Goal: Task Accomplishment & Management: Manage account settings

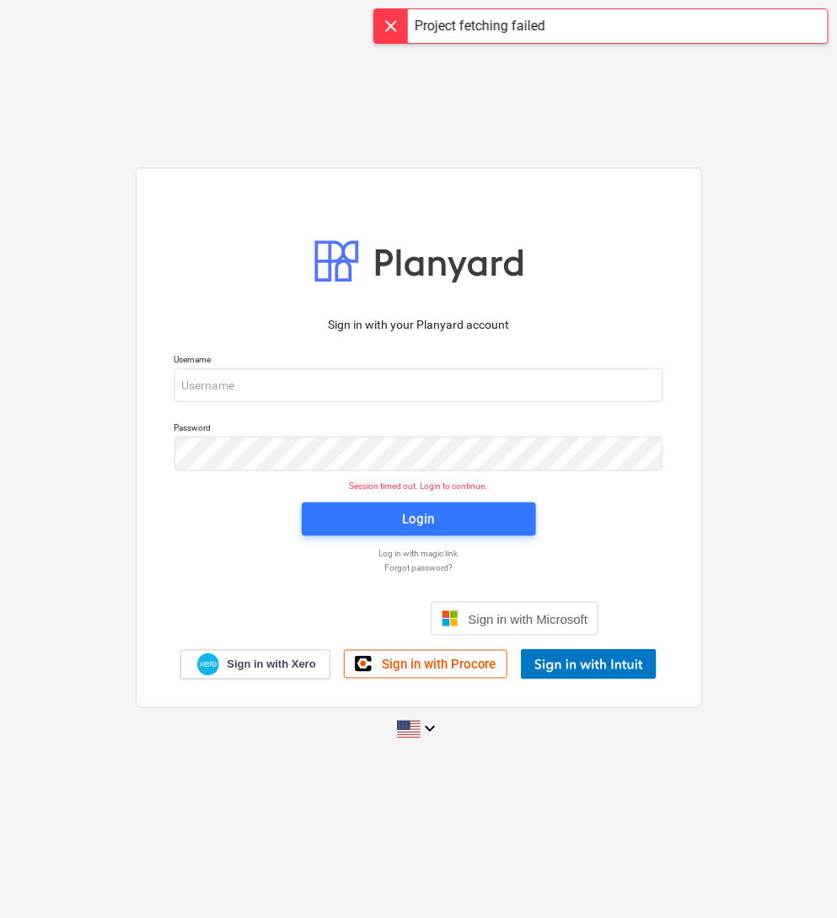
click at [394, 24] on div at bounding box center [391, 26] width 34 height 34
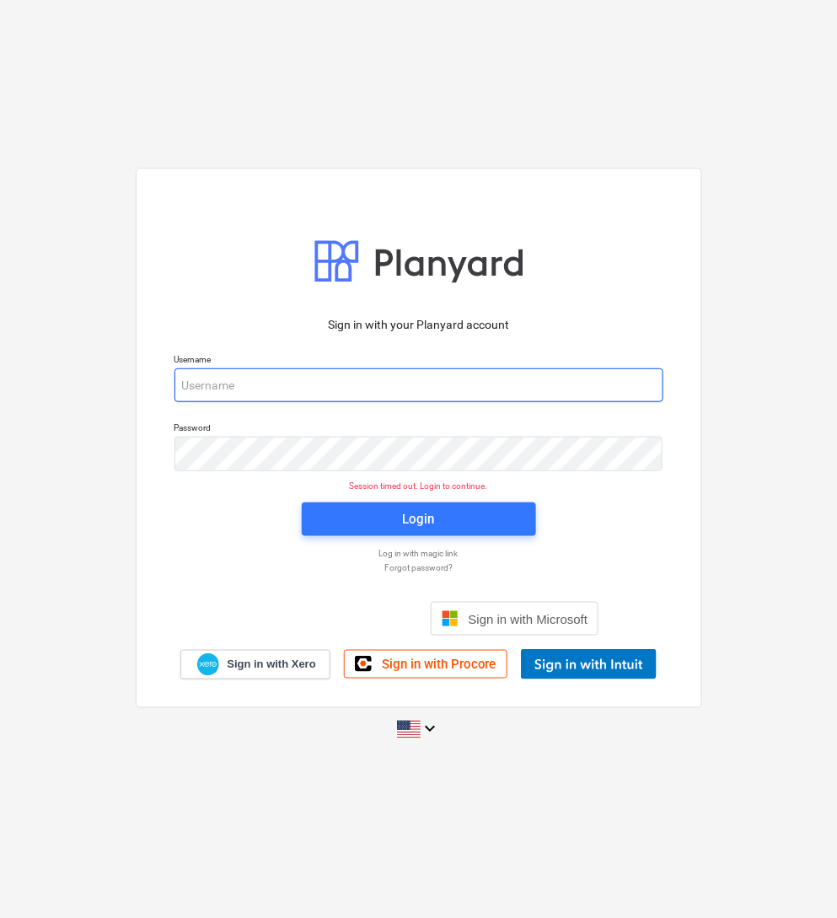
click at [653, 394] on input "email" at bounding box center [418, 385] width 489 height 34
click at [663, 385] on div at bounding box center [663, 385] width 0 height 0
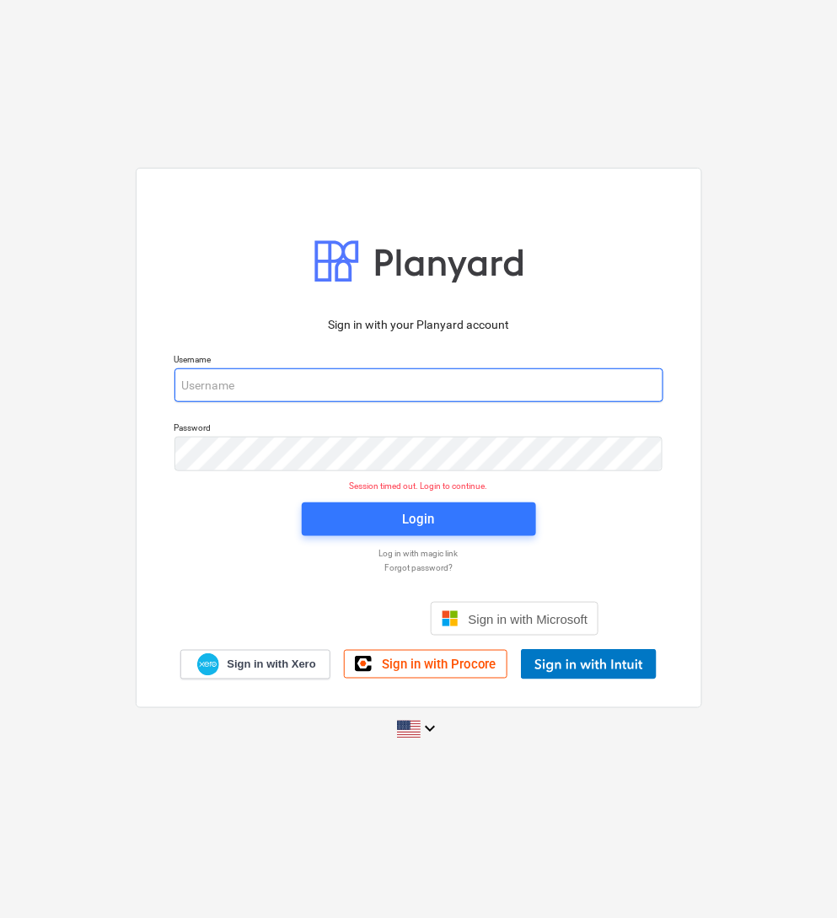
click at [662, 453] on div at bounding box center [662, 453] width 0 height 0
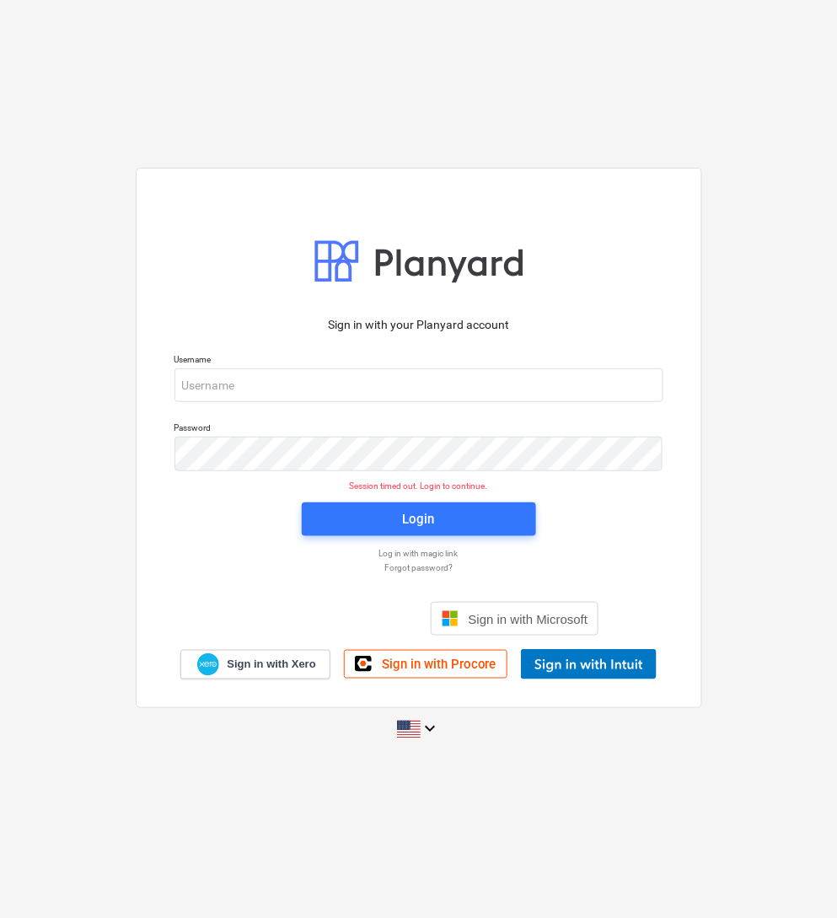
drag, startPoint x: 651, startPoint y: 459, endPoint x: 249, endPoint y: 115, distance: 529.5
click at [249, 115] on div "Sign in with your Planyard account Username Password Session timed out. Login t…" at bounding box center [418, 459] width 837 height 918
click at [586, 56] on div "Sign in with your Planyard account Username Password Session timed out. Login t…" at bounding box center [418, 459] width 837 height 918
click at [663, 385] on div at bounding box center [663, 385] width 0 height 0
click at [644, 292] on div "Sign in with your Planyard account Username Password Session timed out. Login t…" at bounding box center [419, 438] width 566 height 540
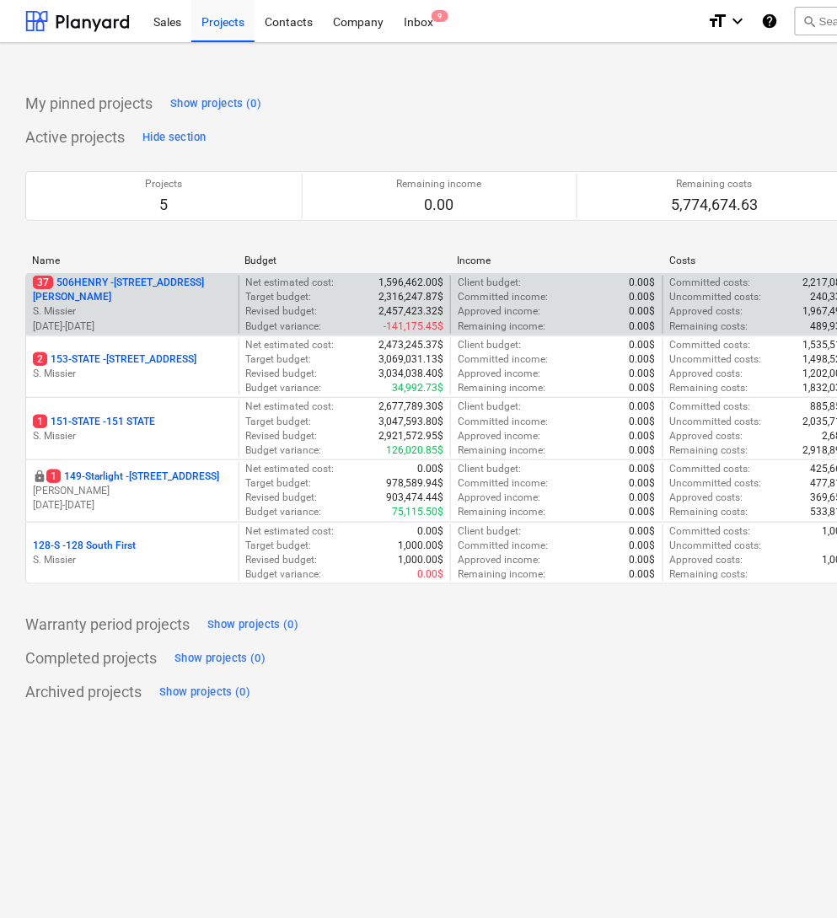
click at [98, 291] on p "37 [STREET_ADDRESS][PERSON_NAME]" at bounding box center [132, 290] width 199 height 29
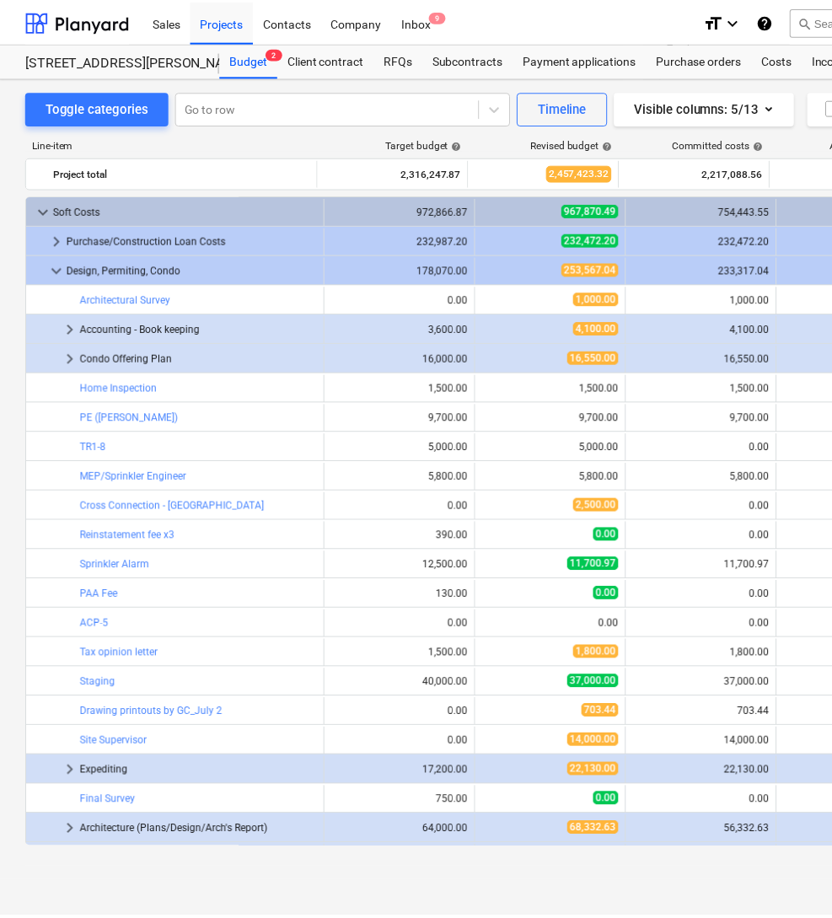
scroll to position [367, 0]
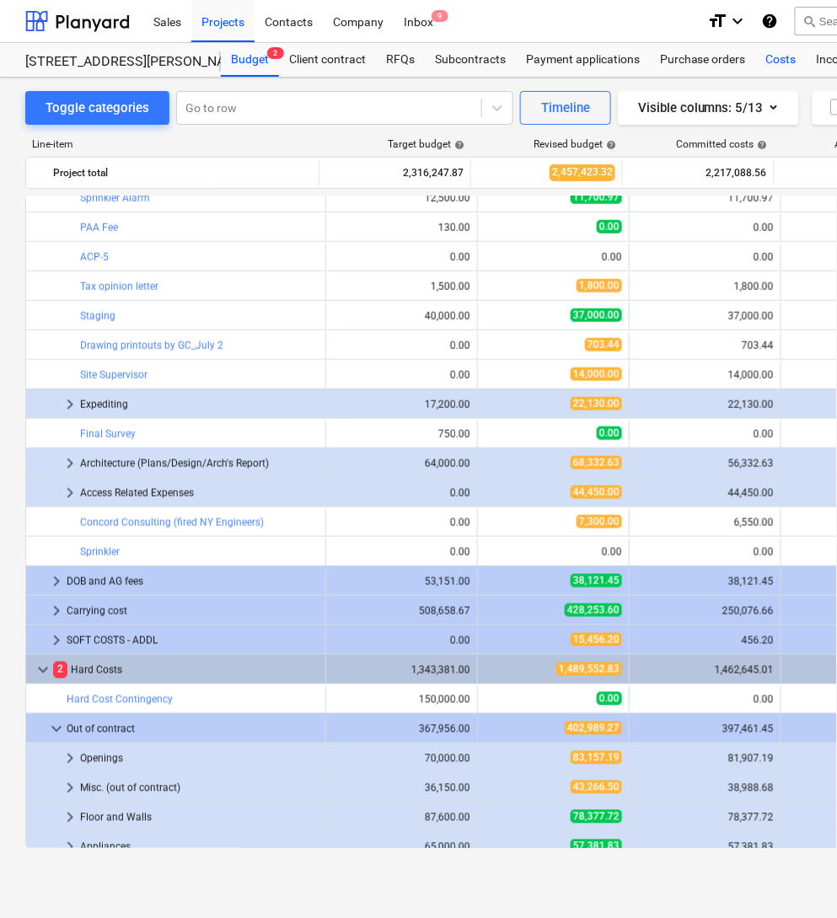
click at [783, 61] on div "Costs" at bounding box center [781, 60] width 51 height 34
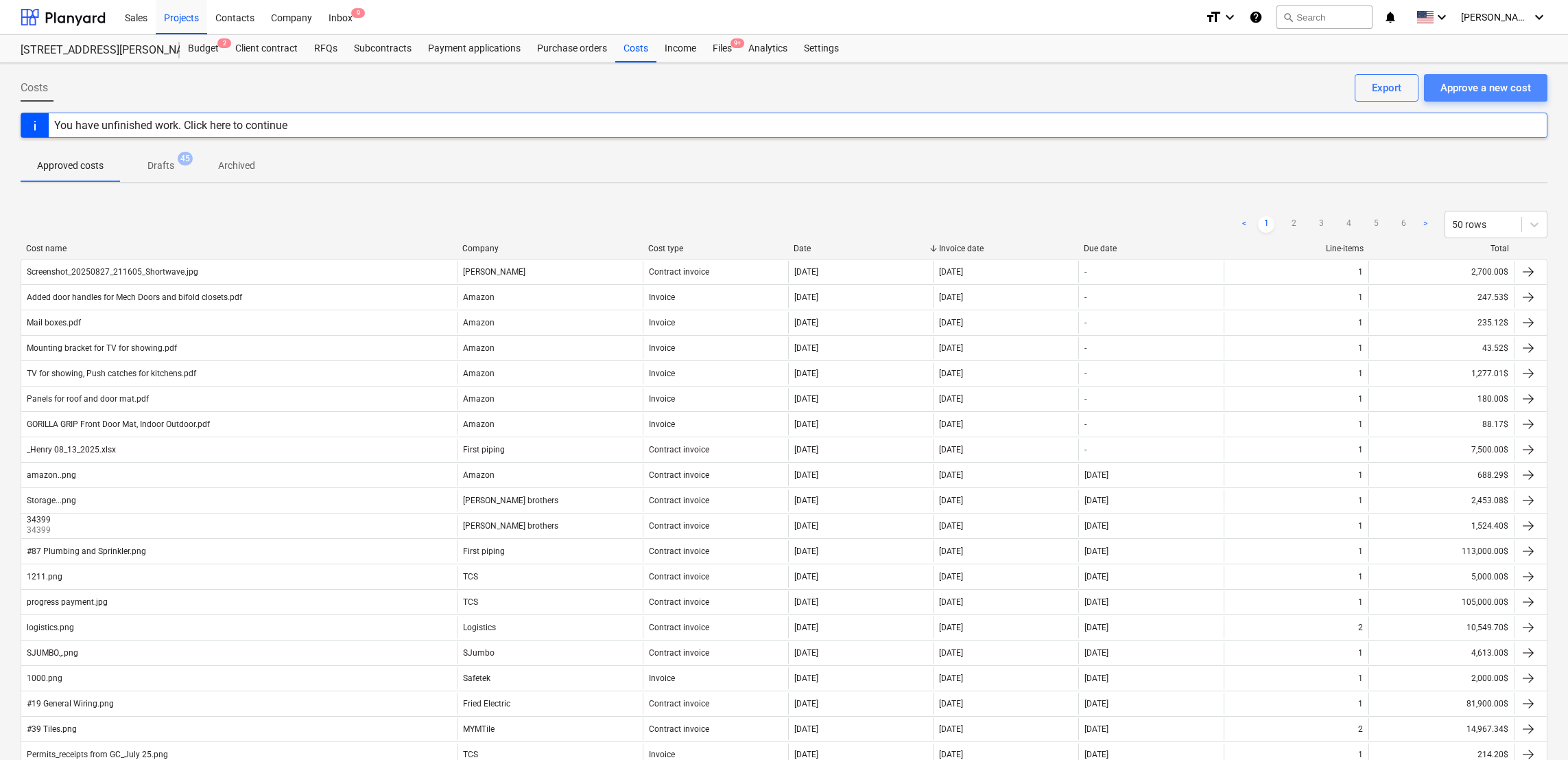
click at [681, 84] on div "Approve a new cost" at bounding box center [1486, 88] width 90 height 18
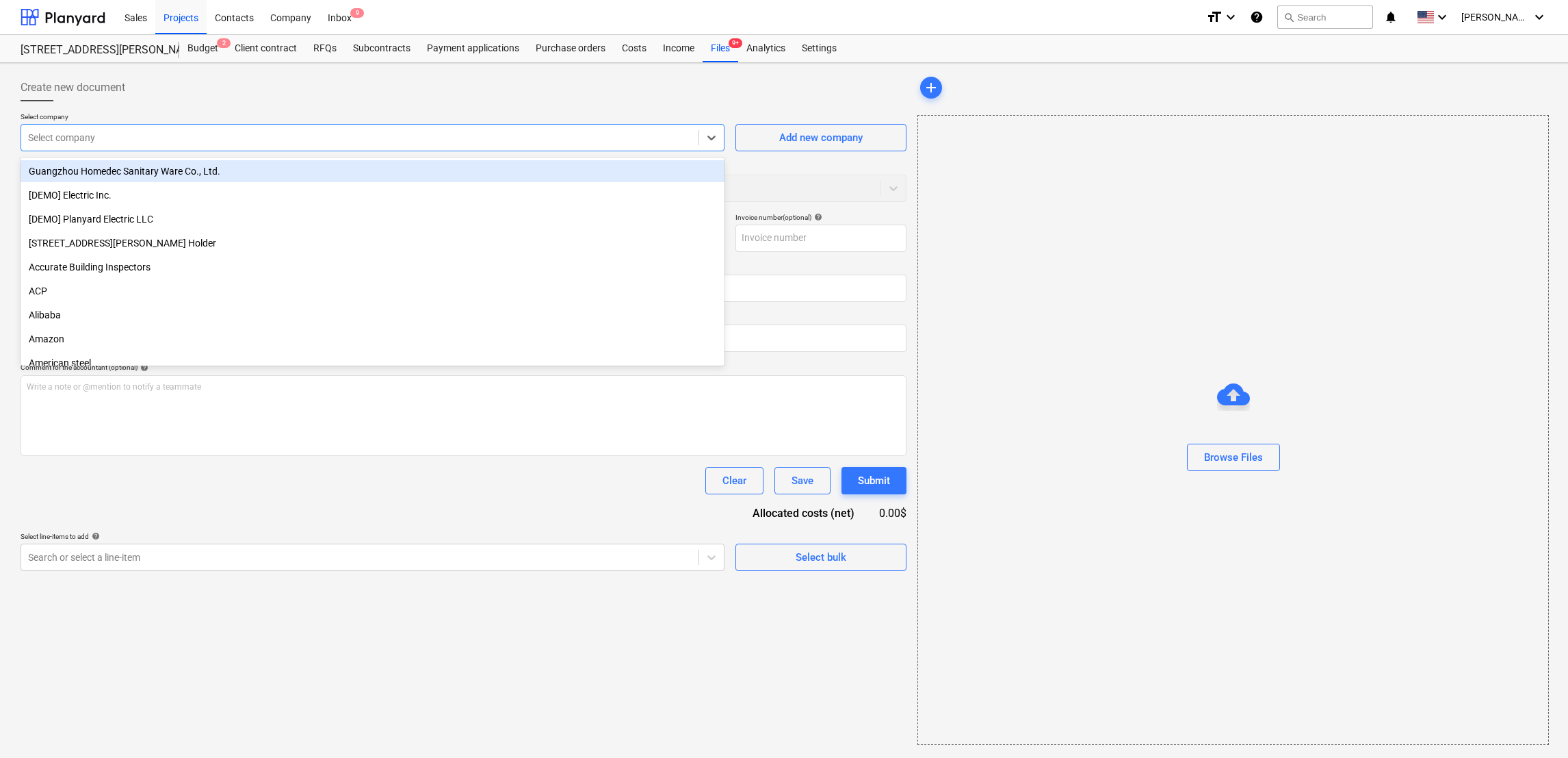
click at [393, 139] on div at bounding box center [360, 137] width 663 height 14
type input "a"
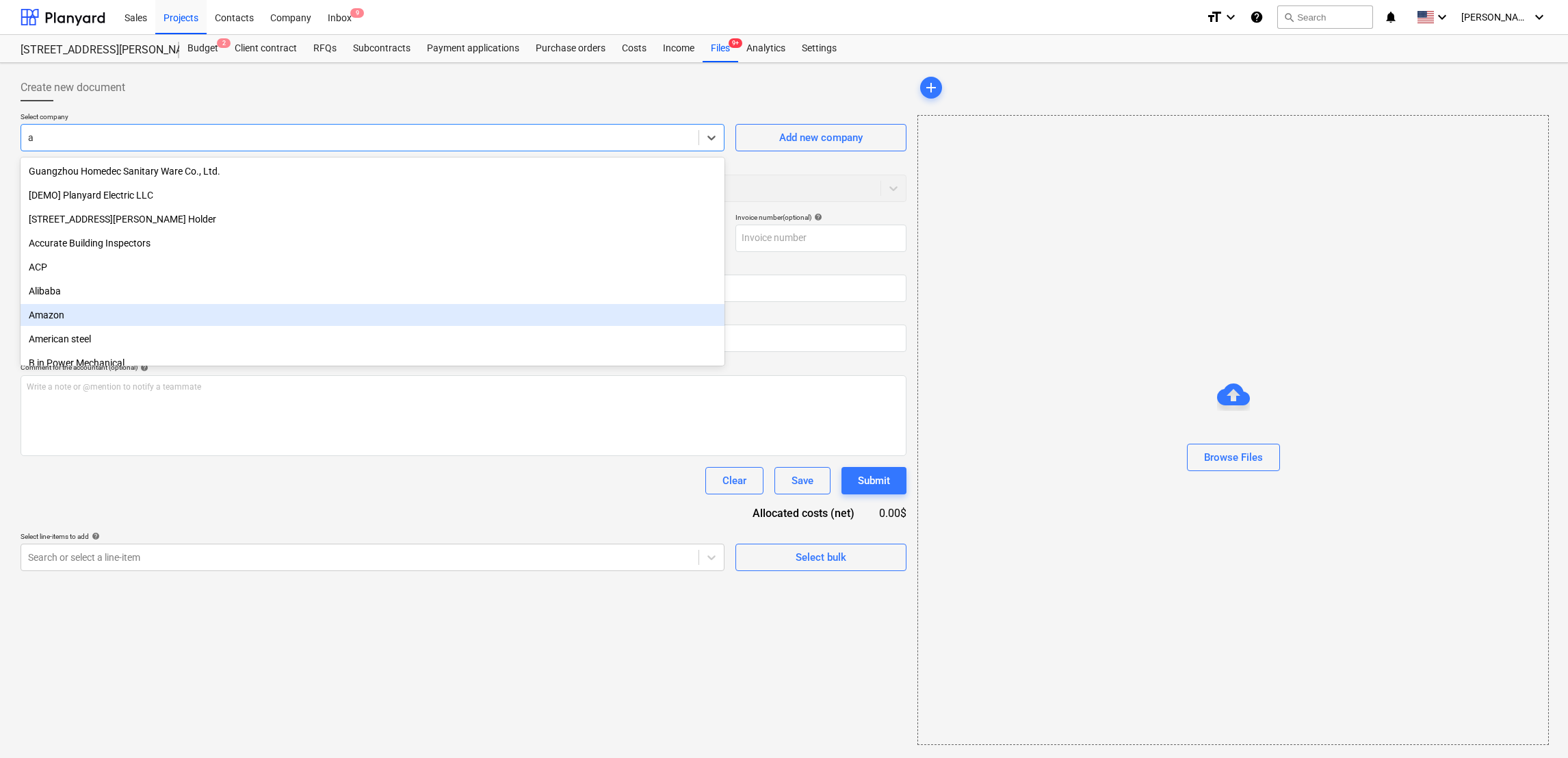
click at [209, 321] on div "Amazon" at bounding box center [372, 314] width 704 height 22
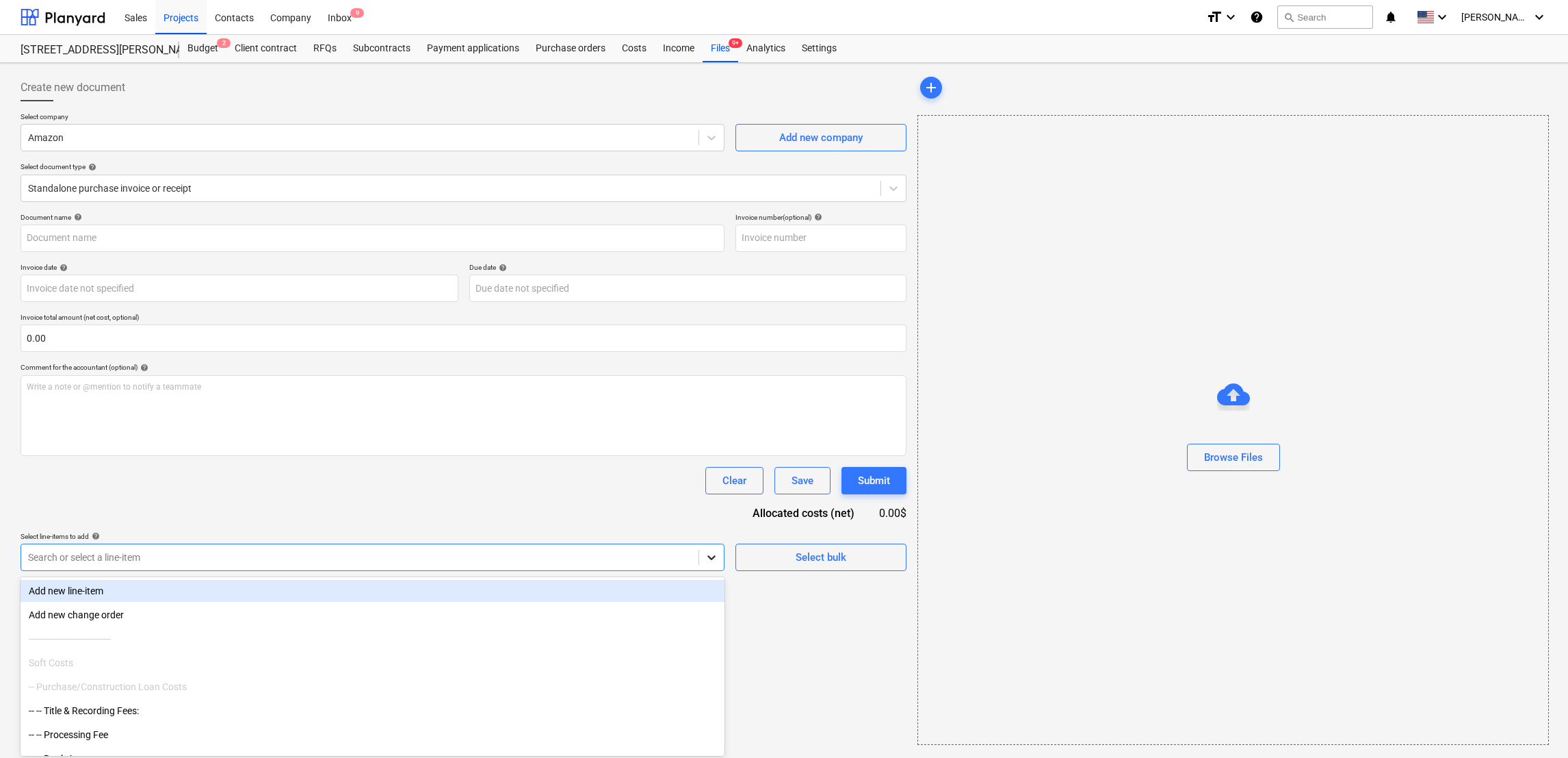
click at [679, 556] on icon at bounding box center [711, 557] width 14 height 14
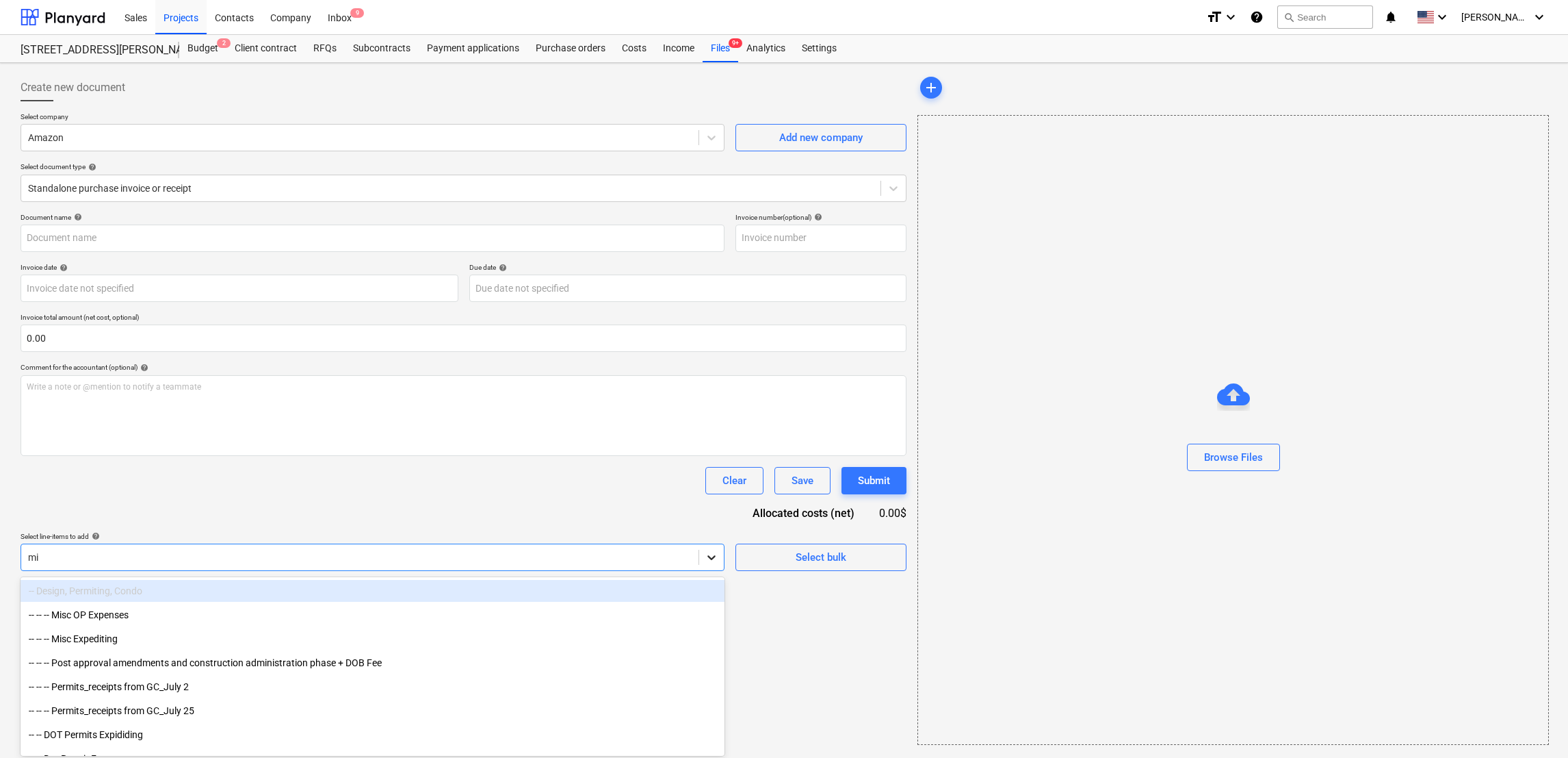
type input "mis"
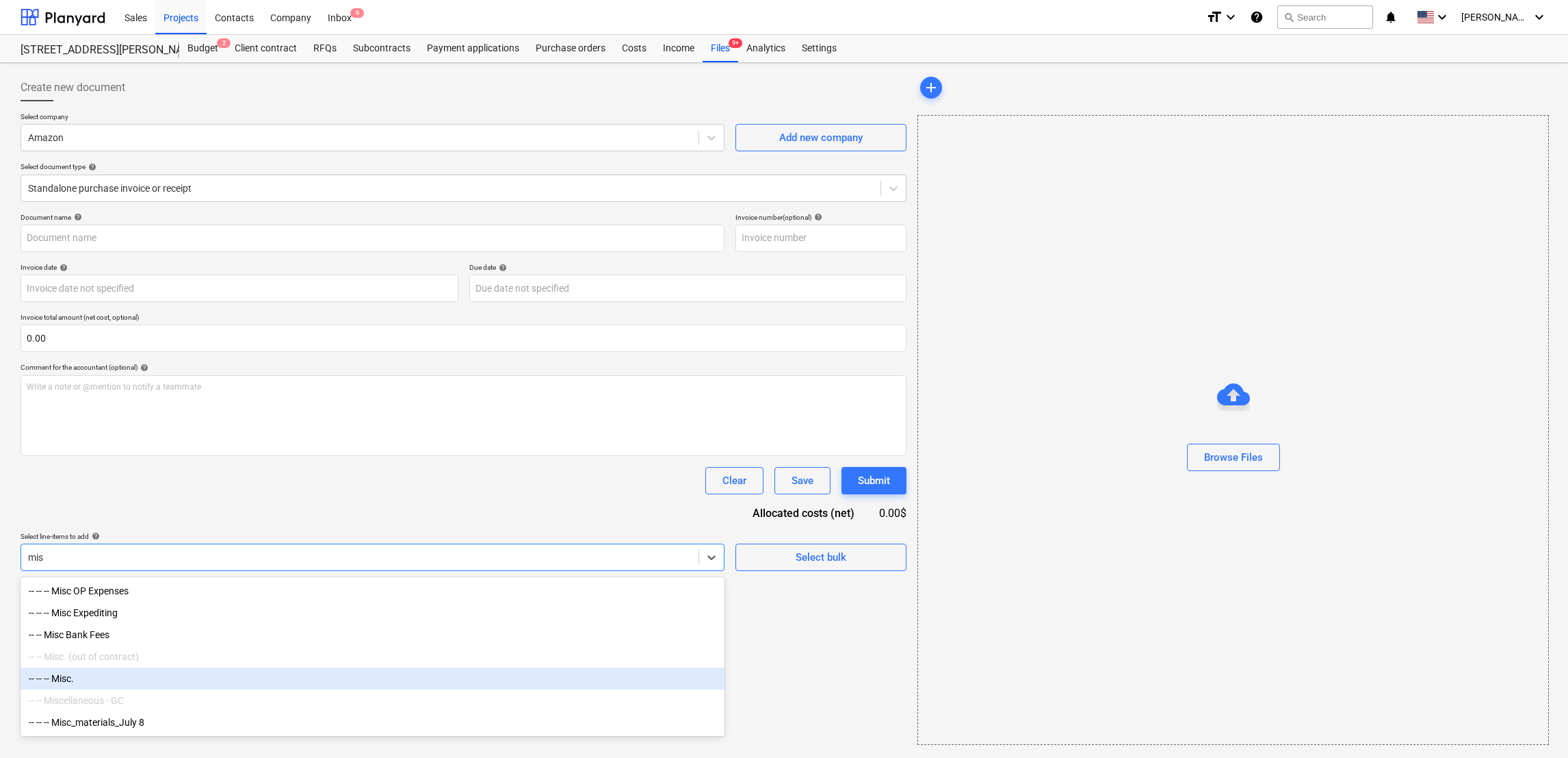
click at [53, 682] on div "-- -- -- Misc." at bounding box center [372, 678] width 704 height 22
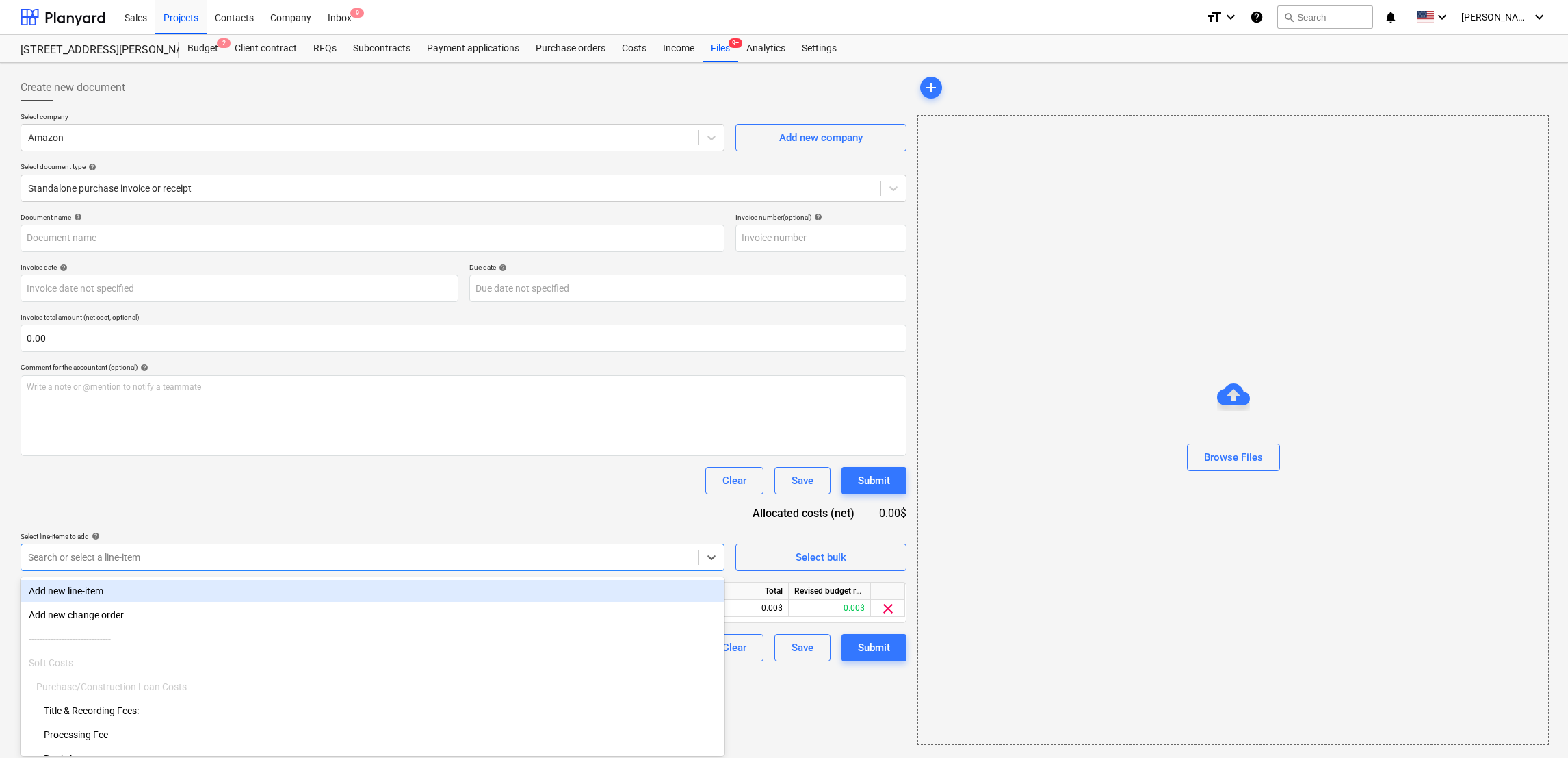
click at [347, 503] on div "Document name help Invoice number (optional) help Invoice date help Press the d…" at bounding box center [463, 437] width 886 height 448
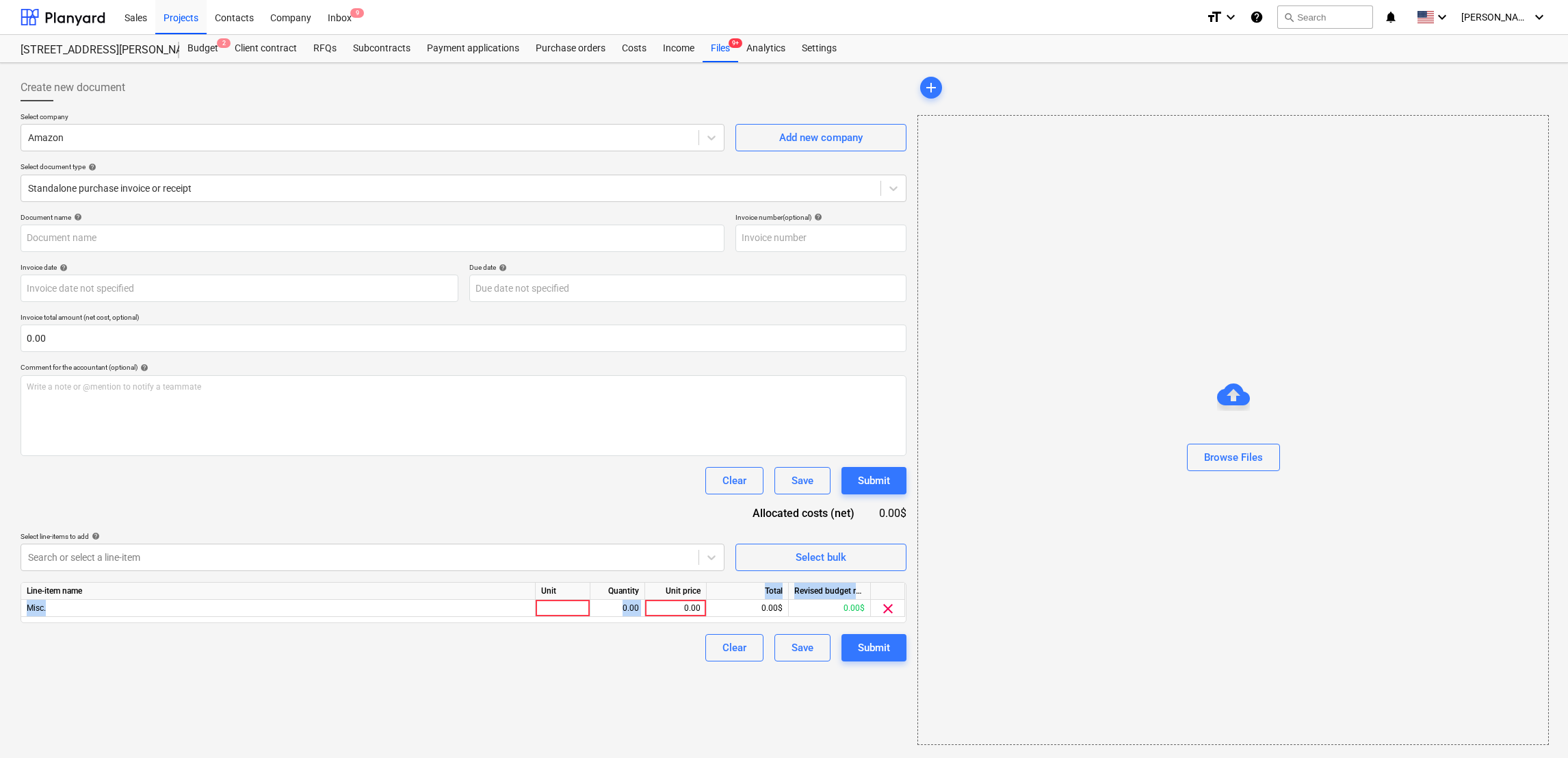
drag, startPoint x: 672, startPoint y: 611, endPoint x: 744, endPoint y: 593, distance: 74.2
click at [679, 593] on div "Line-item name Unit Quantity Unit price Total Revised budget remaining Misc. 0.…" at bounding box center [463, 602] width 886 height 41
click at [546, 608] on div at bounding box center [563, 608] width 54 height 17
type input "1"
click at [667, 600] on div "0.00" at bounding box center [676, 608] width 50 height 17
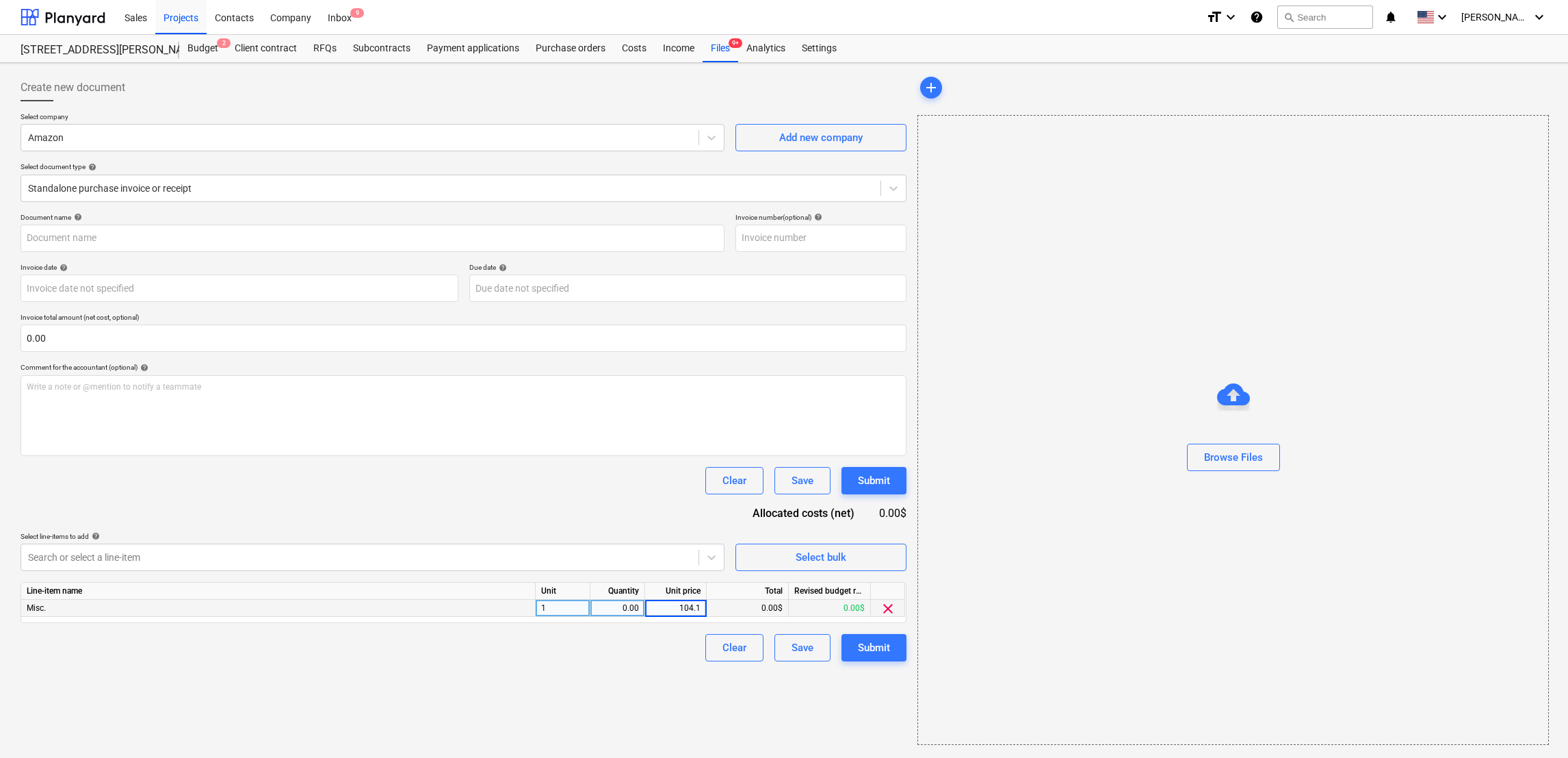
type input "104.18"
click at [679, 697] on div "Create new document Select company Amazon Add new company Select document type …" at bounding box center [464, 409] width 897 height 682
click at [679, 611] on div "0.00$" at bounding box center [747, 608] width 82 height 17
click at [610, 593] on div "Quantity" at bounding box center [617, 591] width 54 height 17
click at [616, 607] on div "0.00" at bounding box center [617, 608] width 43 height 17
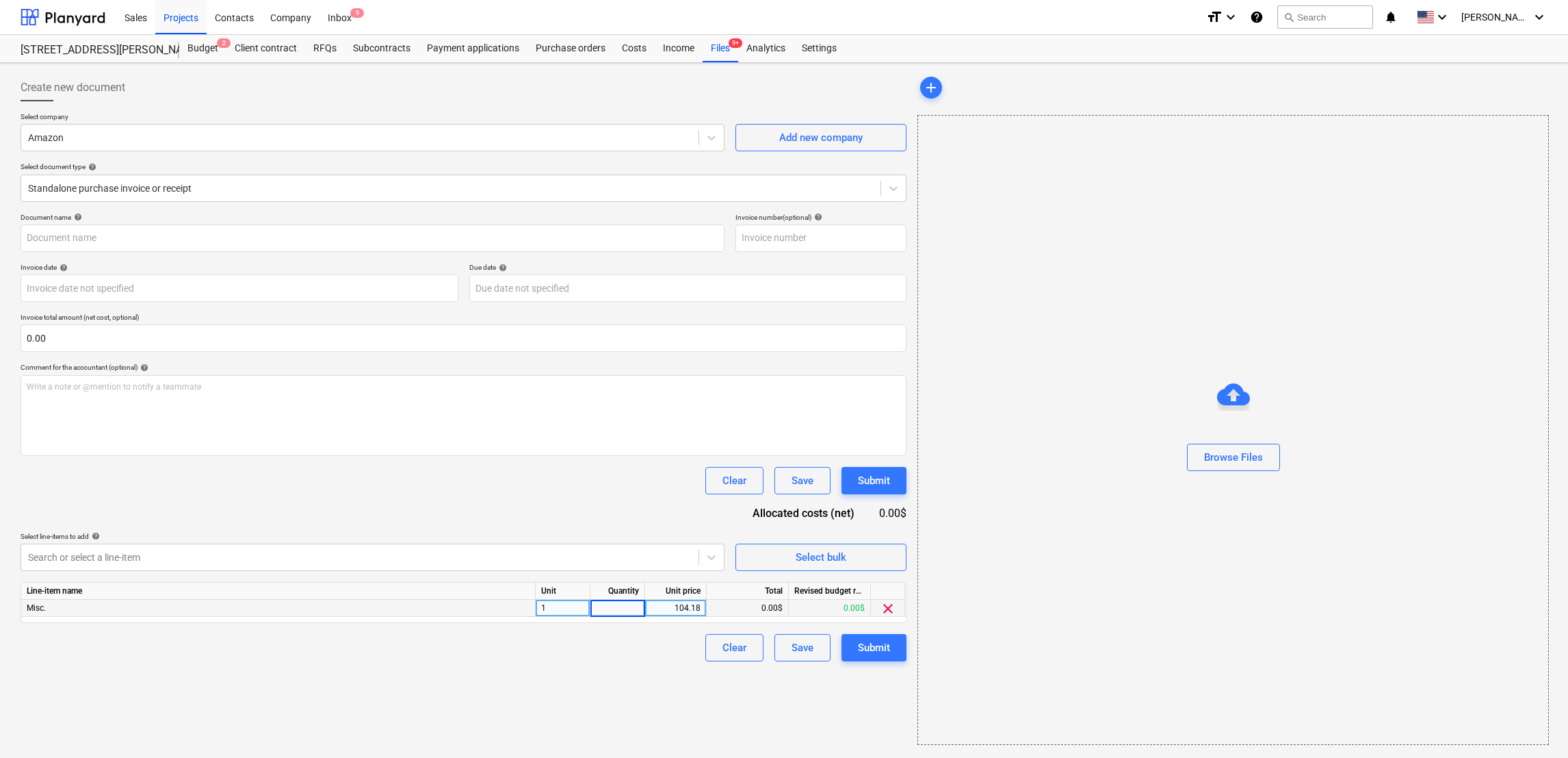
type input "1"
click at [616, 690] on div "Create new document Select company Amazon Add new company Select document type …" at bounding box center [464, 409] width 897 height 682
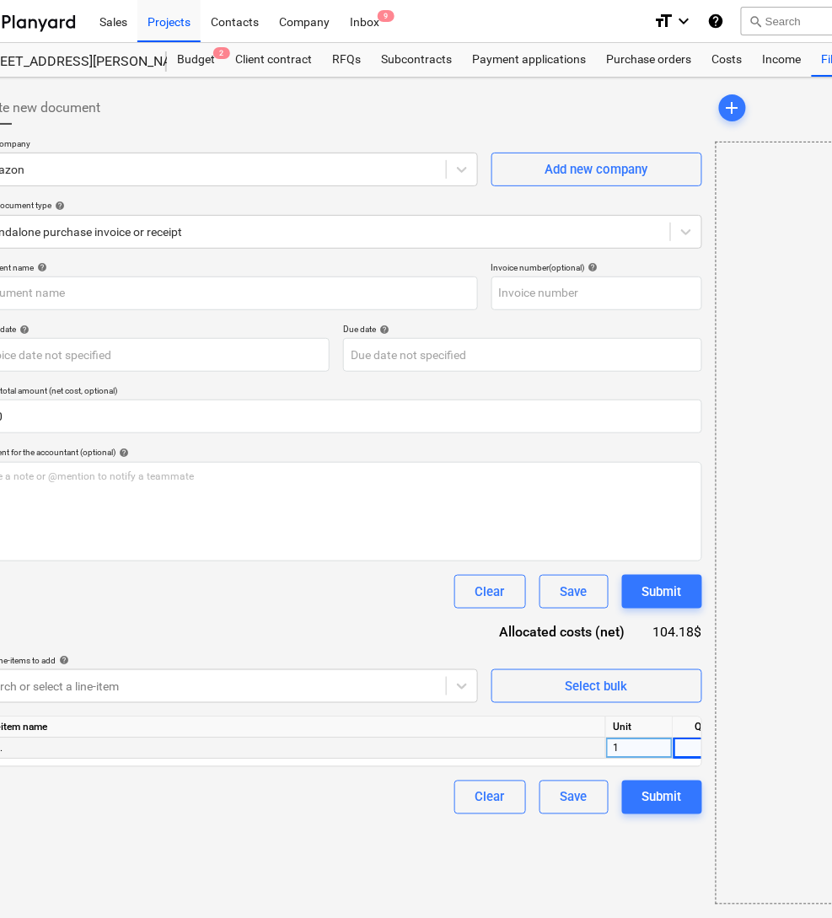
scroll to position [0, 62]
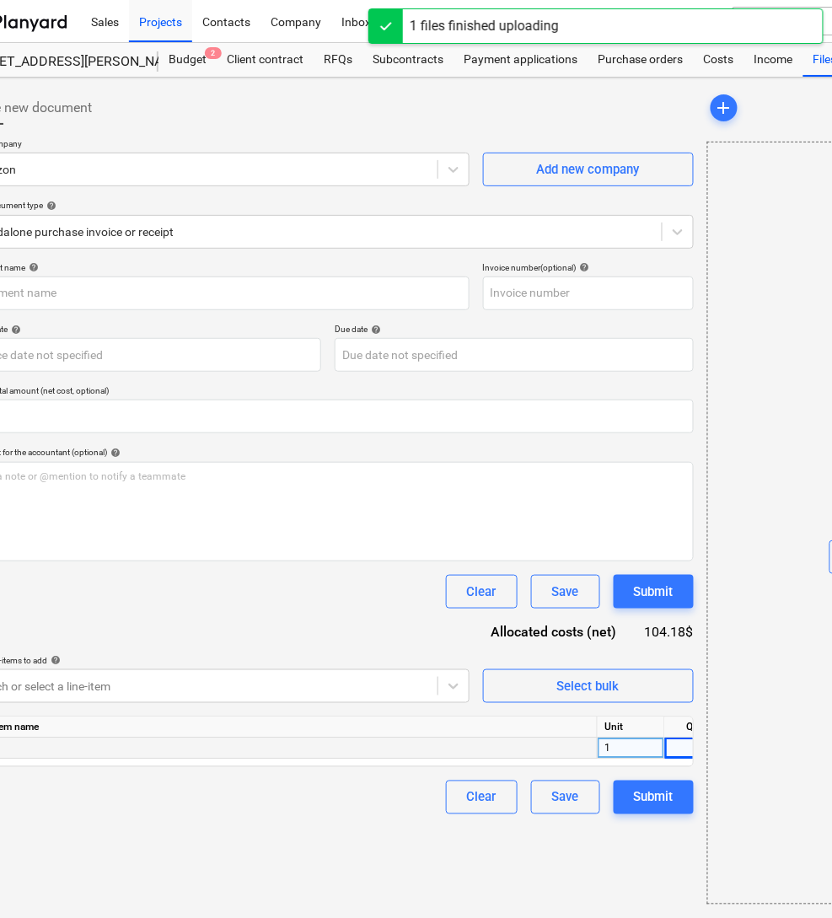
type input "Added lighting and faucet.pdf"
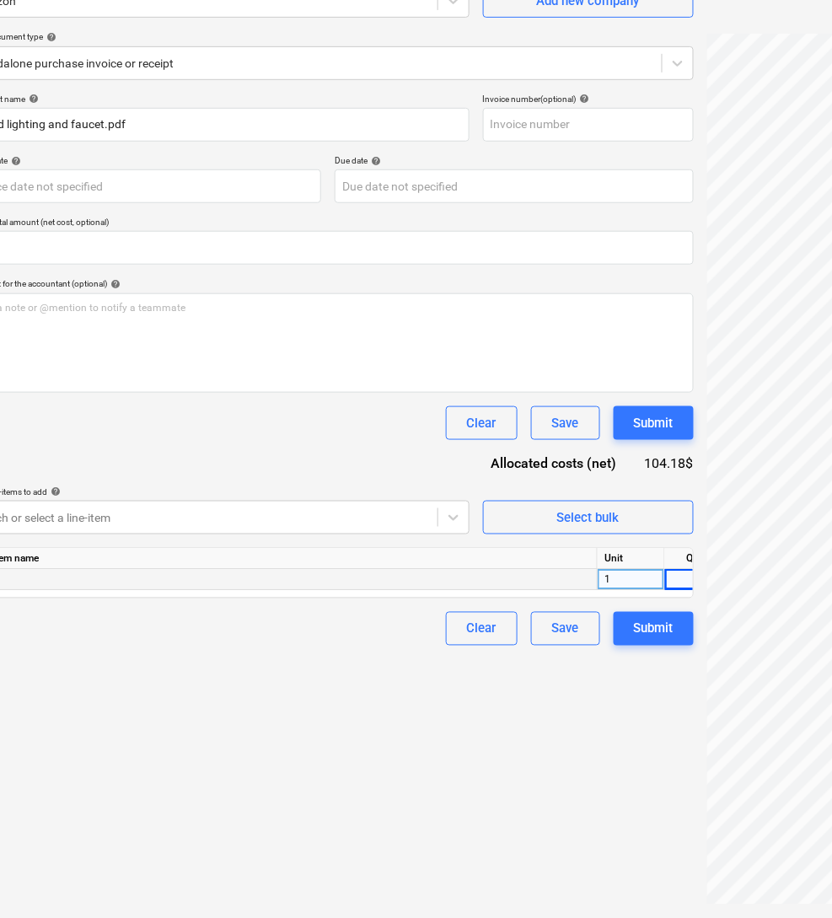
scroll to position [169, 320]
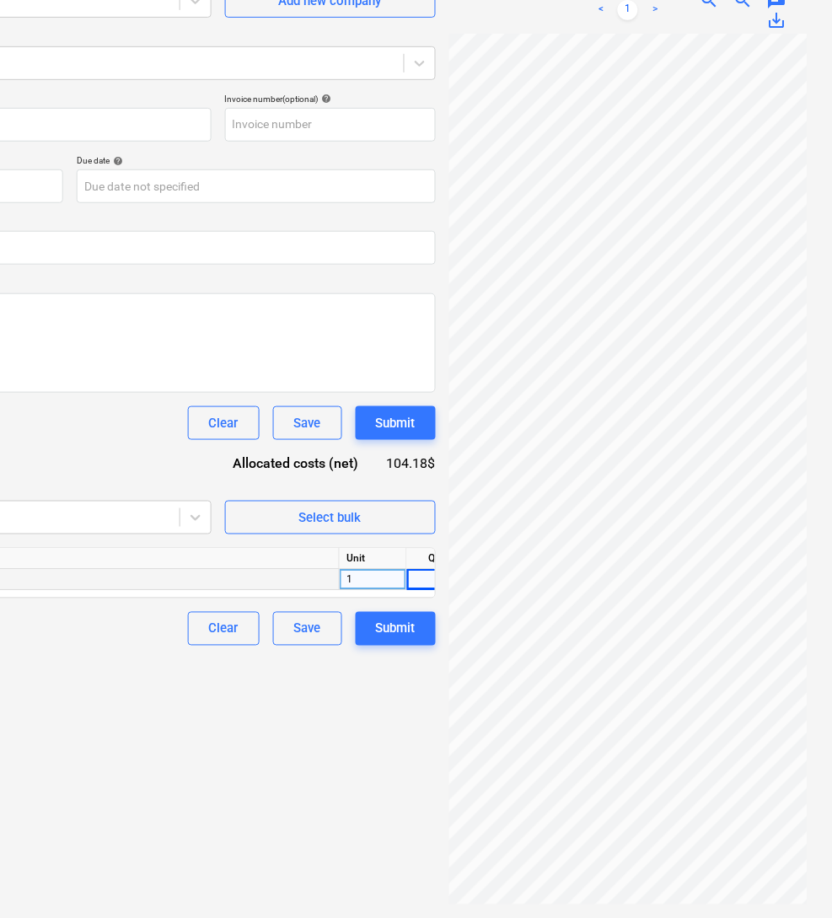
click at [348, 639] on div "Clear Save Submit" at bounding box center [304, 629] width 261 height 34
click at [387, 629] on div "Submit" at bounding box center [396, 629] width 40 height 22
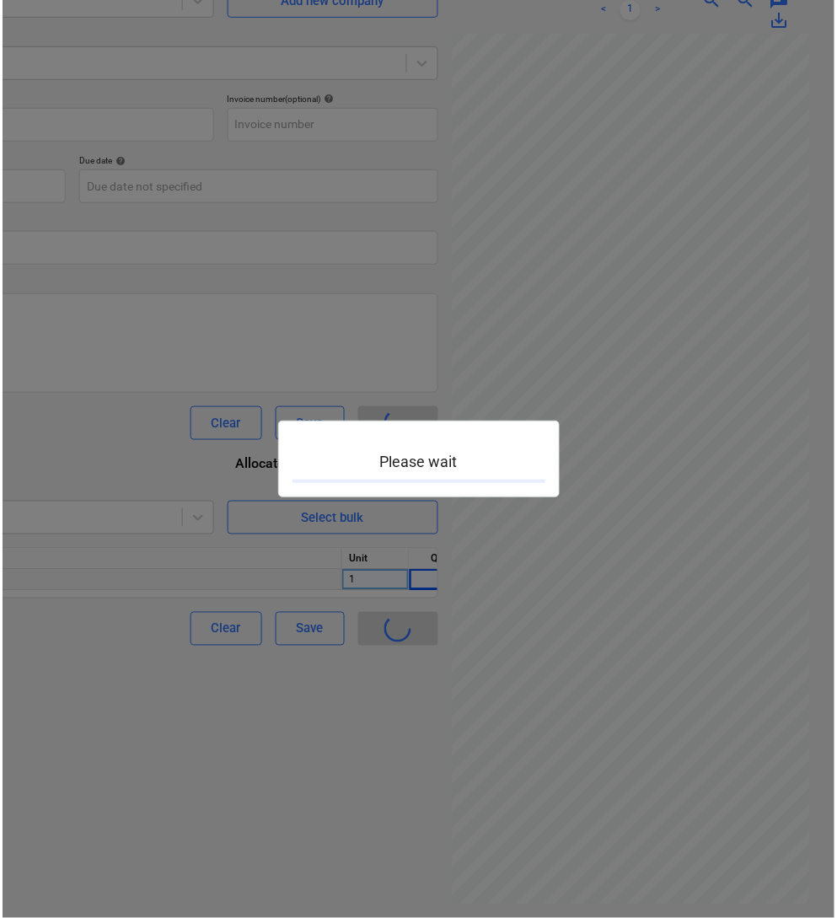
scroll to position [169, 315]
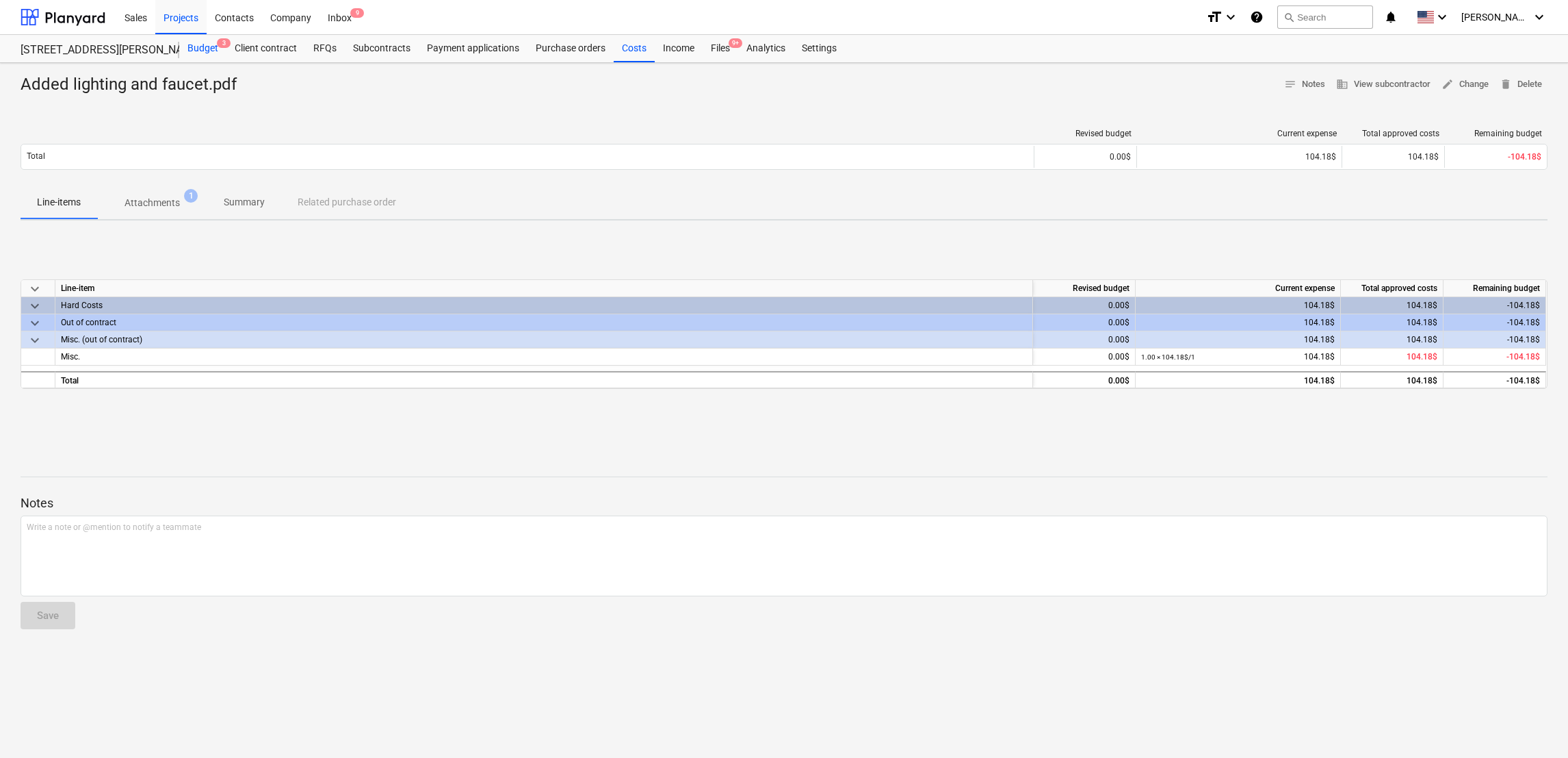
click at [204, 48] on div "Budget 3" at bounding box center [203, 49] width 47 height 28
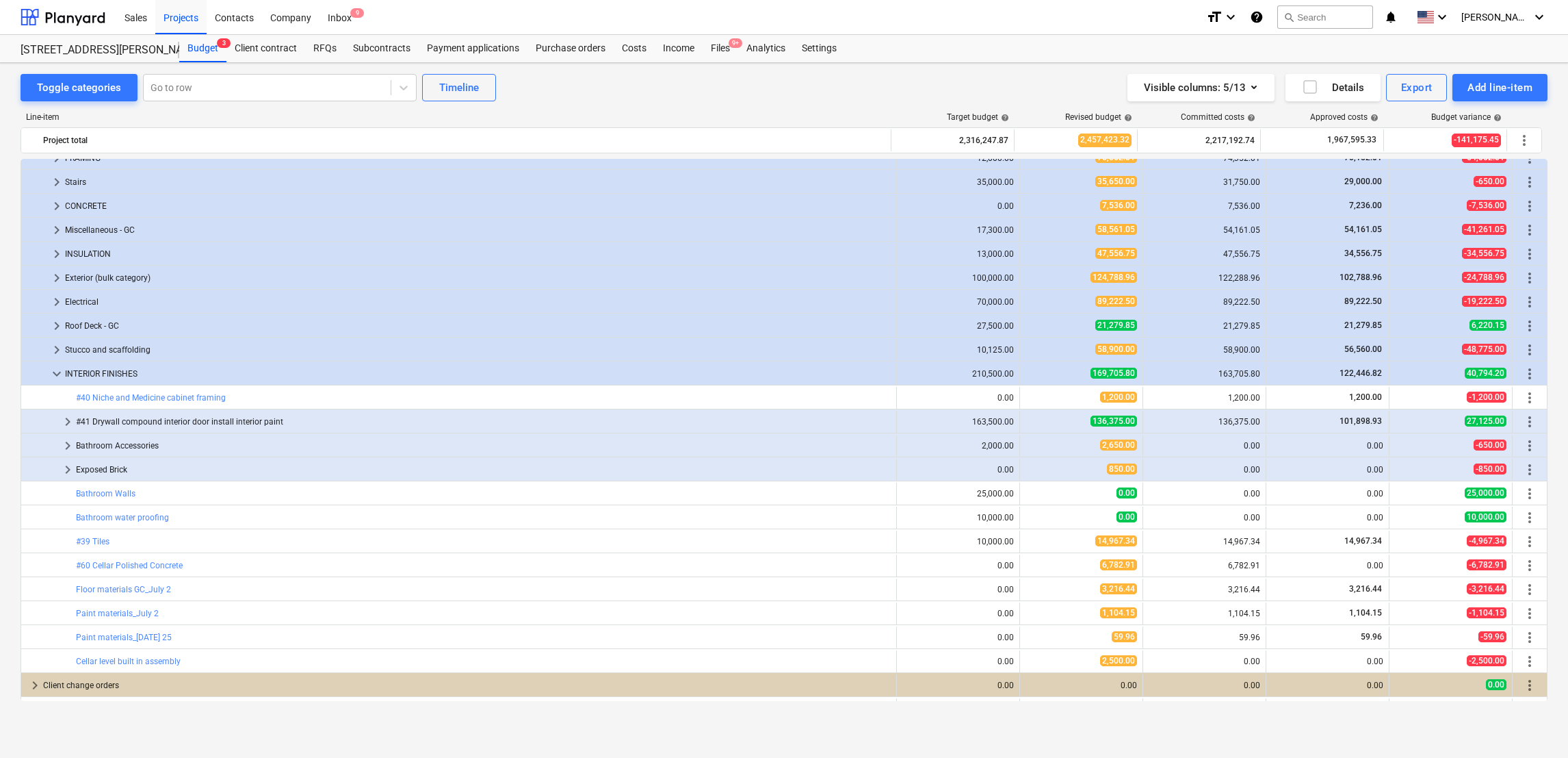
scroll to position [1326, 0]
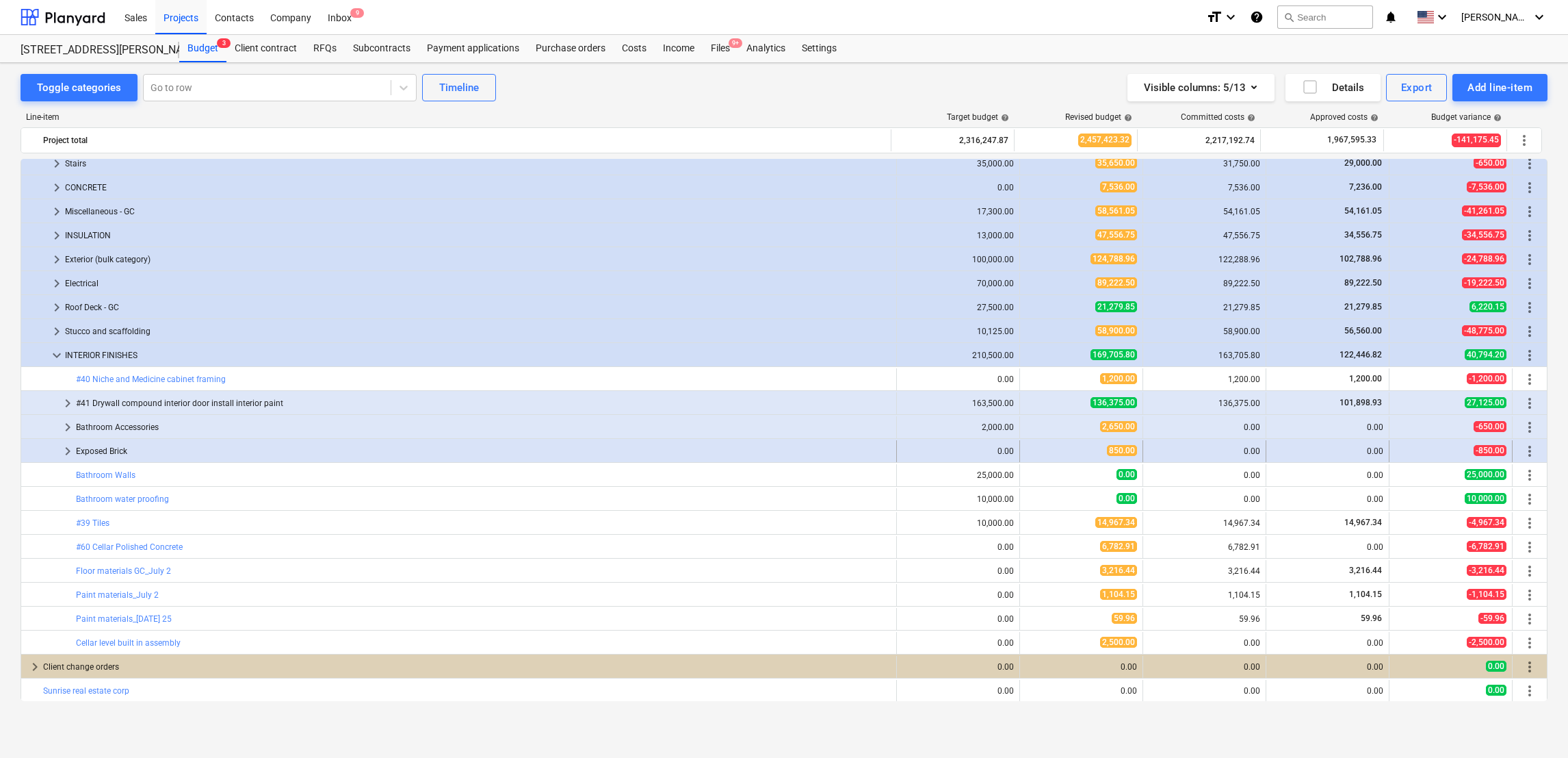
click at [58, 455] on div at bounding box center [43, 451] width 32 height 22
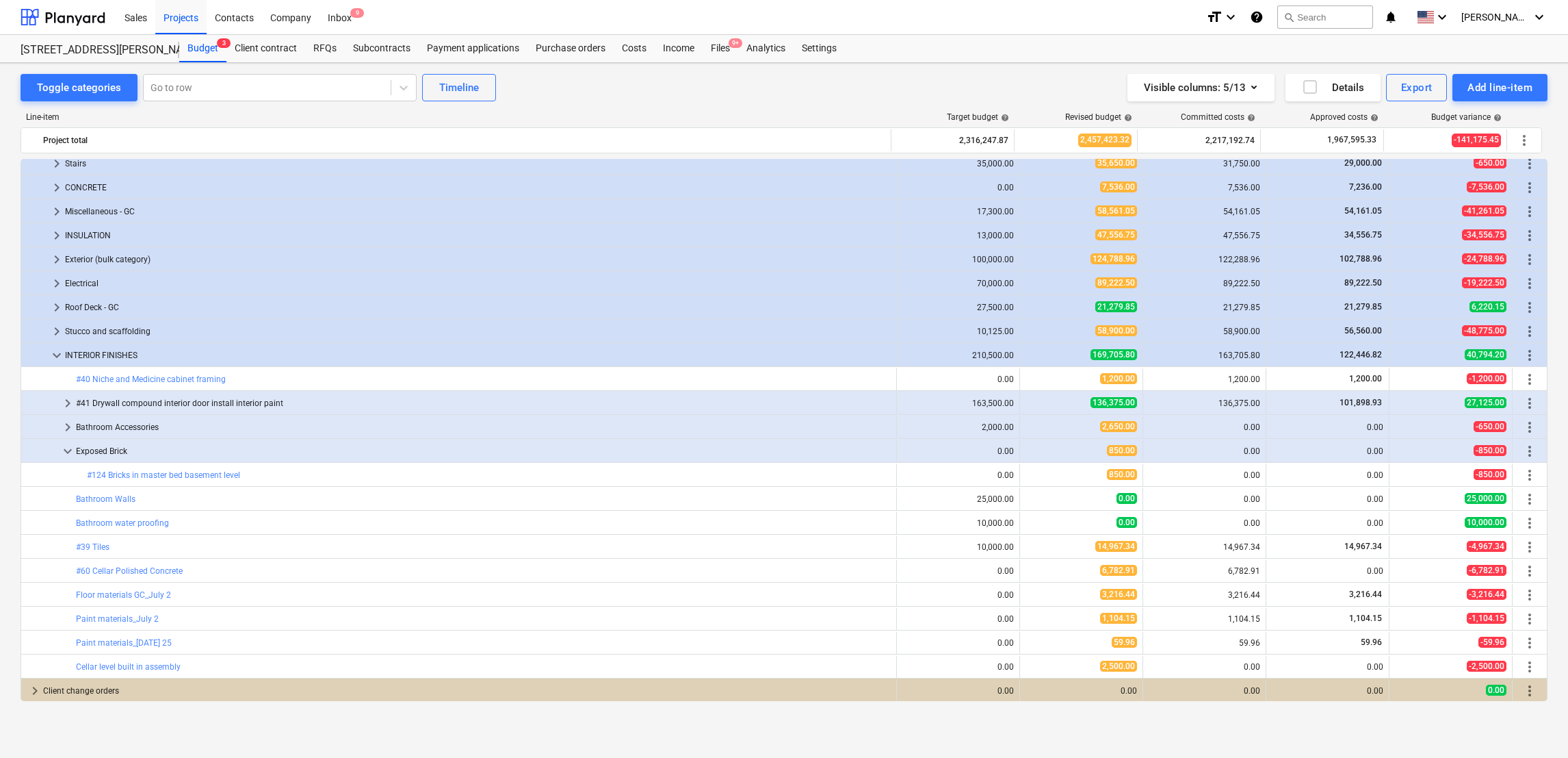
click at [58, 455] on div at bounding box center [43, 451] width 32 height 22
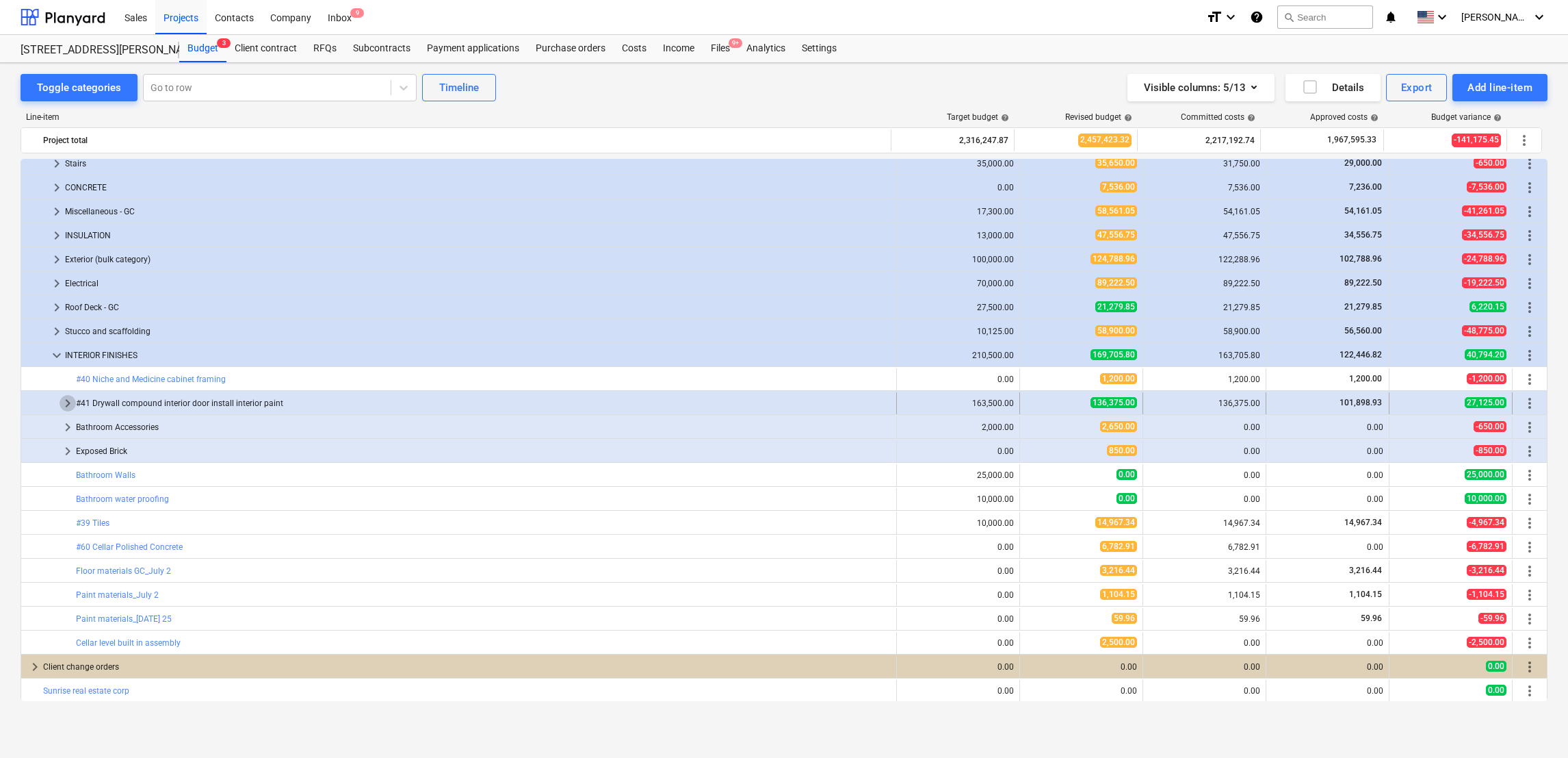
click at [63, 407] on span "keyboard_arrow_right" at bounding box center [67, 403] width 16 height 16
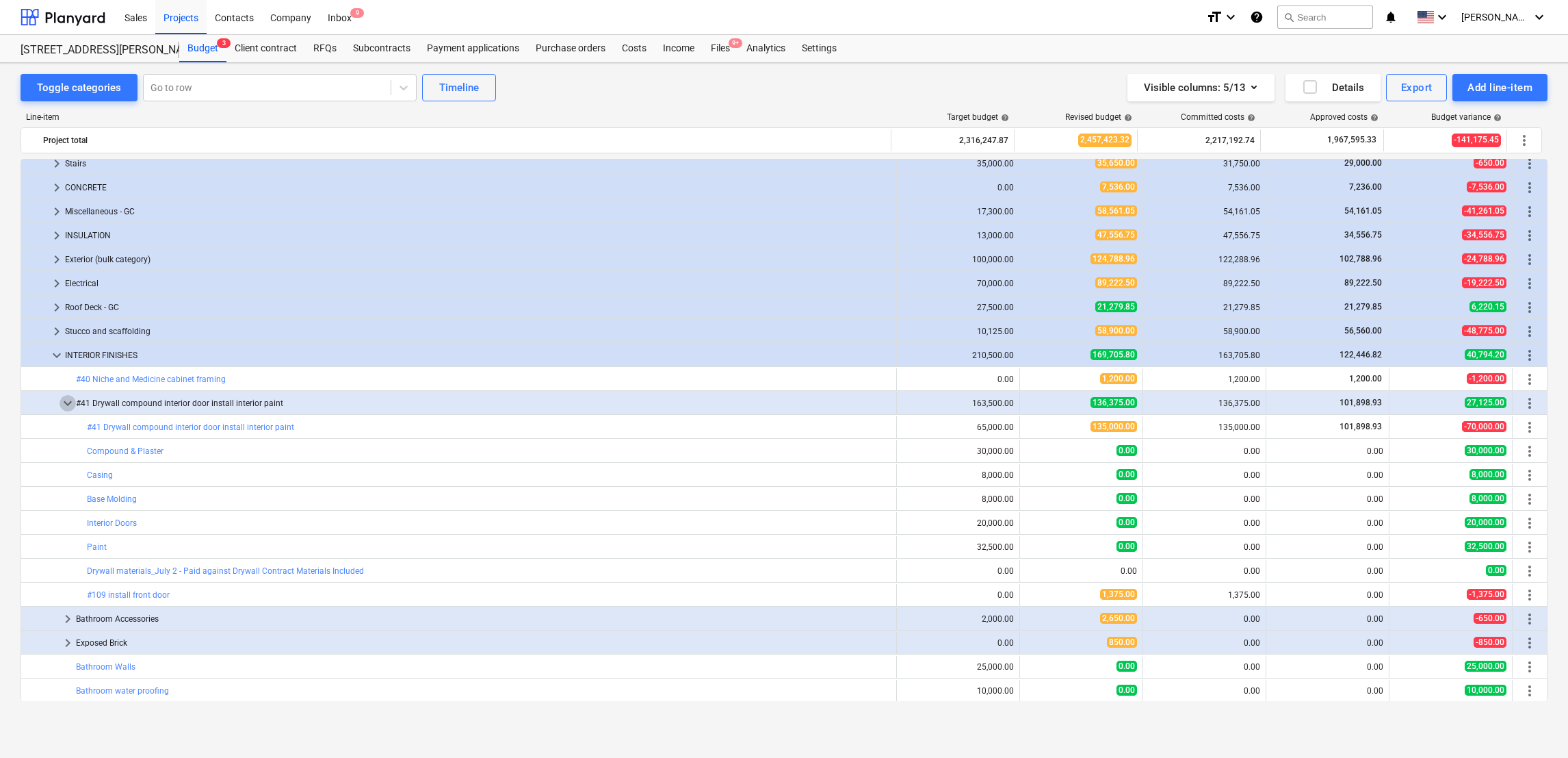
click at [63, 407] on span "keyboard_arrow_down" at bounding box center [67, 403] width 16 height 16
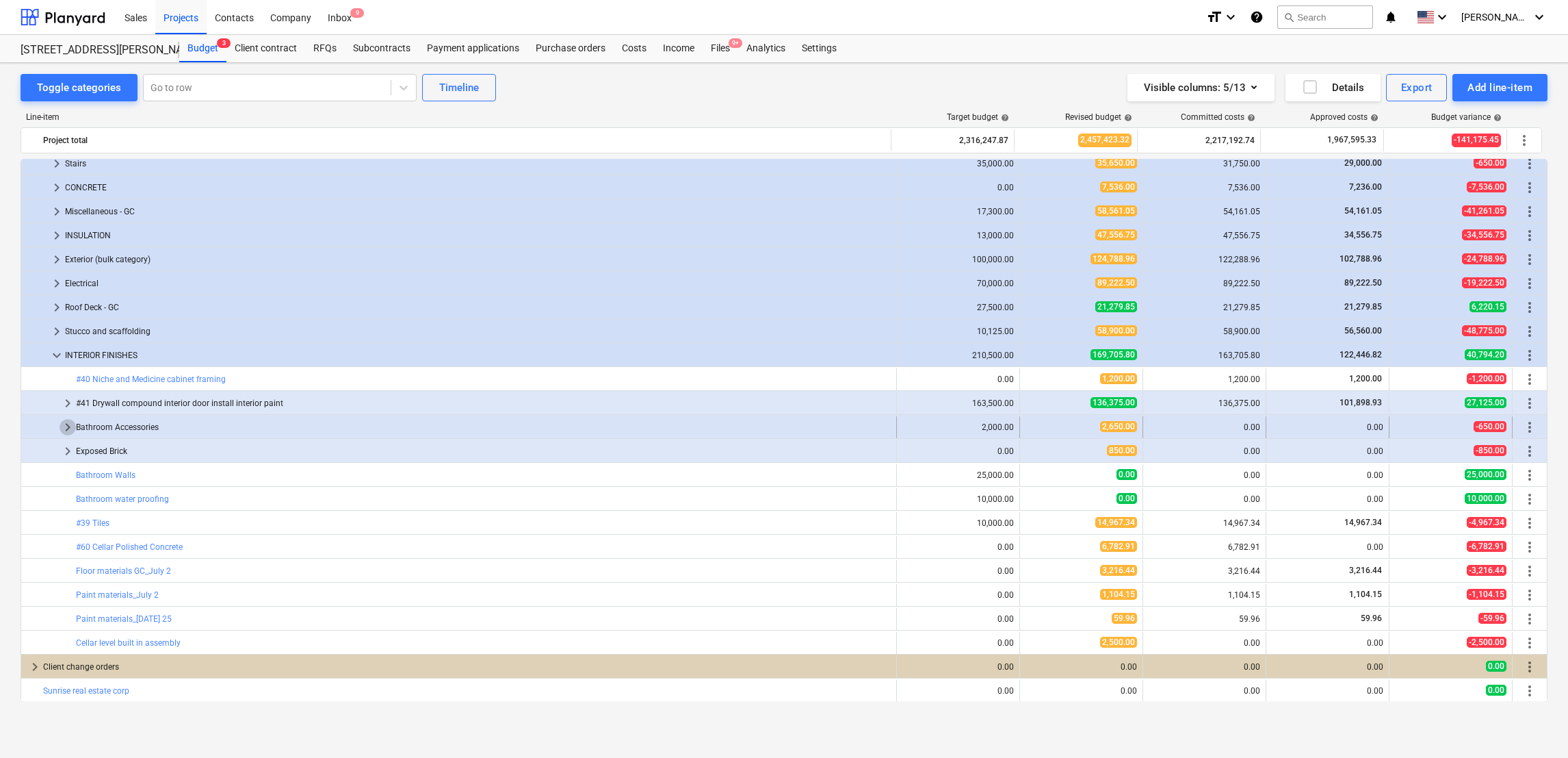
click at [67, 434] on span "keyboard_arrow_right" at bounding box center [67, 427] width 16 height 16
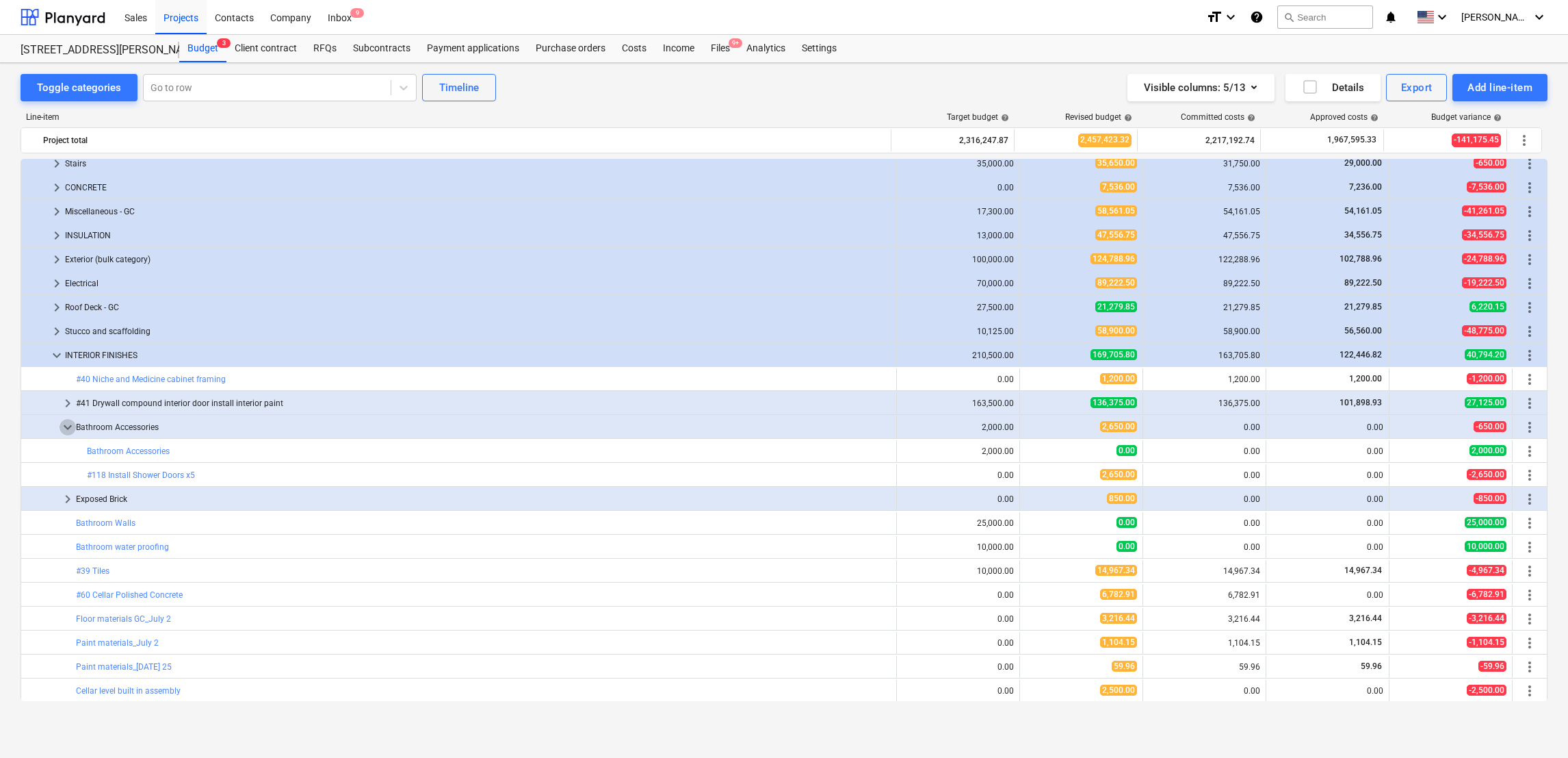
click at [67, 434] on span "keyboard_arrow_down" at bounding box center [67, 427] width 16 height 16
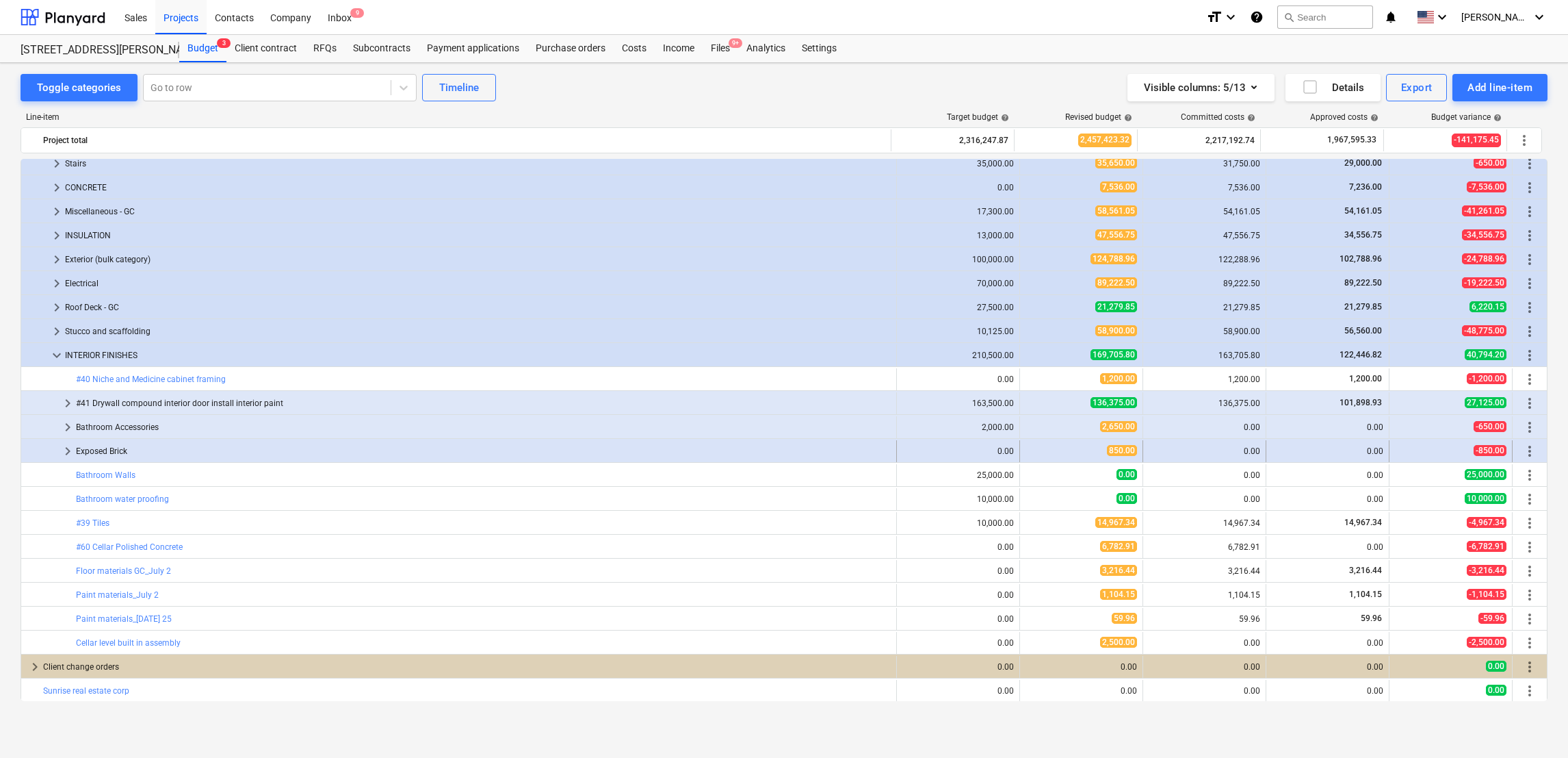
click at [67, 460] on div "keyboard_arrow_right" at bounding box center [67, 451] width 16 height 22
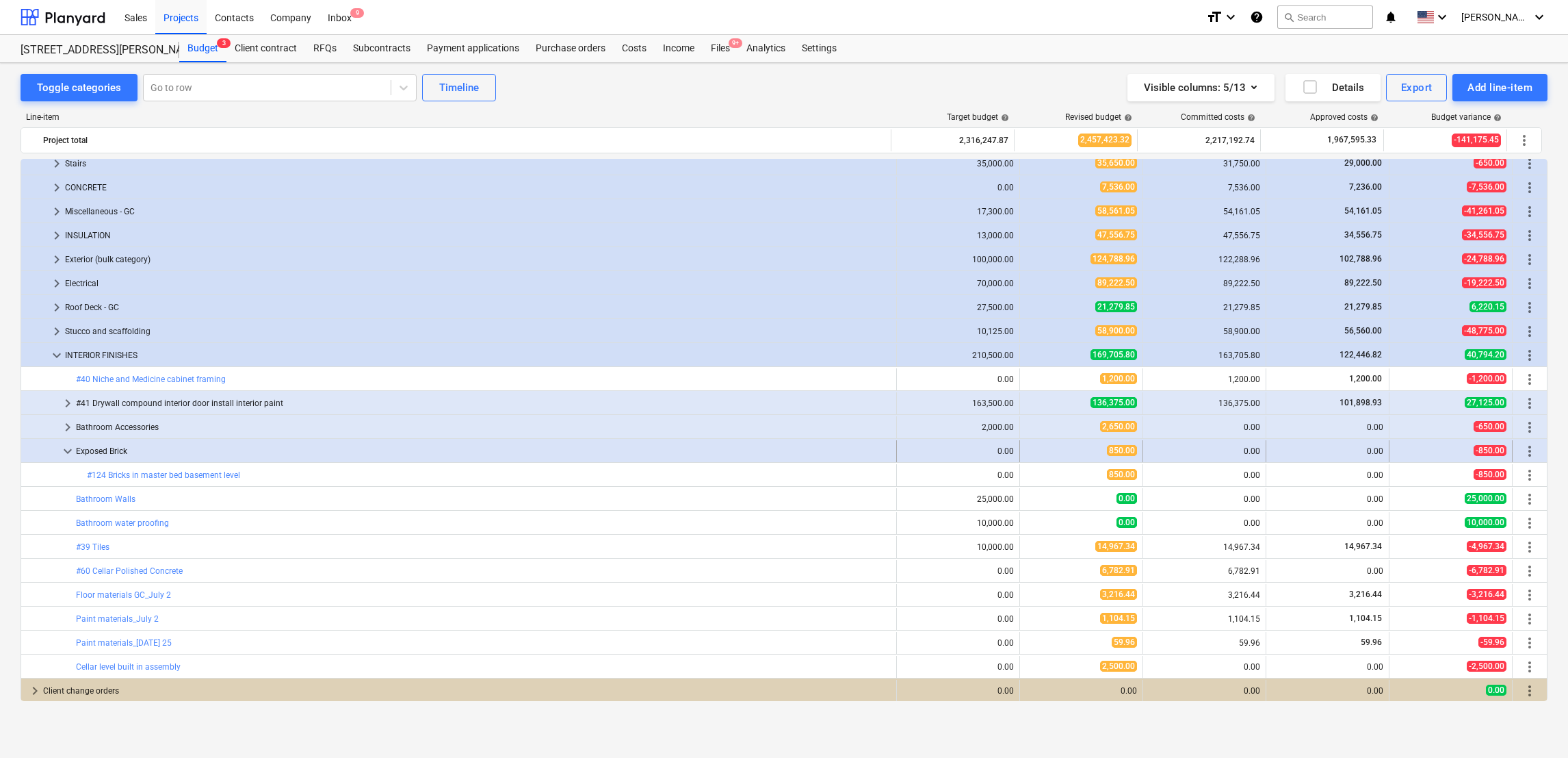
click at [63, 452] on span "keyboard_arrow_down" at bounding box center [67, 451] width 16 height 16
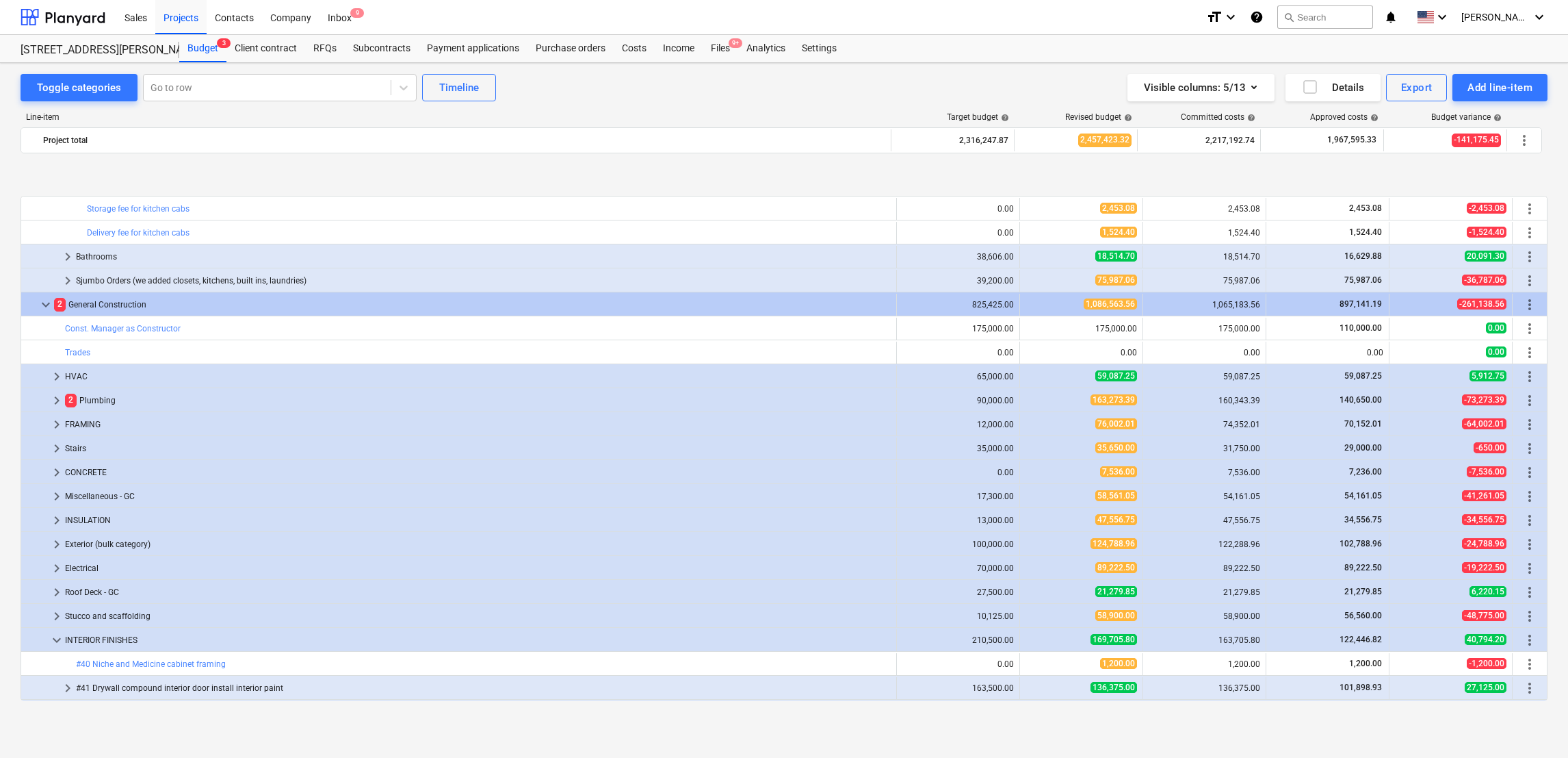
scroll to position [1137, 0]
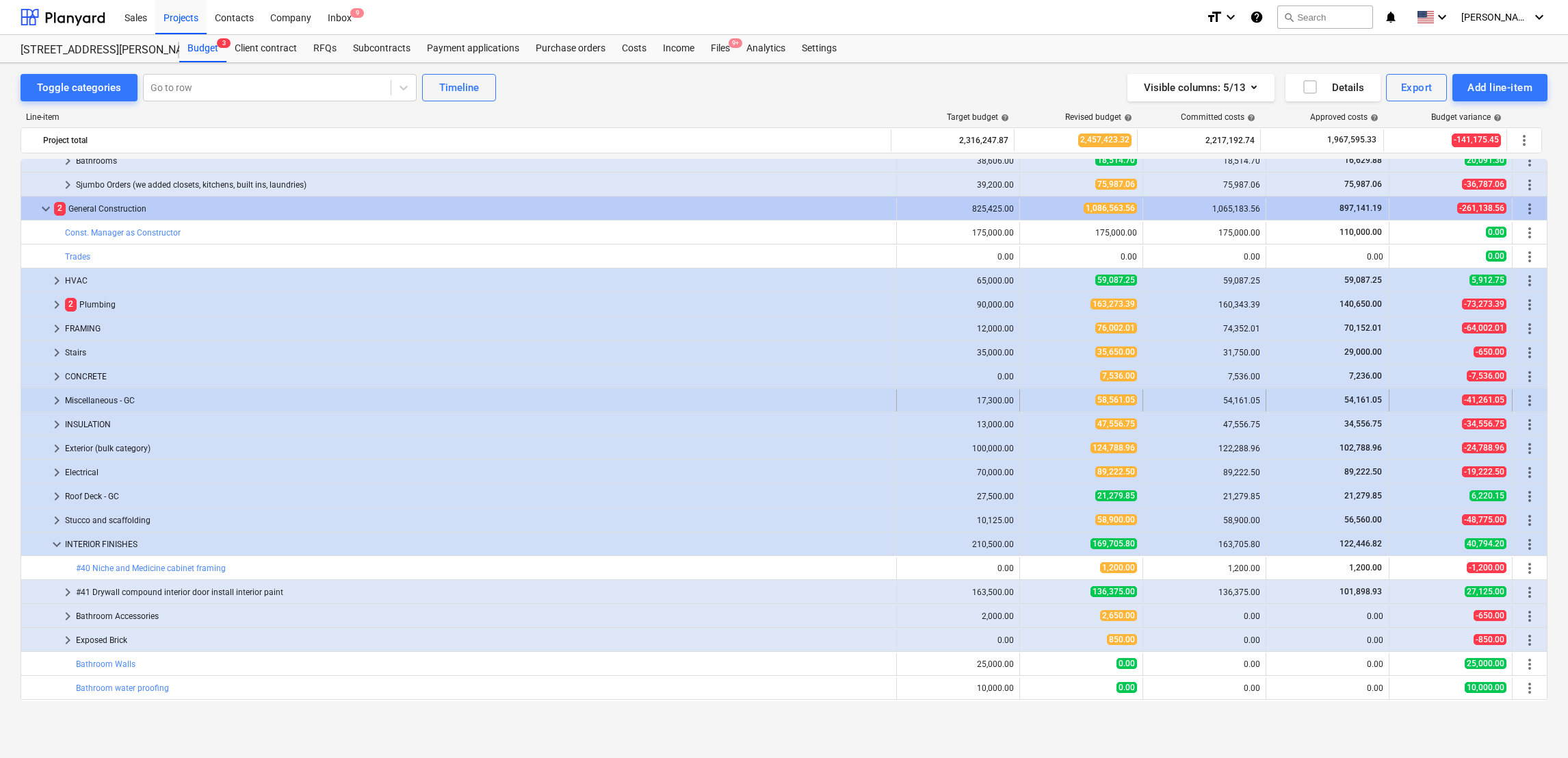
click at [58, 397] on span "keyboard_arrow_right" at bounding box center [57, 401] width 16 height 16
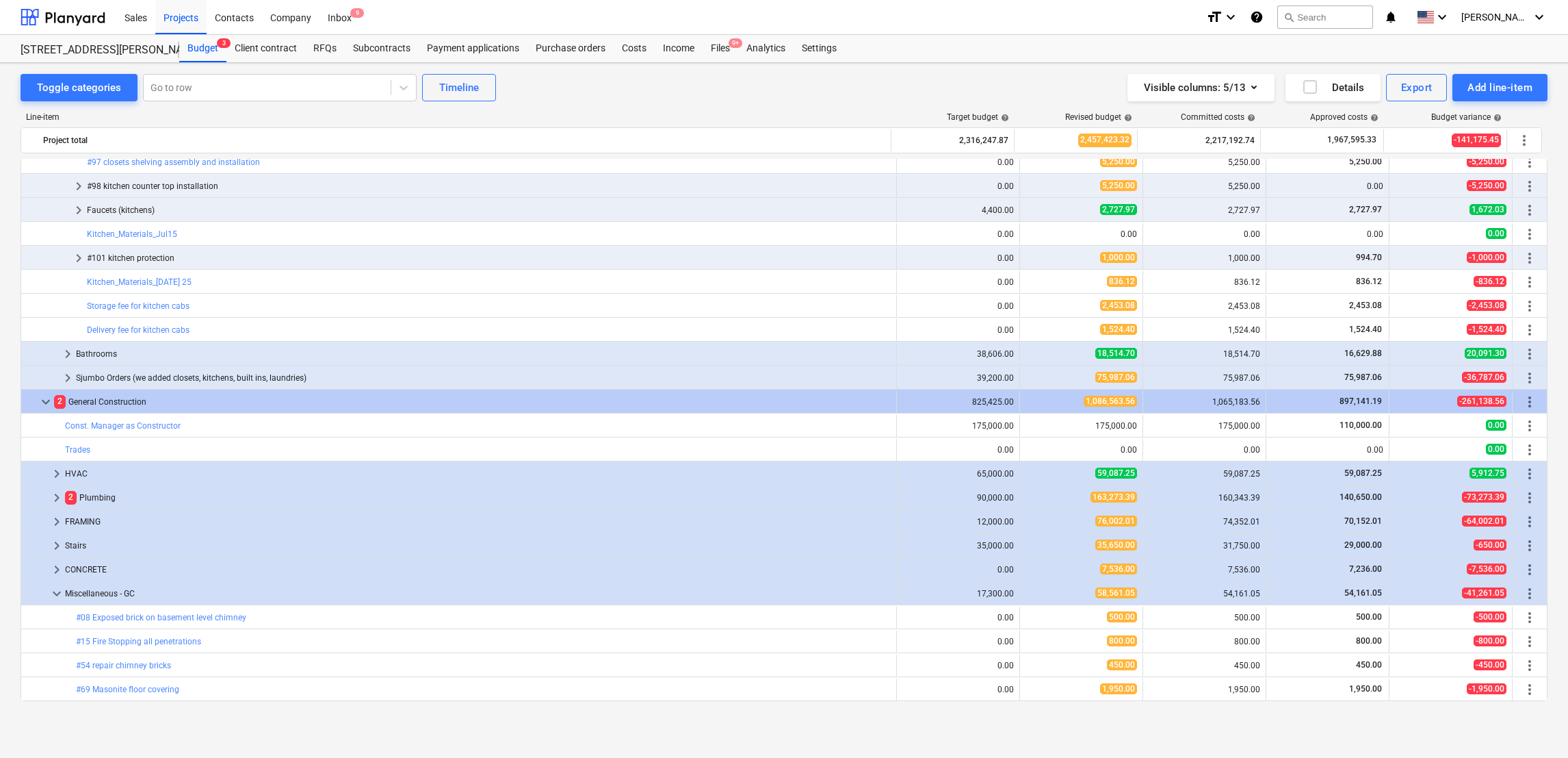
scroll to position [946, 0]
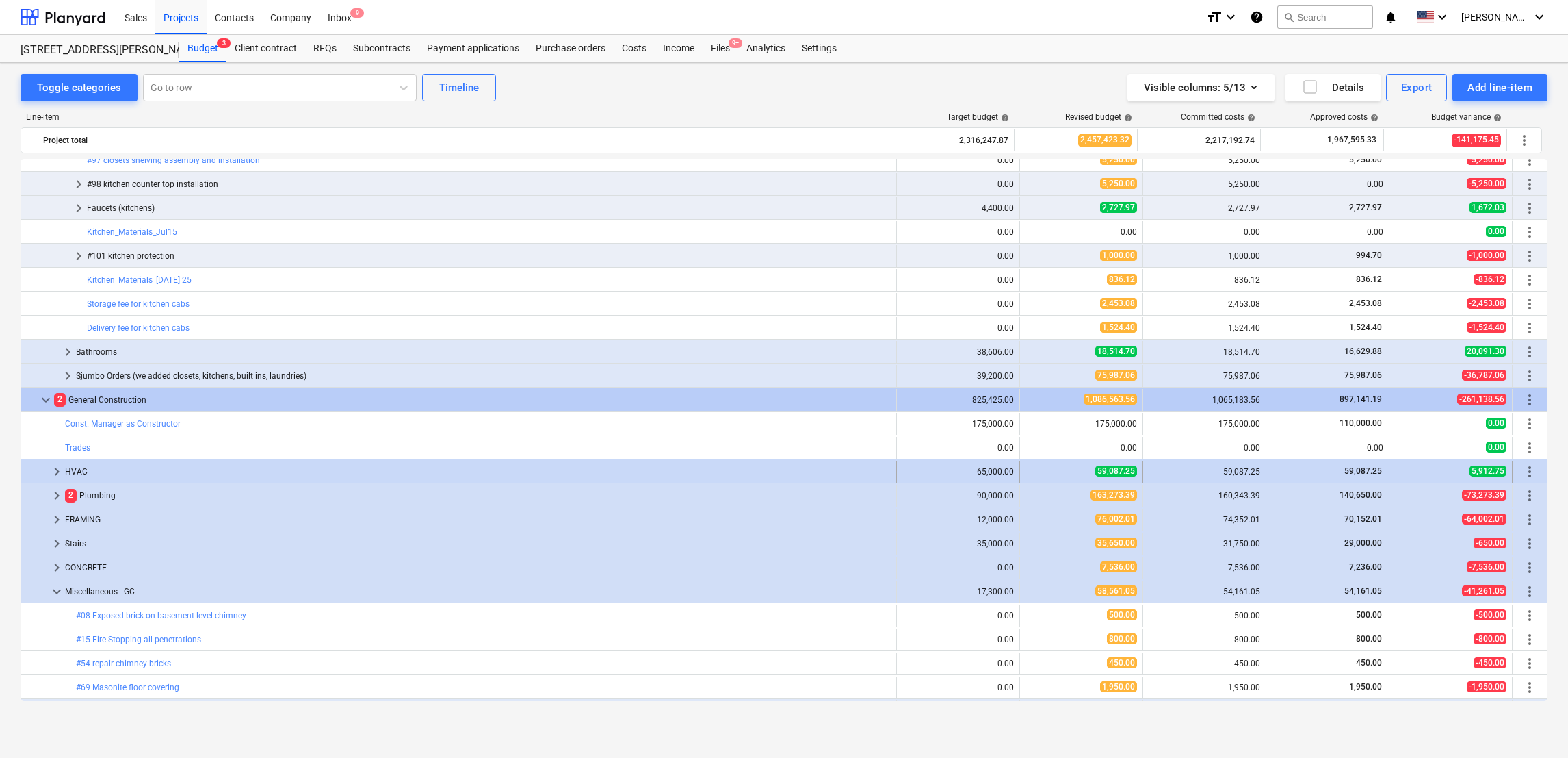
click at [59, 477] on span "keyboard_arrow_right" at bounding box center [57, 471] width 16 height 16
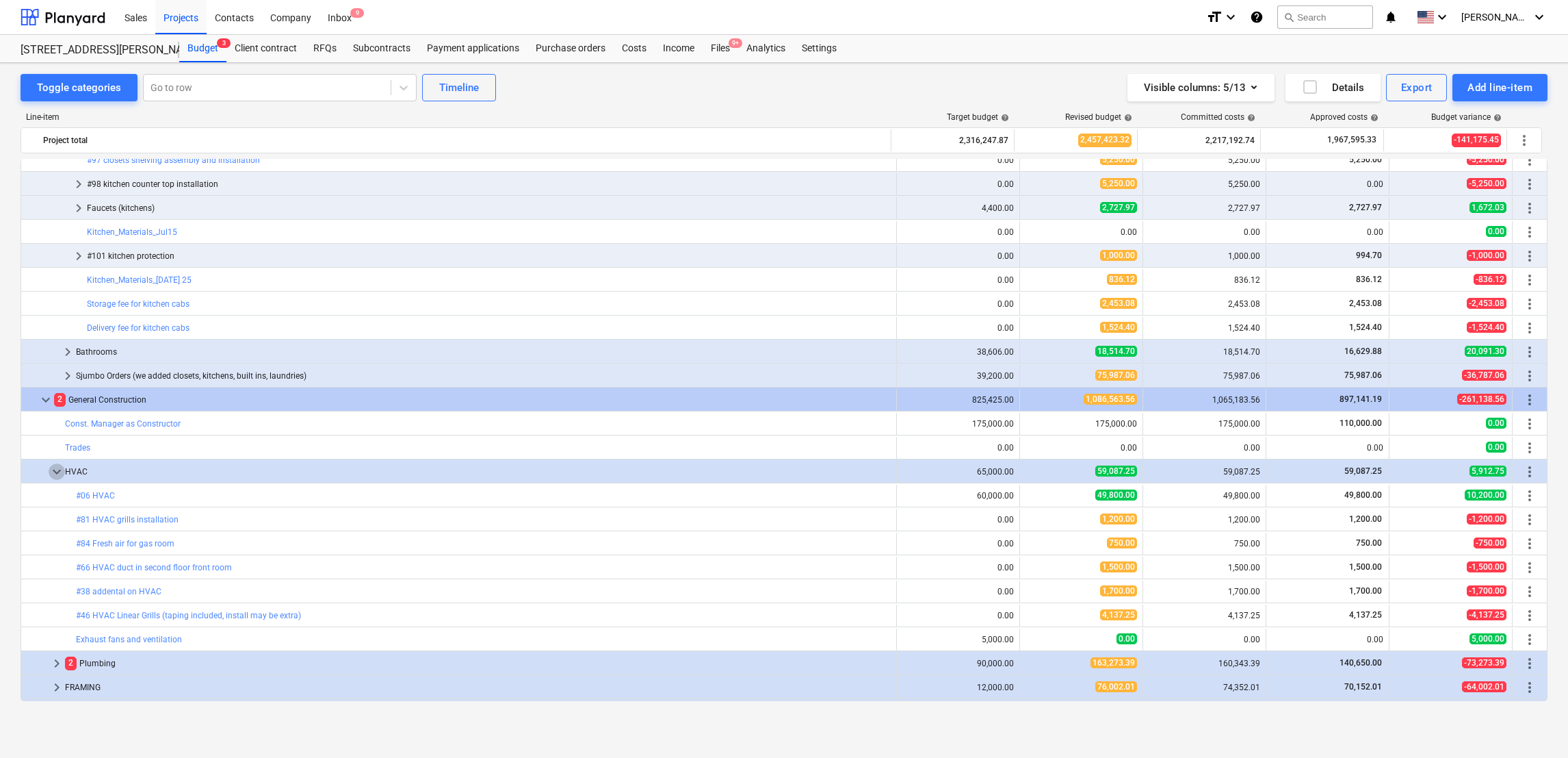
click at [59, 477] on span "keyboard_arrow_down" at bounding box center [57, 471] width 16 height 16
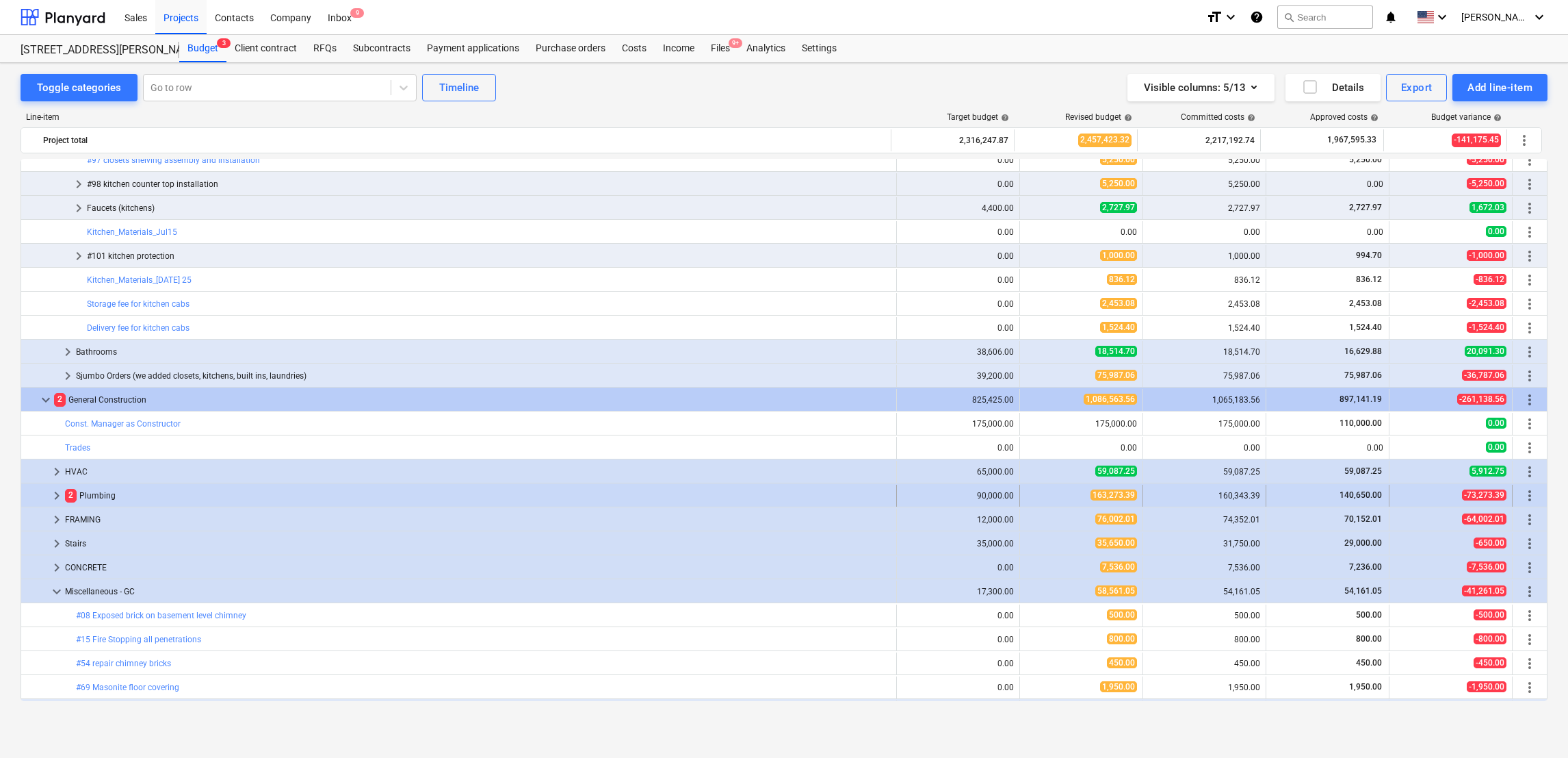
click at [54, 498] on span "keyboard_arrow_right" at bounding box center [57, 496] width 16 height 16
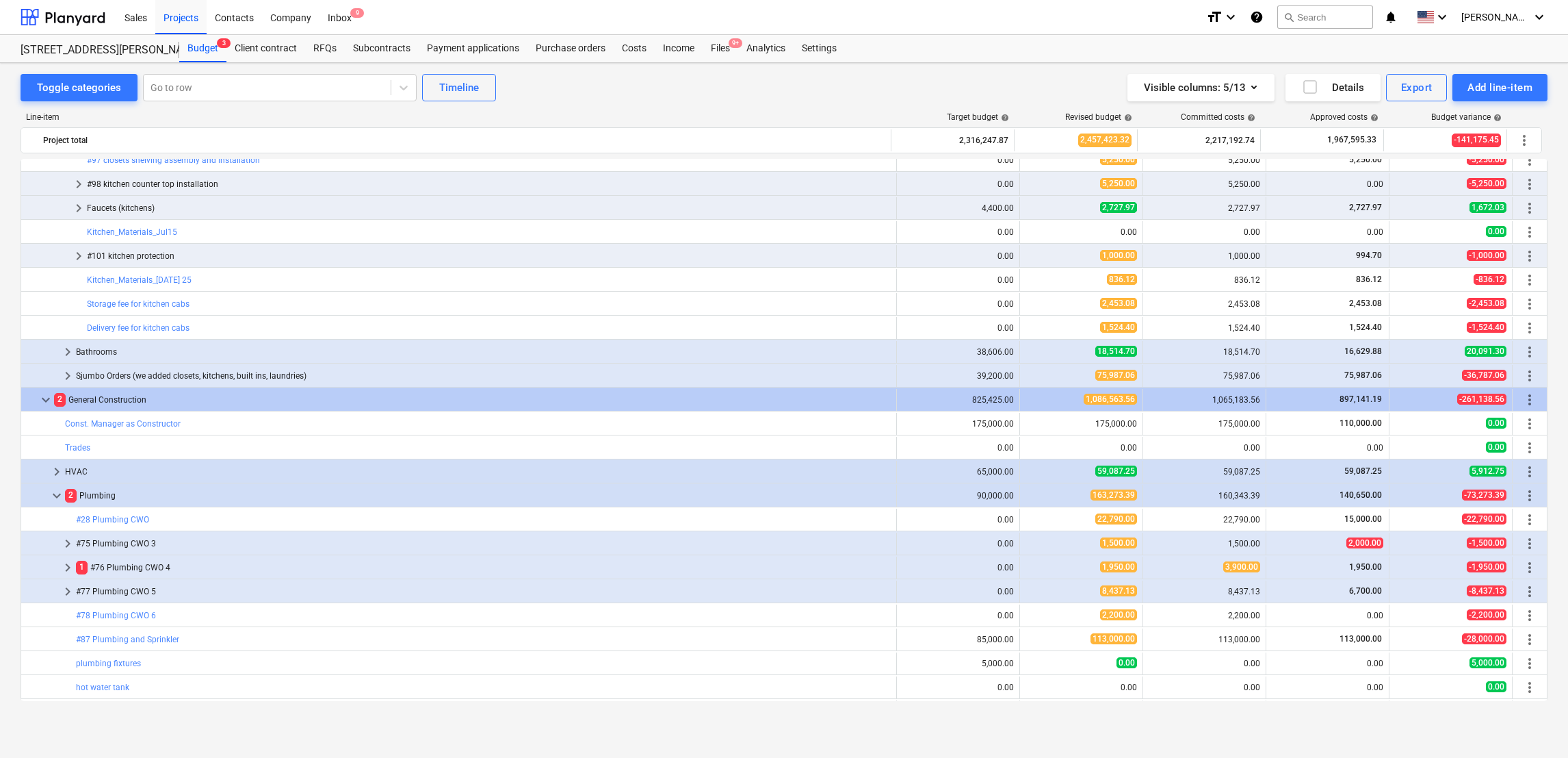
click at [54, 498] on span "keyboard_arrow_down" at bounding box center [57, 496] width 16 height 16
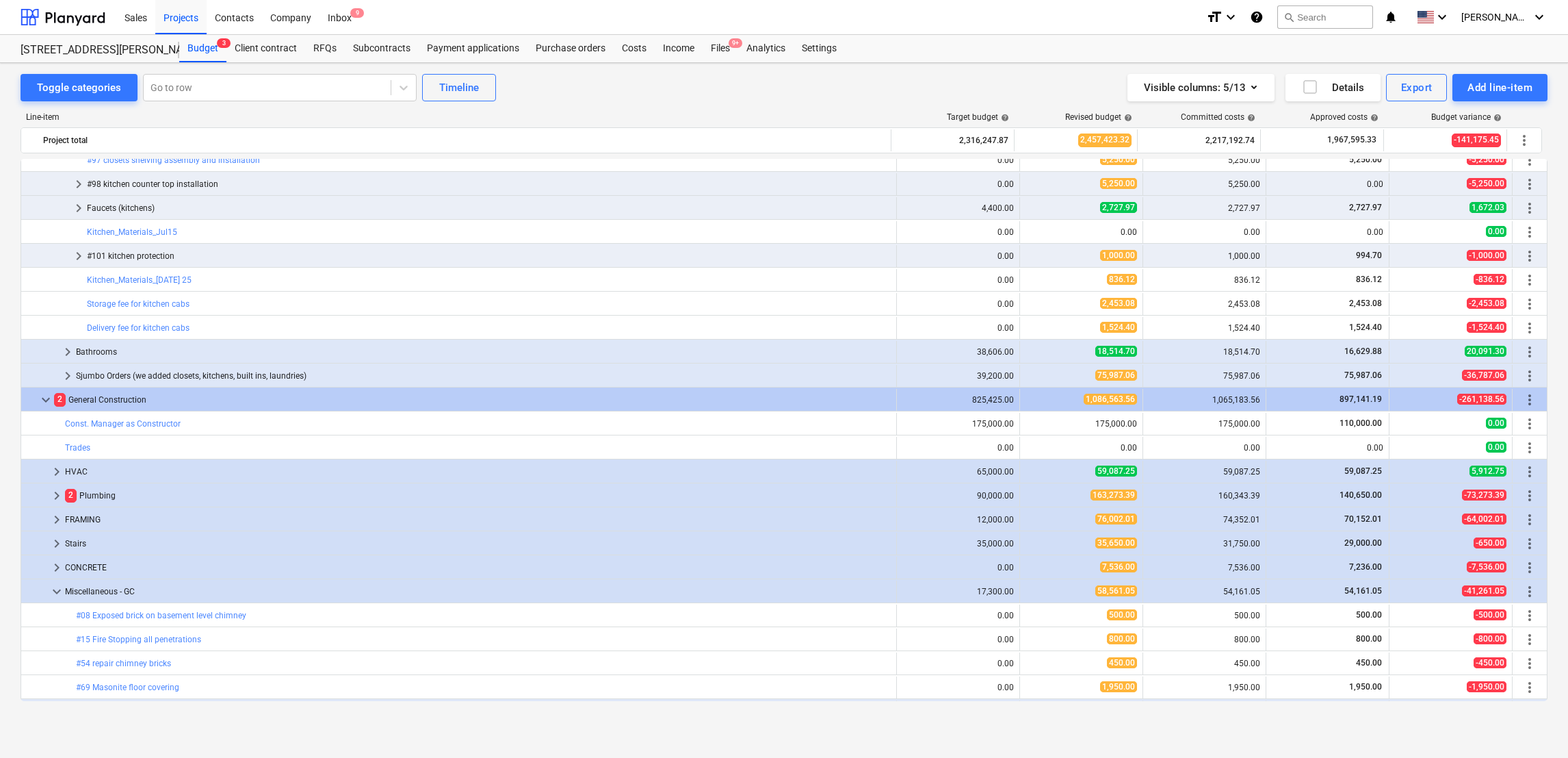
click at [54, 498] on span "keyboard_arrow_right" at bounding box center [57, 496] width 16 height 16
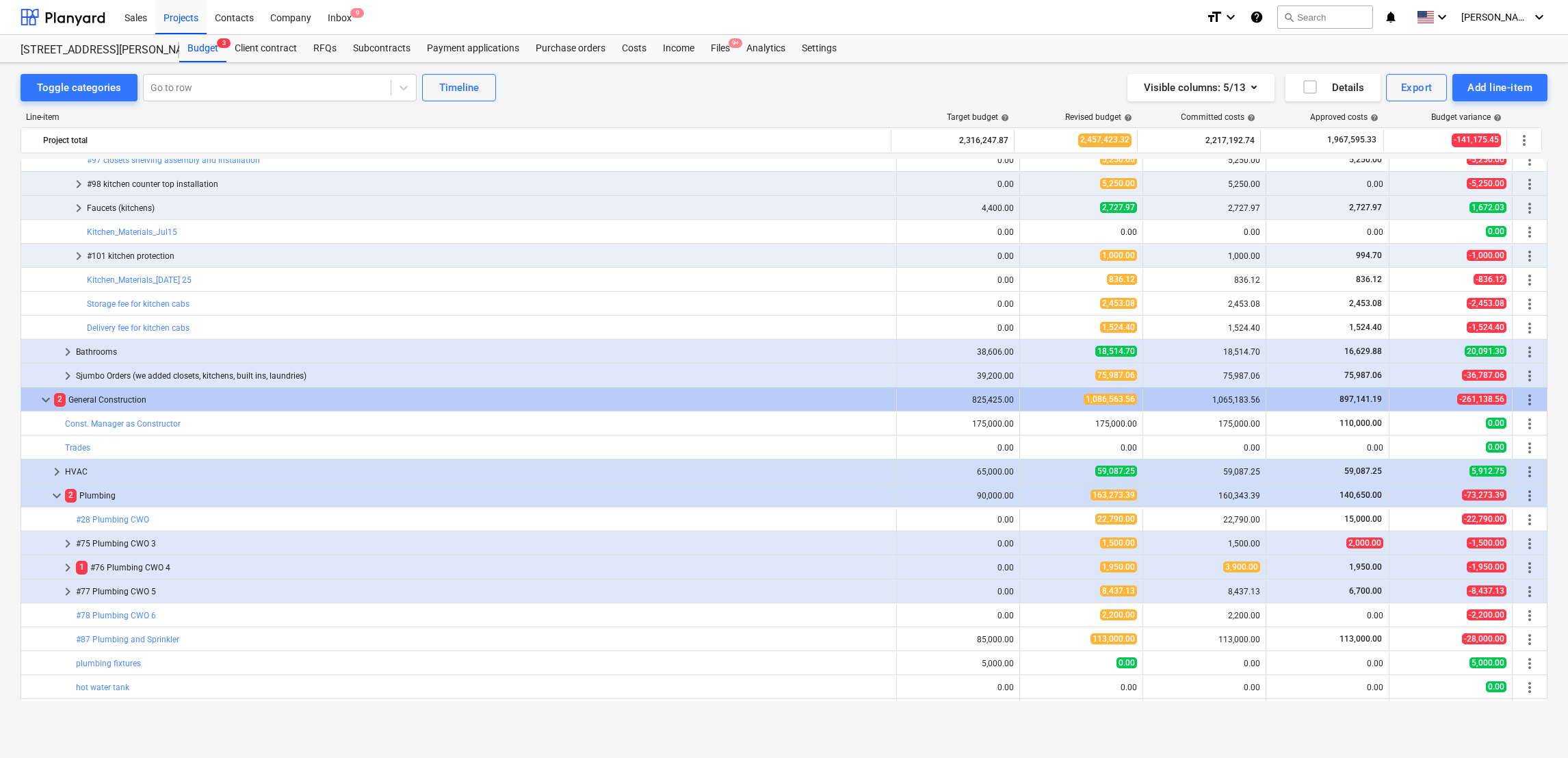
click at [54, 498] on span "keyboard_arrow_down" at bounding box center [57, 496] width 16 height 16
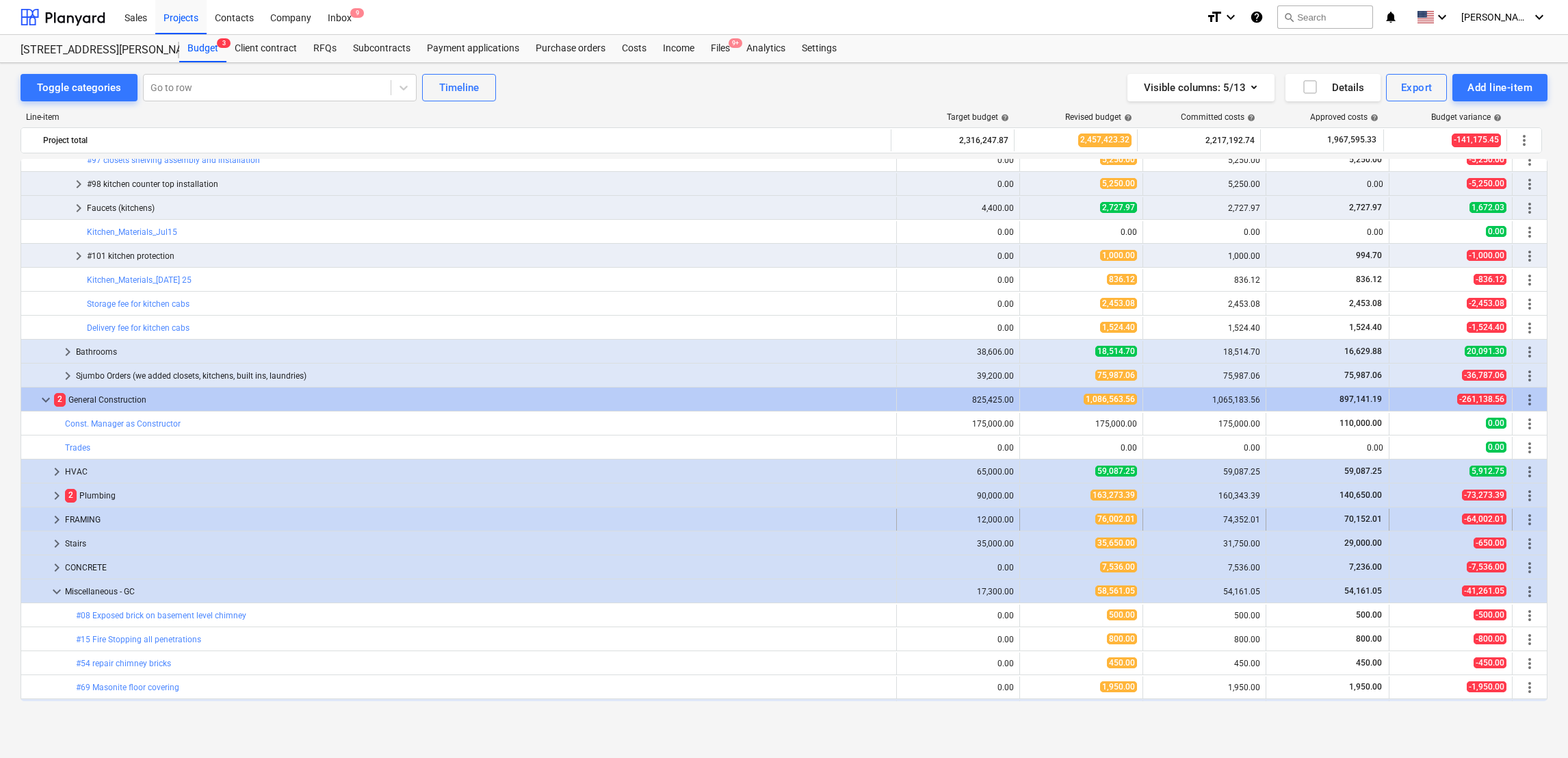
click at [54, 526] on span "keyboard_arrow_right" at bounding box center [57, 519] width 16 height 16
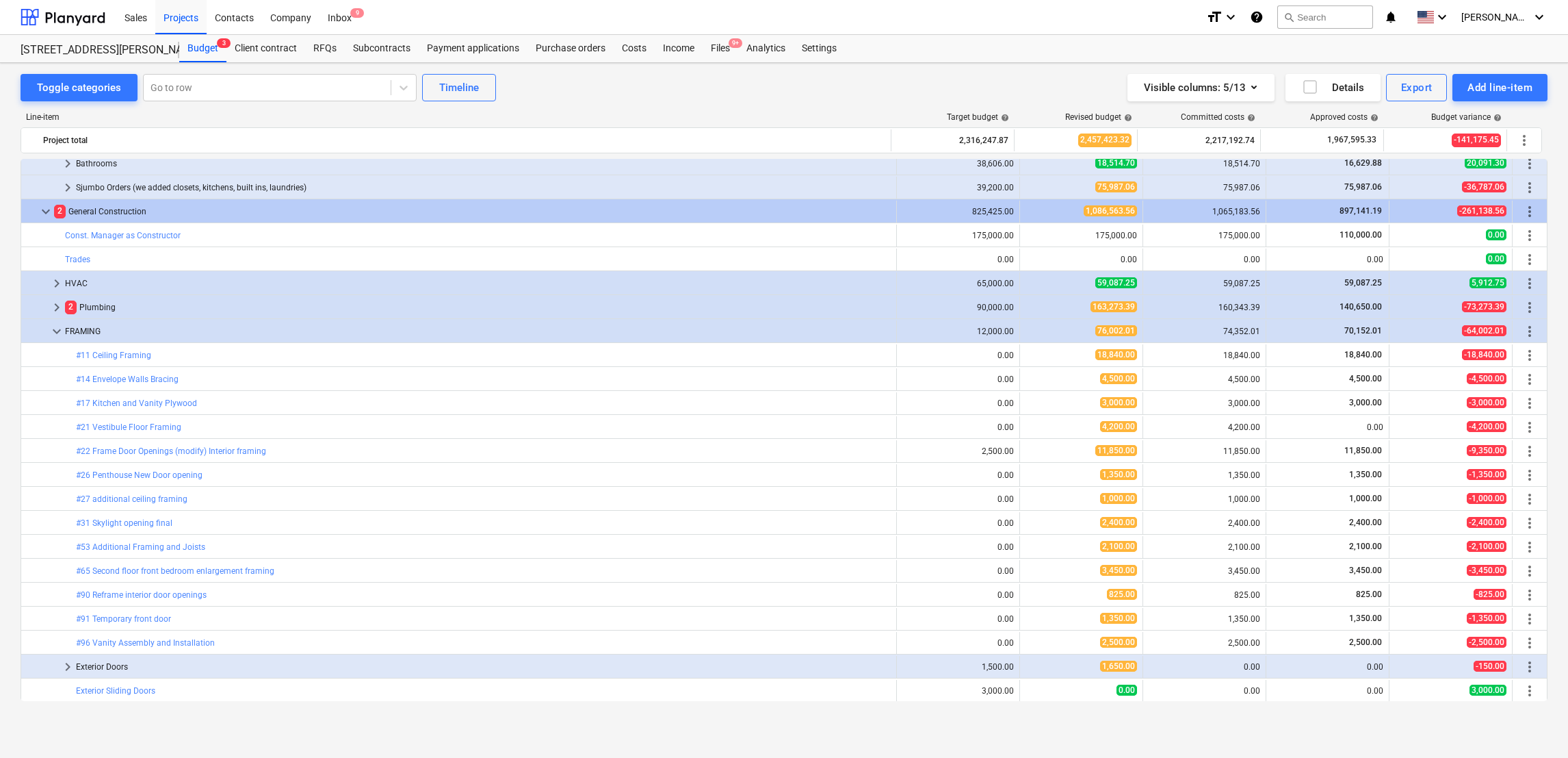
scroll to position [1150, 0]
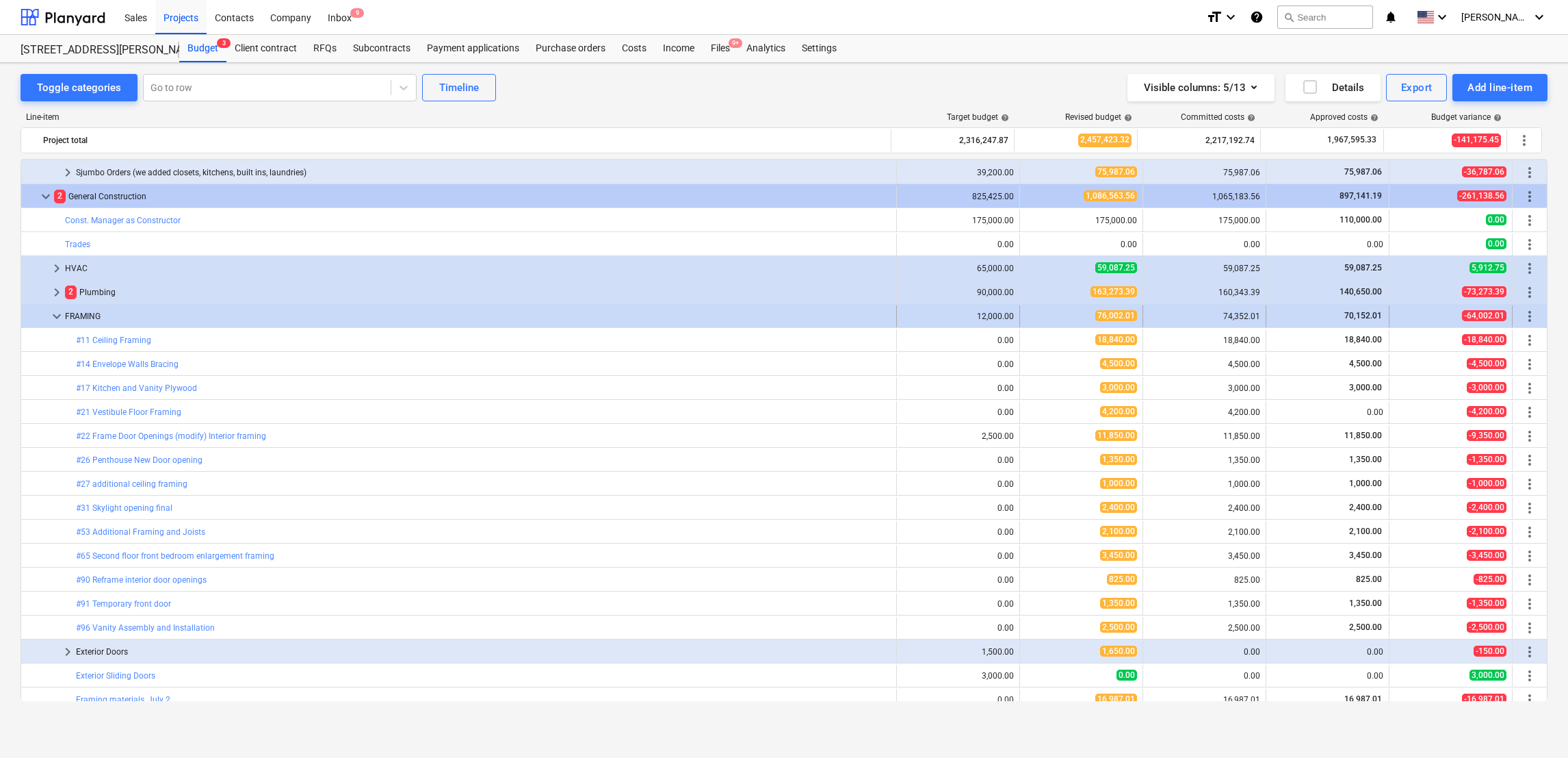
click at [54, 321] on span "keyboard_arrow_down" at bounding box center [57, 316] width 16 height 16
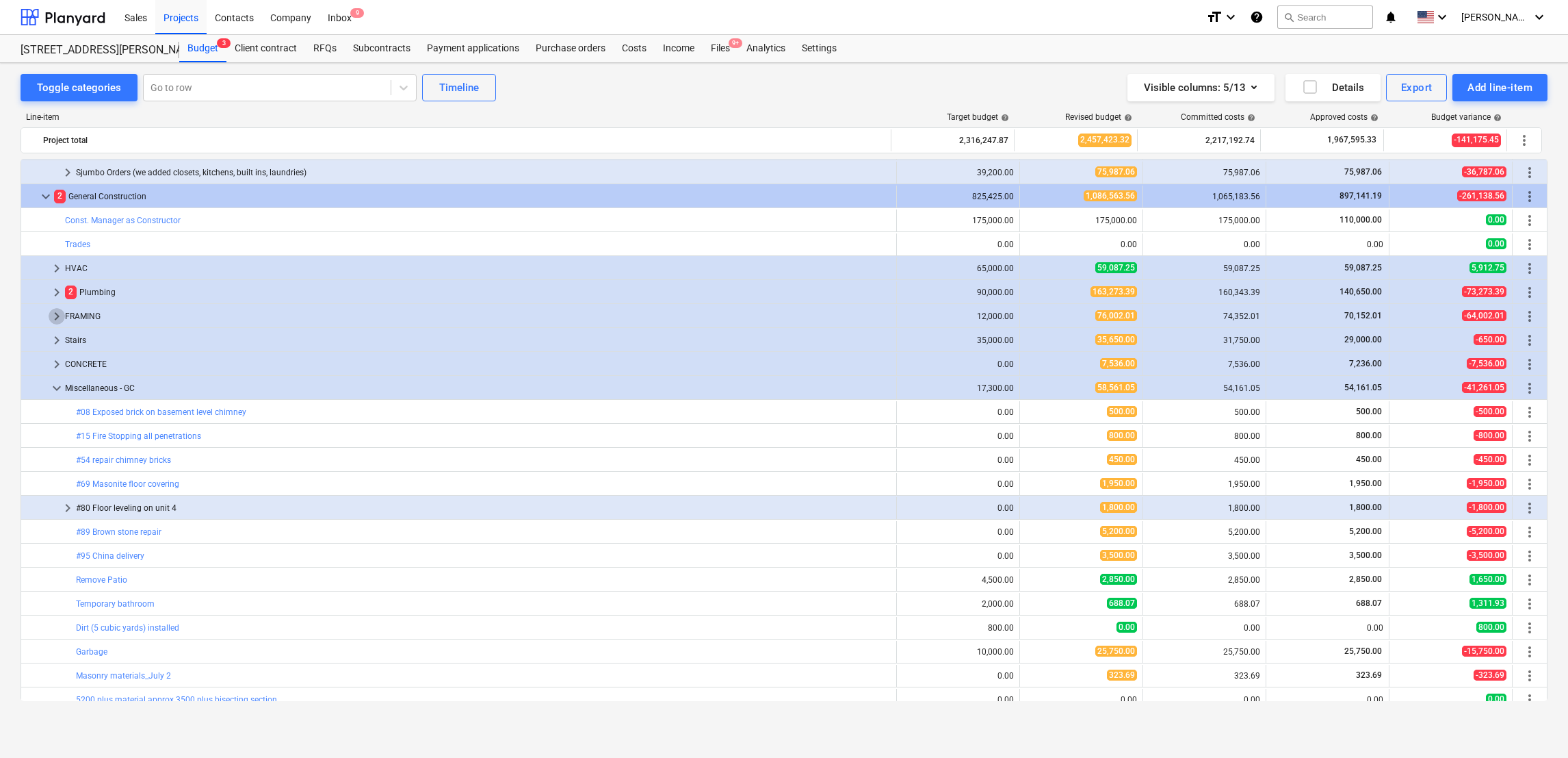
click at [54, 321] on span "keyboard_arrow_right" at bounding box center [57, 316] width 16 height 16
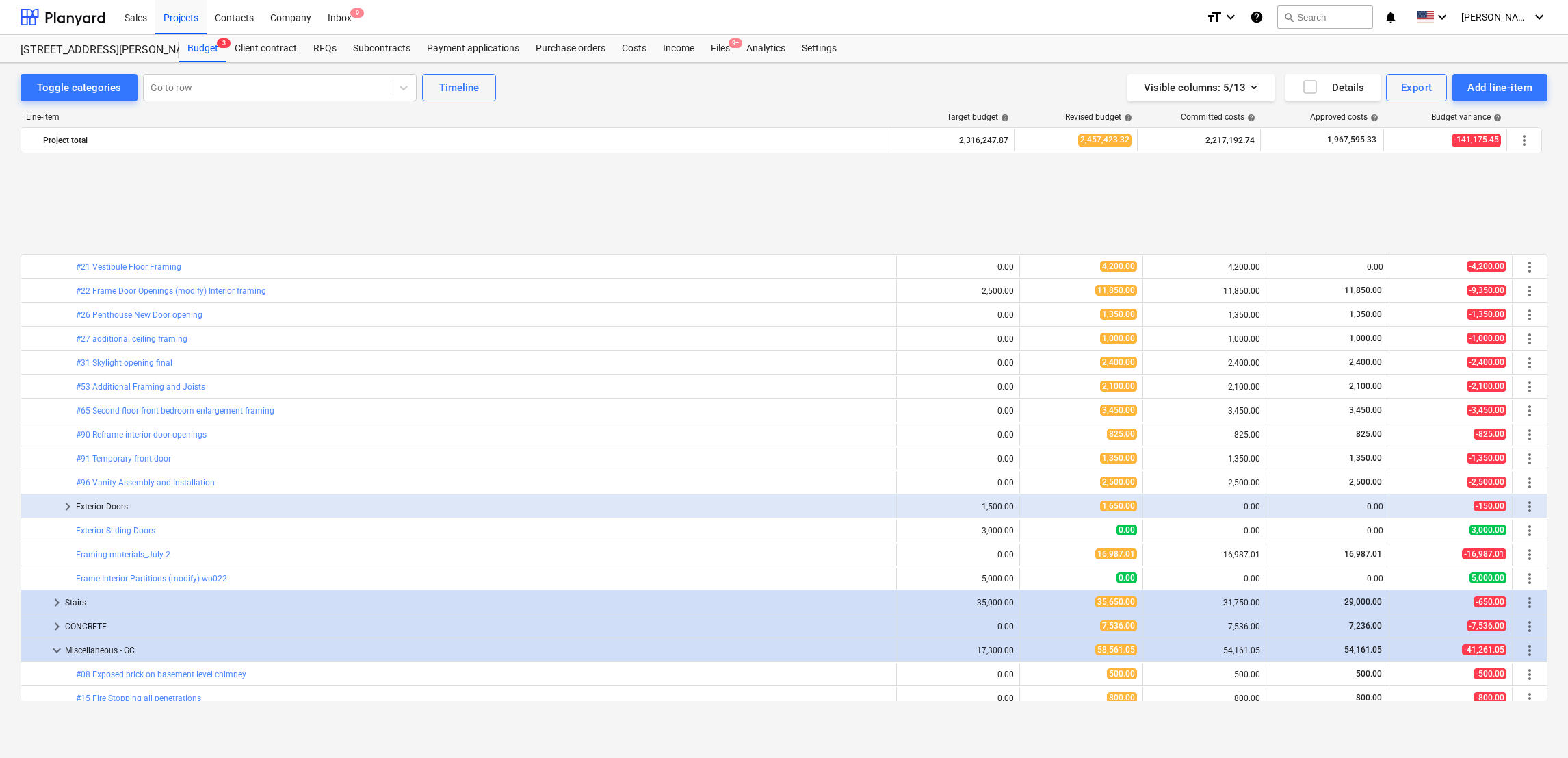
scroll to position [1419, 0]
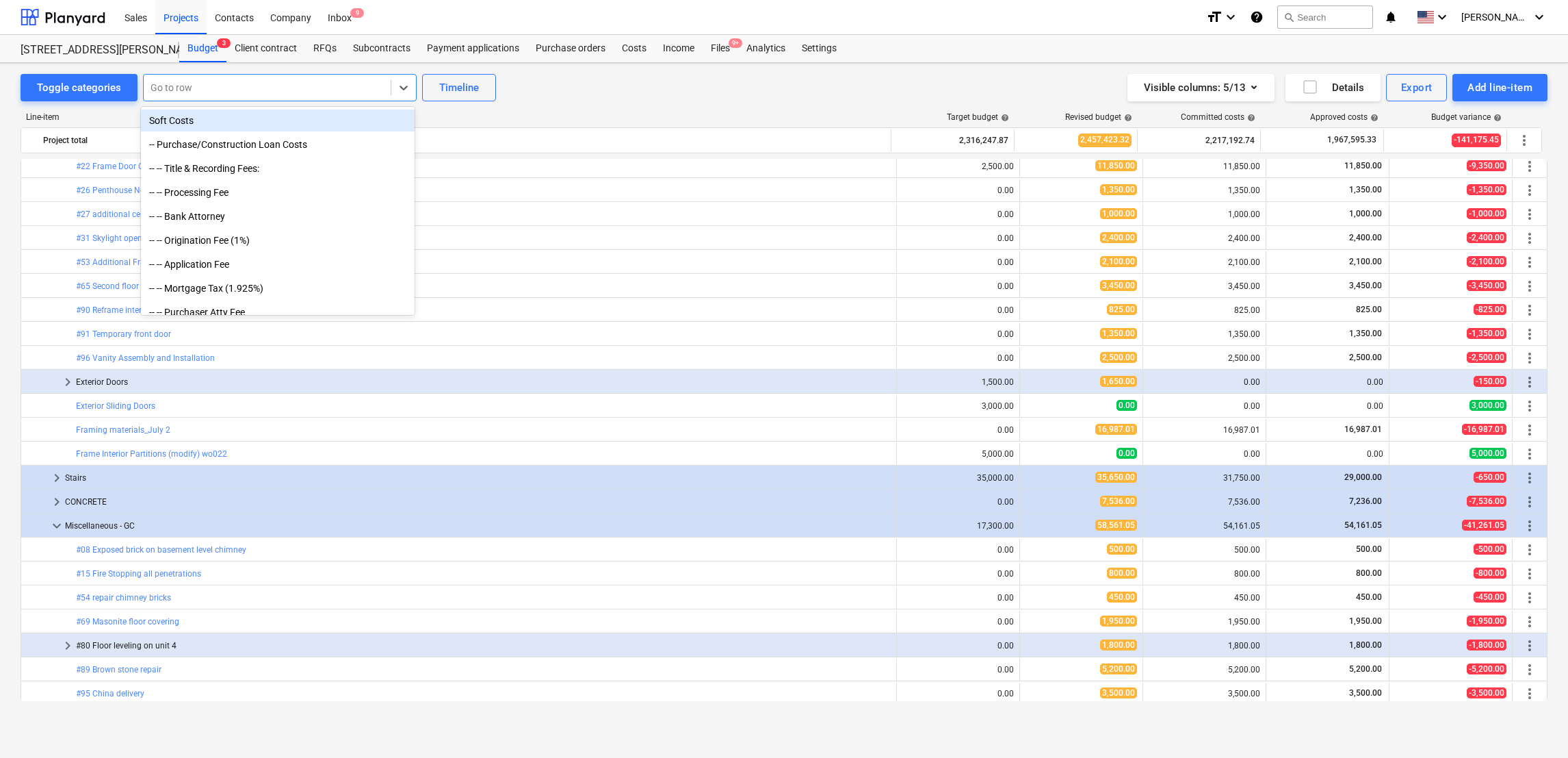
click at [229, 87] on div at bounding box center [266, 87] width 233 height 14
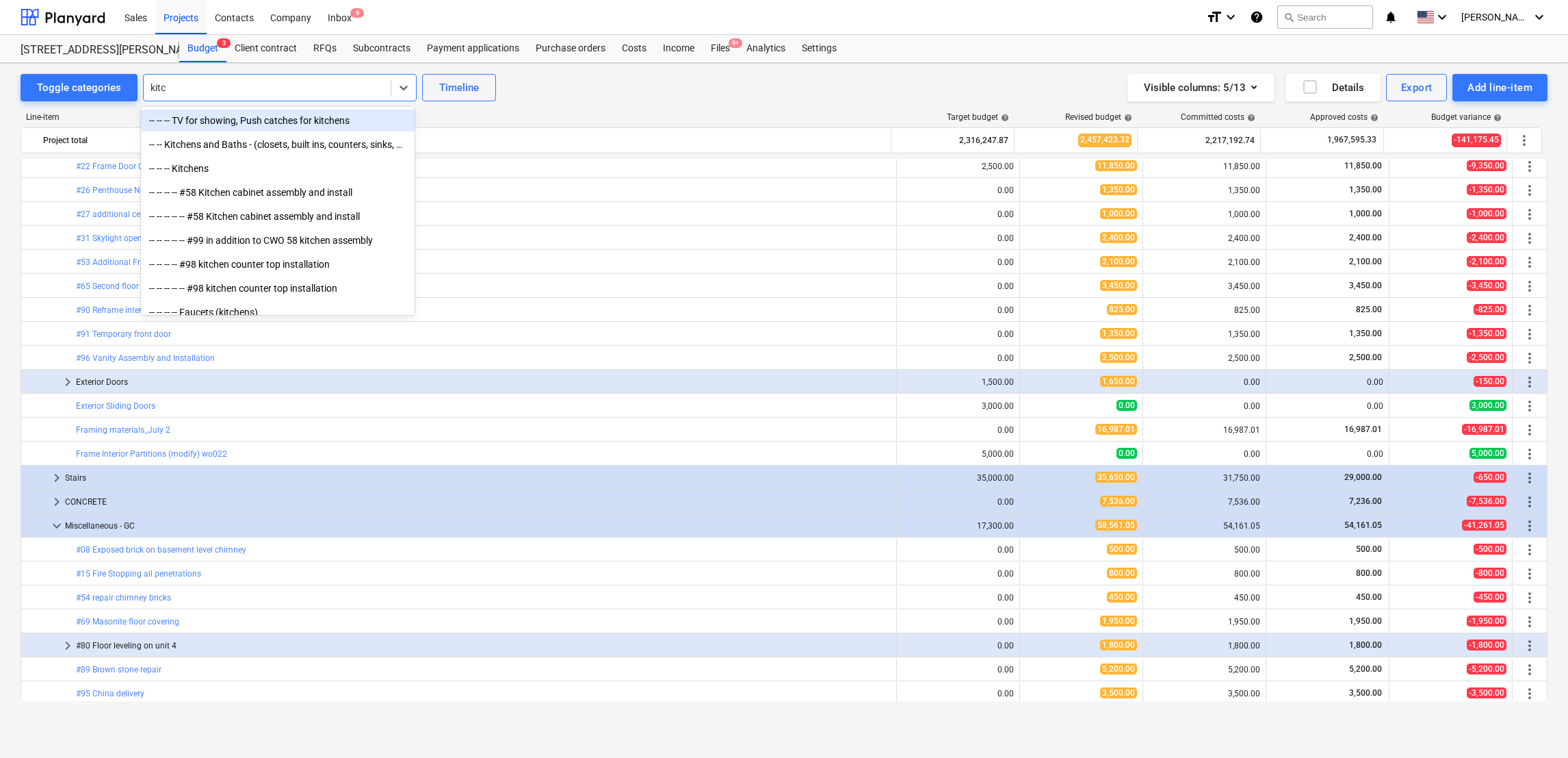
type input "kitch"
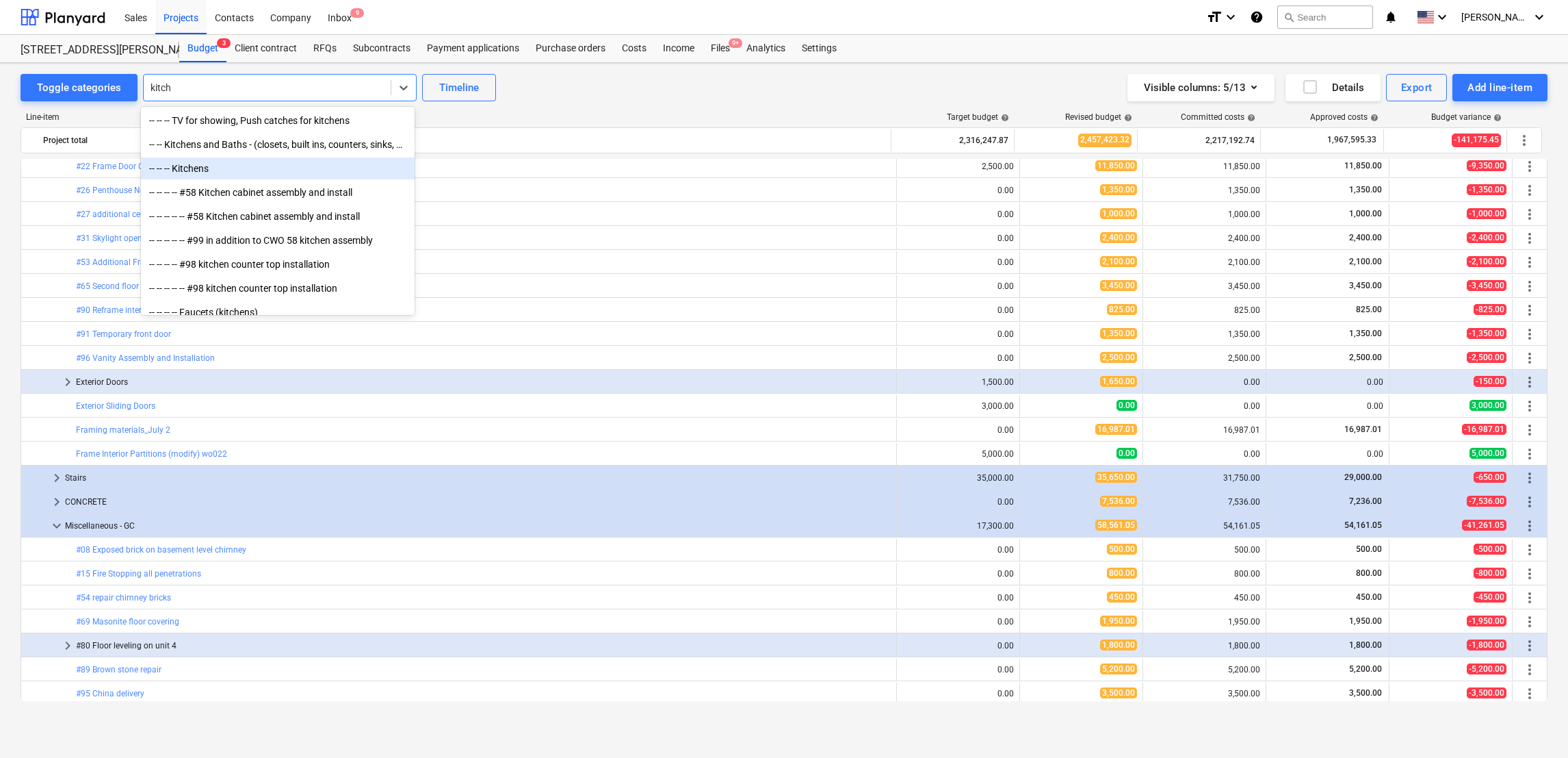
click at [186, 163] on div "-- -- -- Kitchens" at bounding box center [278, 168] width 274 height 22
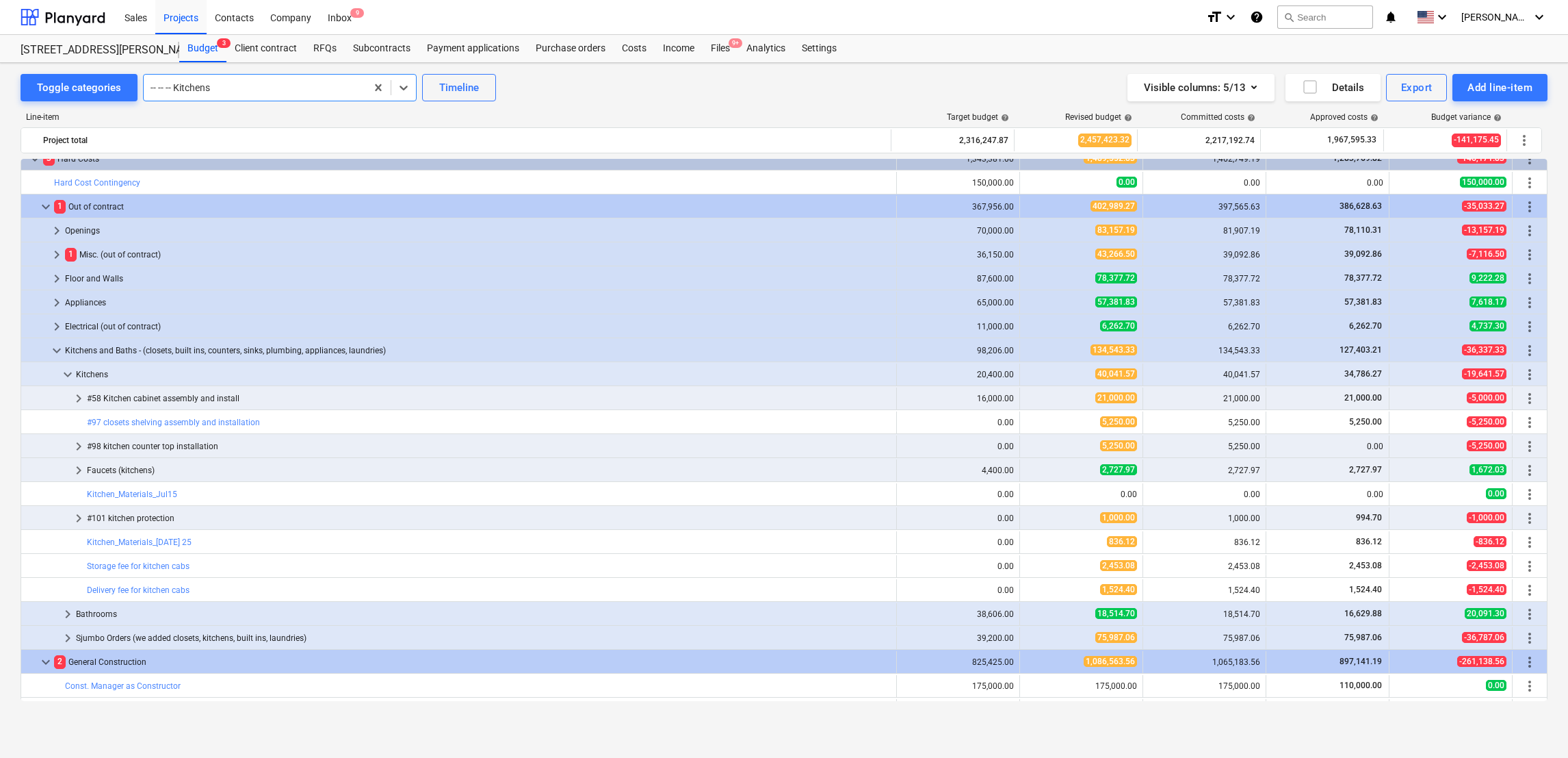
scroll to position [773, 0]
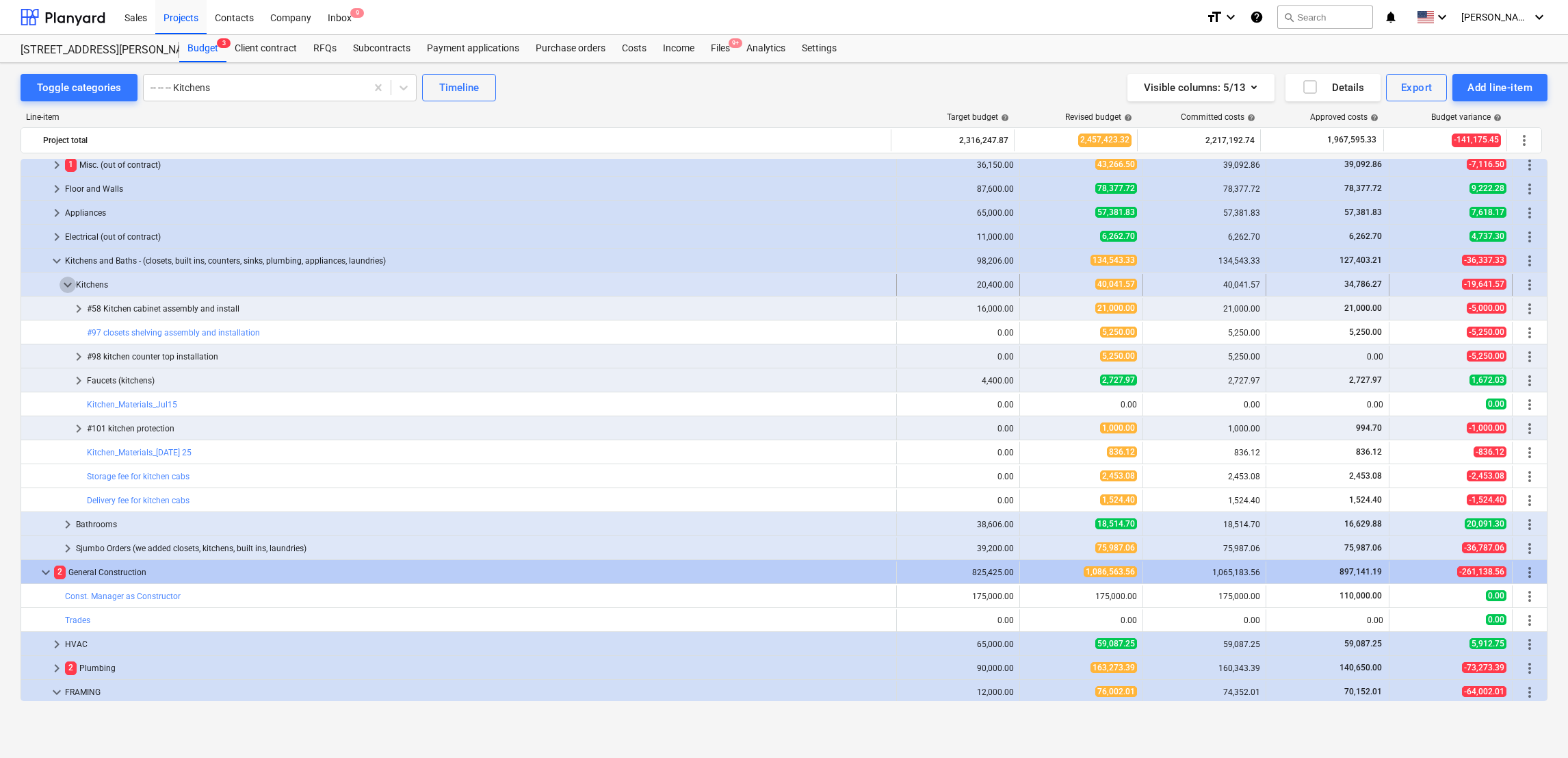
click at [68, 286] on span "keyboard_arrow_down" at bounding box center [67, 284] width 16 height 16
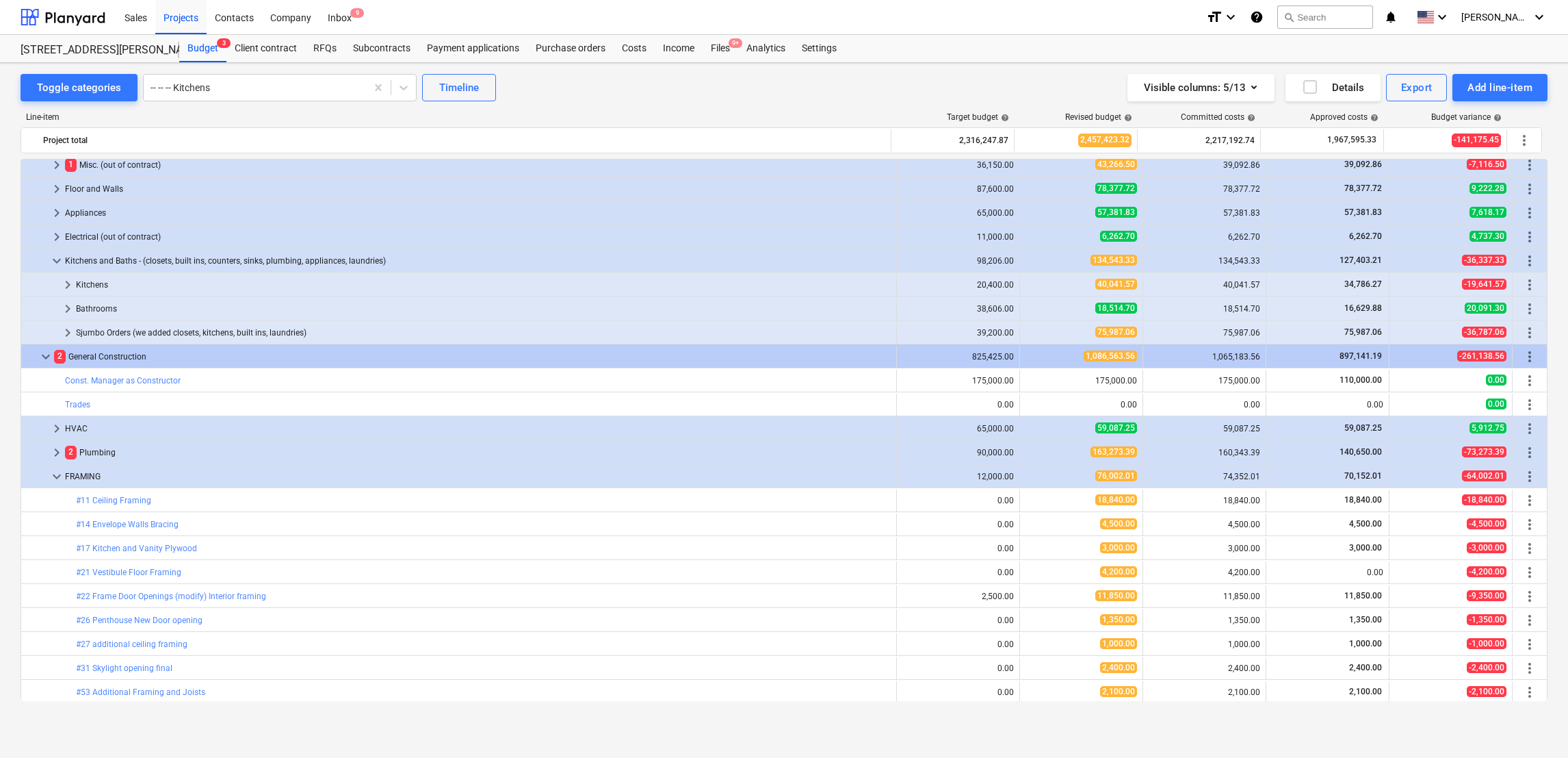
click at [68, 286] on span "keyboard_arrow_right" at bounding box center [67, 284] width 16 height 16
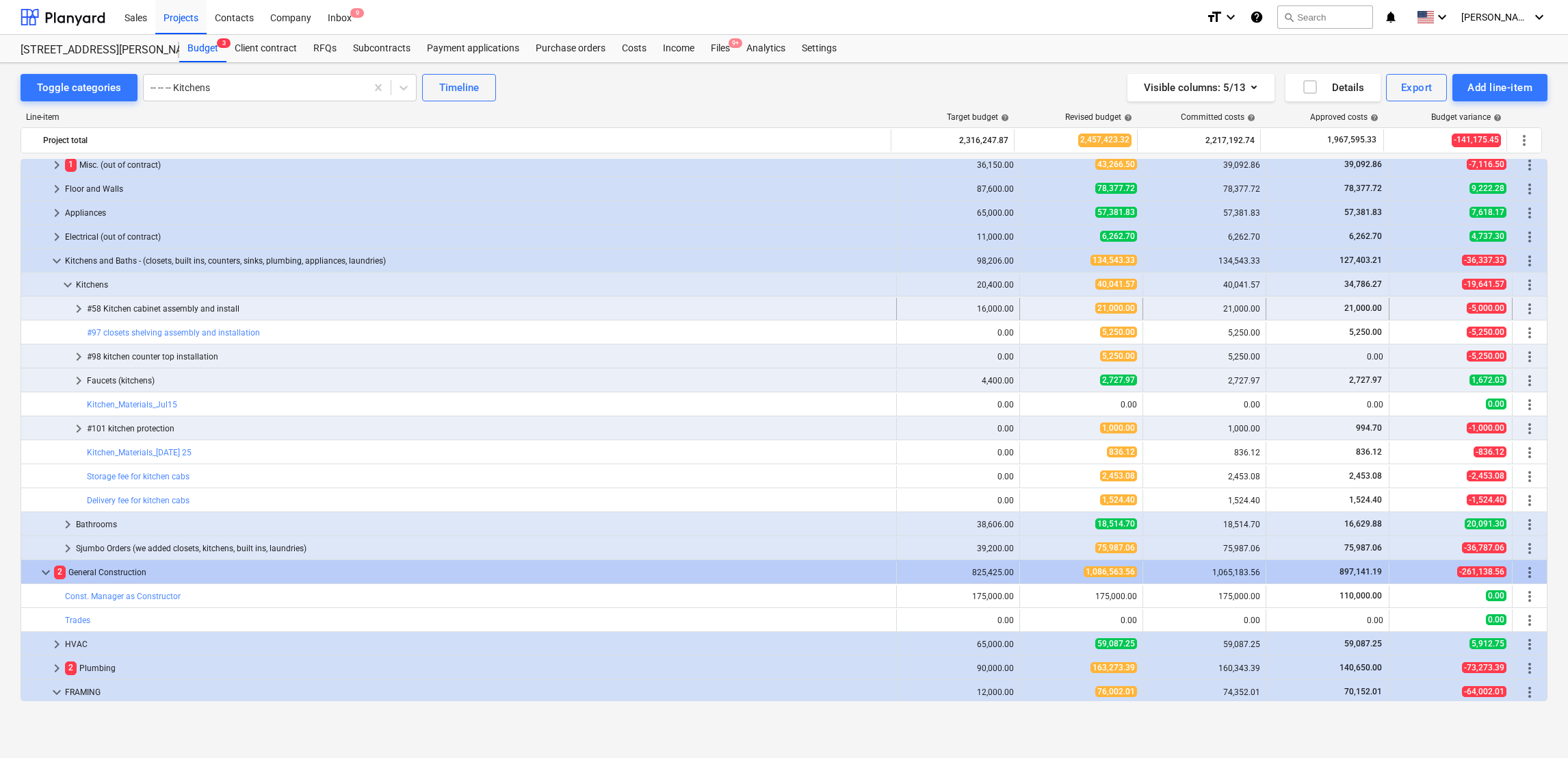
click at [679, 303] on span "more_vert" at bounding box center [1530, 309] width 16 height 16
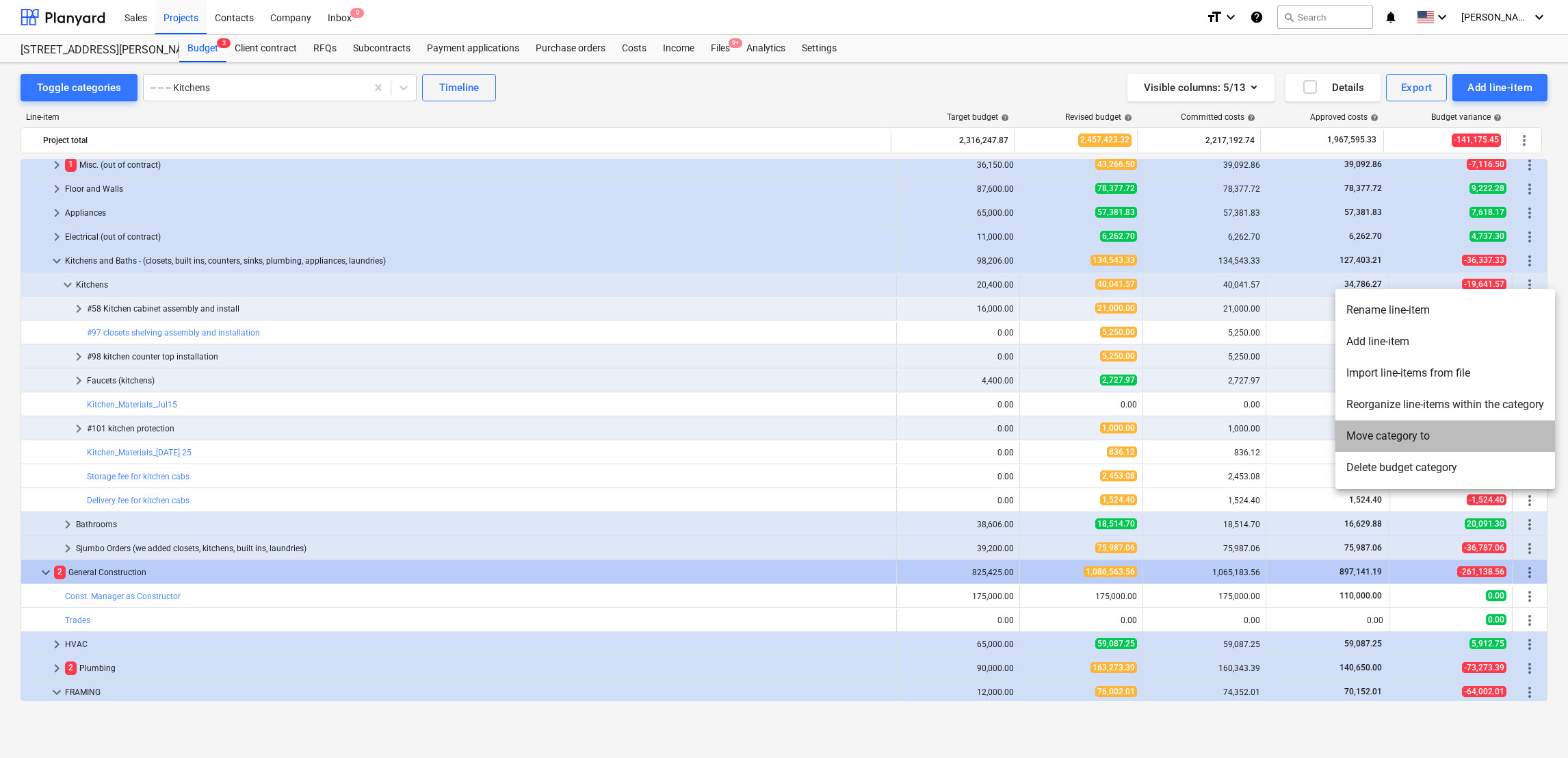
click at [679, 434] on li "Move category to" at bounding box center [1445, 435] width 219 height 32
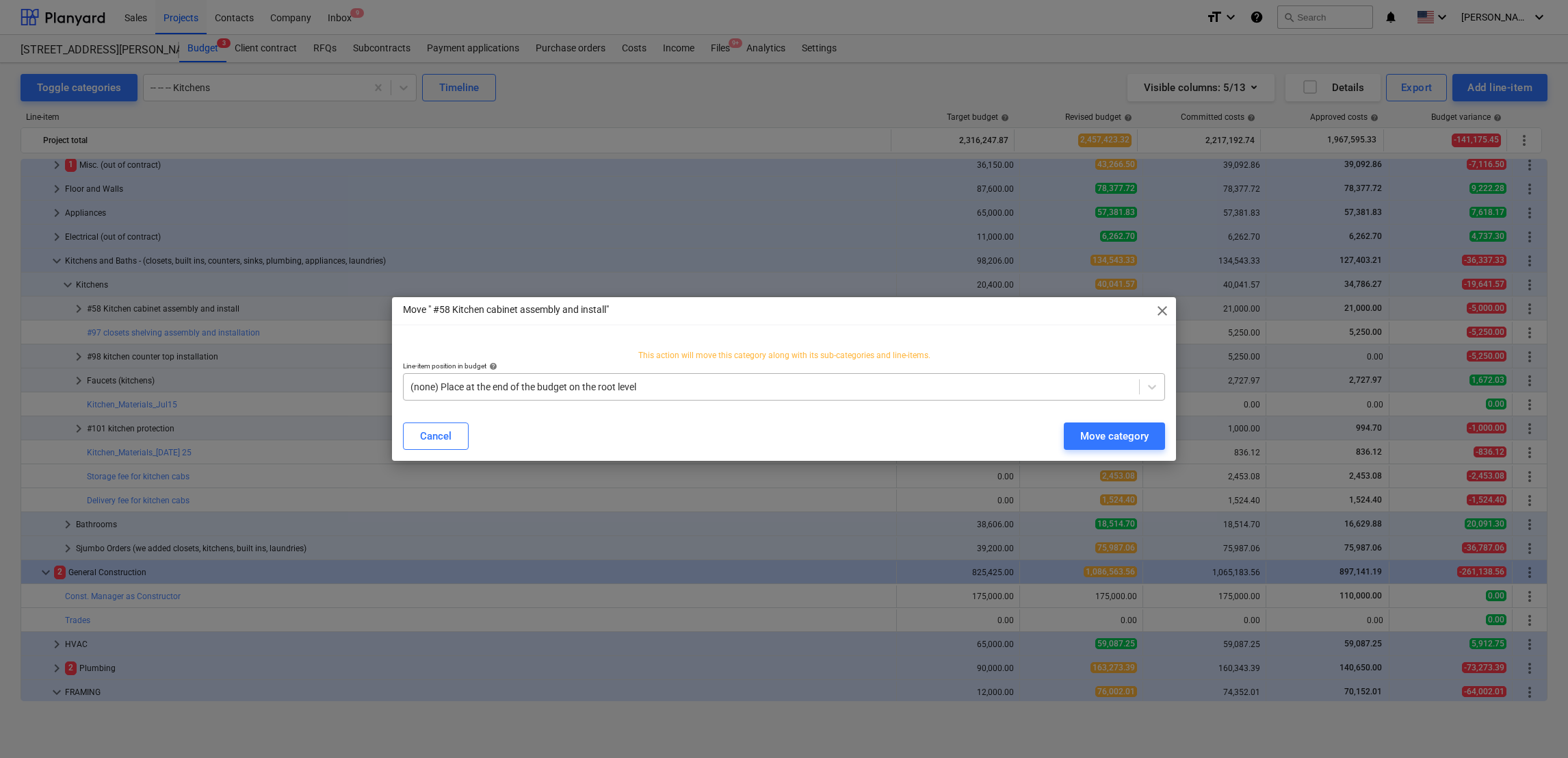
click at [679, 385] on div at bounding box center [771, 387] width 722 height 14
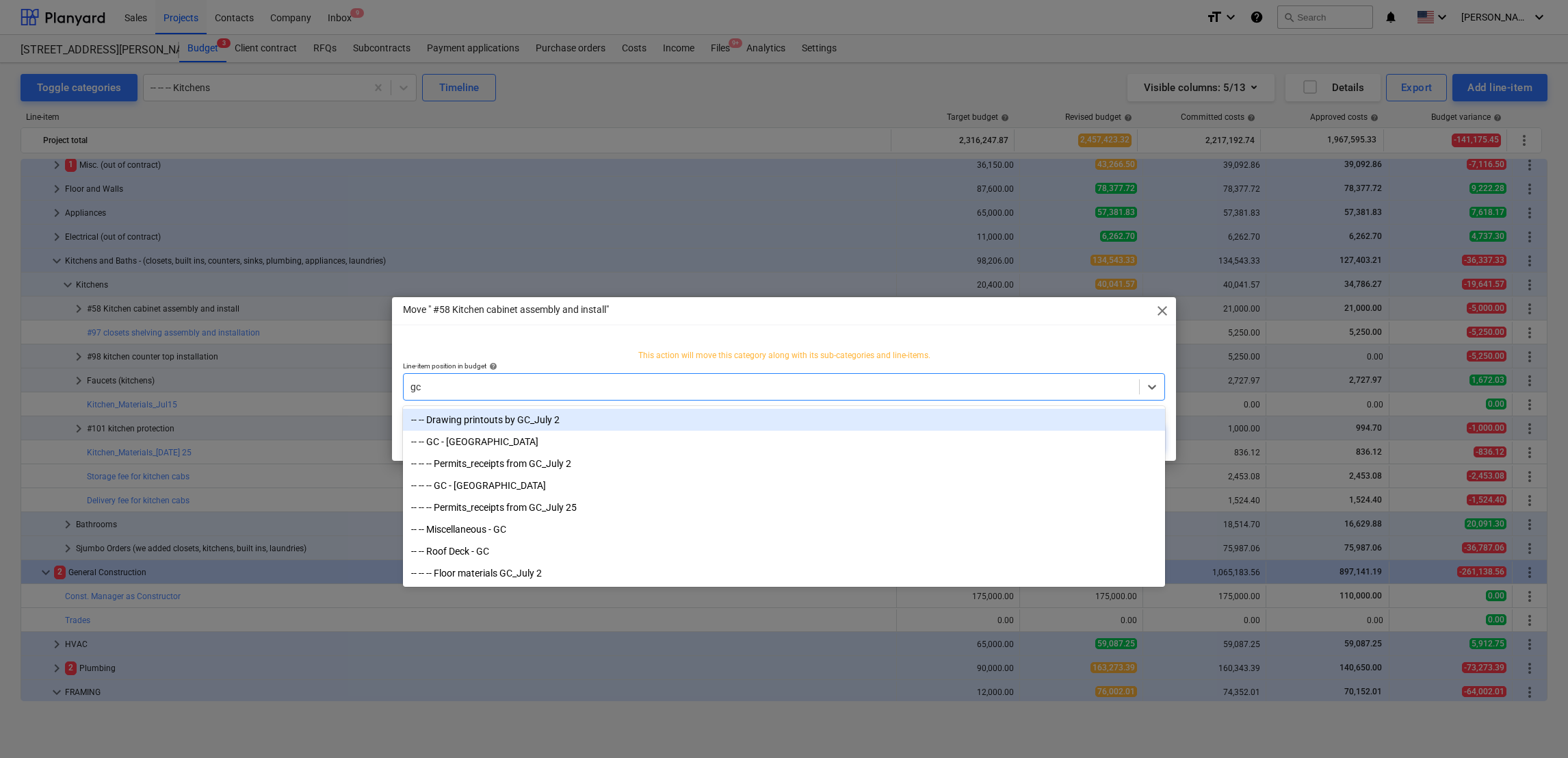
type input "g"
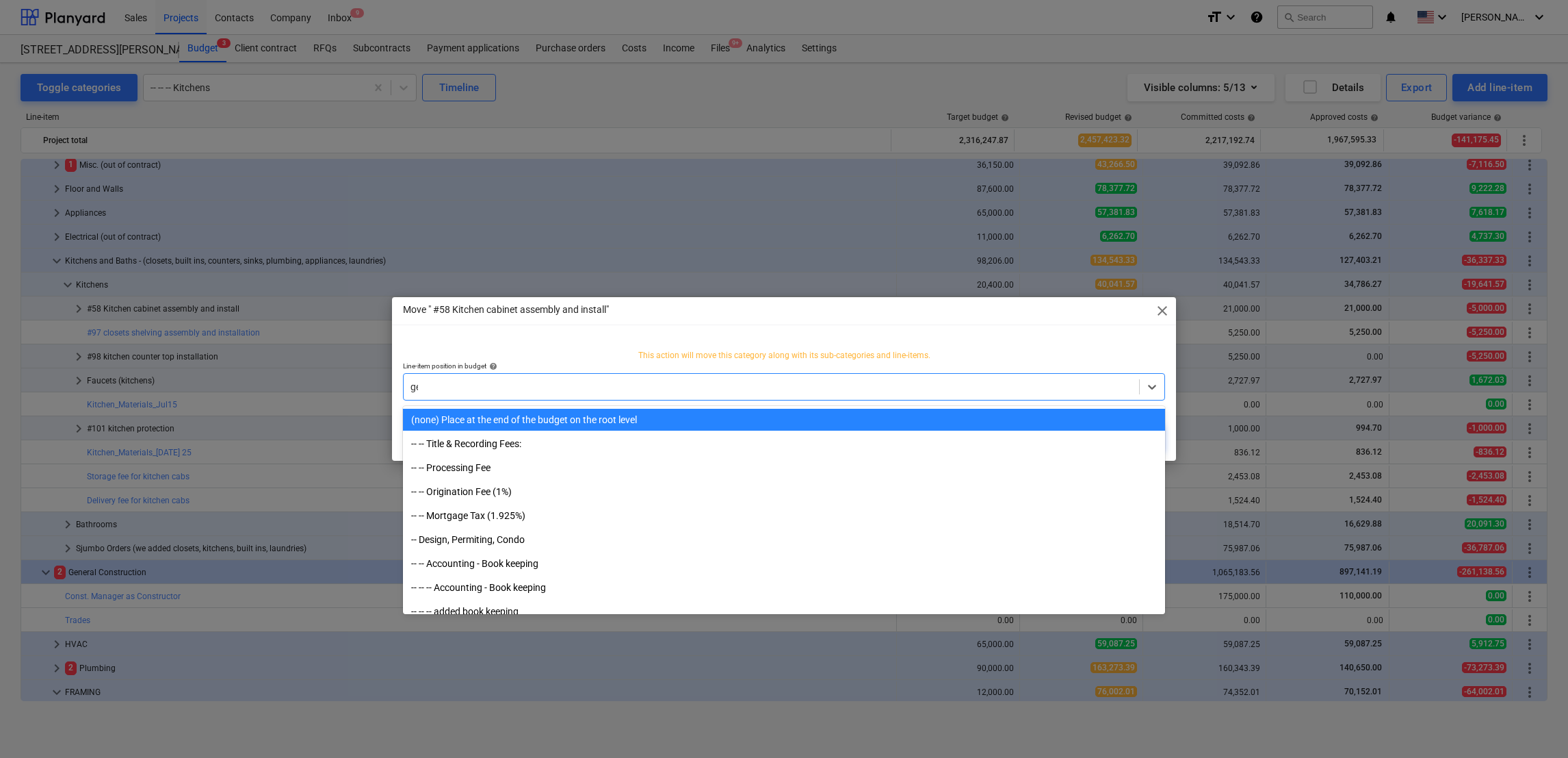
type input "gen"
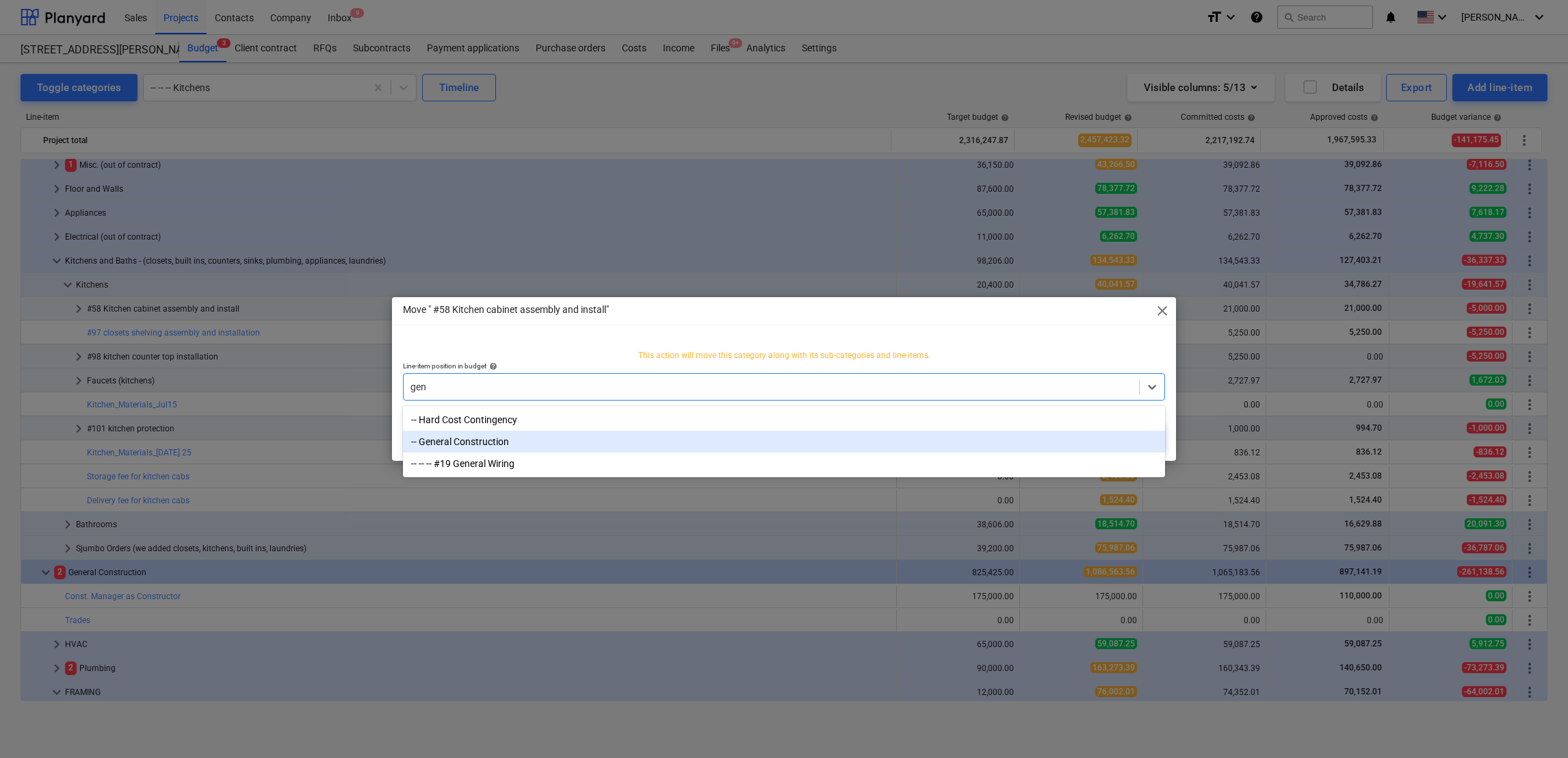
click at [539, 447] on div "-- General Construction" at bounding box center [784, 441] width 762 height 22
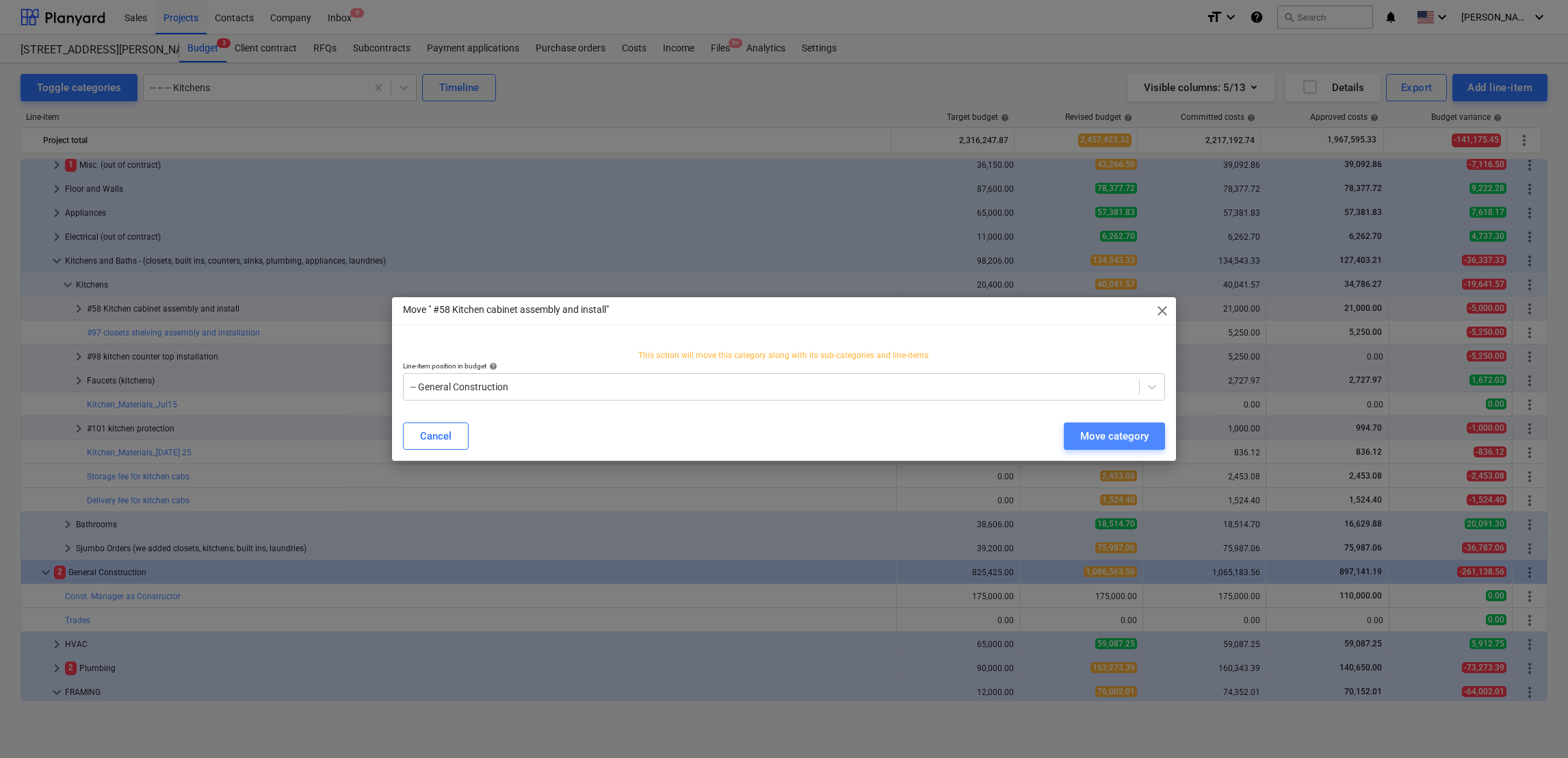
click at [679, 429] on div "Move category" at bounding box center [1115, 436] width 68 height 18
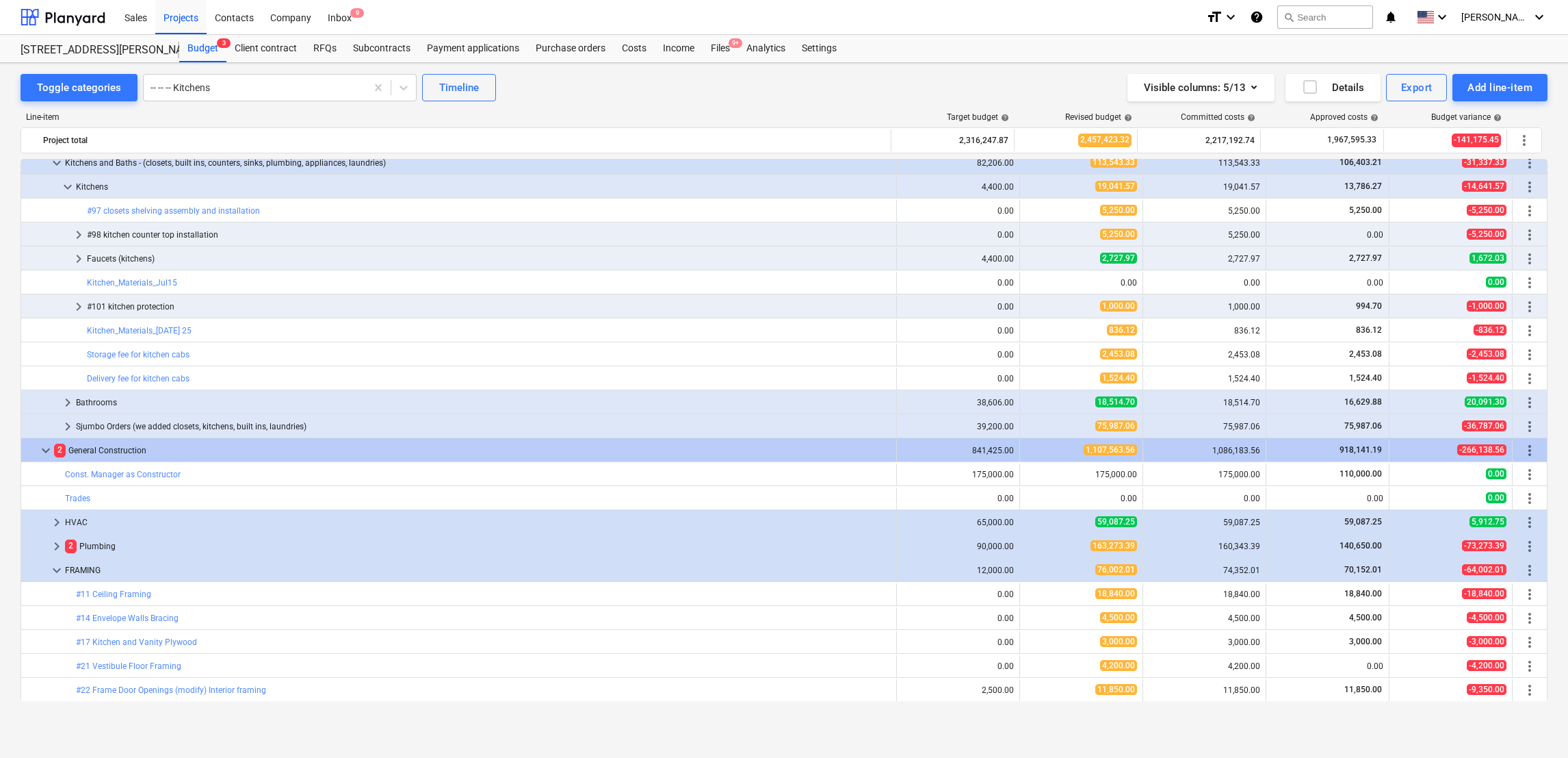
scroll to position [743, 0]
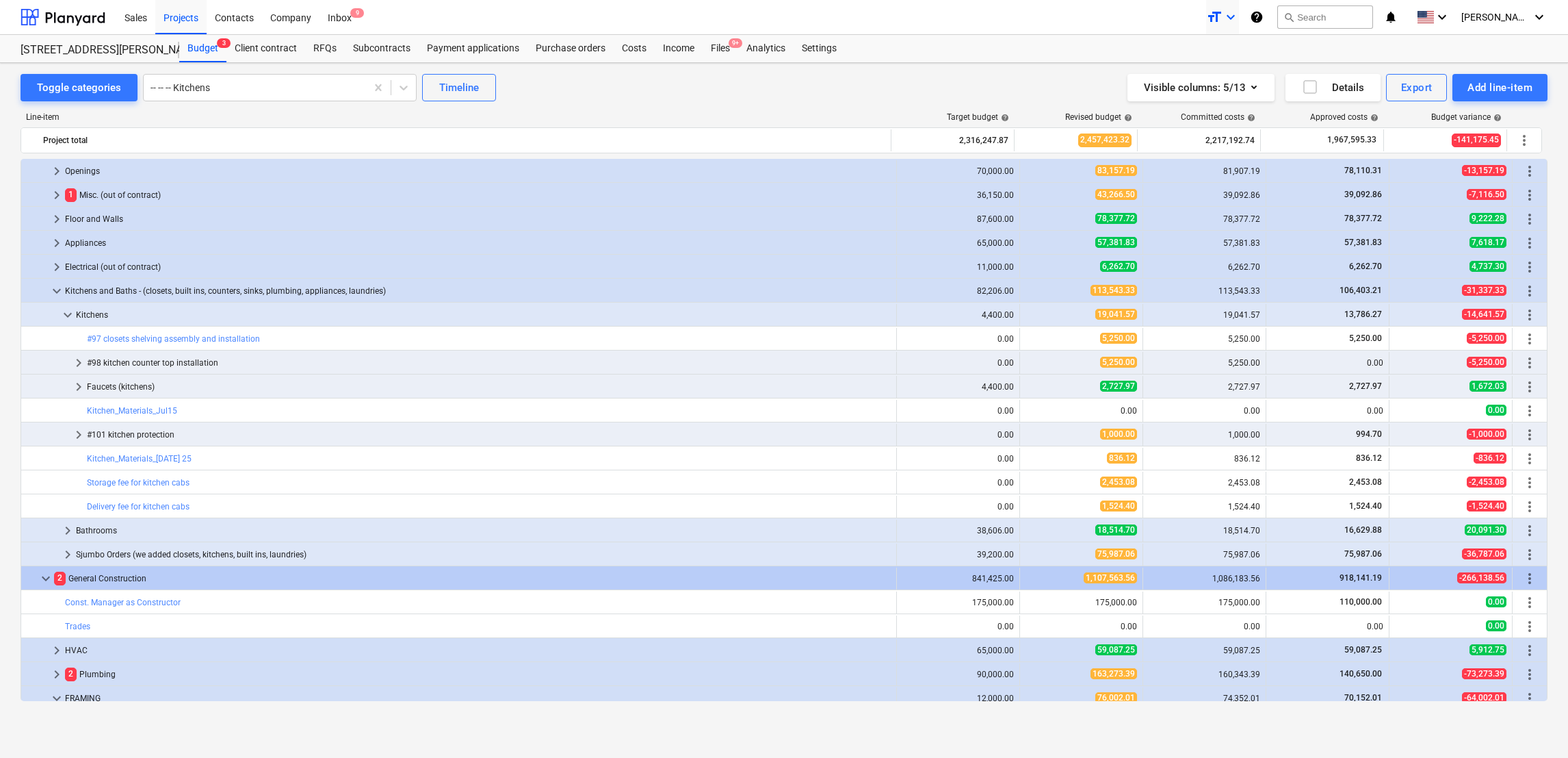
click at [679, 21] on icon "keyboard_arrow_down" at bounding box center [1231, 17] width 16 height 16
click at [679, 79] on div "Normal text" at bounding box center [1198, 75] width 82 height 22
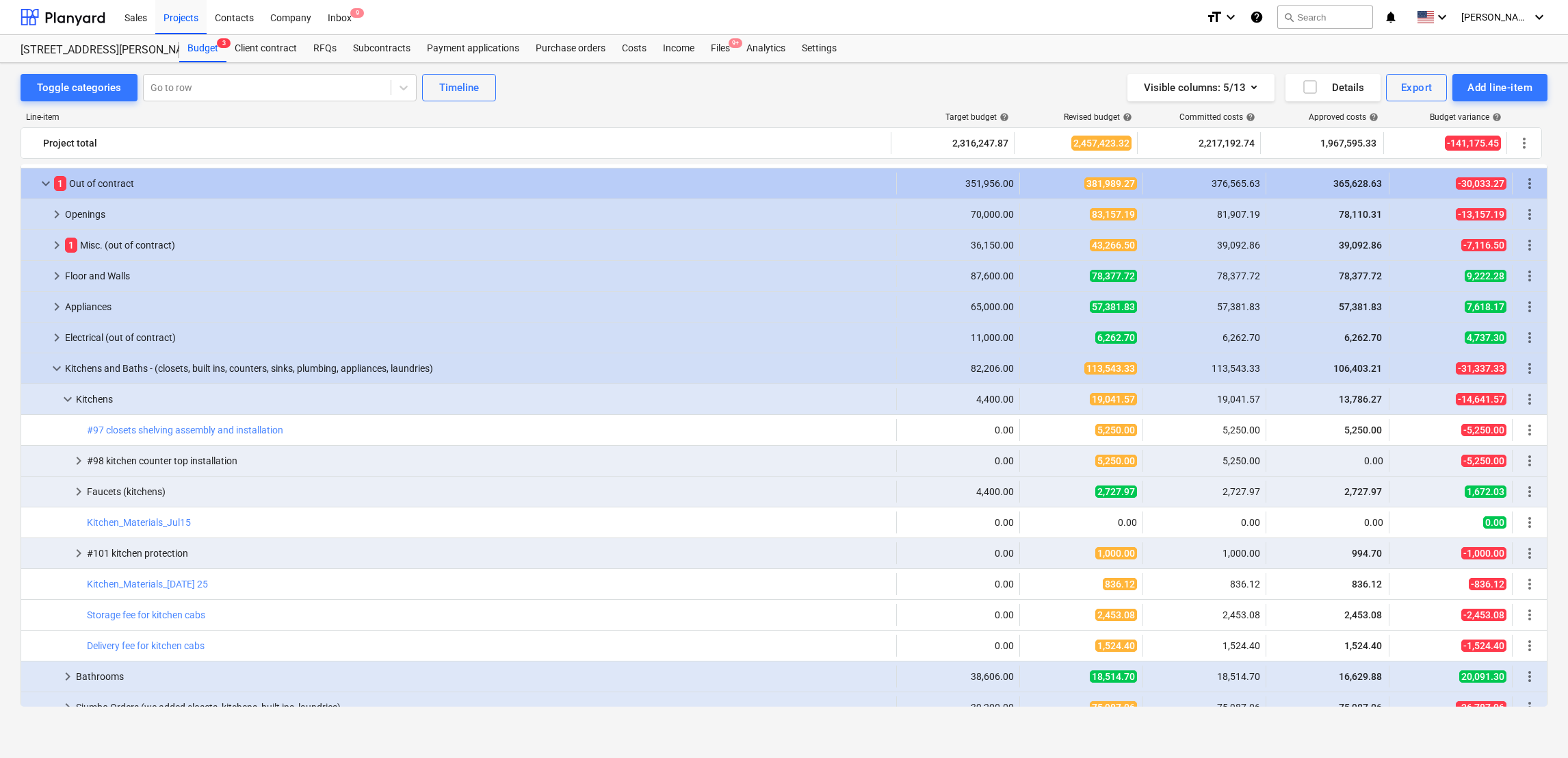
scroll to position [920, 0]
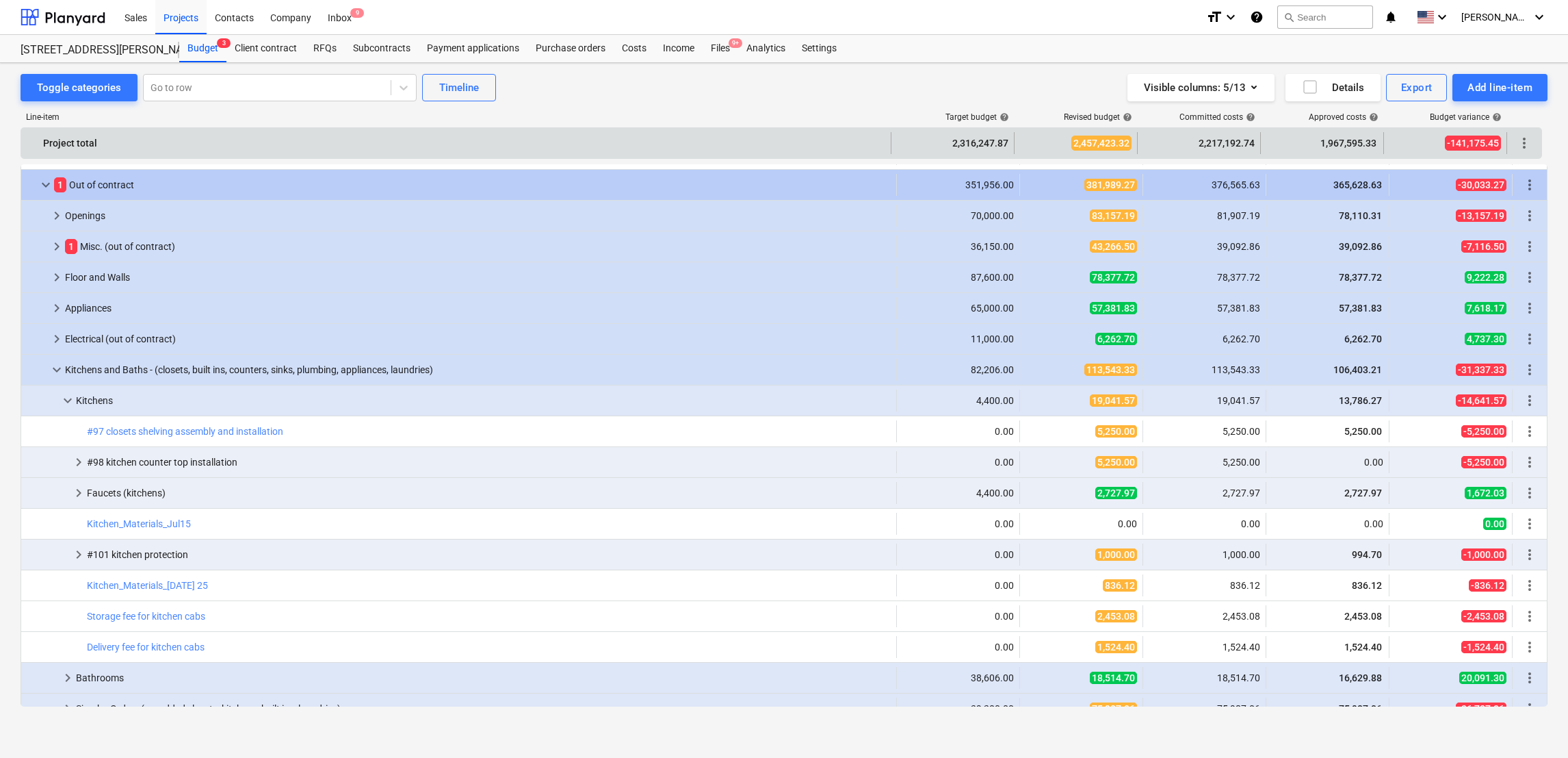
click at [884, 147] on div "Project total" at bounding box center [464, 143] width 842 height 22
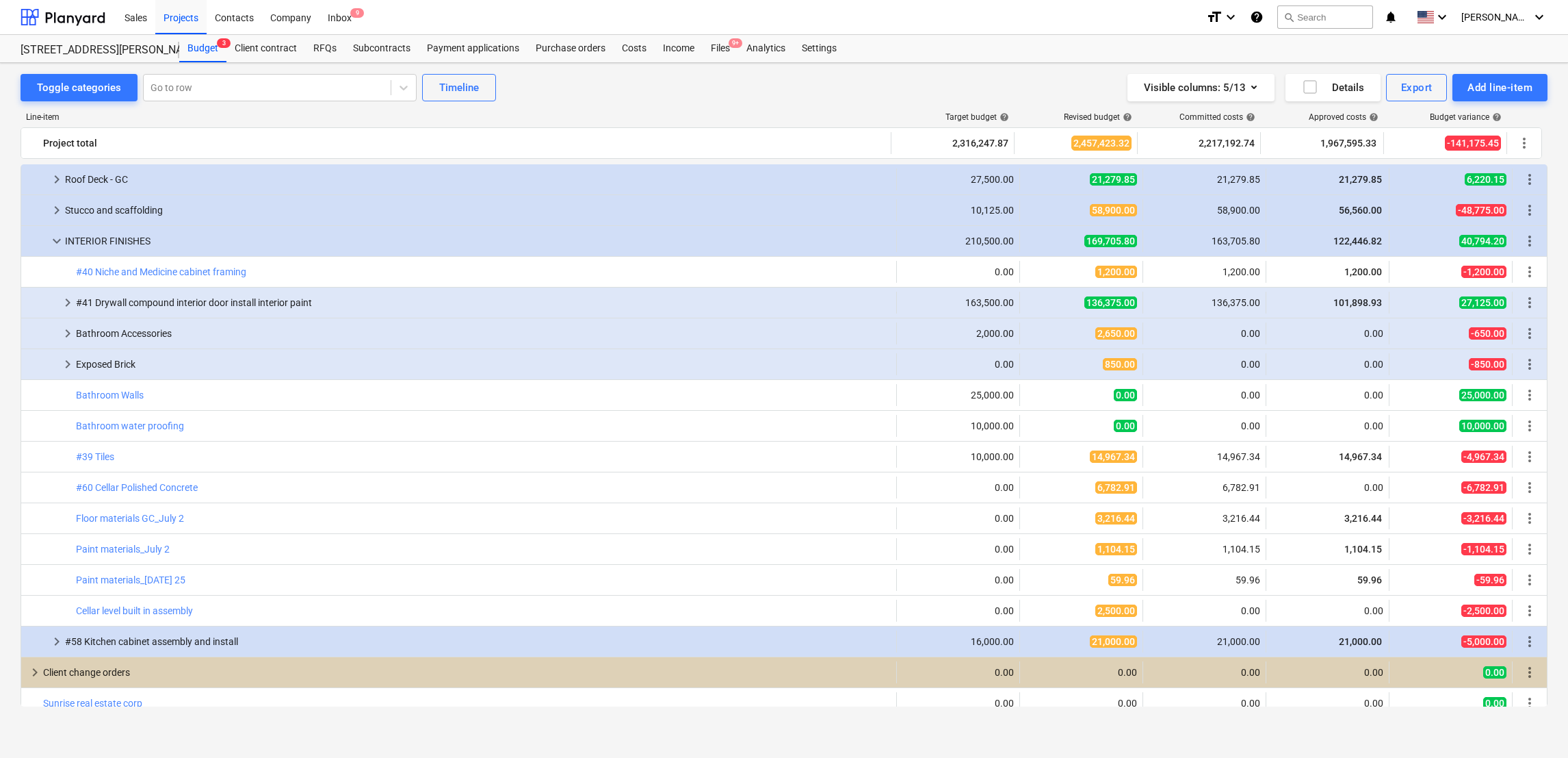
scroll to position [2878, 0]
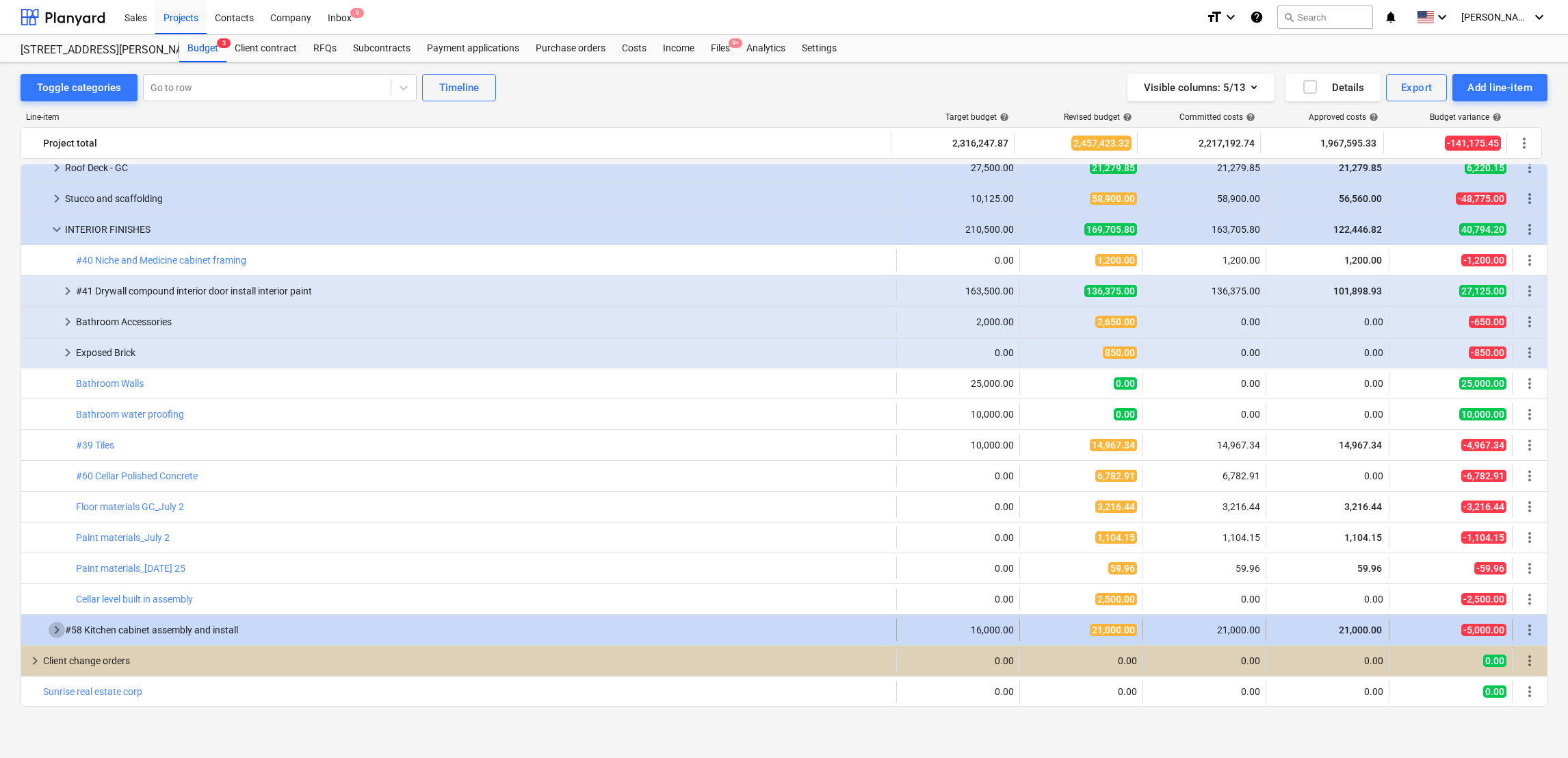
click at [56, 628] on span "keyboard_arrow_right" at bounding box center [57, 630] width 16 height 16
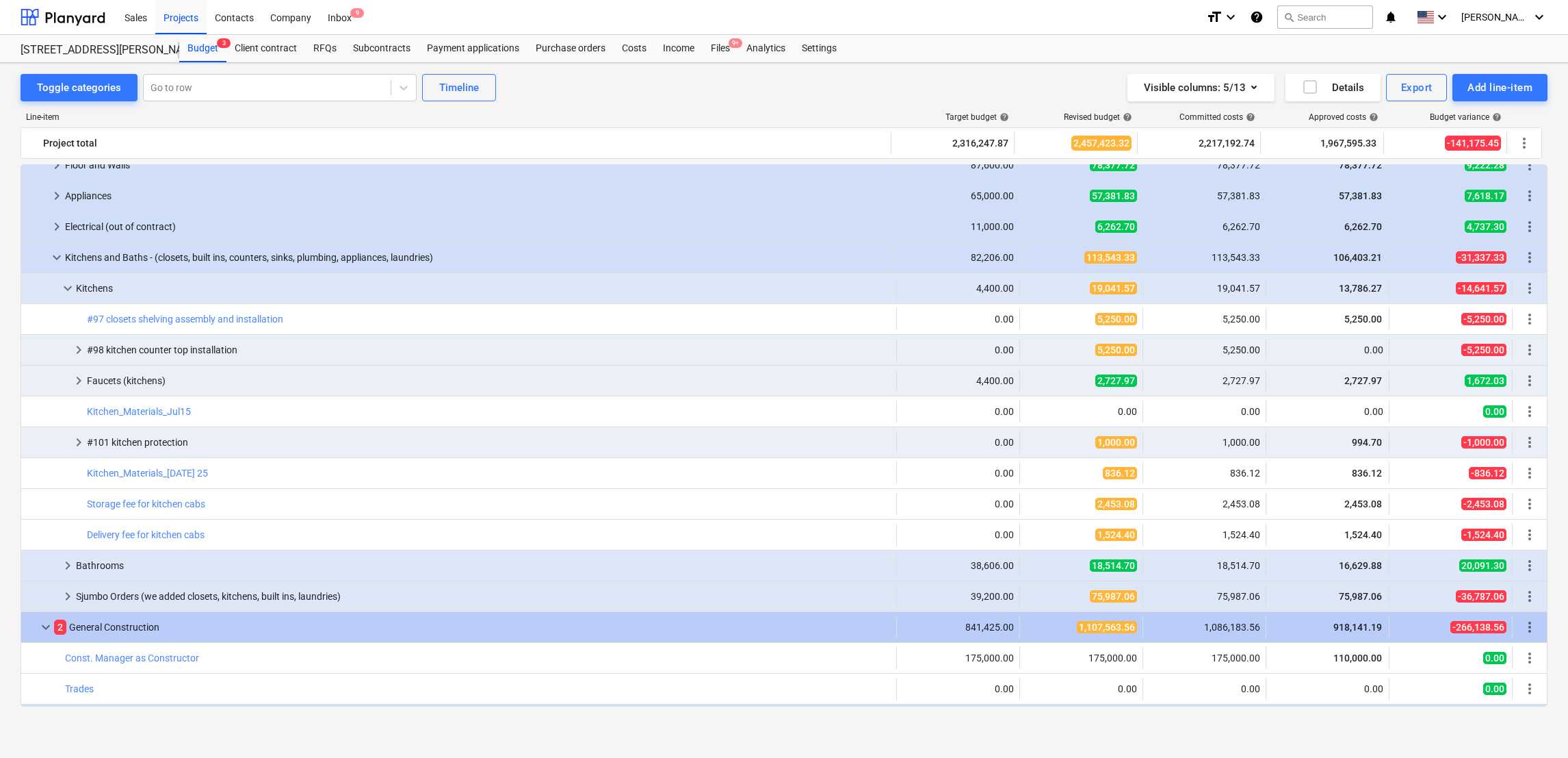
scroll to position [1028, 0]
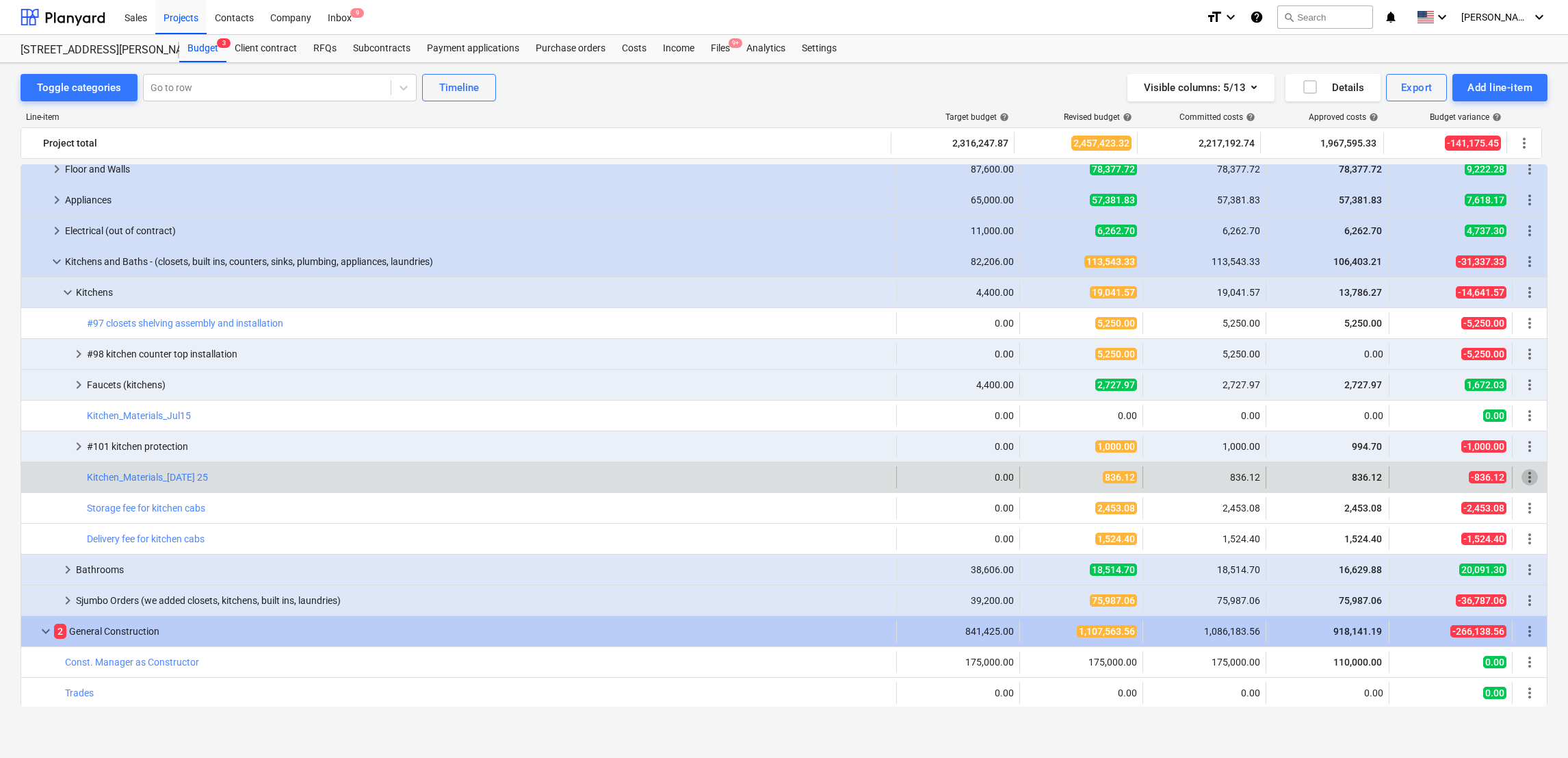
click at [1522, 481] on span "more_vert" at bounding box center [1530, 477] width 16 height 16
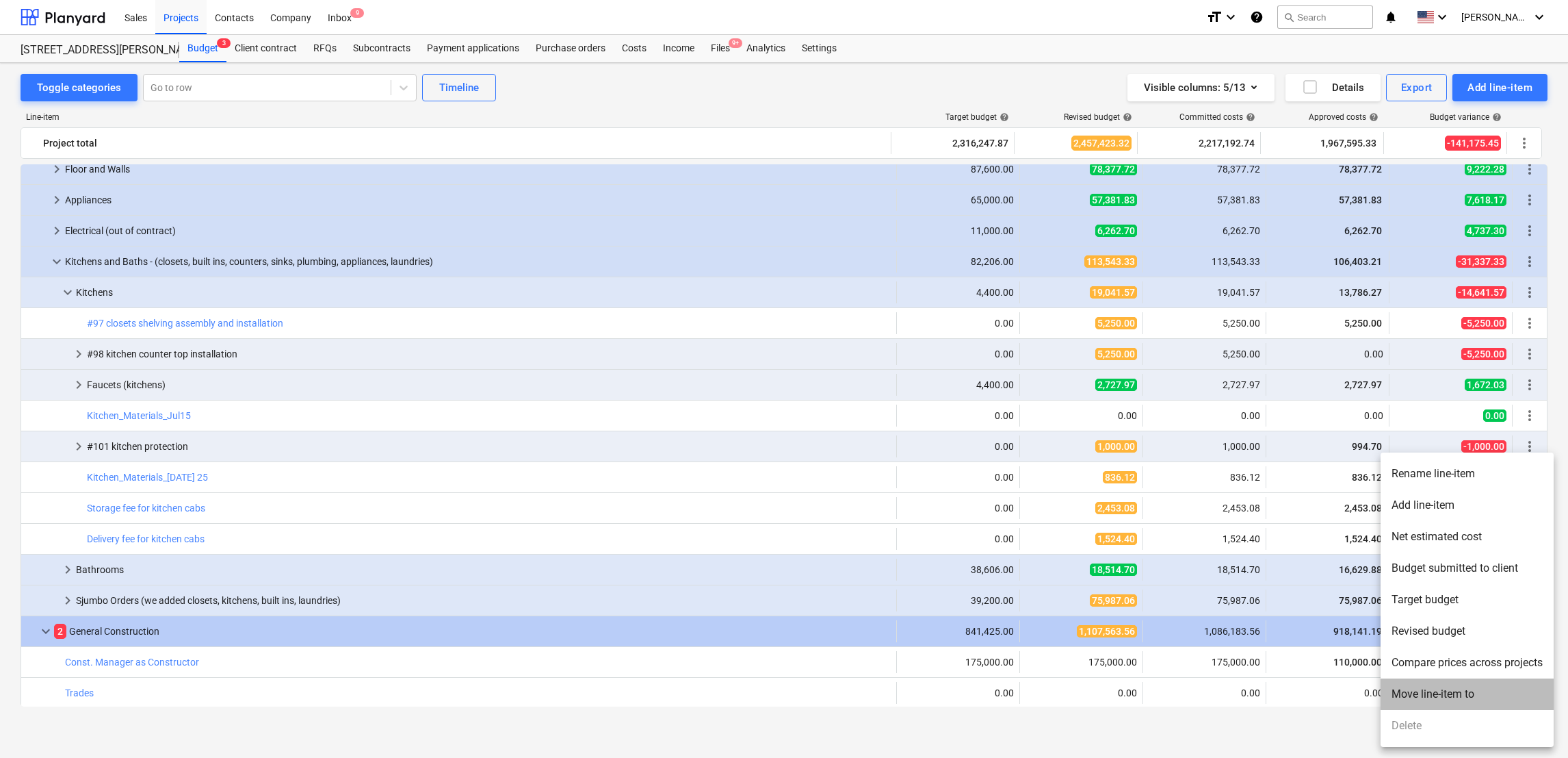
click at [1441, 699] on li "Move line-item to" at bounding box center [1466, 694] width 173 height 32
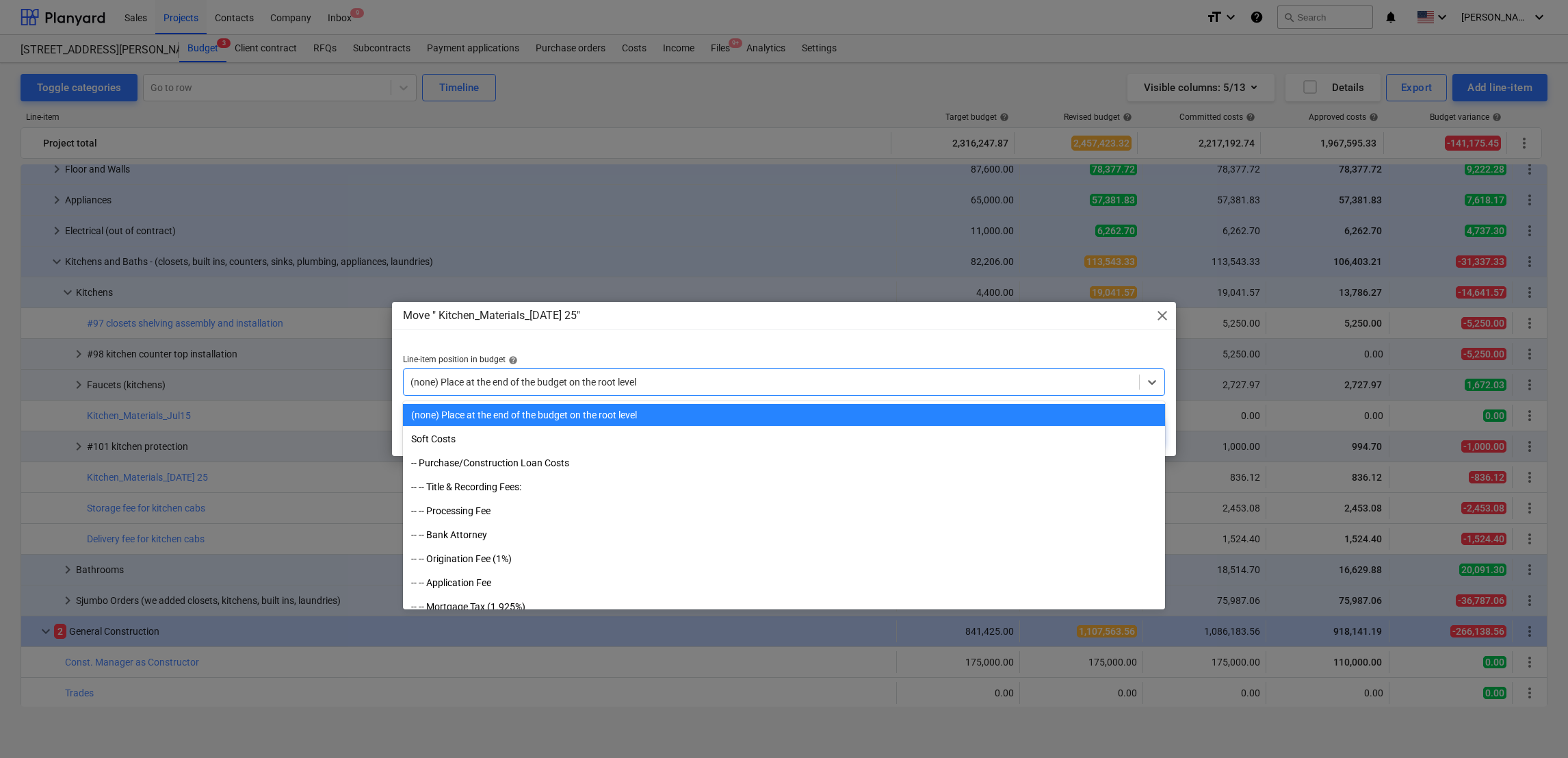
click at [1032, 386] on div at bounding box center [771, 382] width 722 height 14
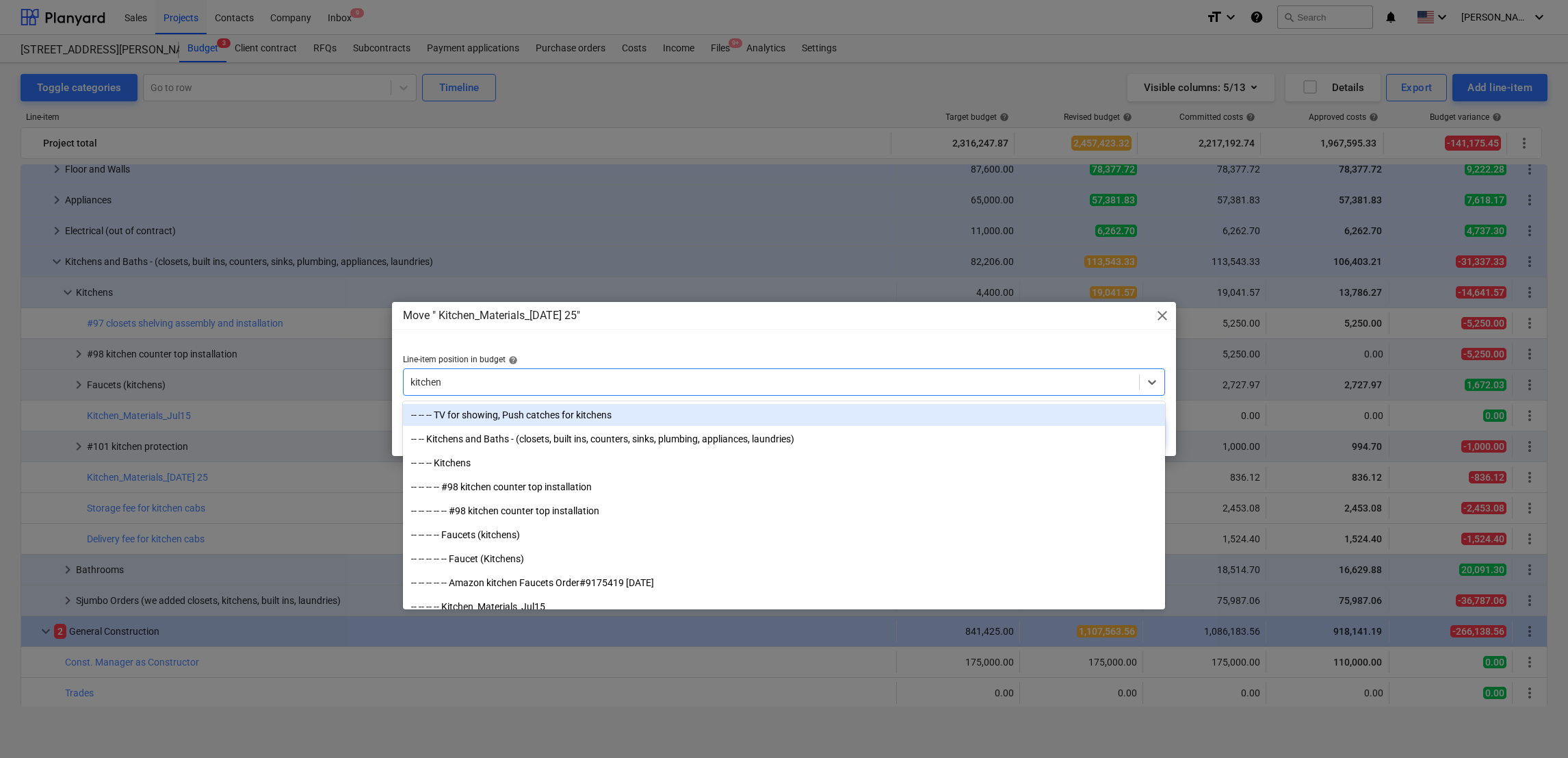
type input "kitchens"
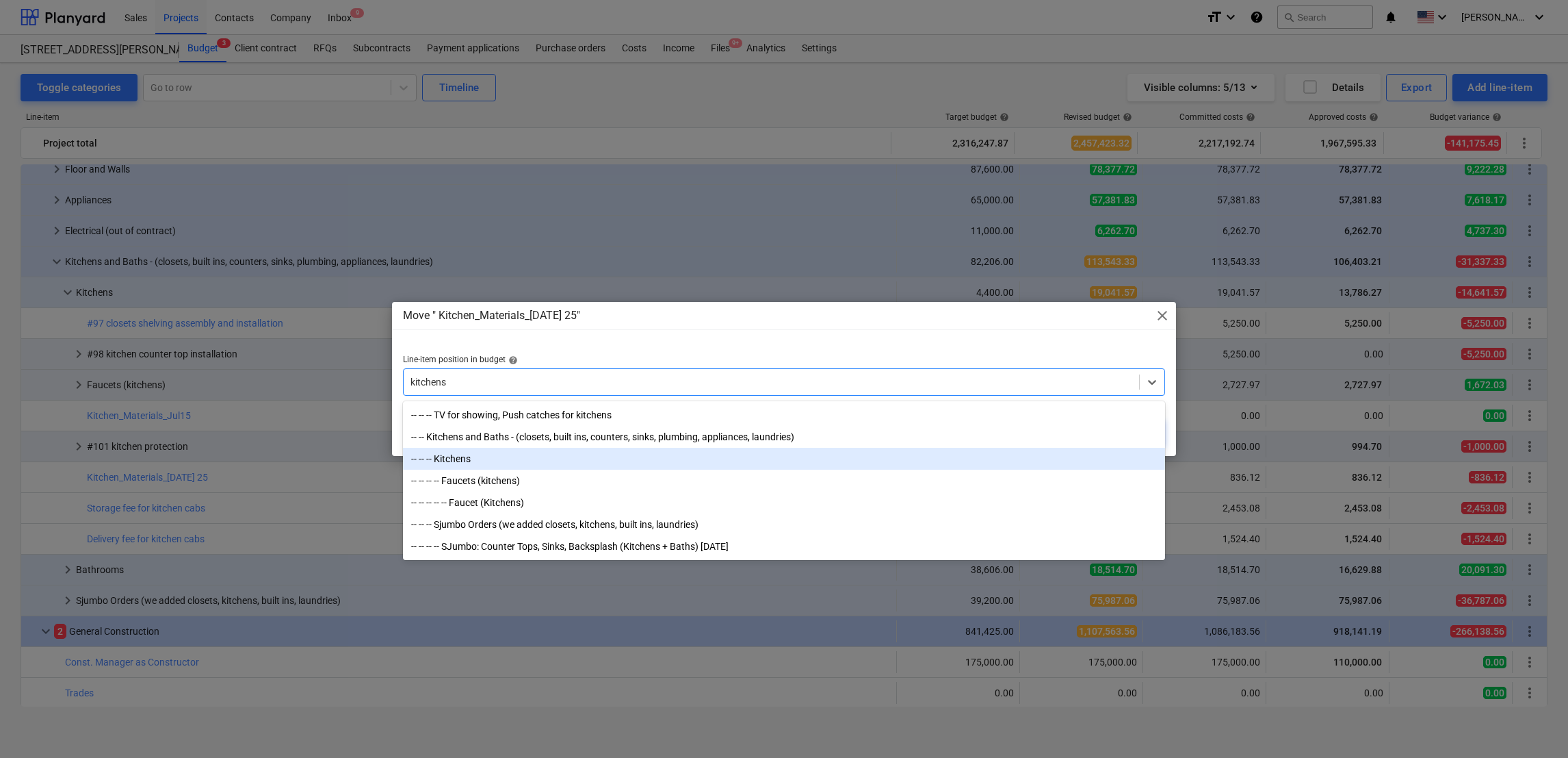
click at [429, 461] on div "-- -- -- Kitchens" at bounding box center [784, 458] width 762 height 22
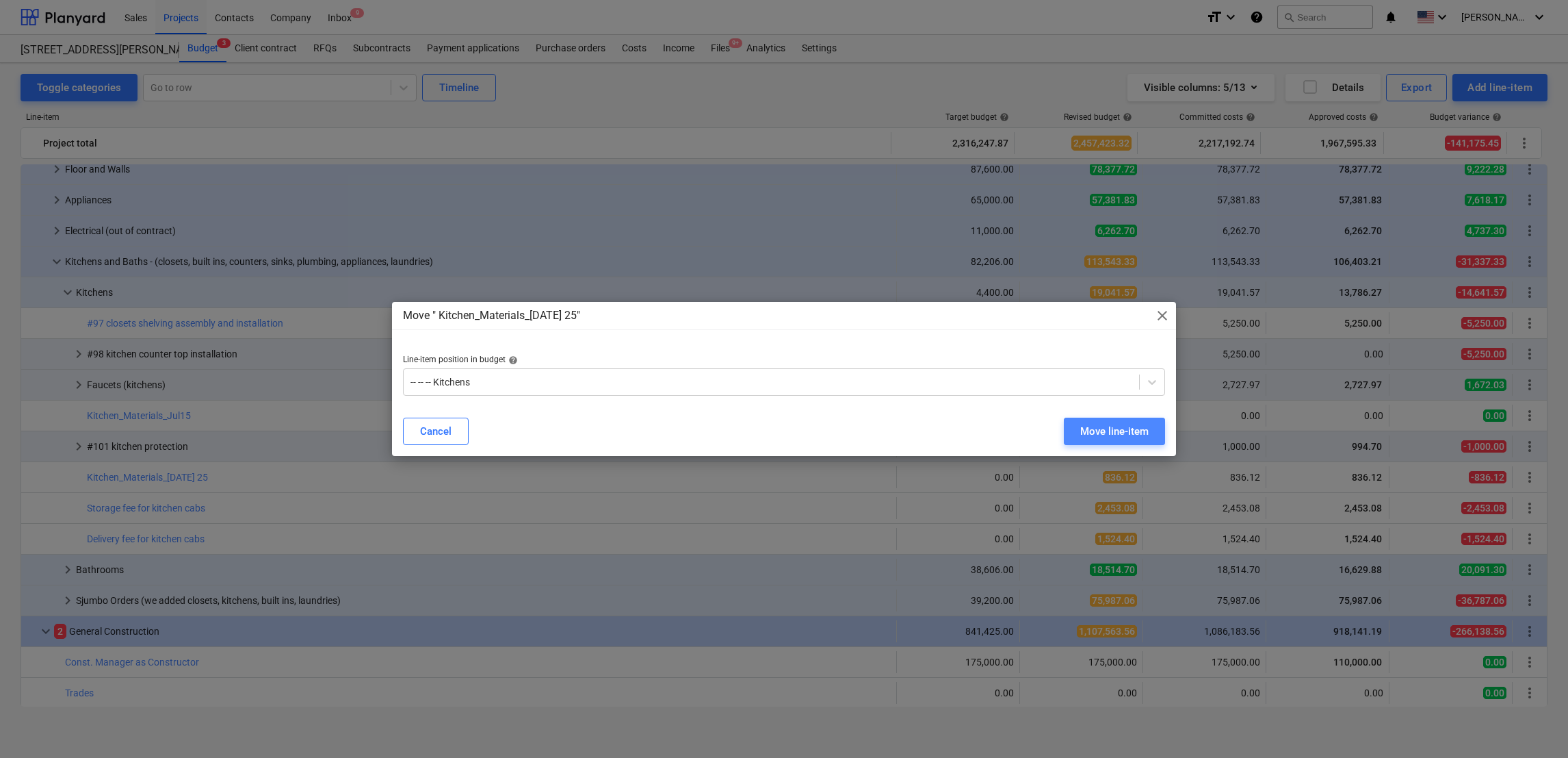
click at [1103, 426] on div "Move line-item" at bounding box center [1115, 431] width 68 height 18
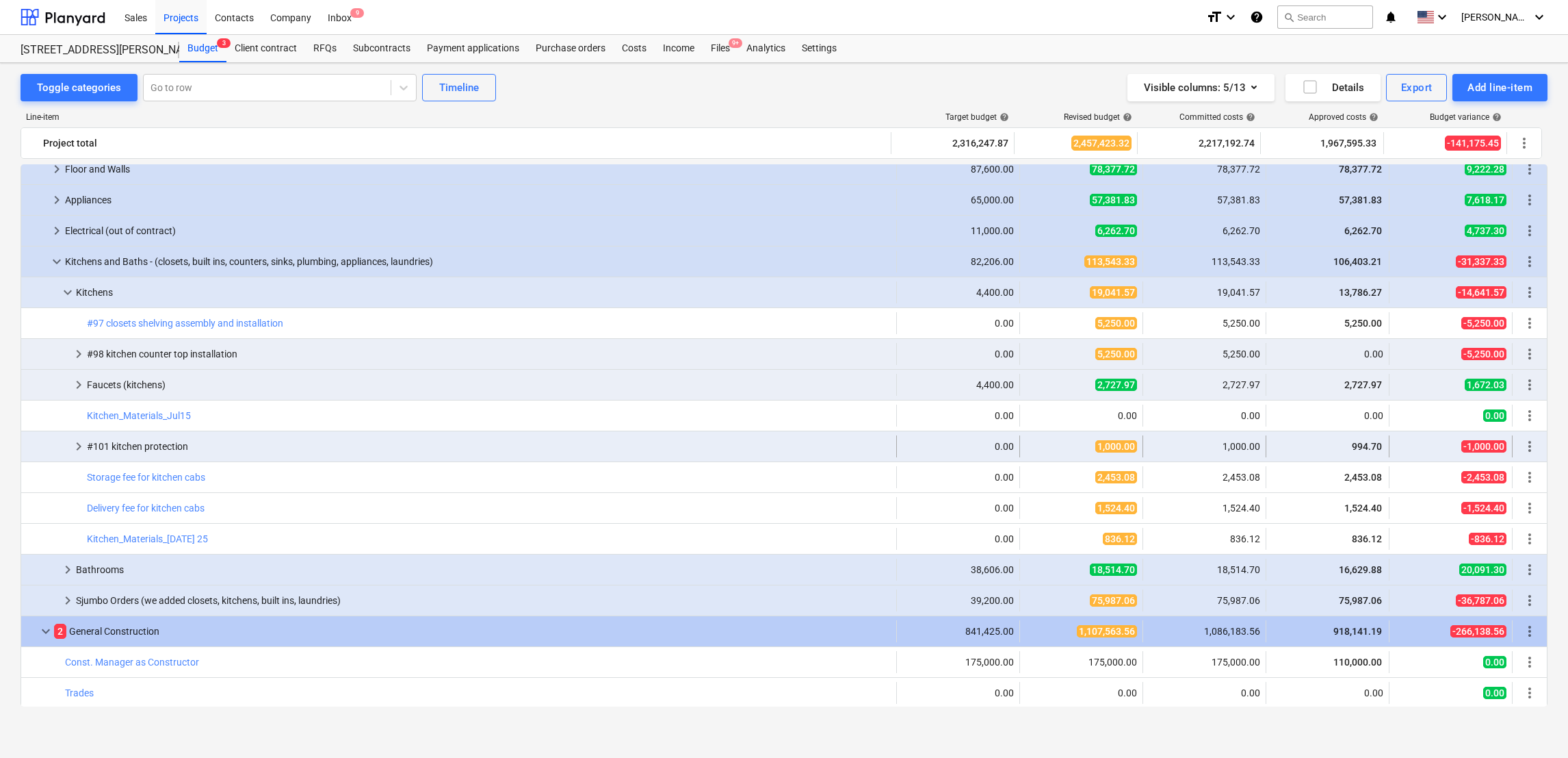
click at [71, 446] on span "keyboard_arrow_right" at bounding box center [79, 446] width 16 height 16
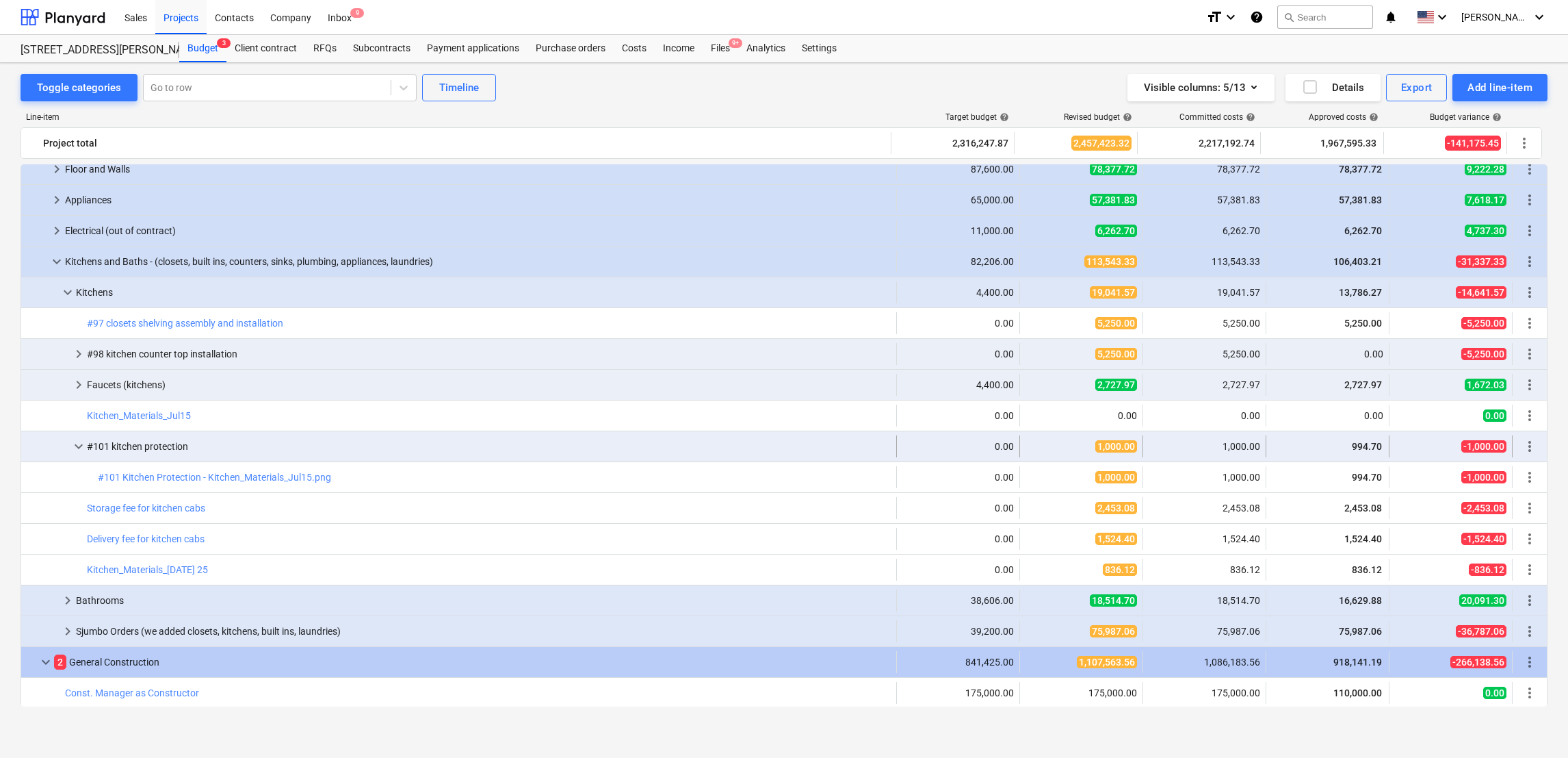
click at [1522, 451] on span "more_vert" at bounding box center [1530, 446] width 16 height 16
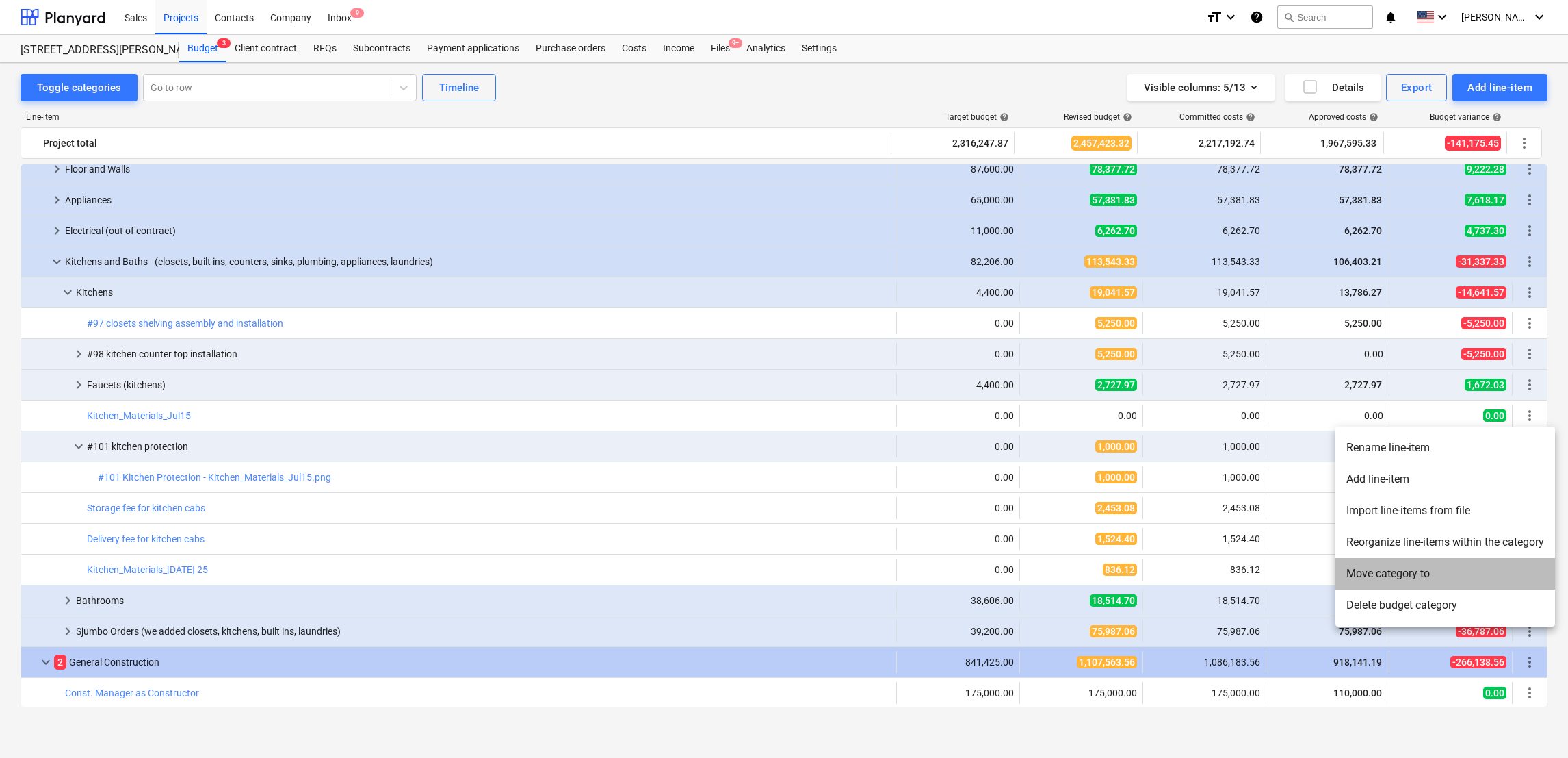
click at [1413, 571] on li "Move category to" at bounding box center [1445, 574] width 219 height 32
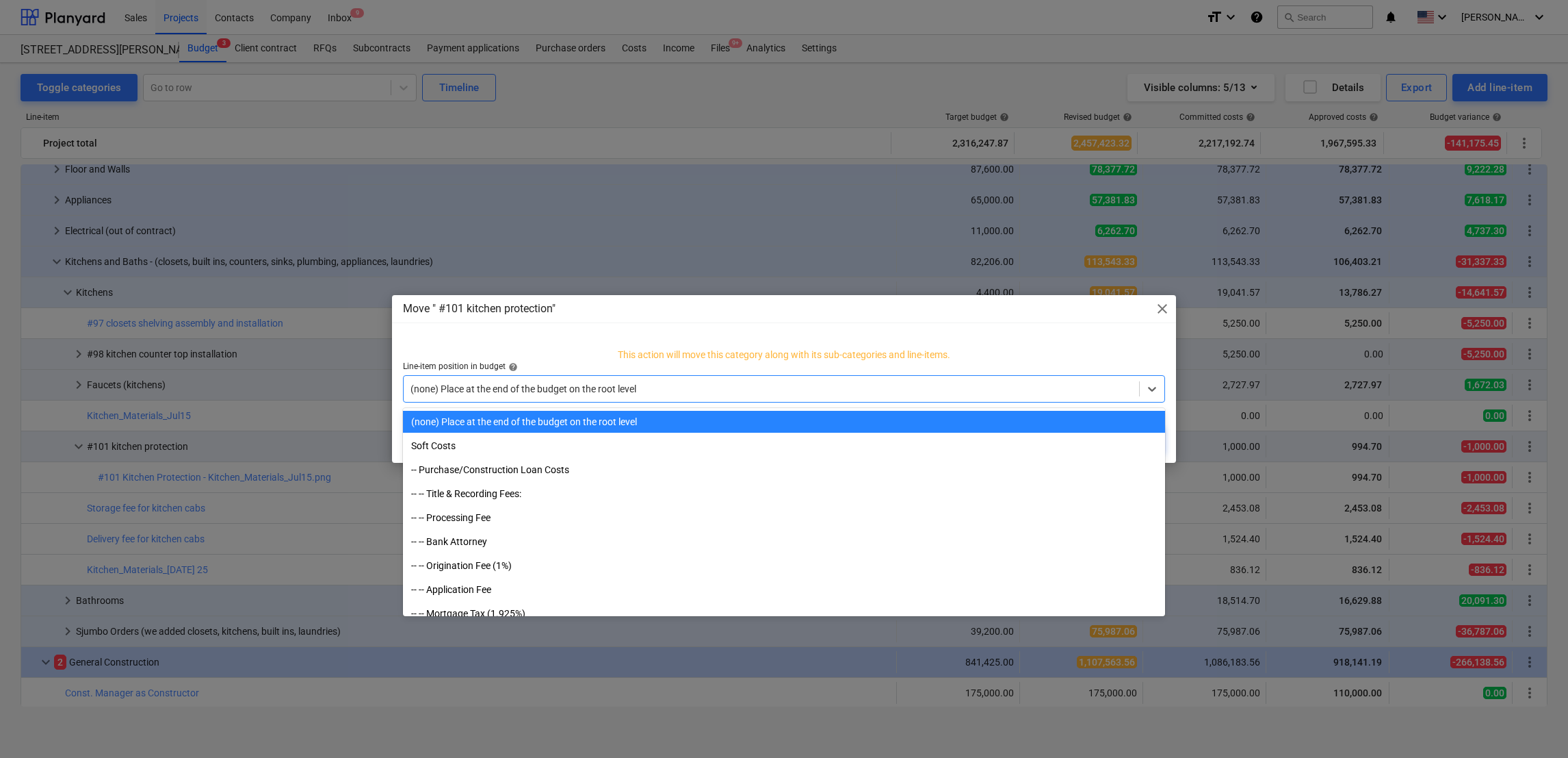
click at [650, 392] on div at bounding box center [771, 388] width 722 height 14
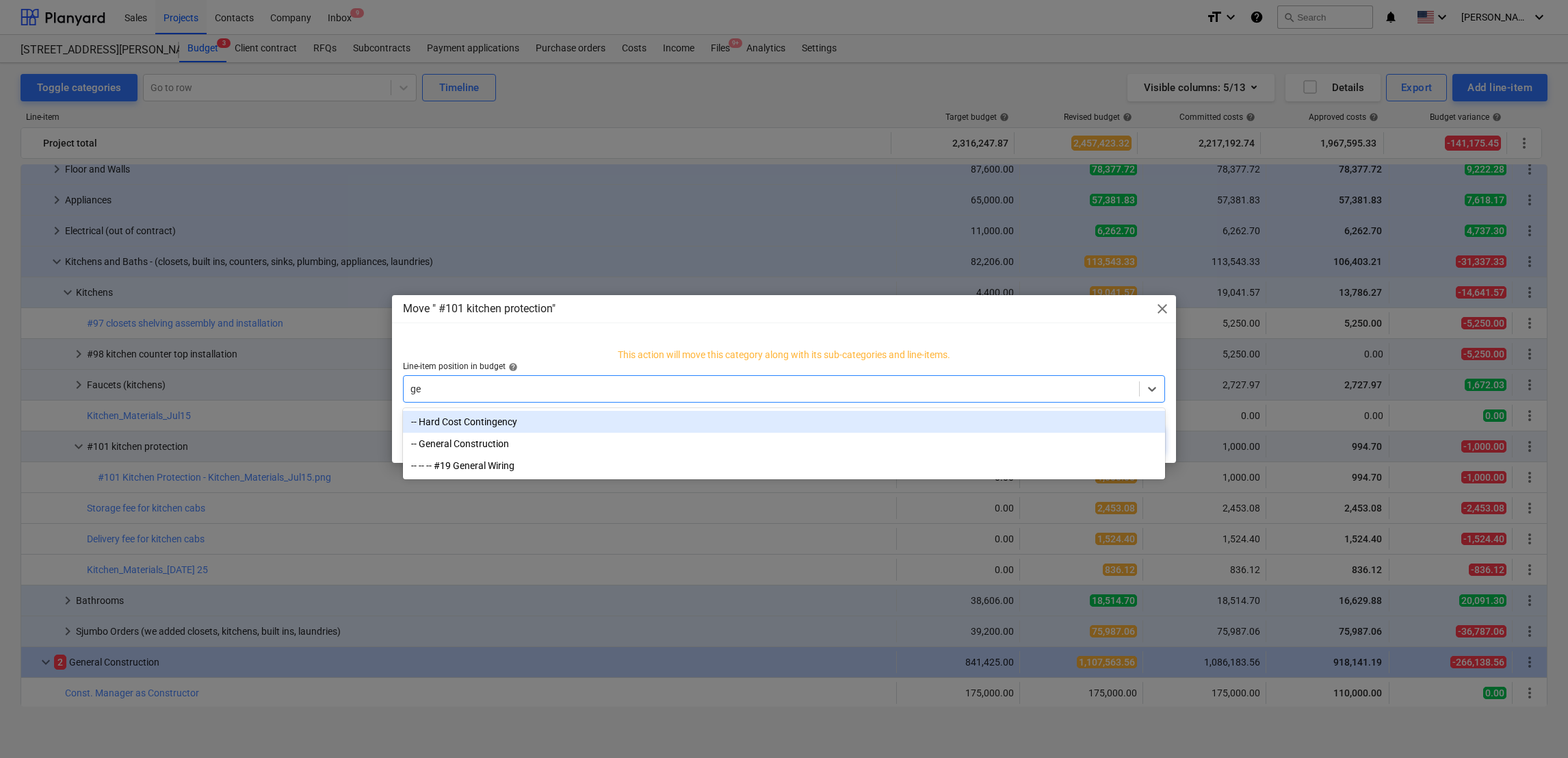
type input "g"
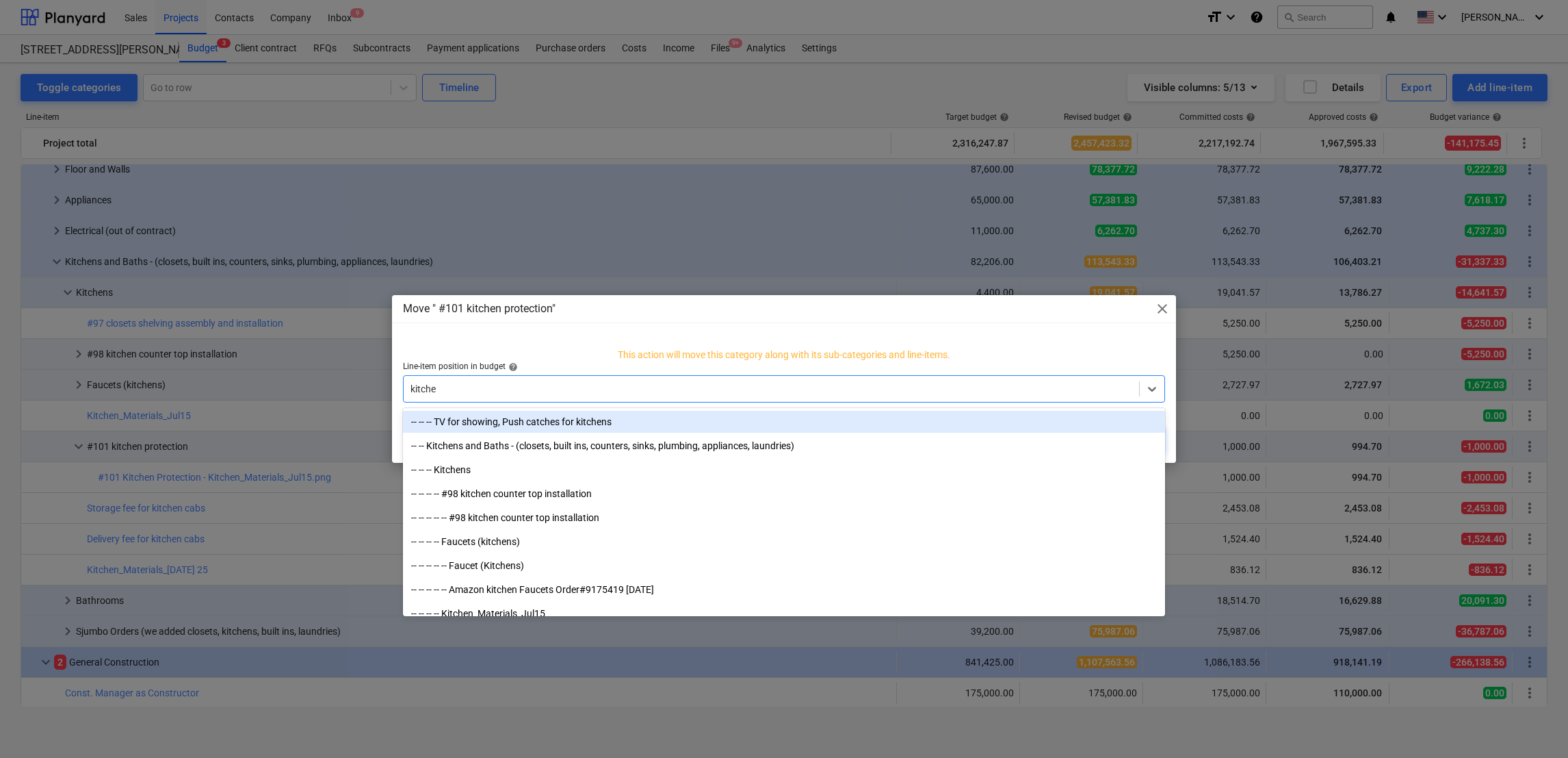
type input "kitchen"
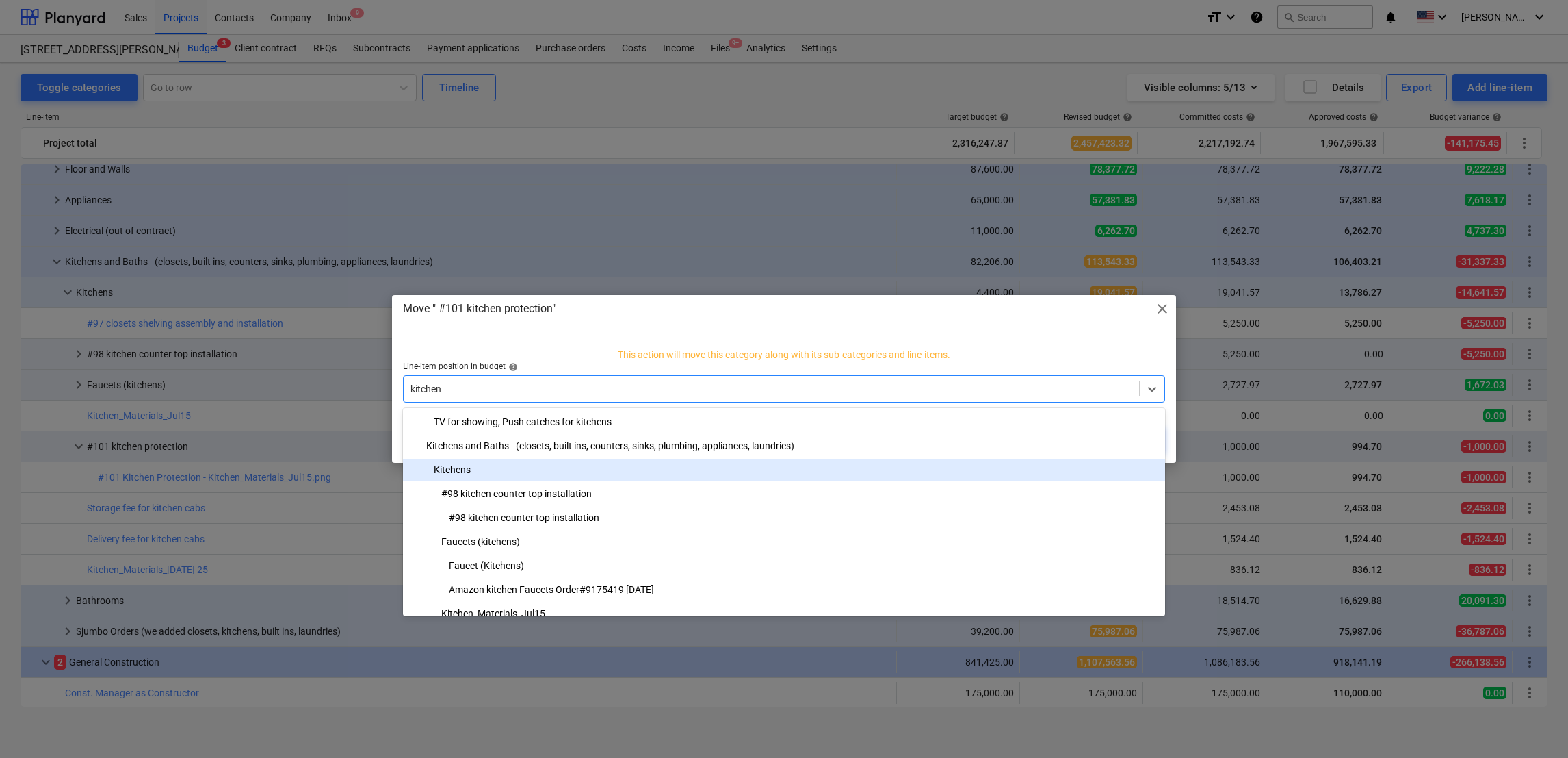
click at [459, 475] on div "-- -- -- Kitchens" at bounding box center [784, 470] width 762 height 22
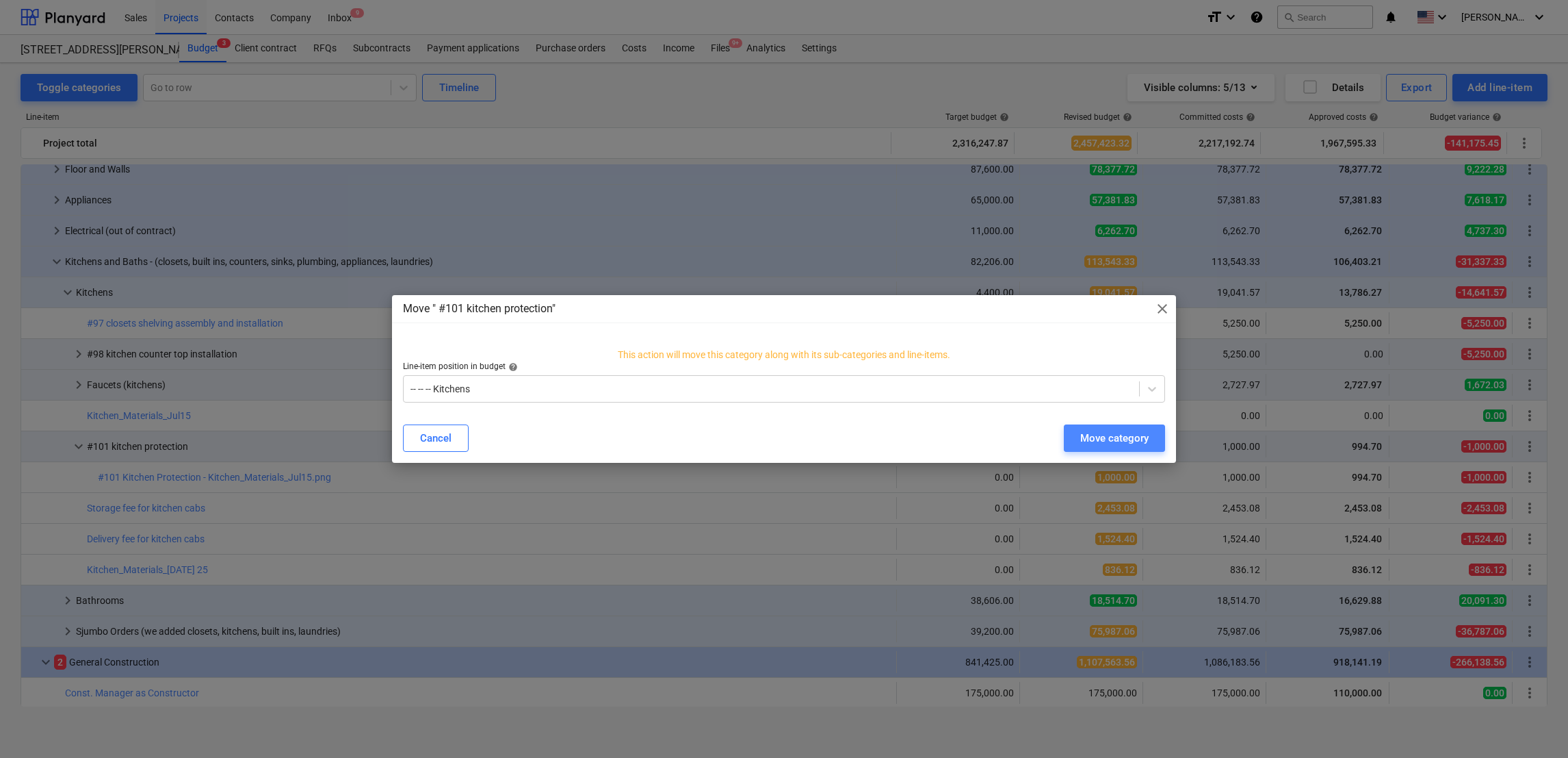
click at [1112, 444] on div "Move category" at bounding box center [1115, 438] width 68 height 18
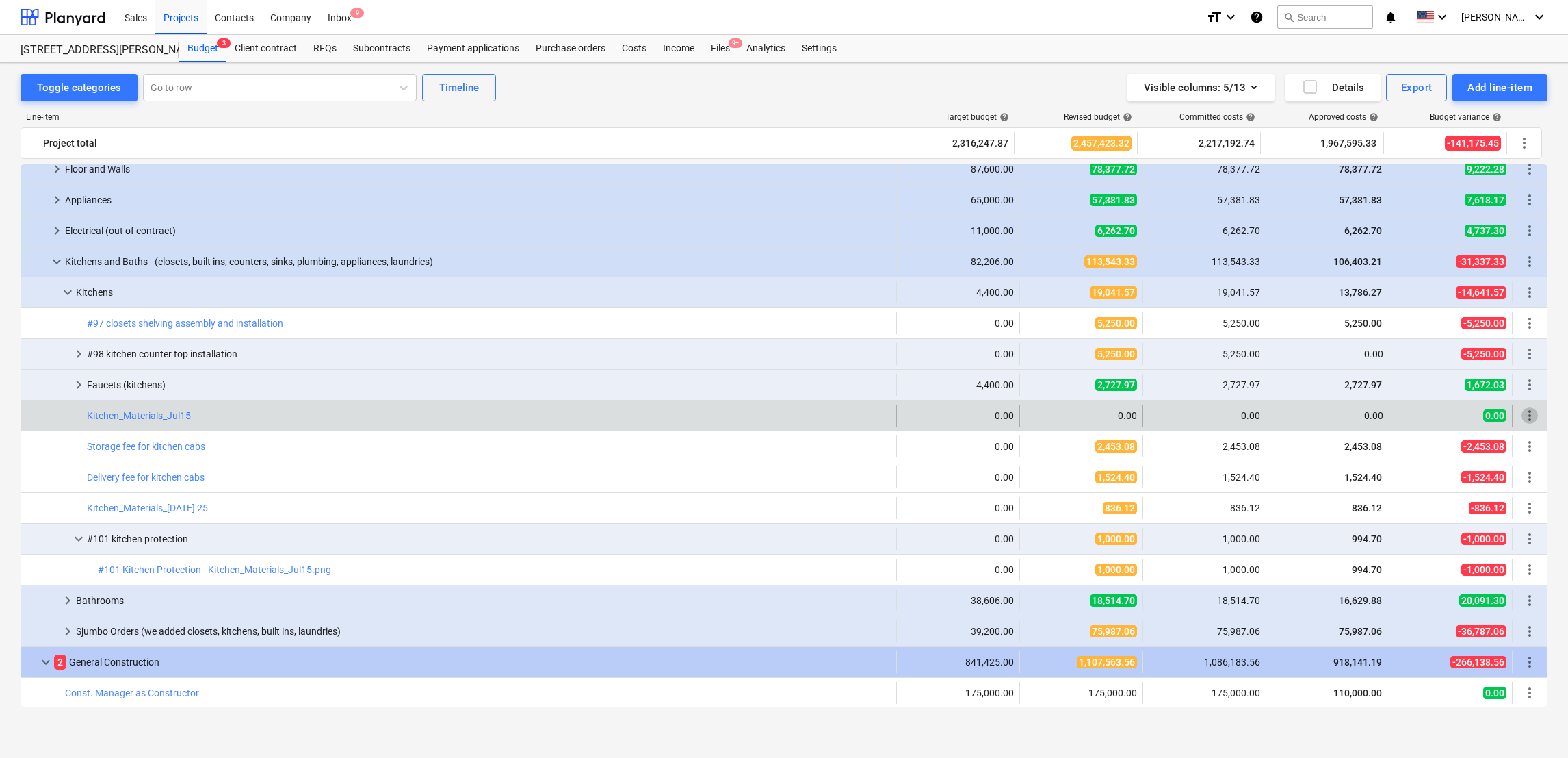
click at [1524, 409] on span "more_vert" at bounding box center [1530, 415] width 16 height 16
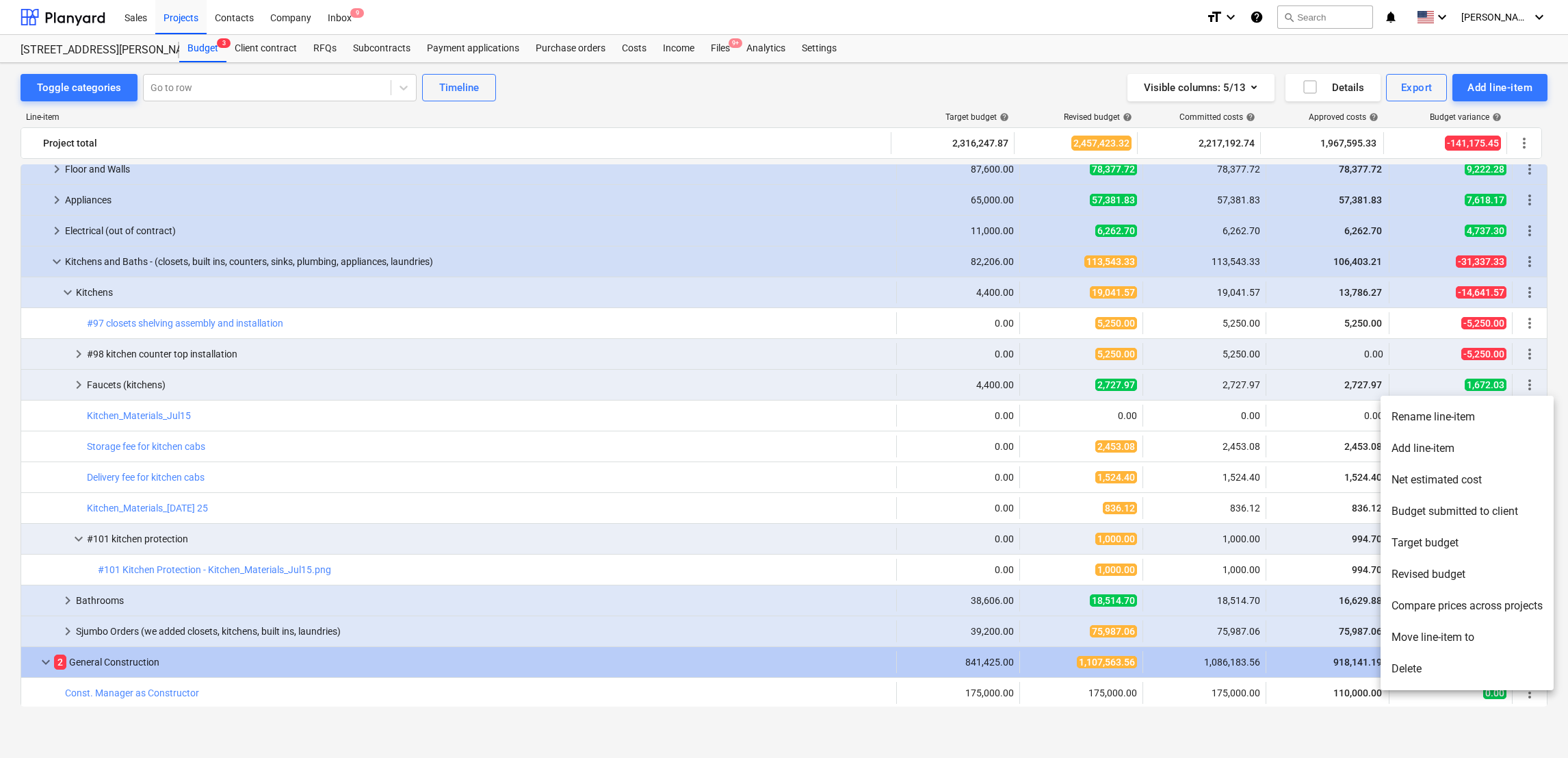
click at [804, 518] on div at bounding box center [784, 379] width 1568 height 758
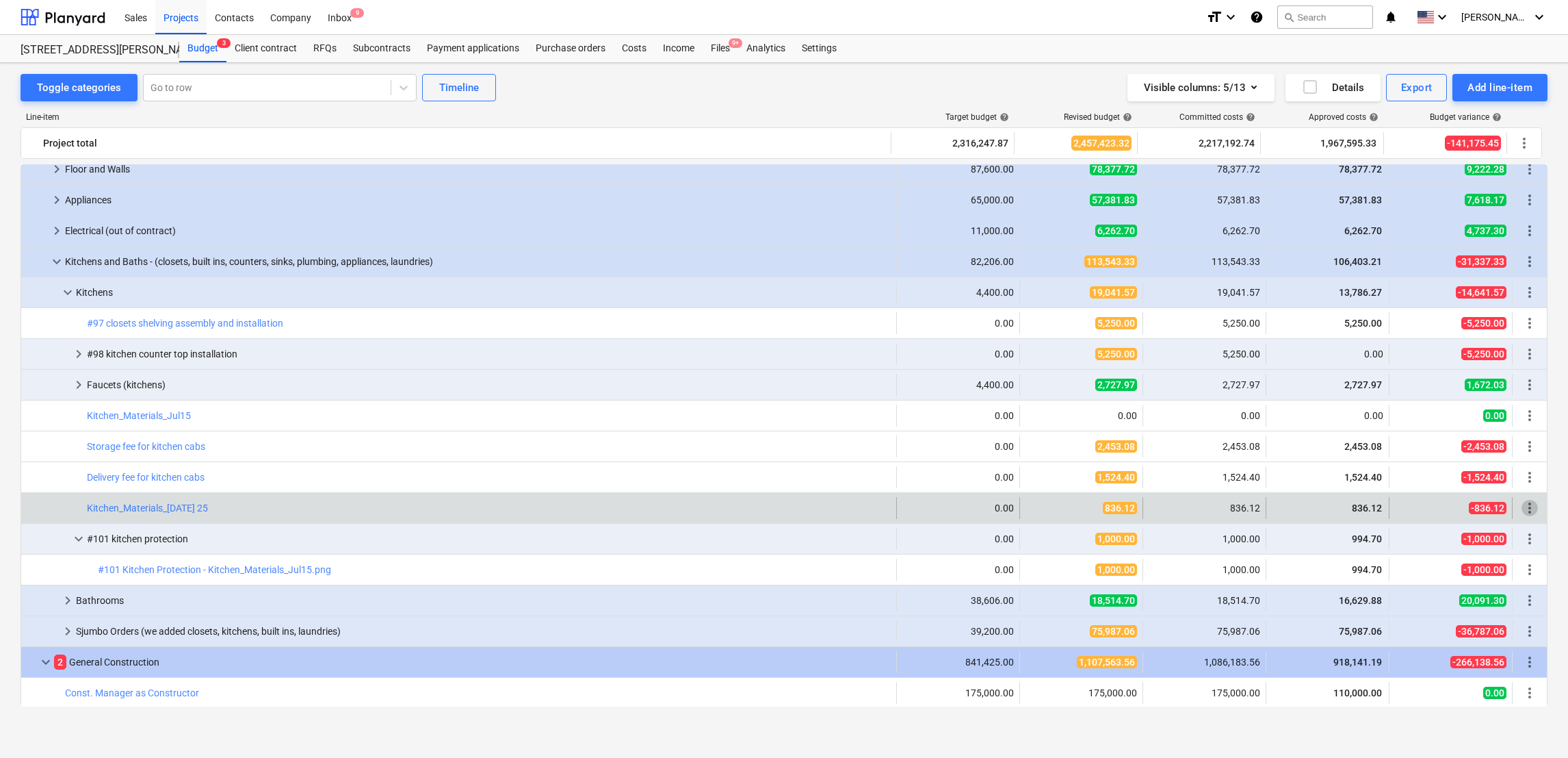
click at [1528, 511] on span "more_vert" at bounding box center [1530, 508] width 16 height 16
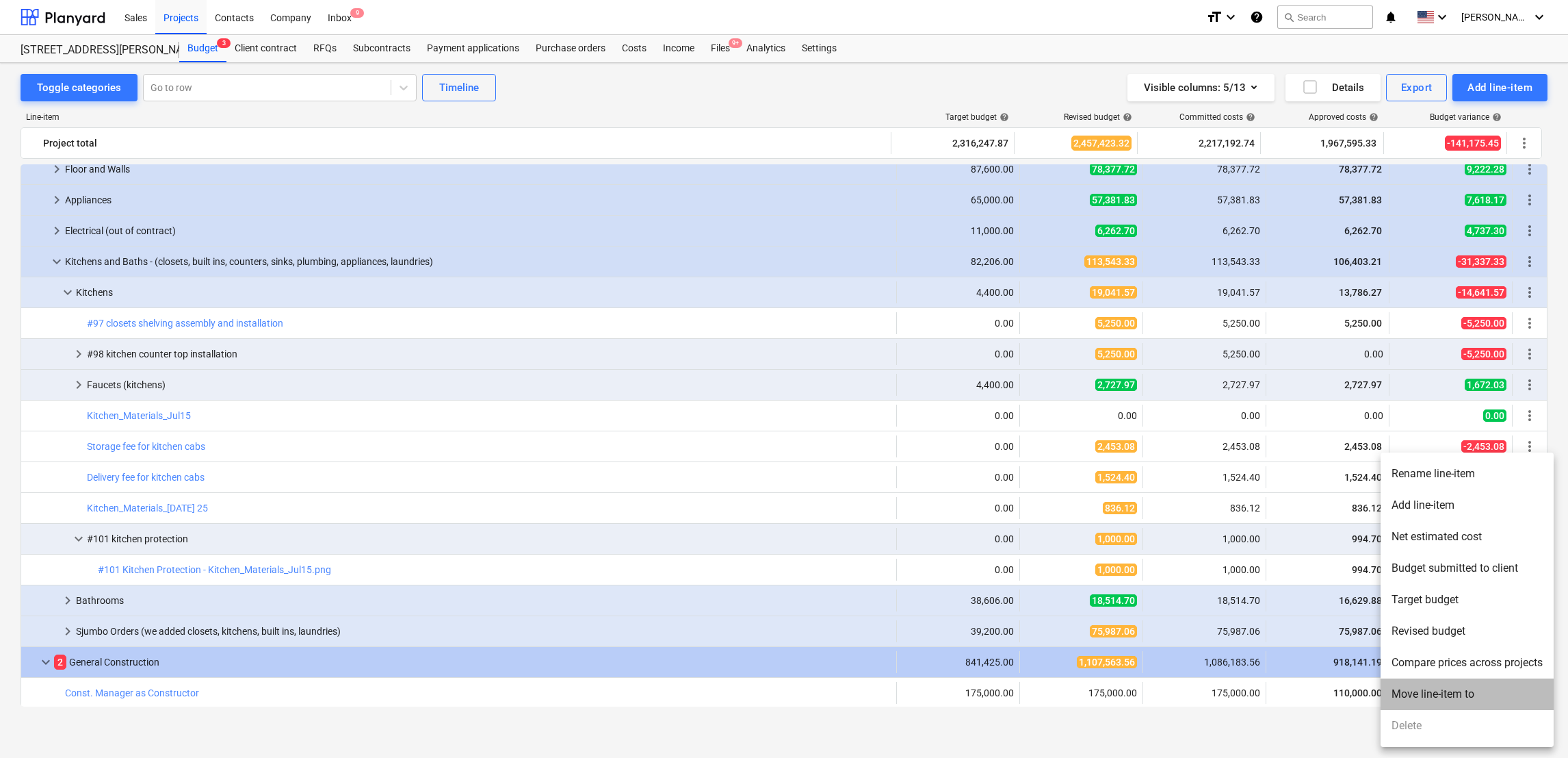
click at [1429, 691] on li "Move line-item to" at bounding box center [1466, 694] width 173 height 32
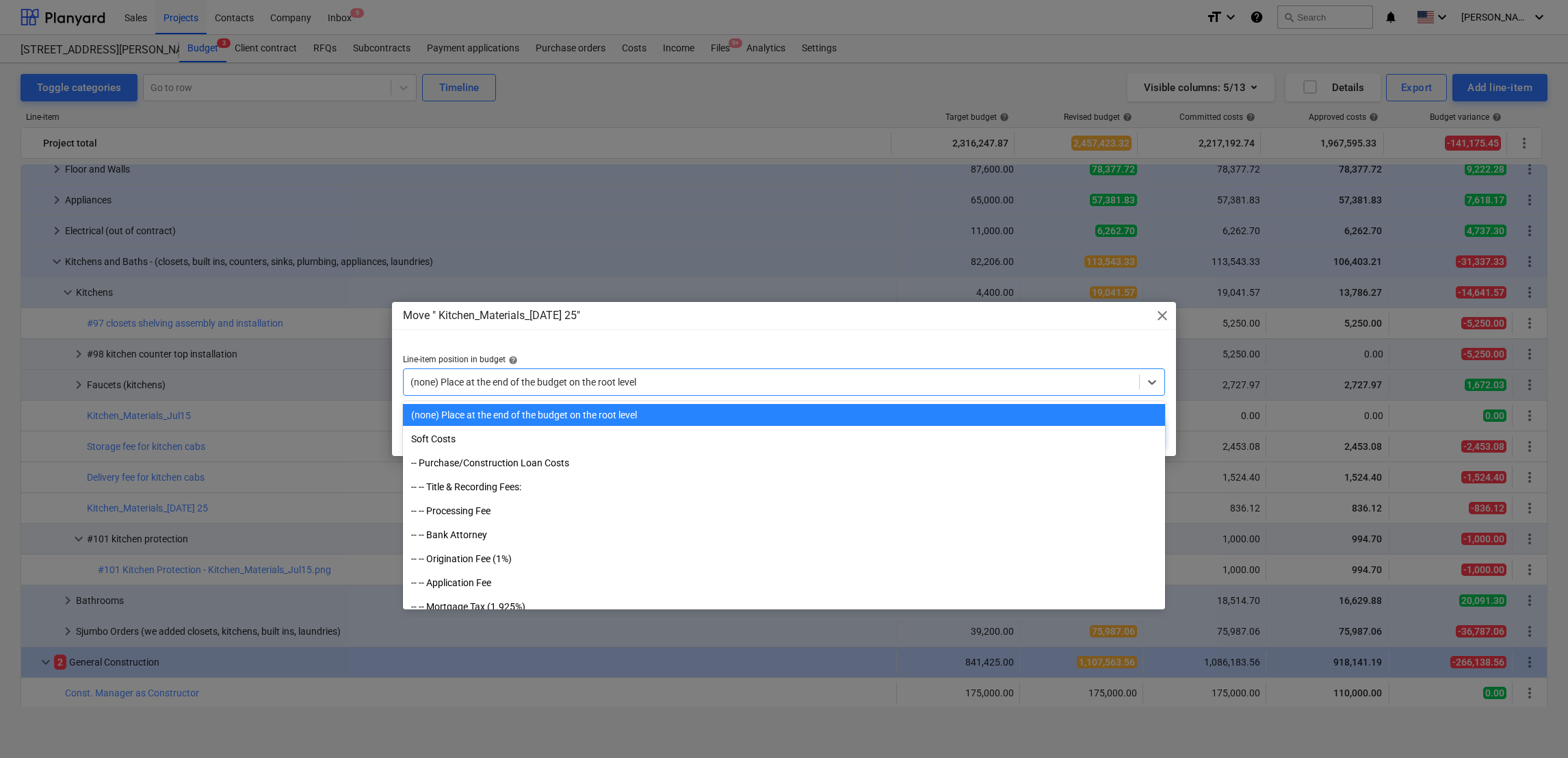
click at [651, 381] on div at bounding box center [771, 382] width 722 height 14
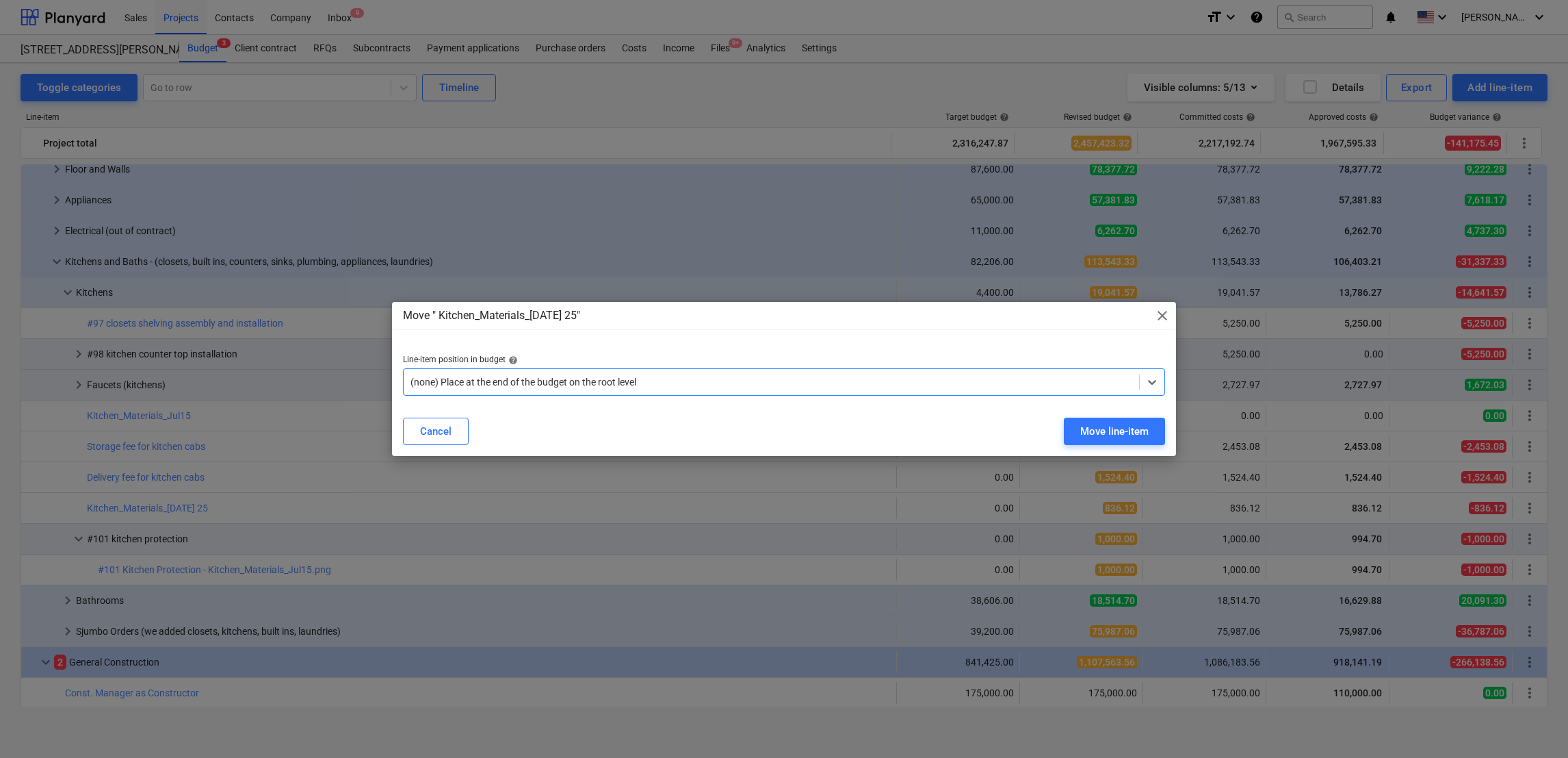
click at [651, 381] on div at bounding box center [771, 382] width 722 height 14
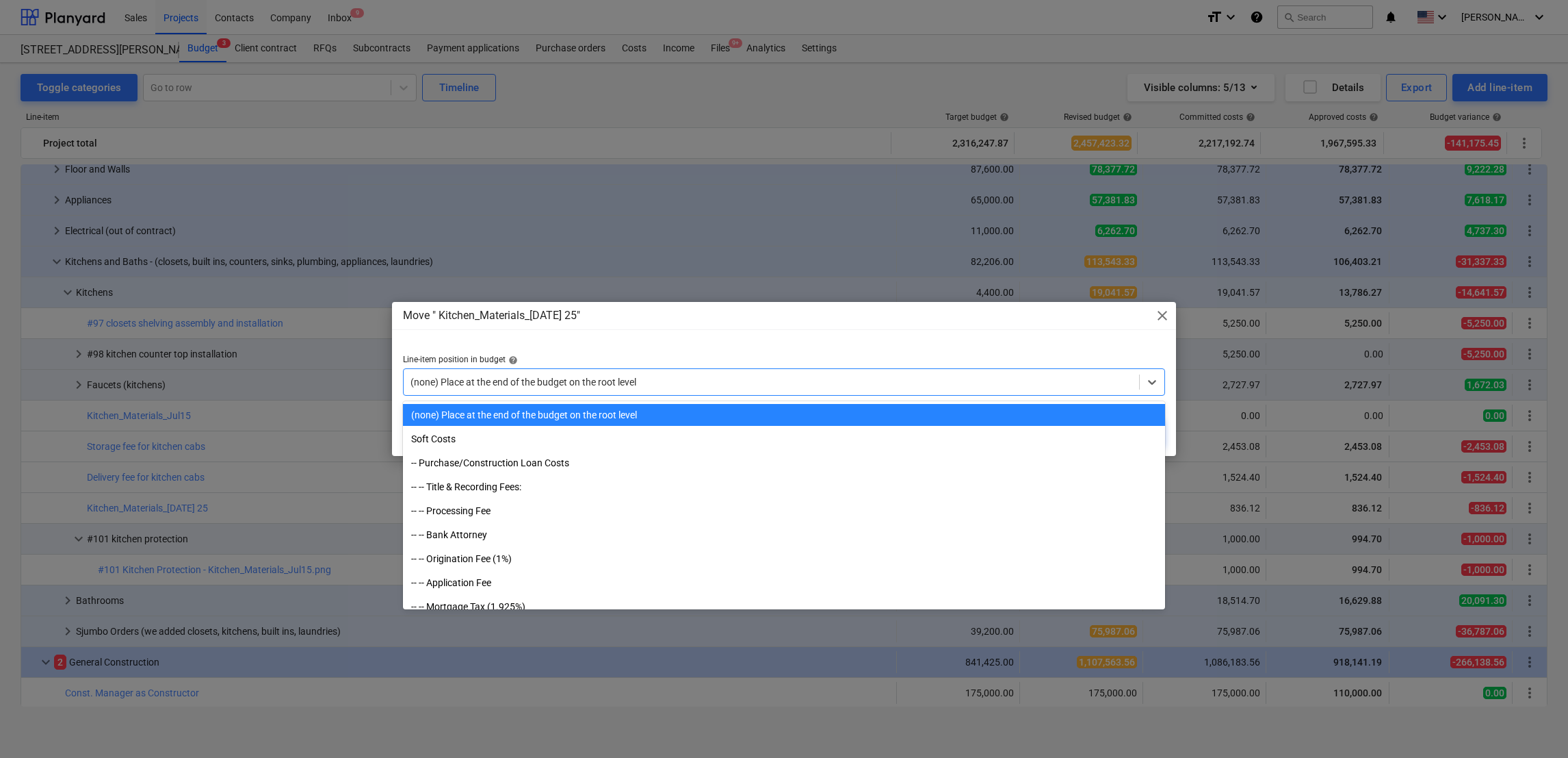
click at [651, 381] on div at bounding box center [771, 382] width 722 height 14
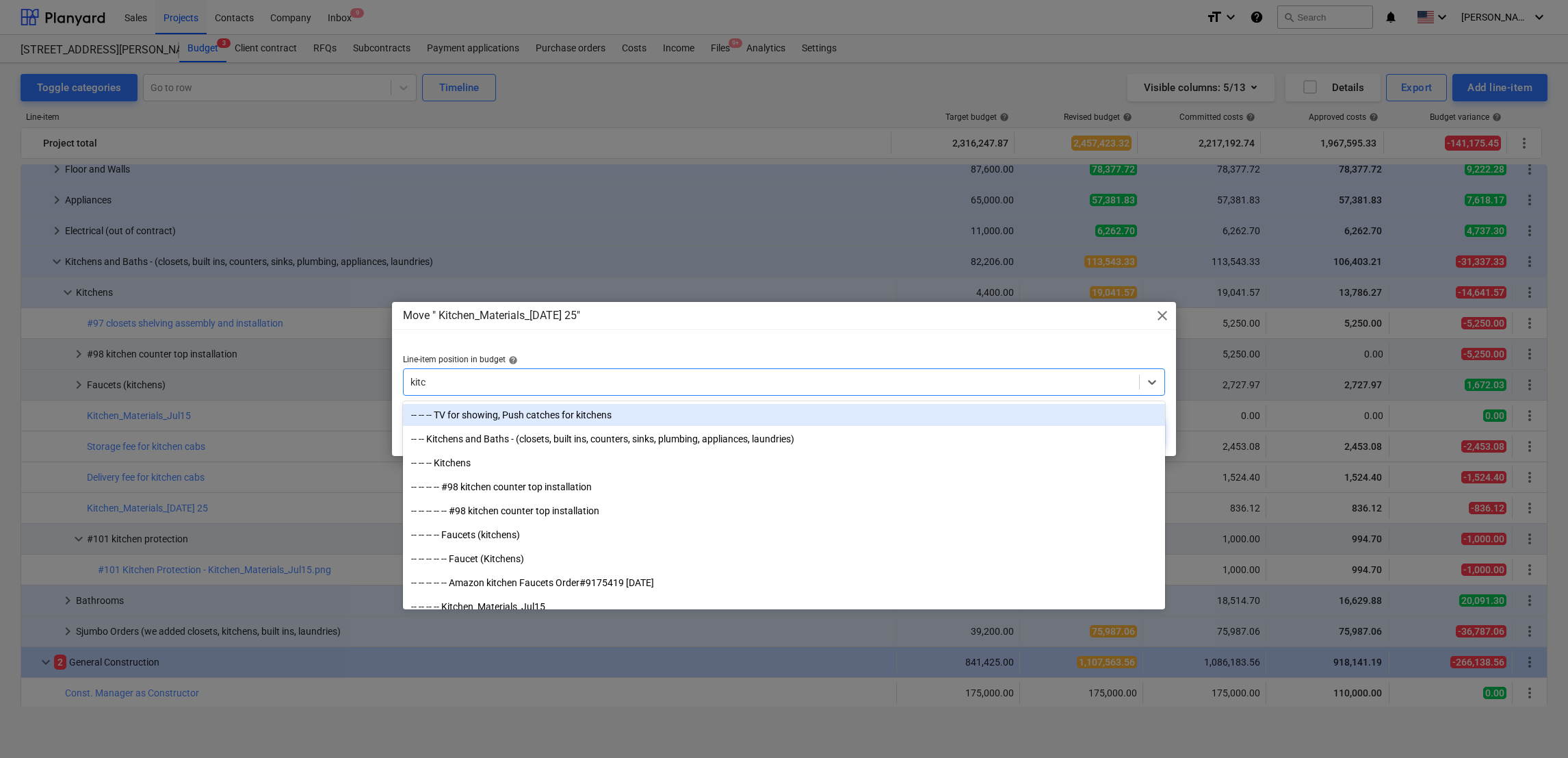
type input "kitch"
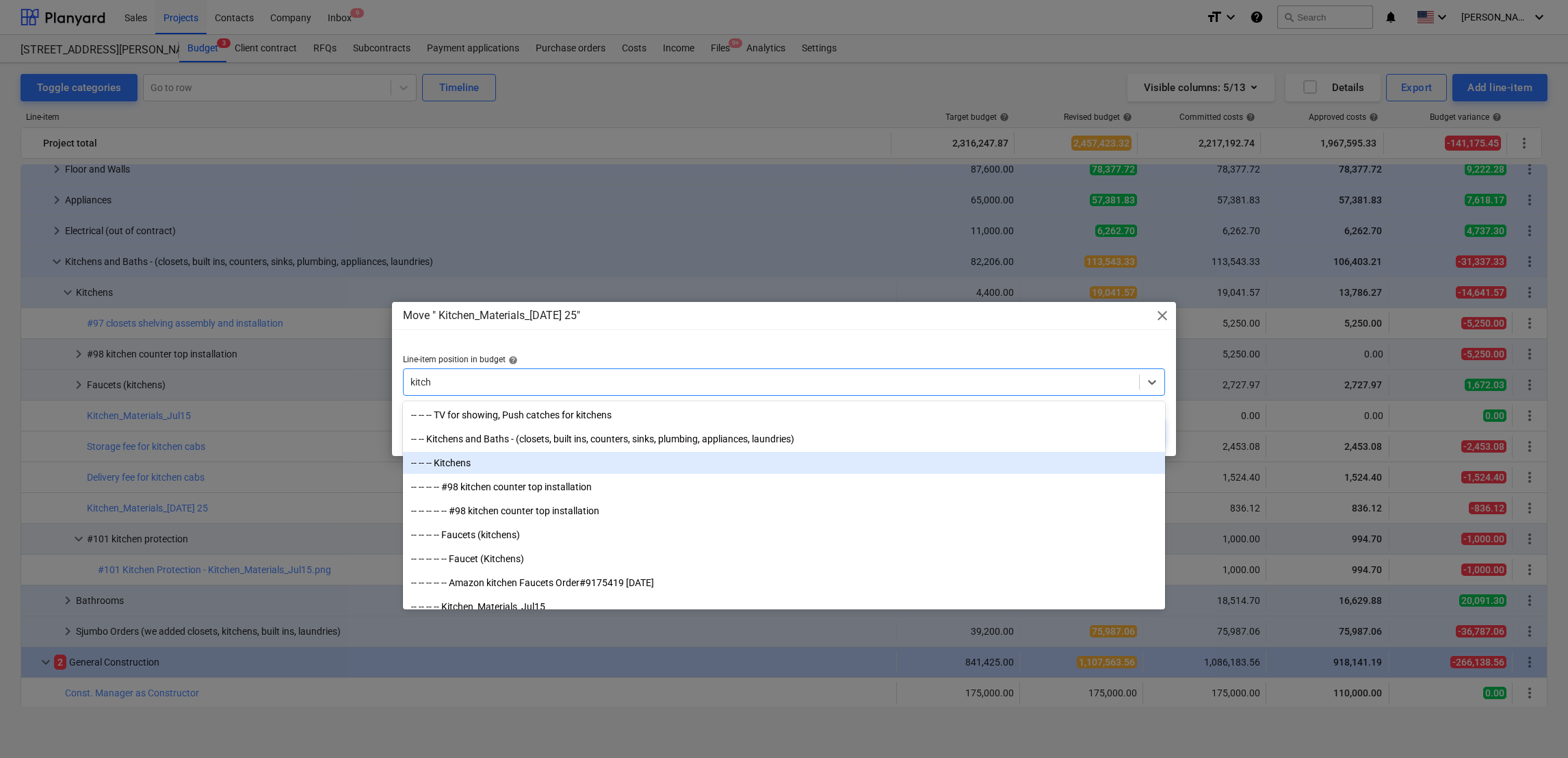
drag, startPoint x: 520, startPoint y: 455, endPoint x: 498, endPoint y: 468, distance: 25.6
click at [498, 468] on div "-- -- -- Kitchens" at bounding box center [784, 462] width 762 height 22
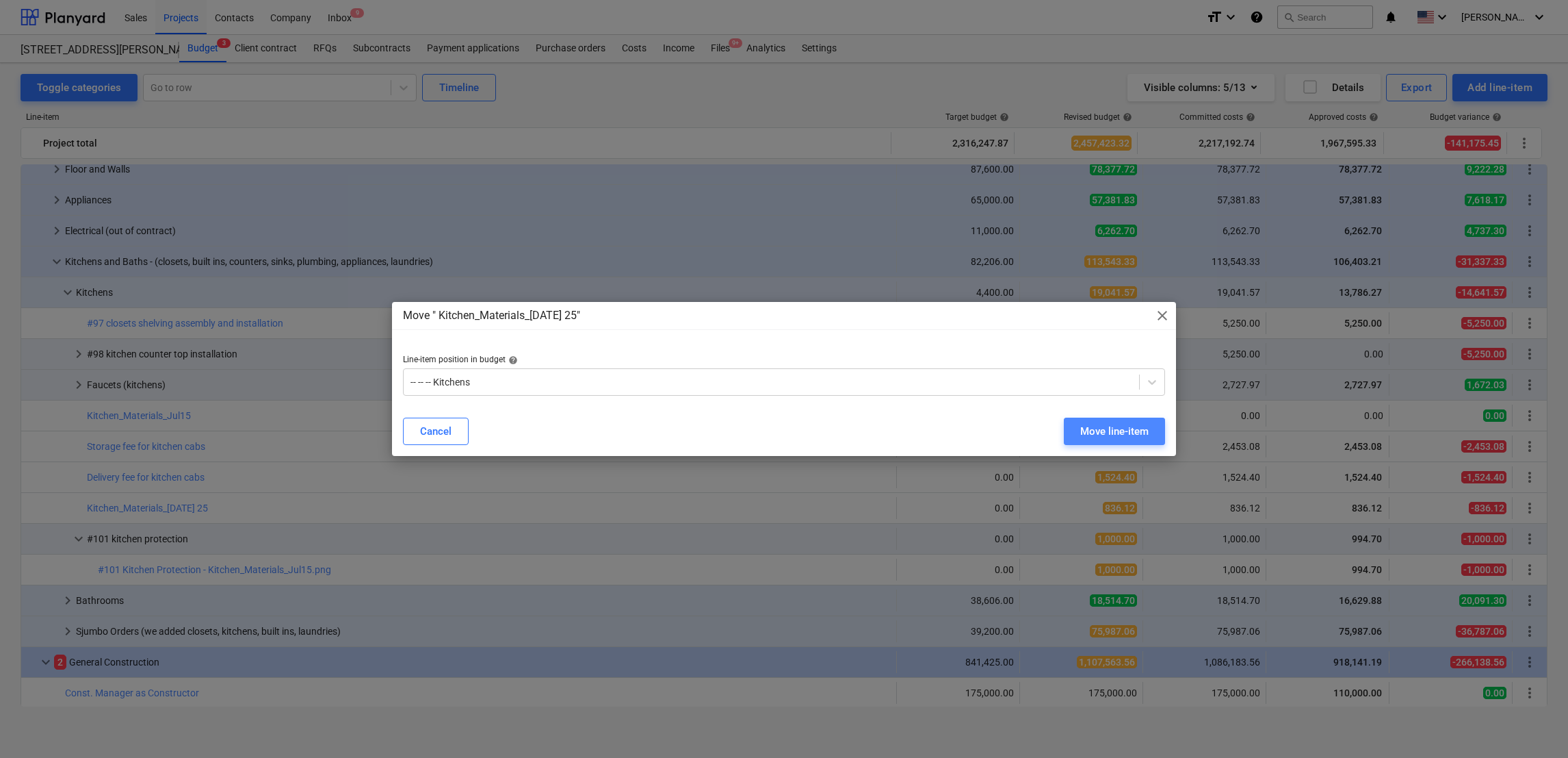
click at [1118, 424] on div "Move line-item" at bounding box center [1115, 431] width 68 height 18
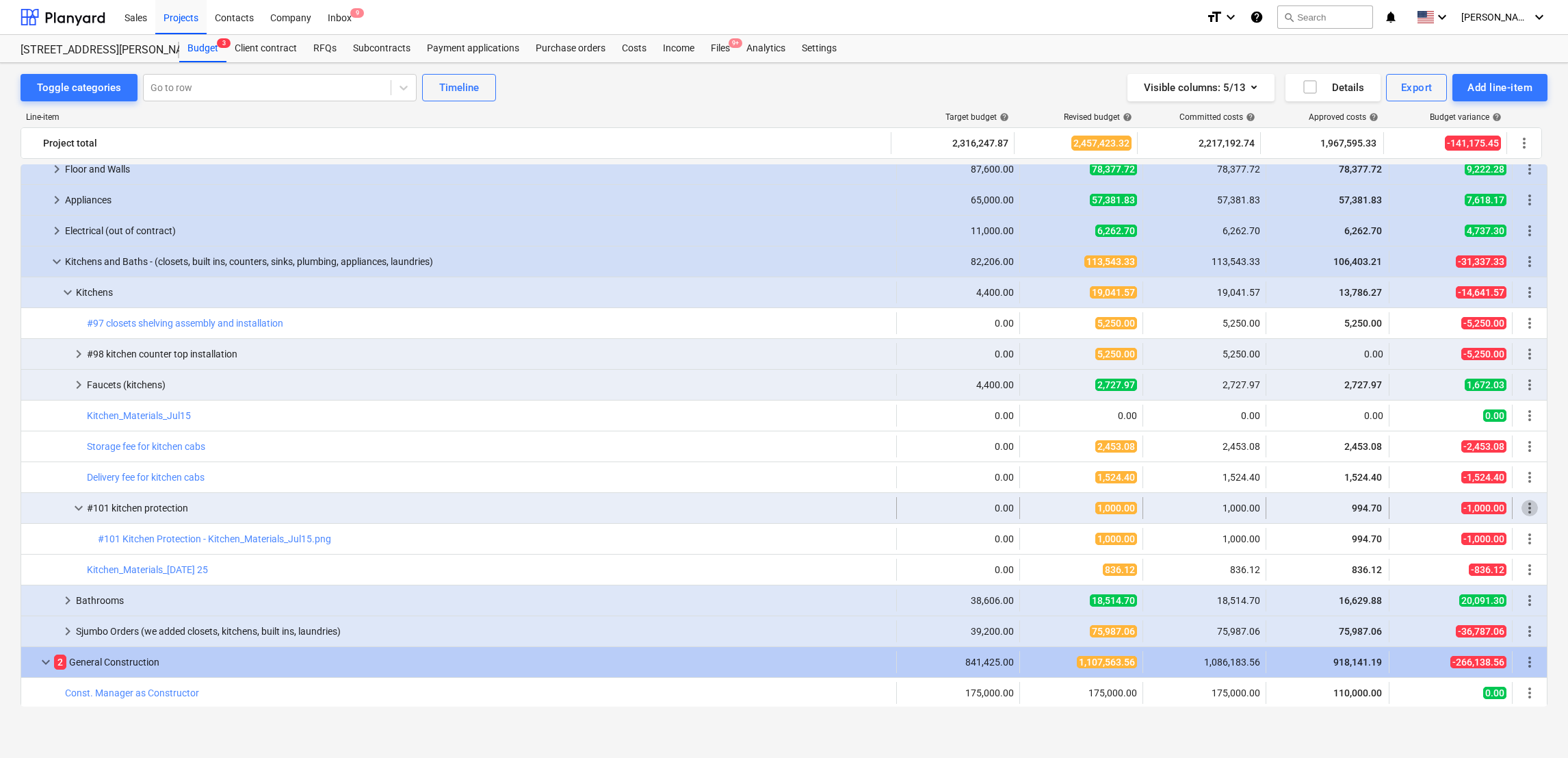
click at [1523, 509] on span "more_vert" at bounding box center [1530, 508] width 16 height 16
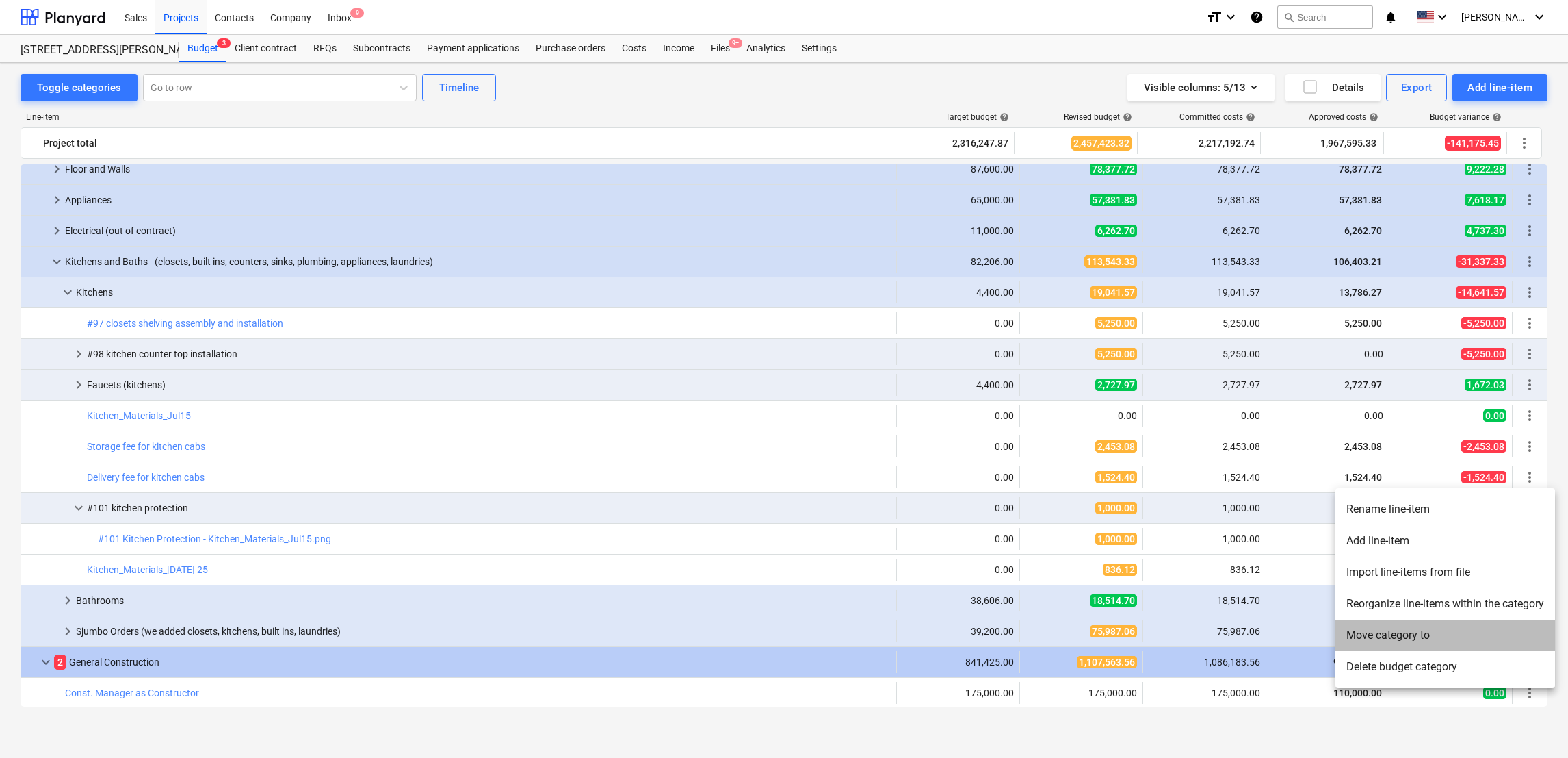
click at [1427, 629] on li "Move category to" at bounding box center [1445, 635] width 219 height 32
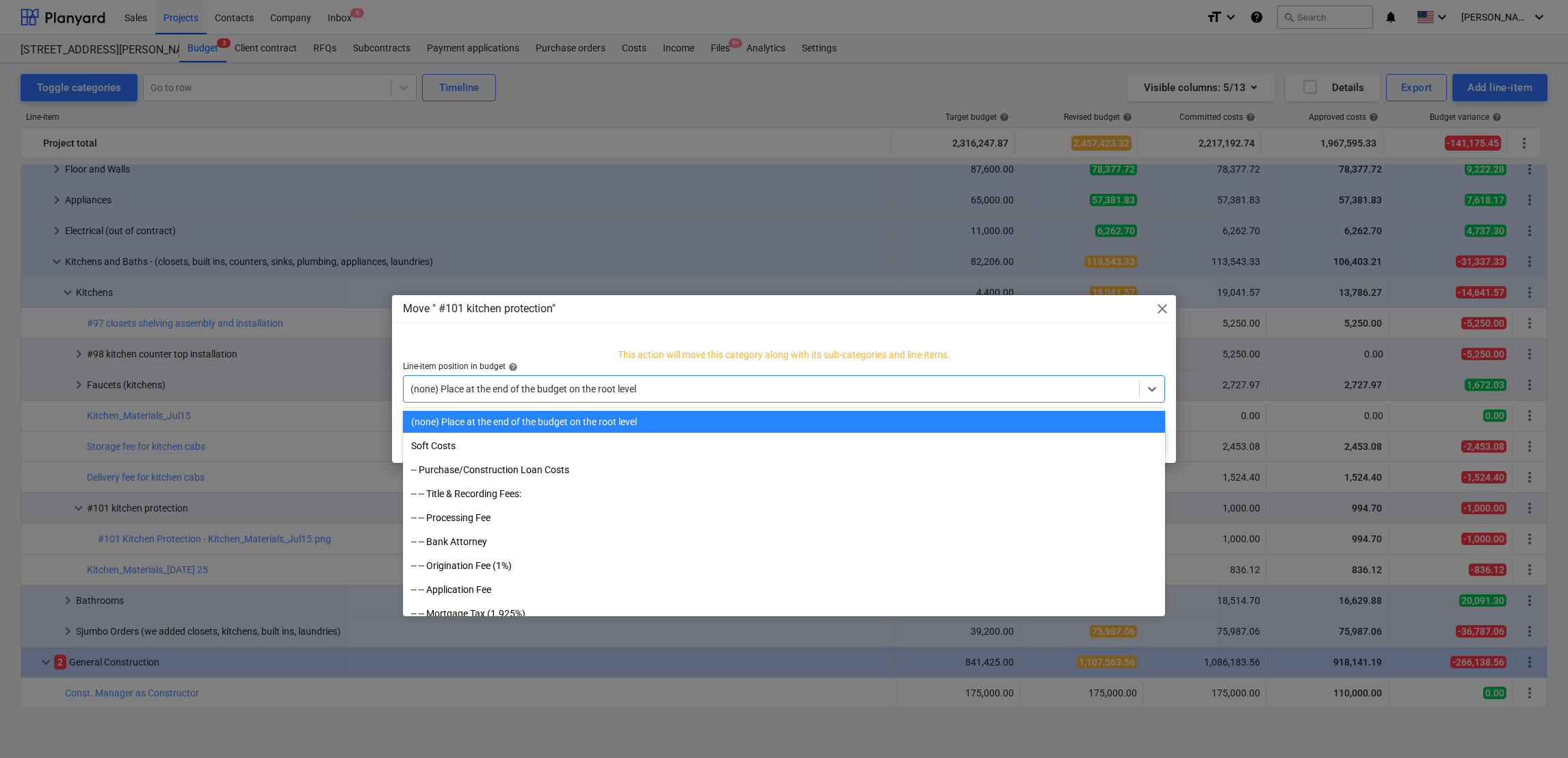
click at [750, 394] on div at bounding box center [771, 388] width 722 height 14
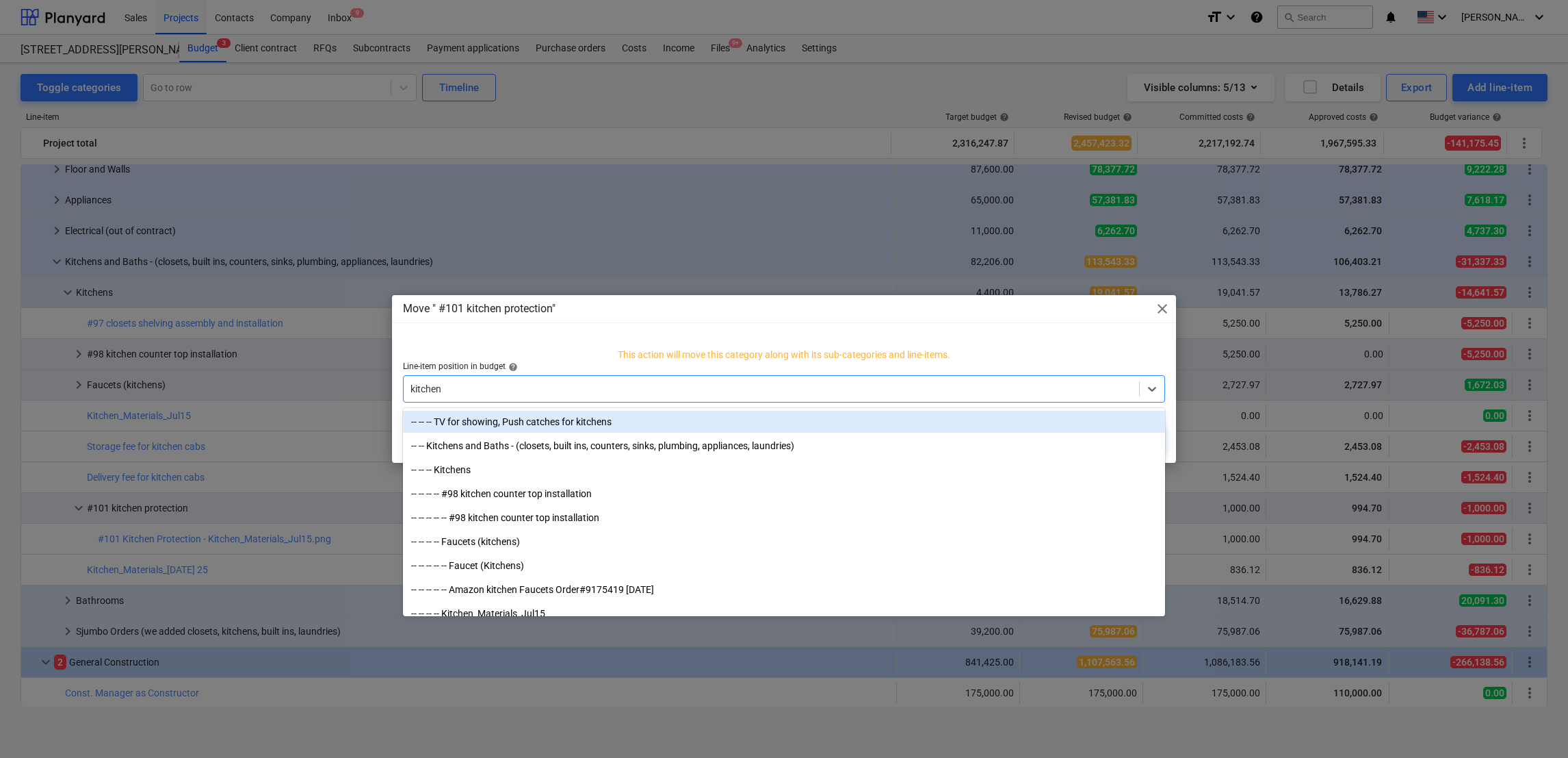
type input "kitchens"
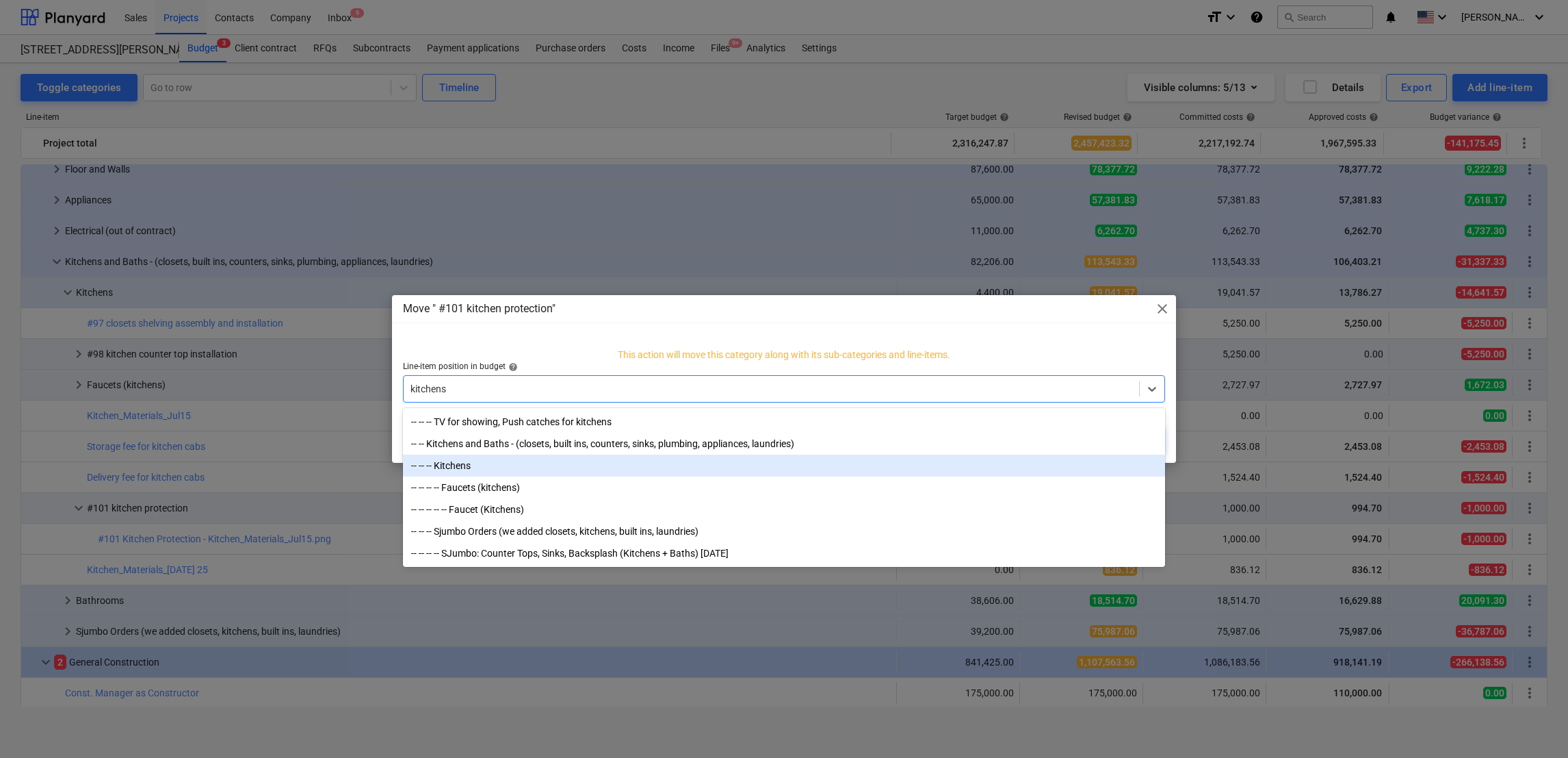
click at [440, 461] on div "-- -- -- Kitchens" at bounding box center [784, 466] width 762 height 22
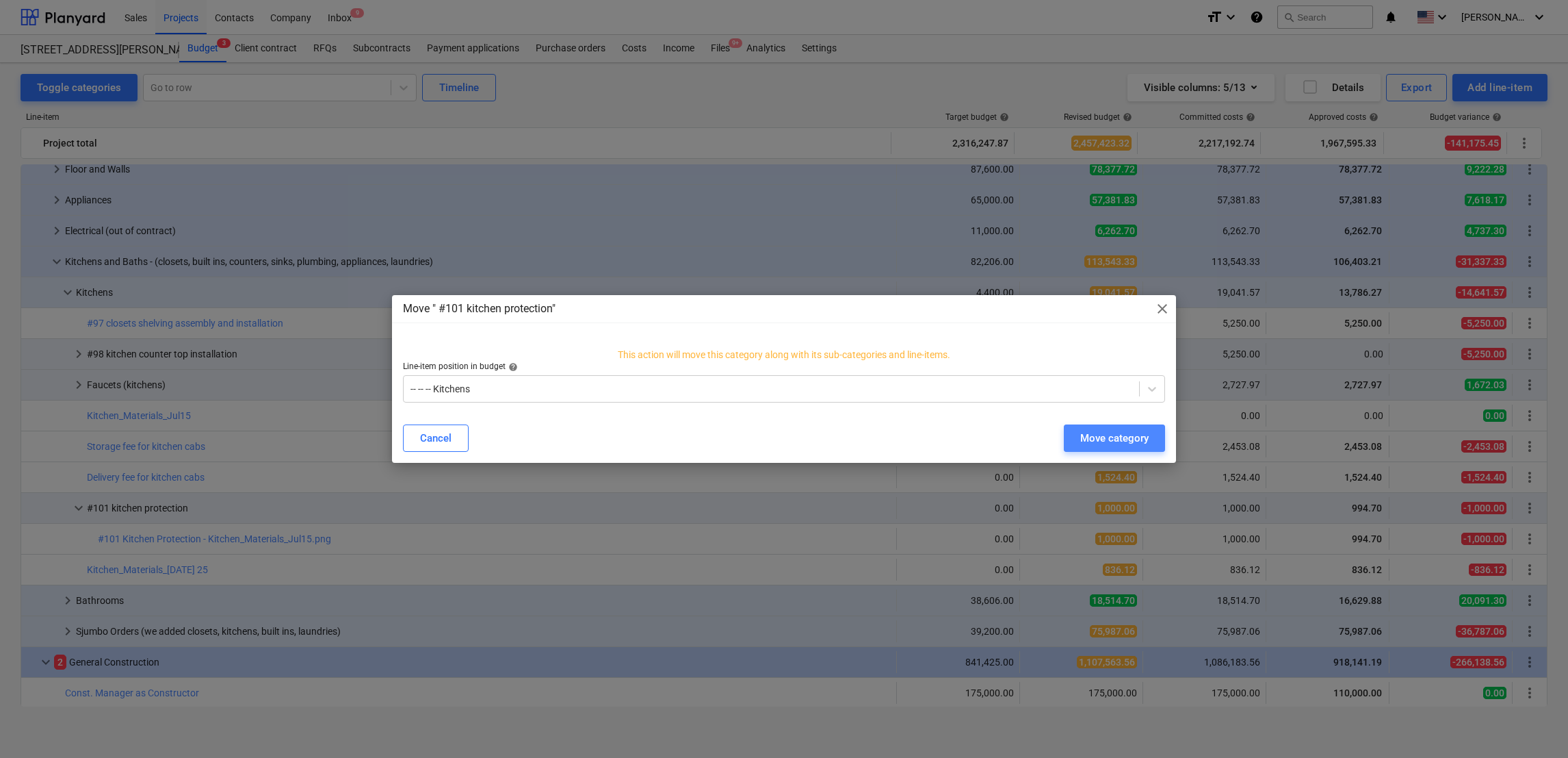
click at [1099, 438] on div "Move category" at bounding box center [1115, 438] width 68 height 18
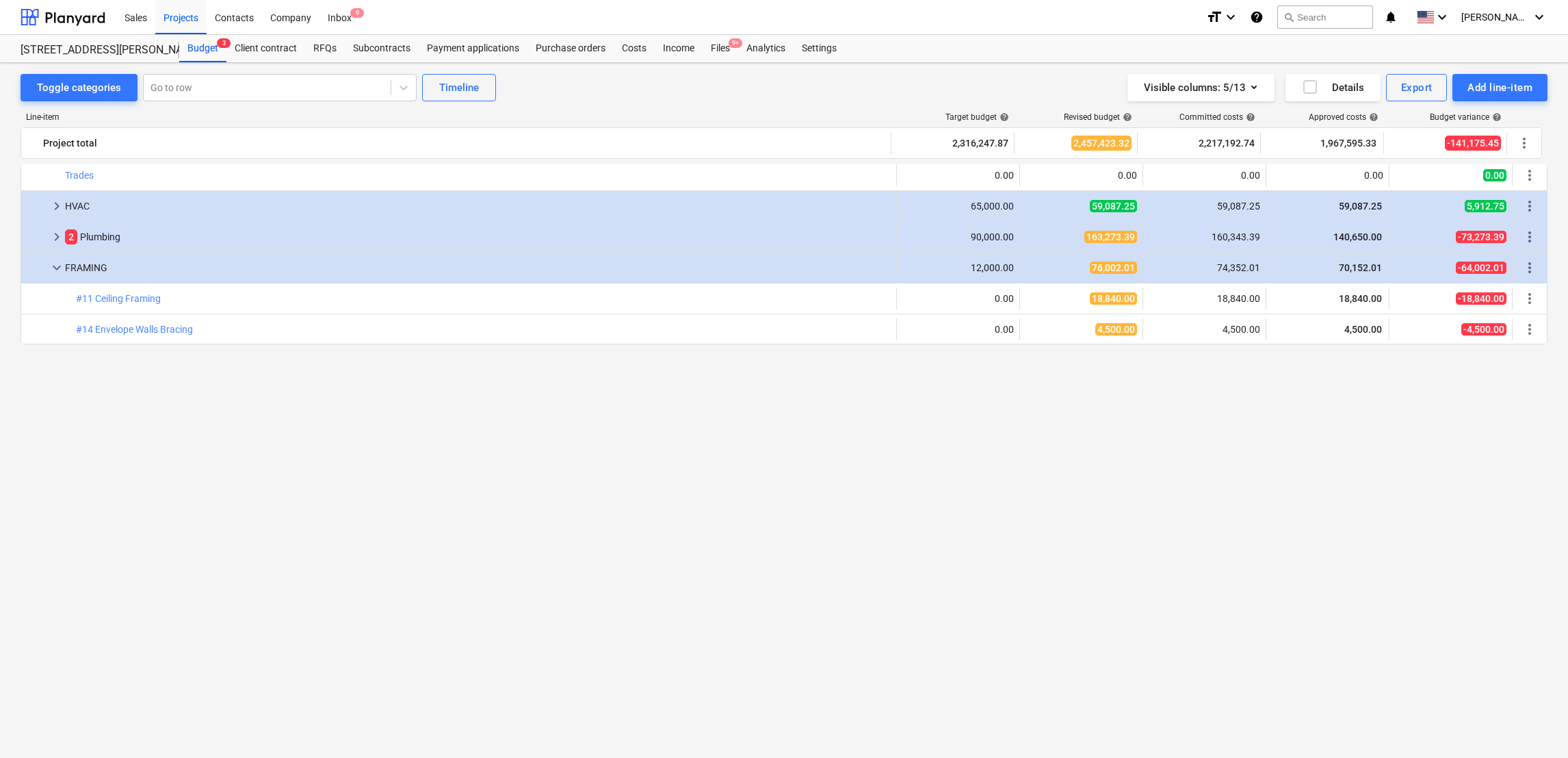
scroll to position [1090, 0]
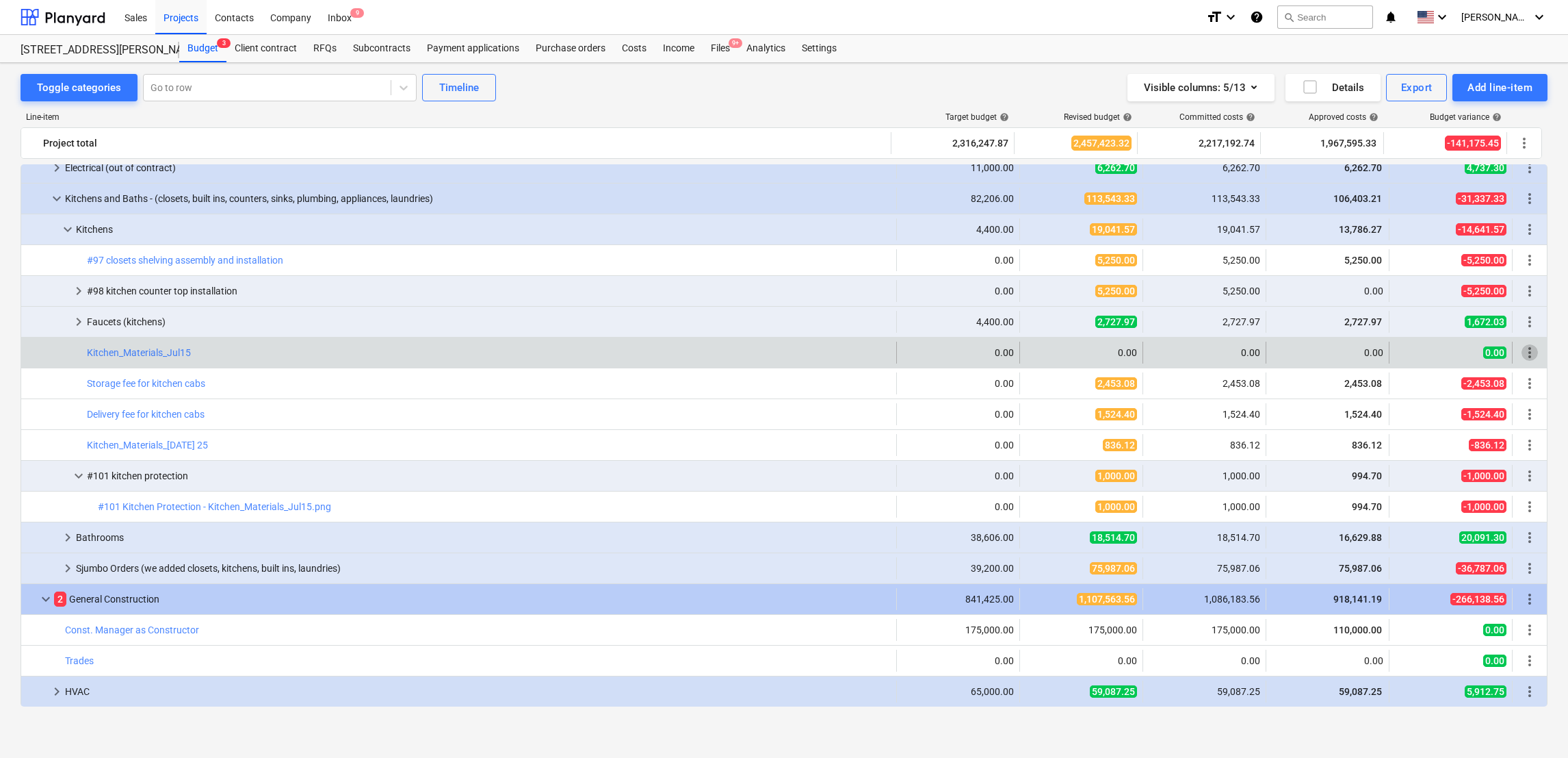
click at [1524, 352] on span "more_vert" at bounding box center [1530, 353] width 16 height 16
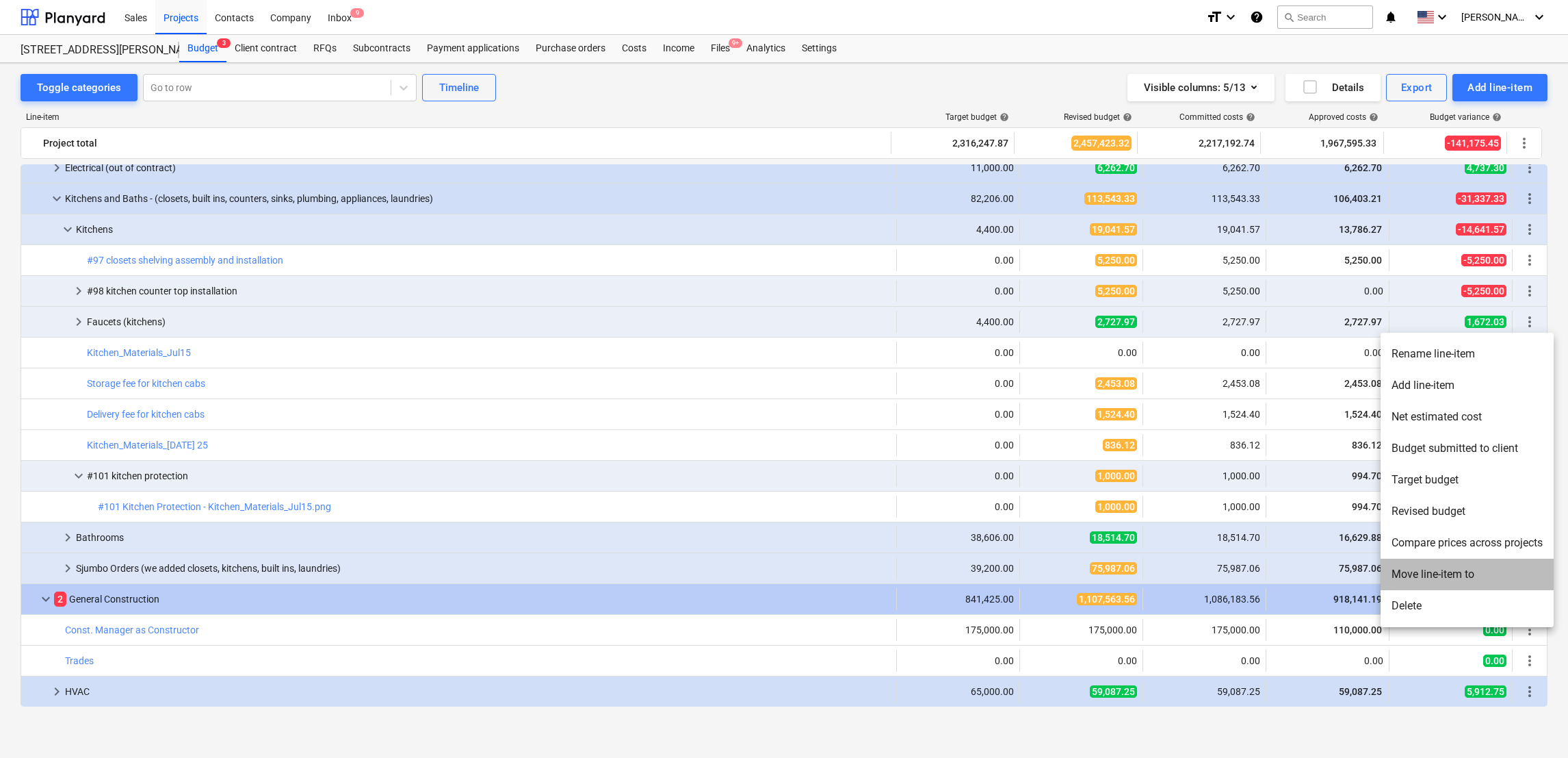
click at [1423, 578] on li "Move line-item to" at bounding box center [1466, 574] width 173 height 32
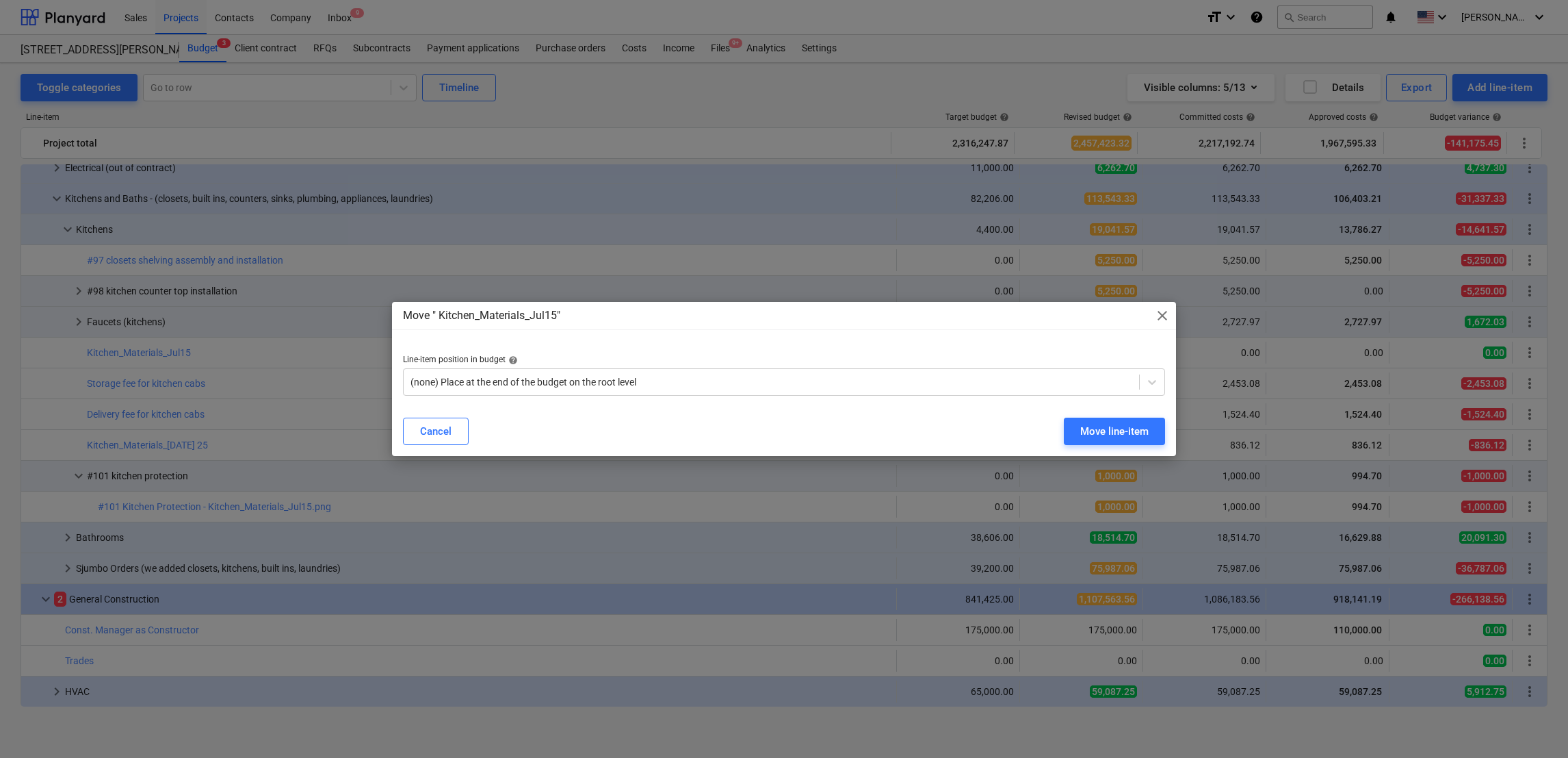
click at [1423, 578] on div "Move " Kitchen_Materials_Jul15" close Line-item position in budget help (none) …" at bounding box center [784, 379] width 1568 height 758
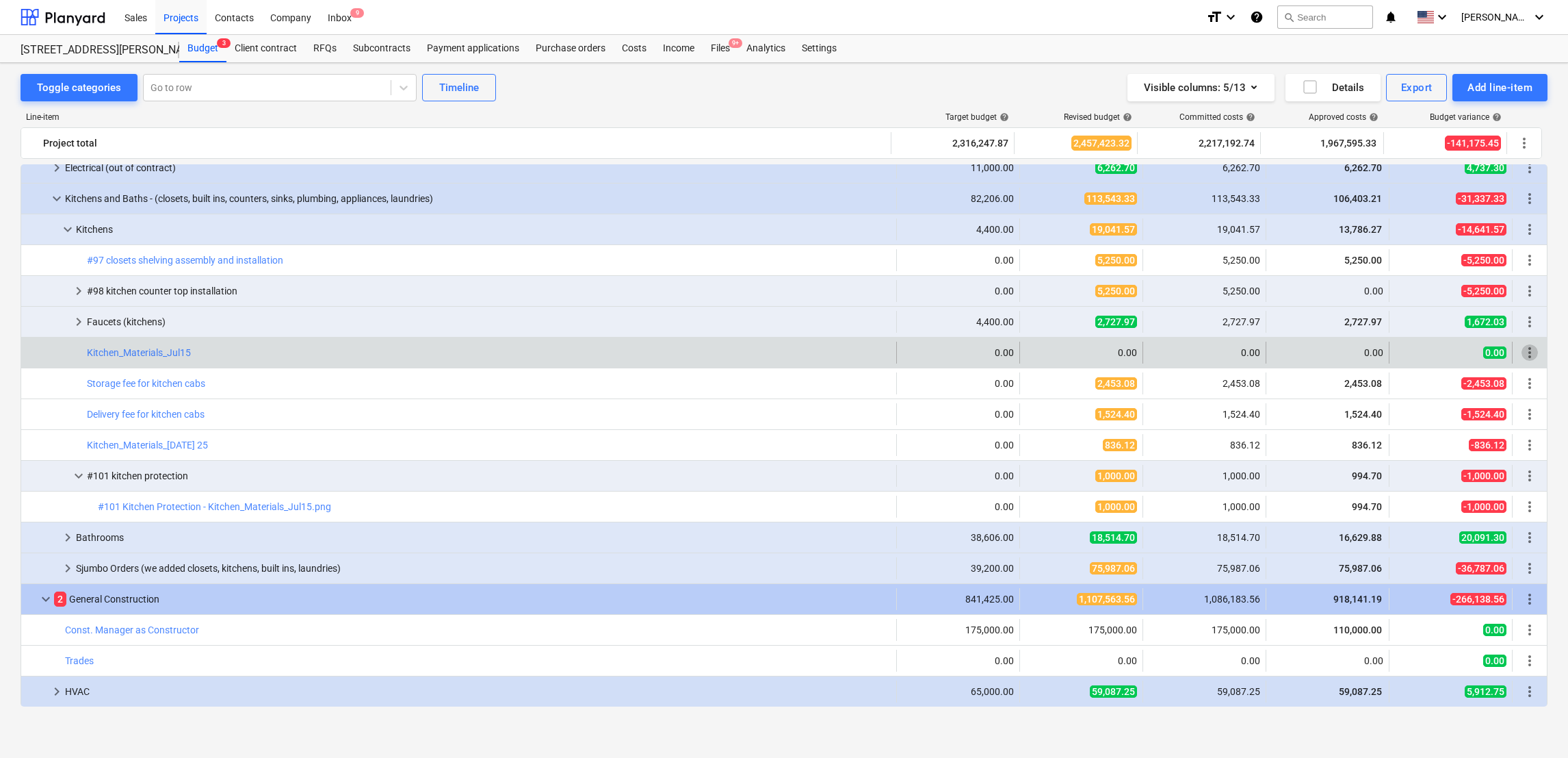
click at [1528, 352] on span "more_vert" at bounding box center [1530, 353] width 16 height 16
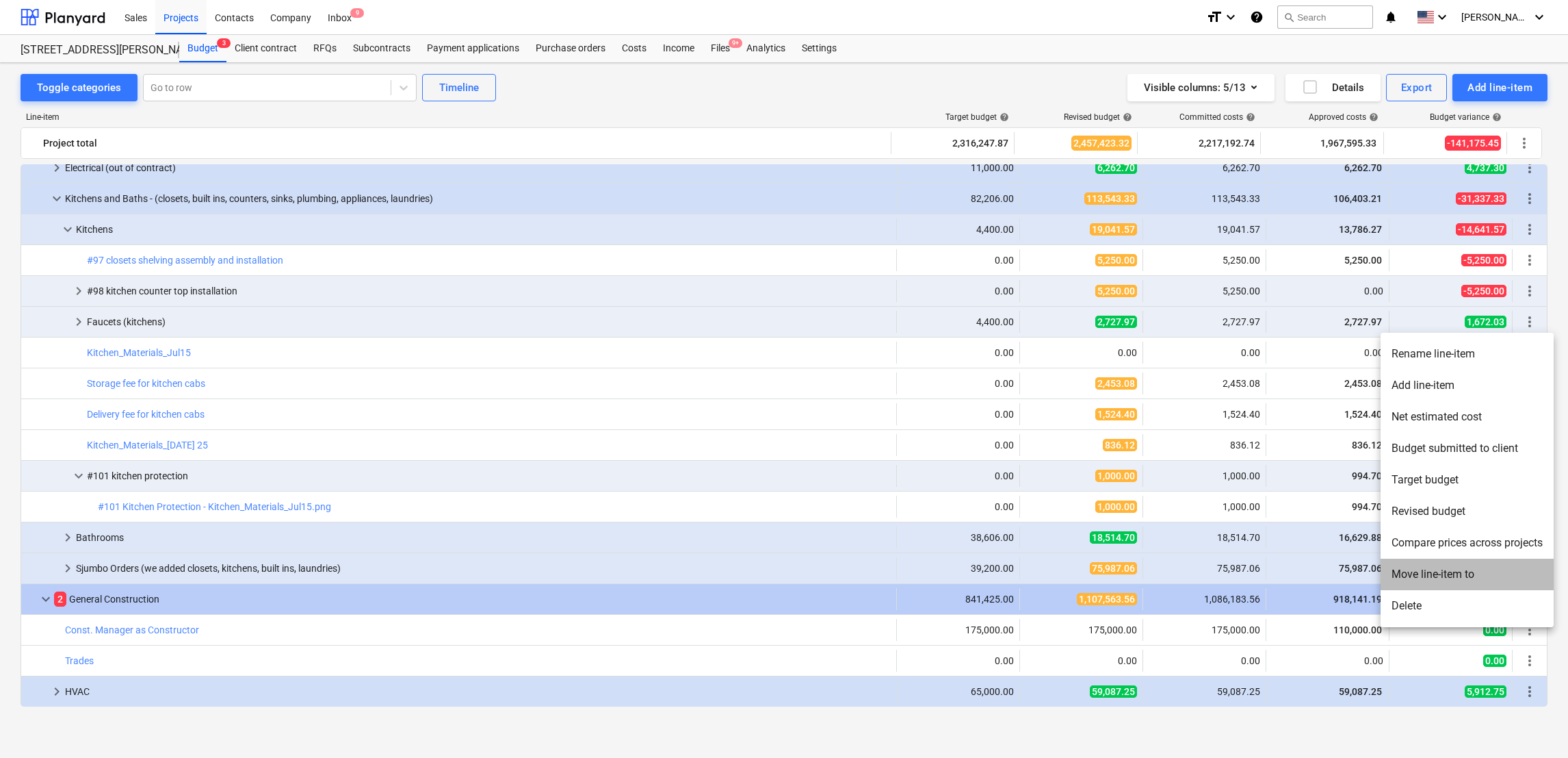
click at [1435, 572] on li "Move line-item to" at bounding box center [1466, 574] width 173 height 32
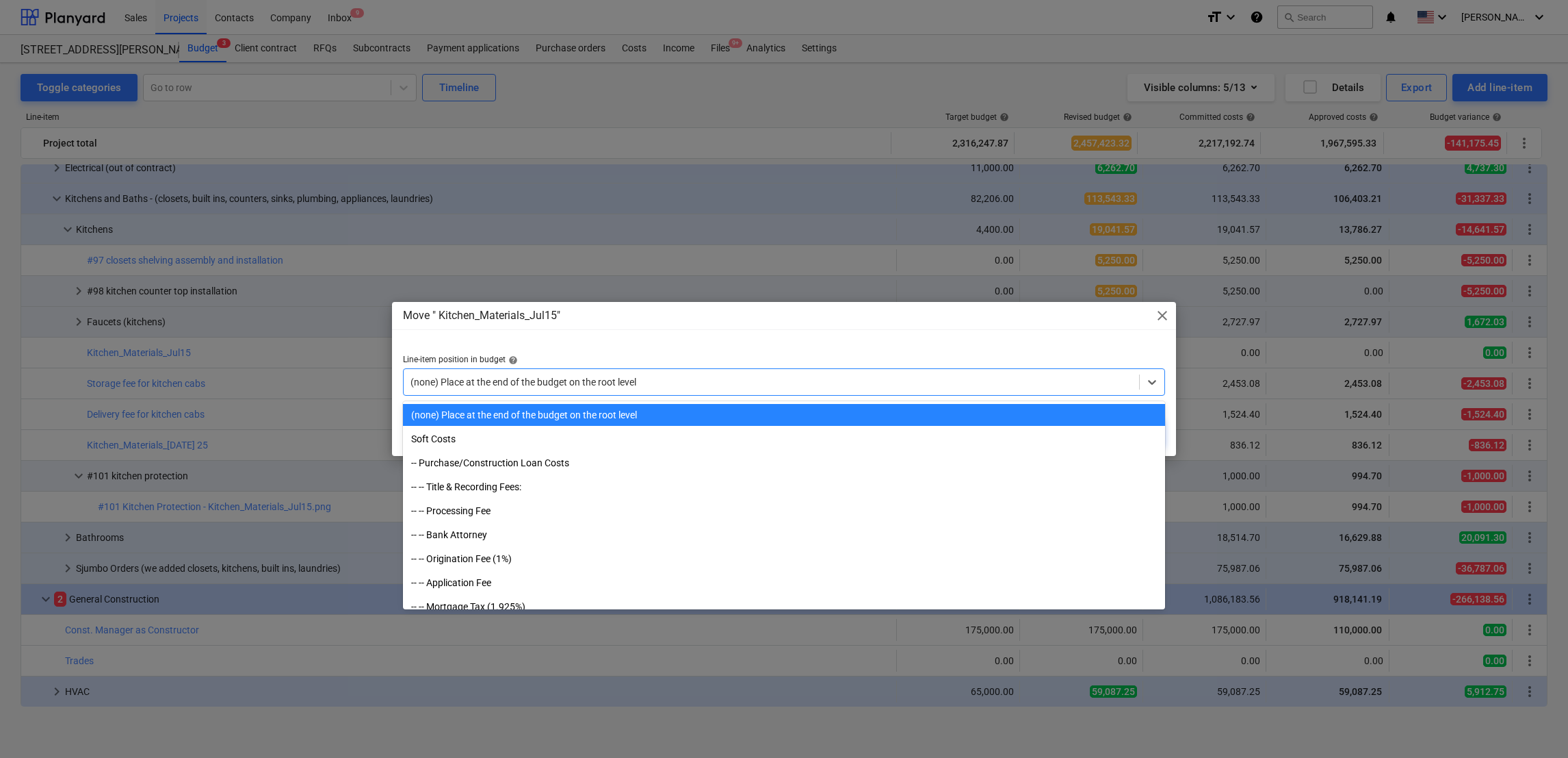
click at [869, 383] on div at bounding box center [771, 382] width 722 height 14
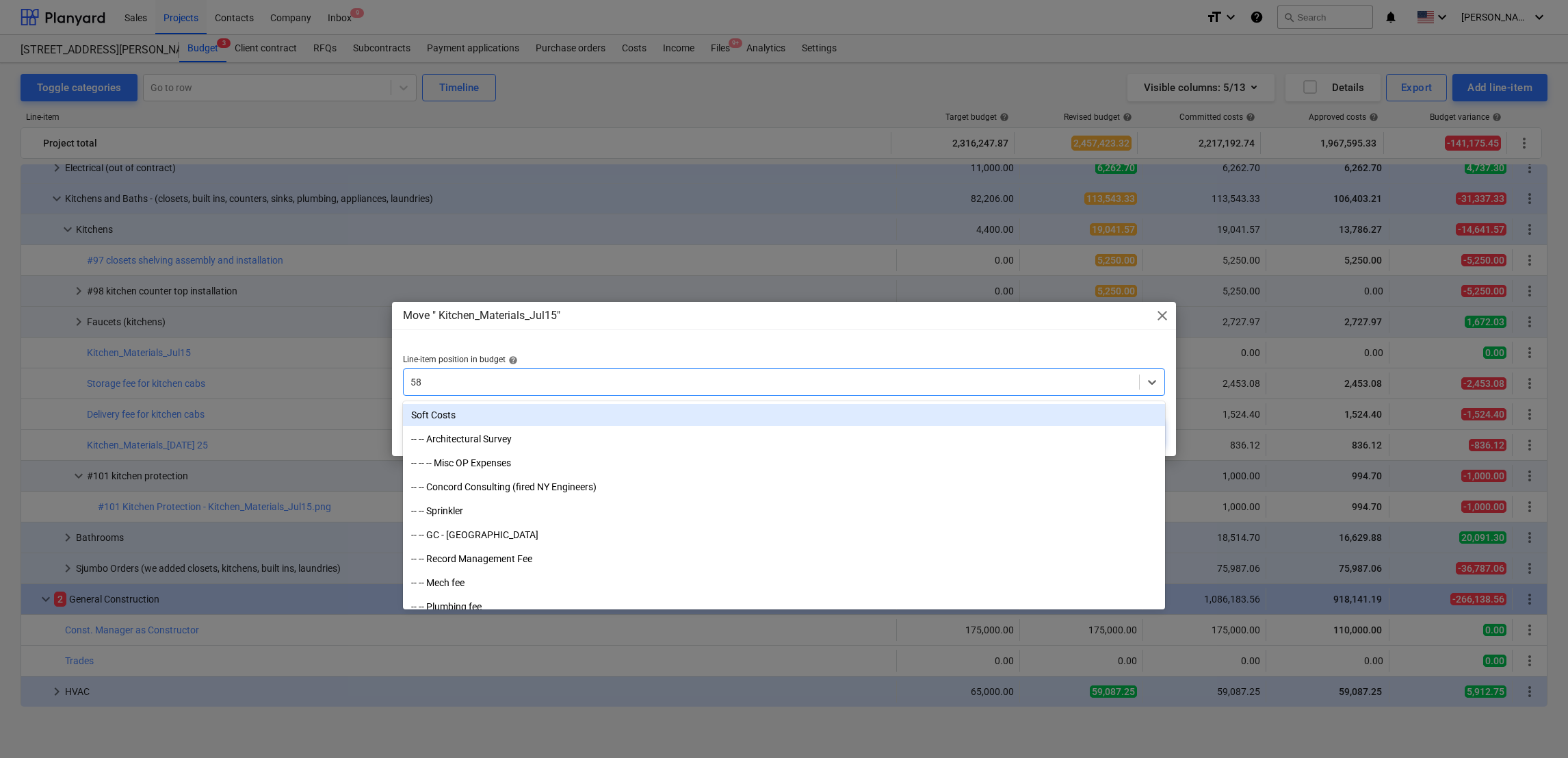
type input "5"
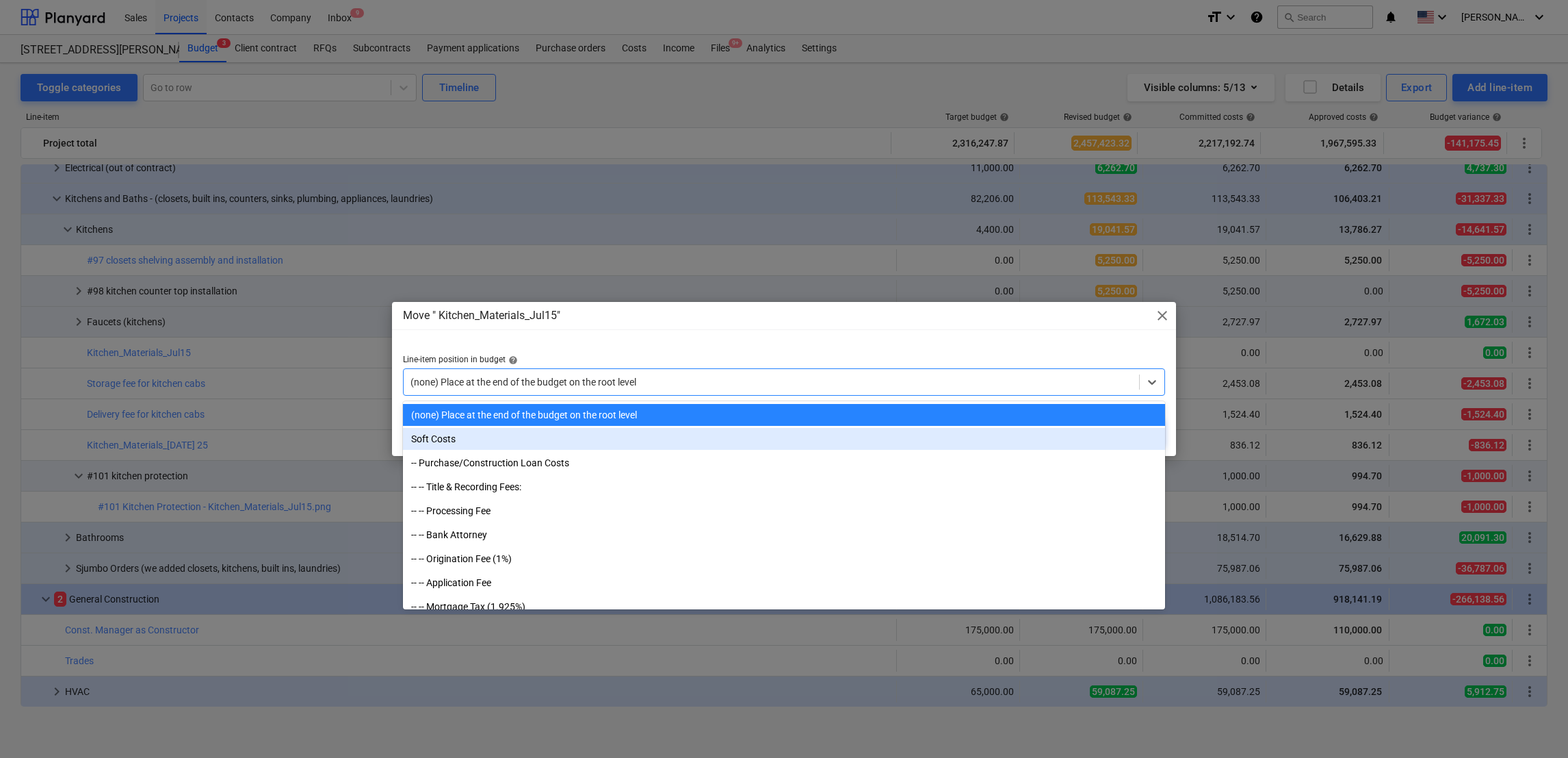
type input "k"
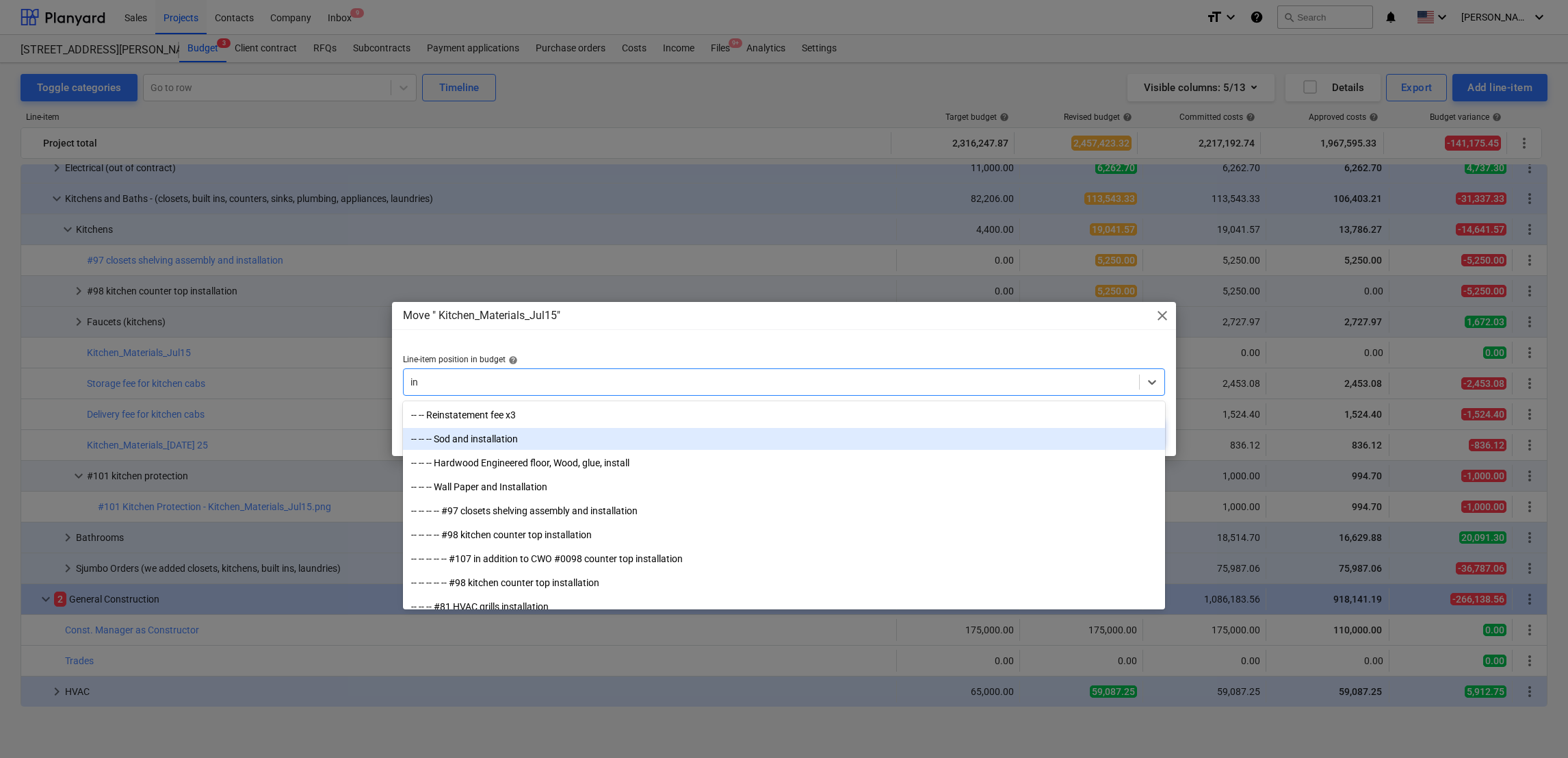
type input "i"
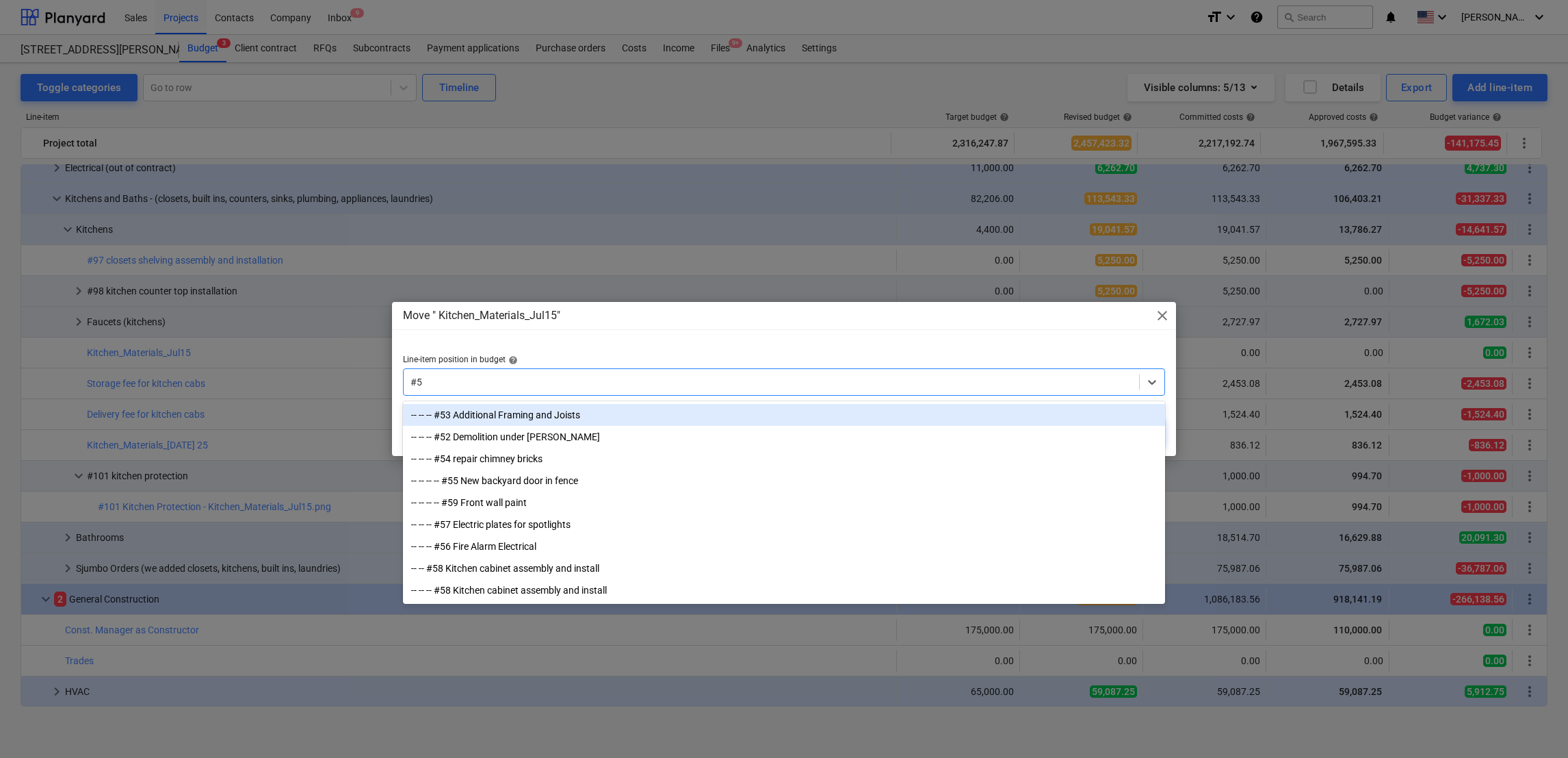
type input "#58"
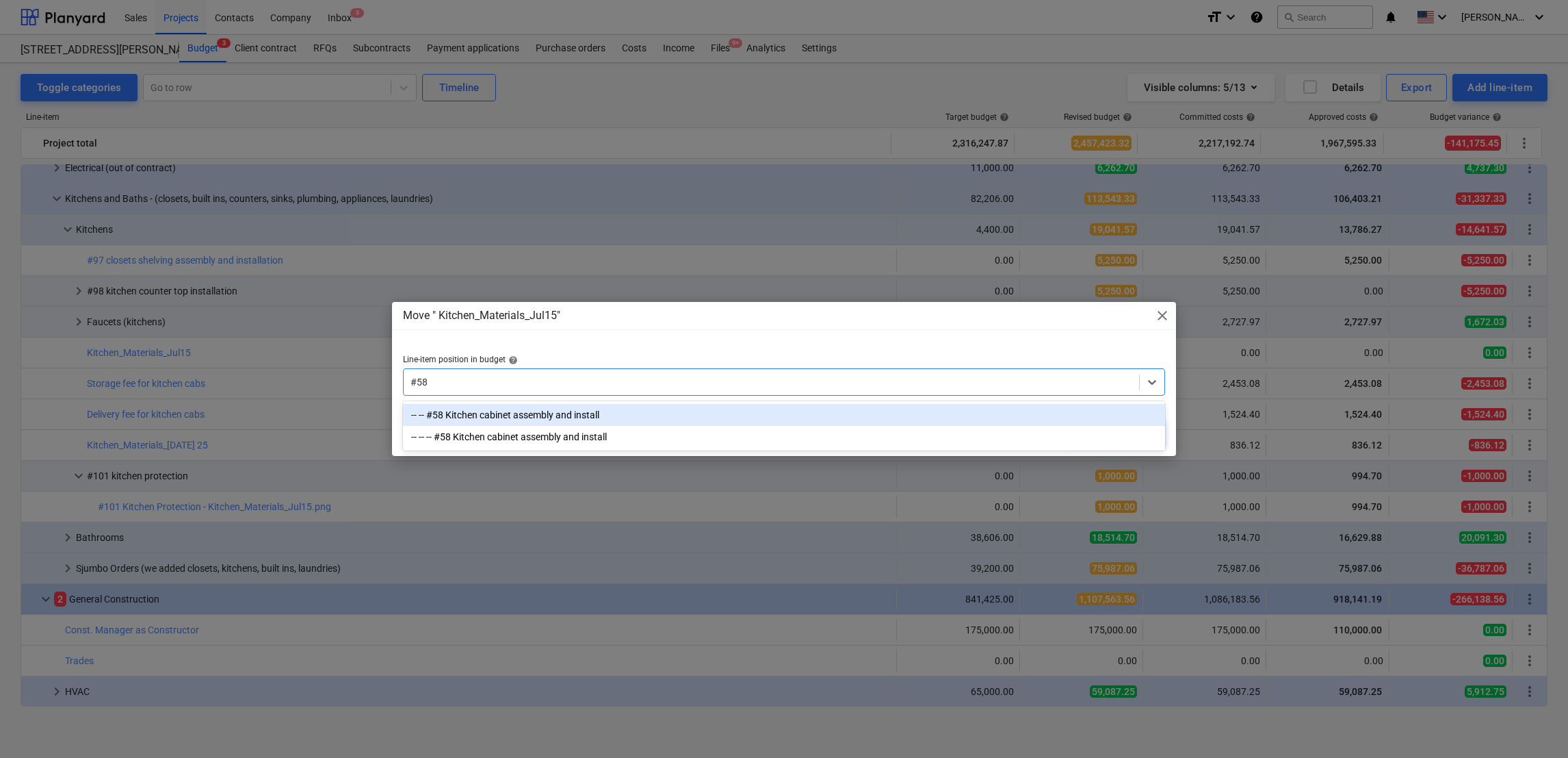
click at [485, 410] on div "-- -- #58 Kitchen cabinet assembly and install" at bounding box center [784, 414] width 762 height 22
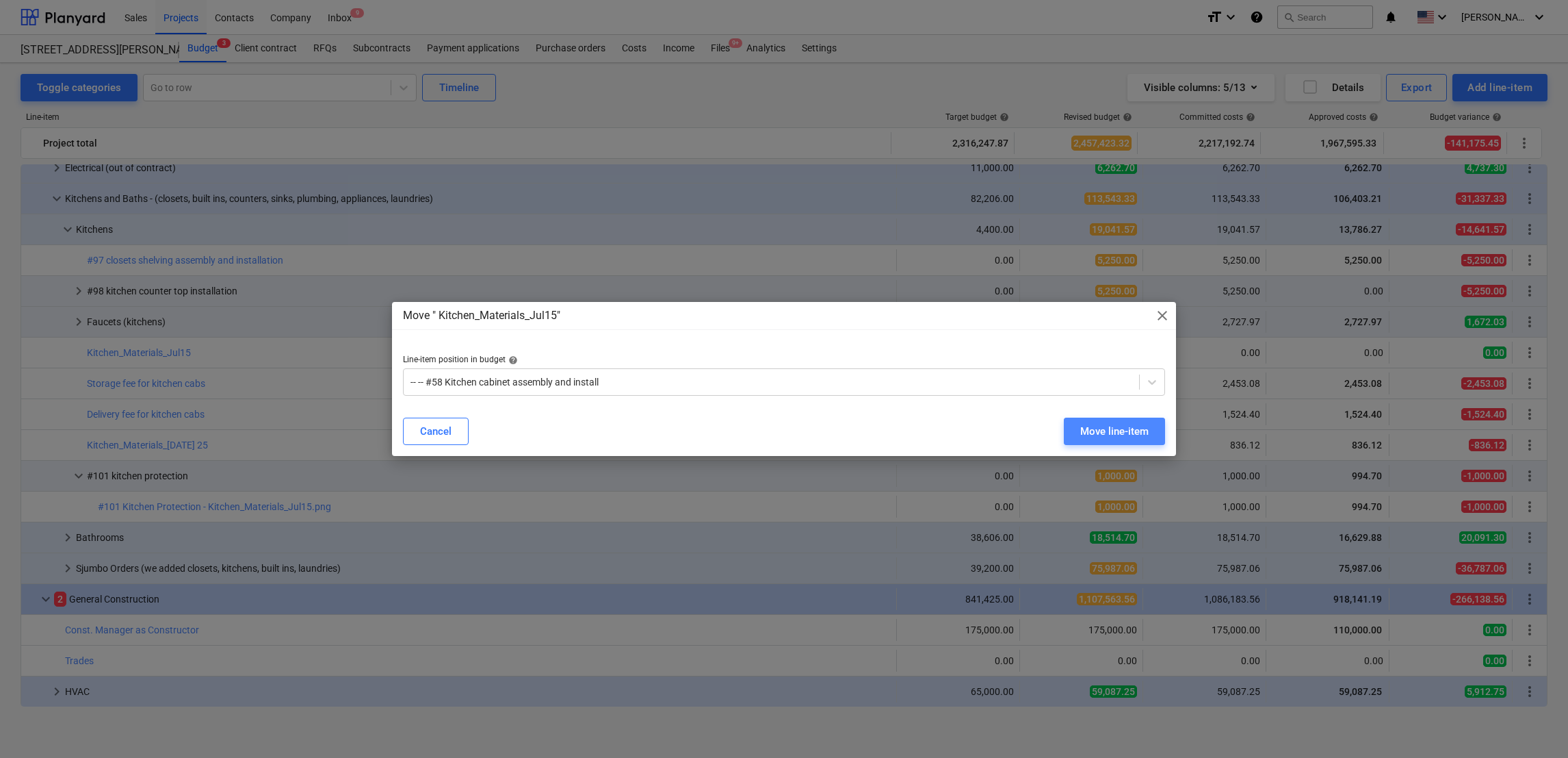
click at [1107, 435] on div "Move line-item" at bounding box center [1115, 431] width 68 height 18
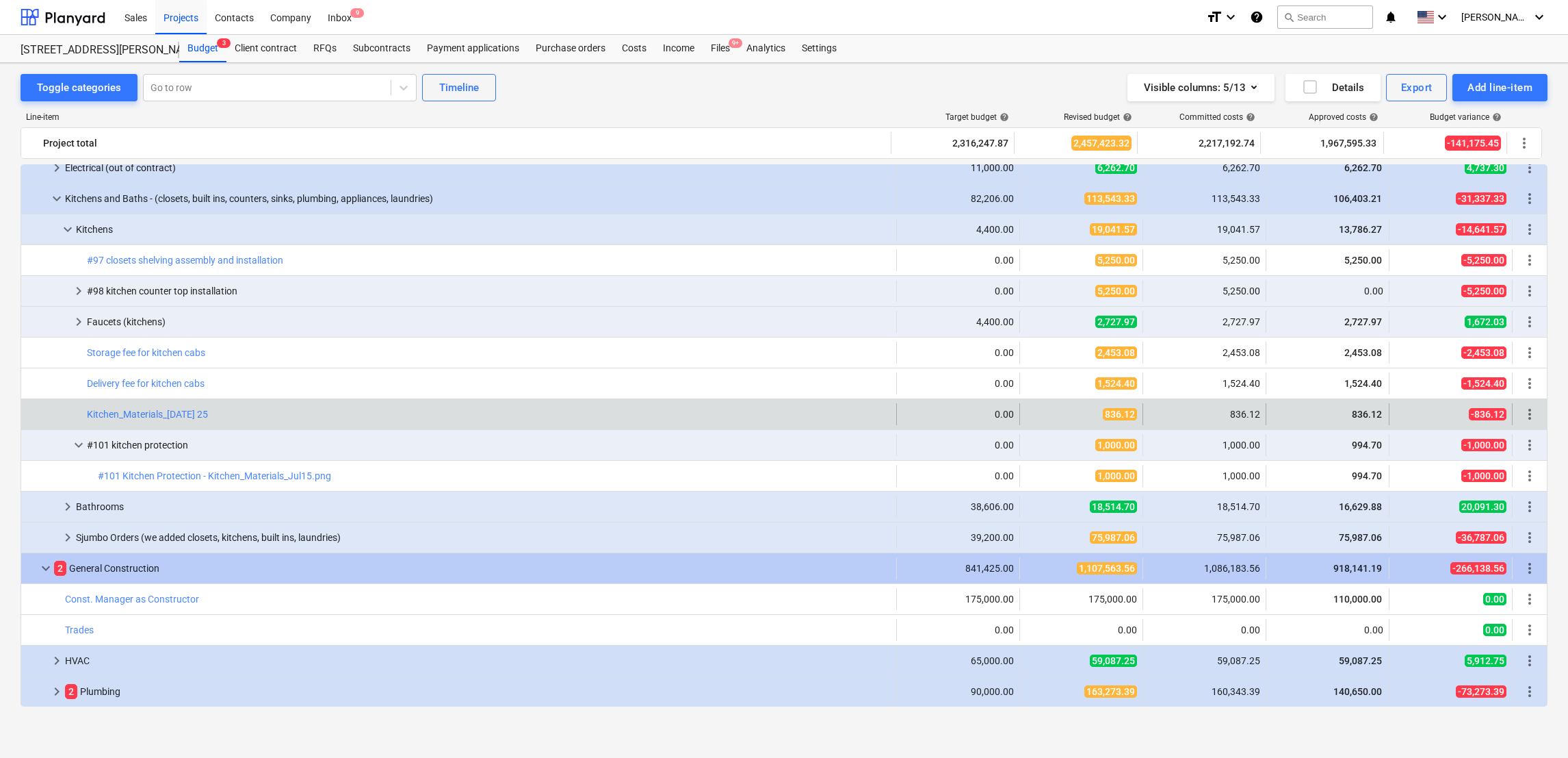
click at [1534, 411] on div "more_vert" at bounding box center [1530, 414] width 24 height 22
click at [1522, 414] on span "more_vert" at bounding box center [1530, 414] width 16 height 16
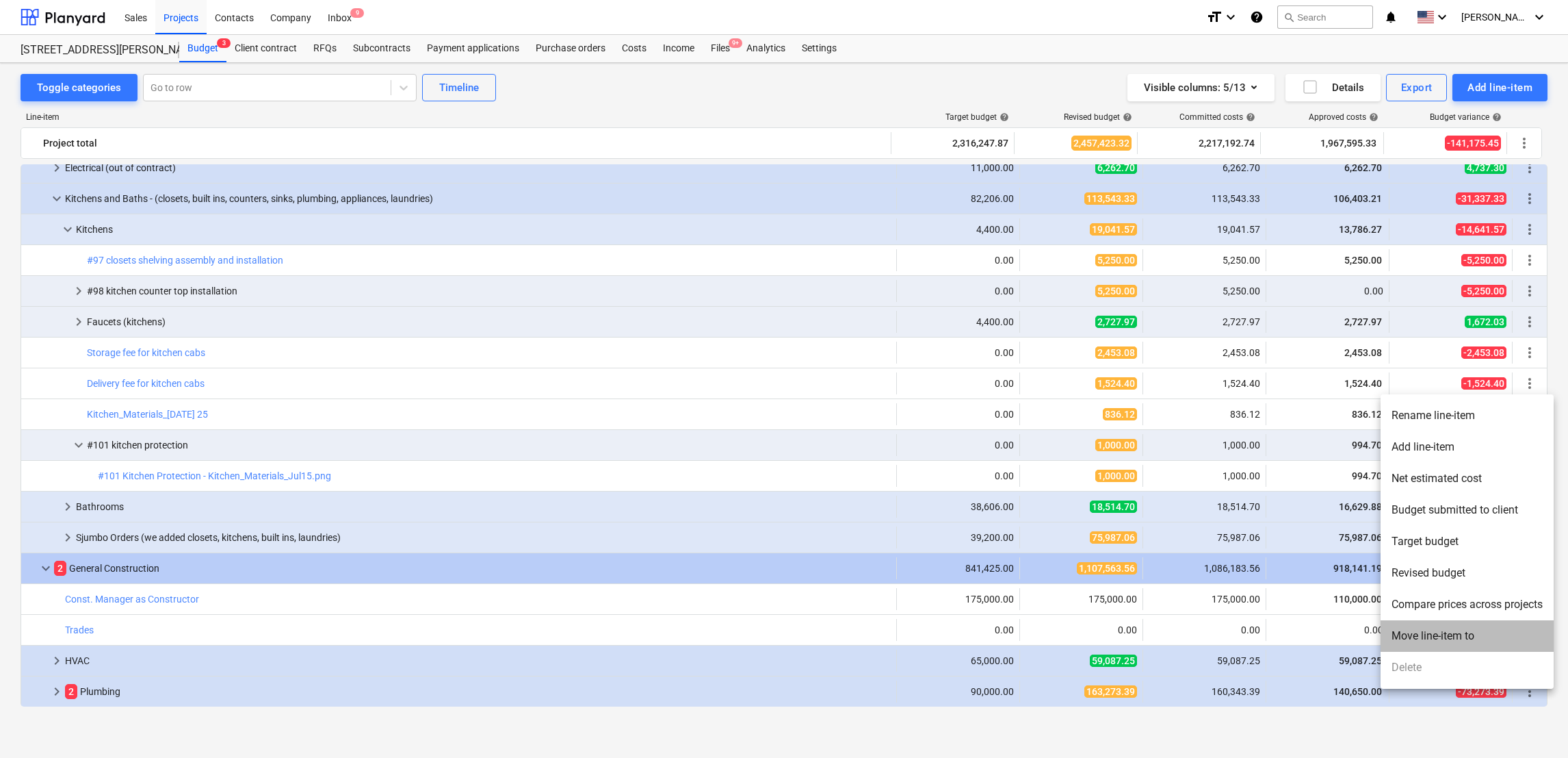
click at [1415, 641] on li "Move line-item to" at bounding box center [1466, 635] width 173 height 32
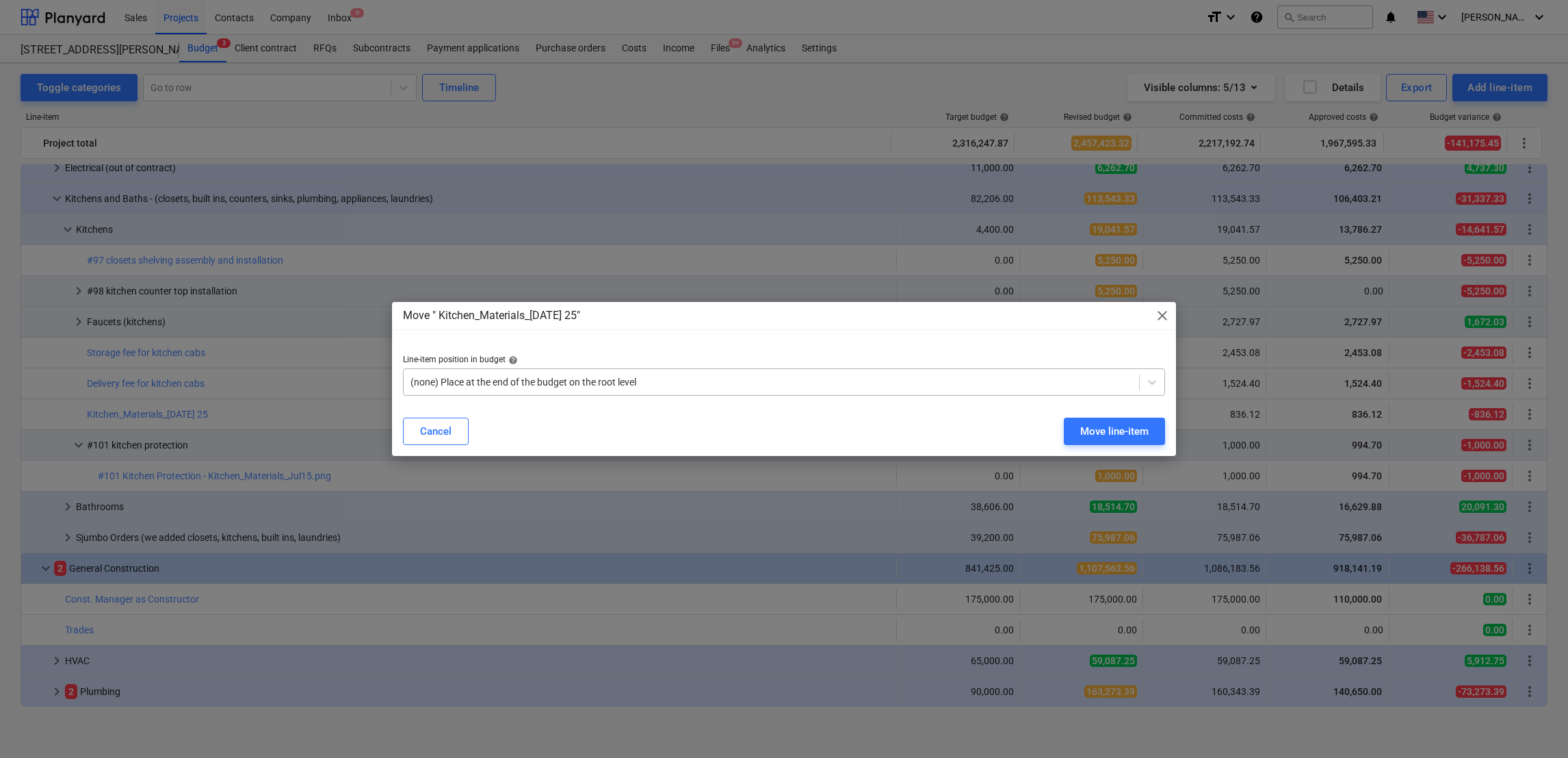
click at [978, 374] on div "(none) Place at the end of the budget on the root level" at bounding box center [771, 382] width 736 height 19
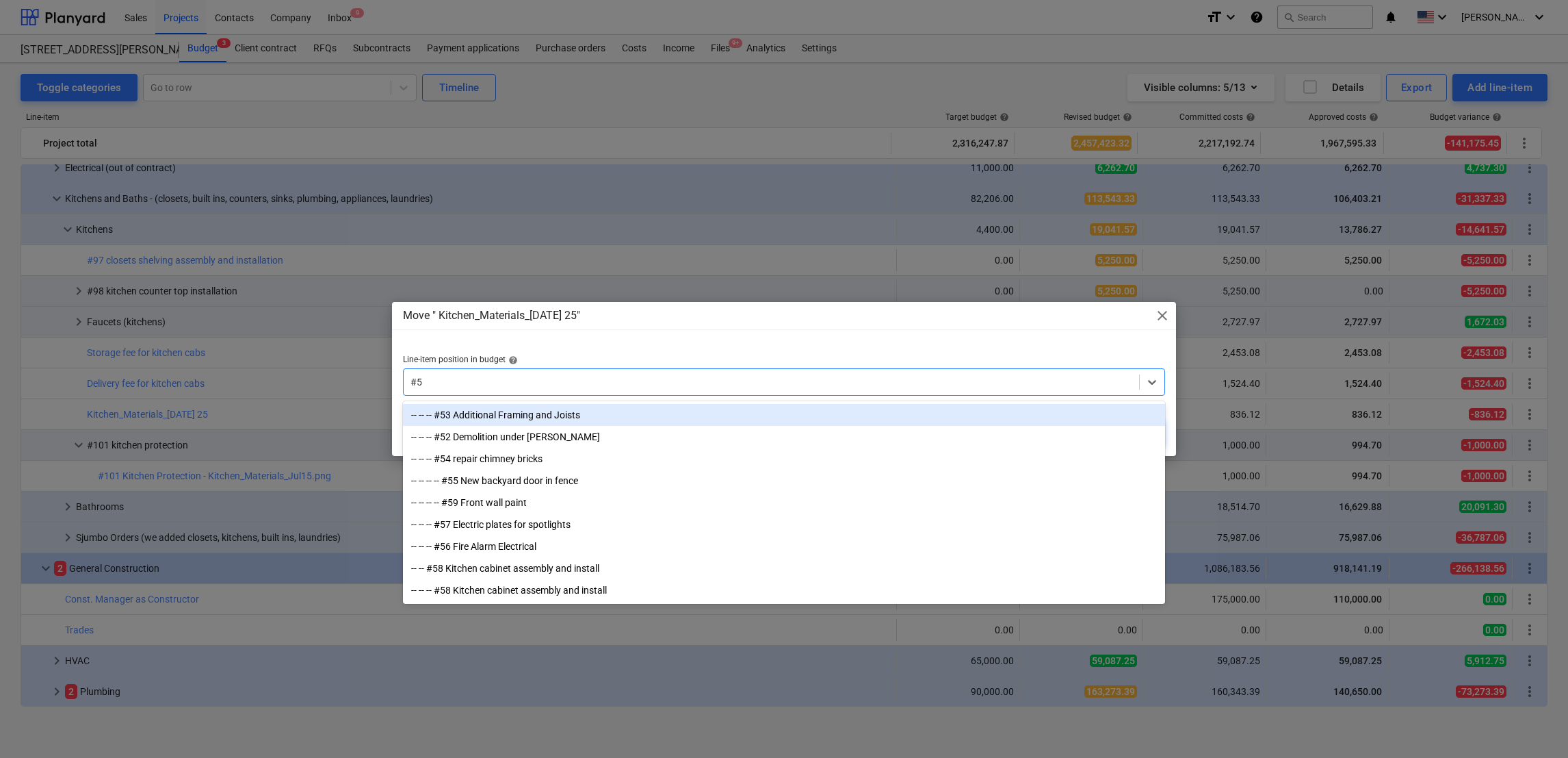
type input "#58"
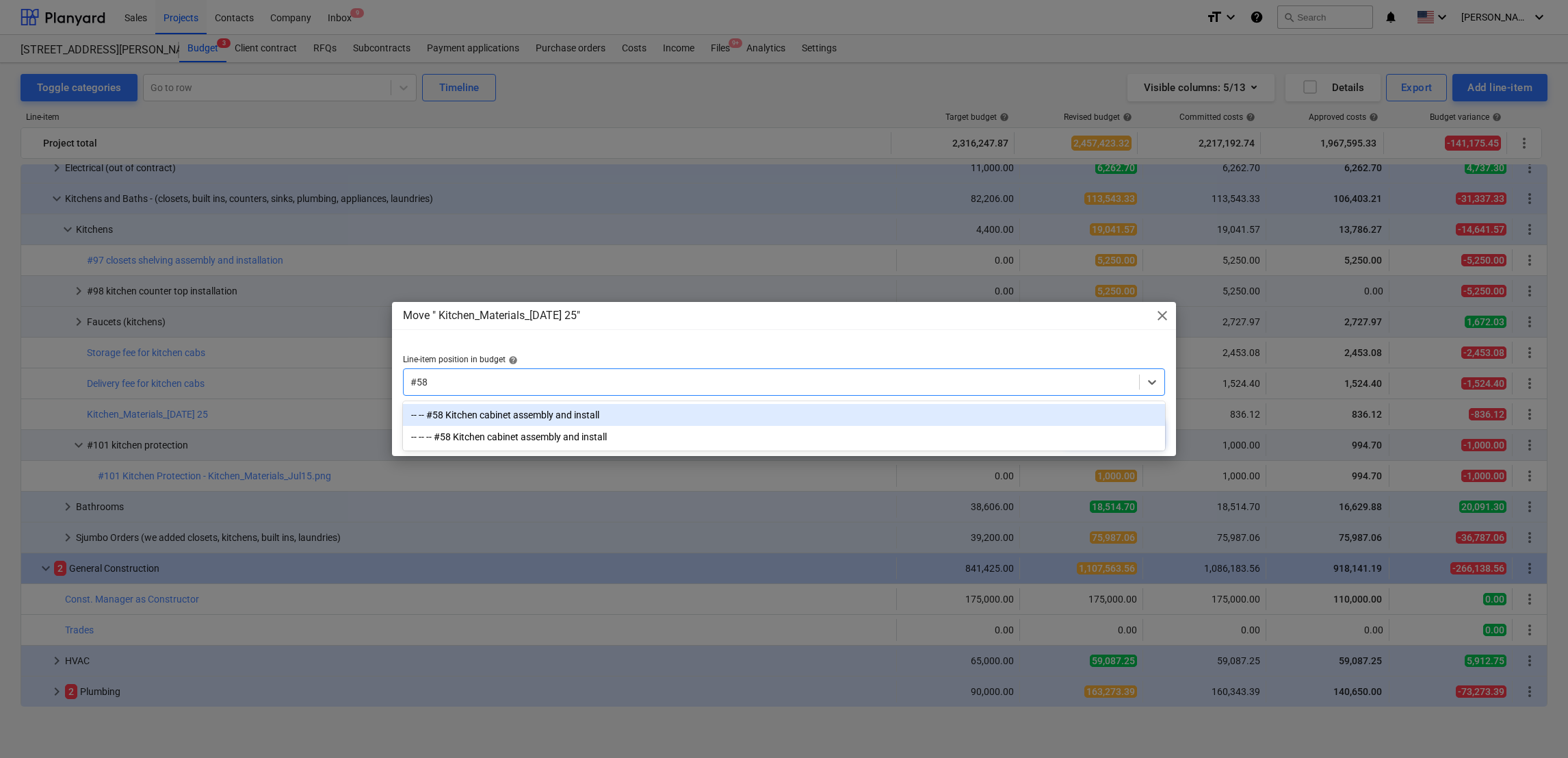
click at [694, 411] on div "-- -- #58 Kitchen cabinet assembly and install" at bounding box center [784, 414] width 762 height 22
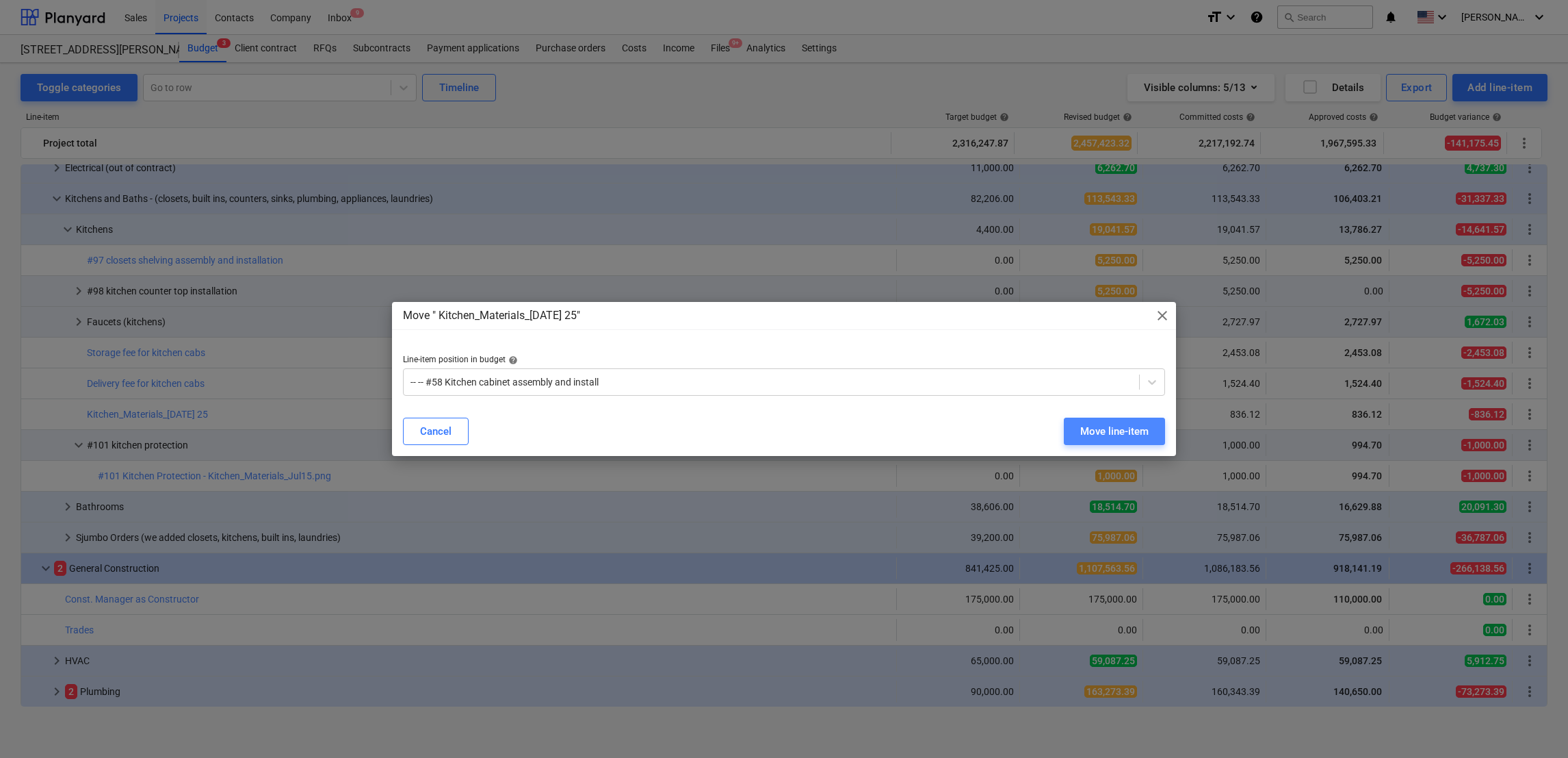
click at [1090, 432] on div "Move line-item" at bounding box center [1115, 431] width 68 height 18
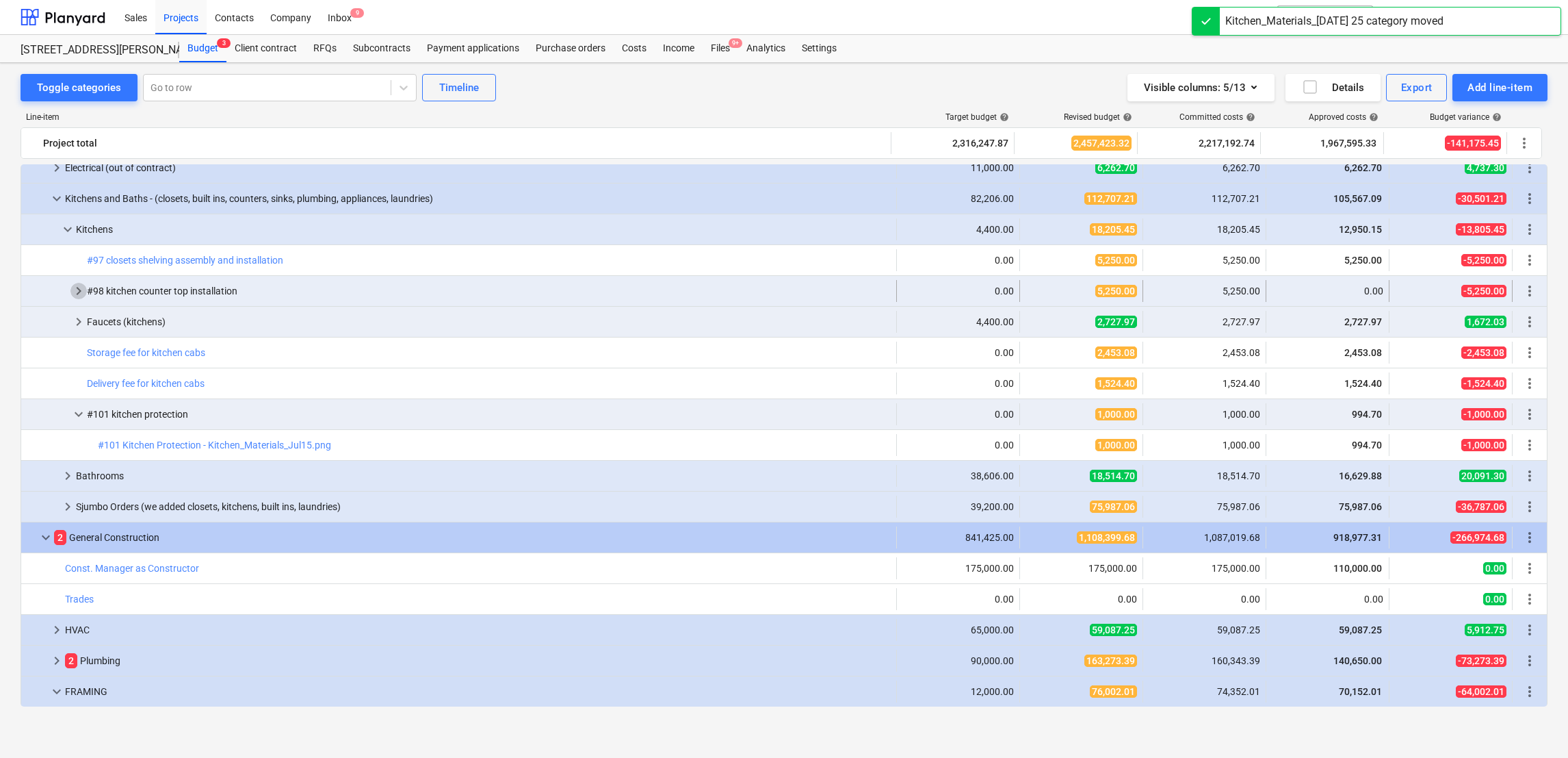
click at [80, 293] on span "keyboard_arrow_right" at bounding box center [79, 291] width 16 height 16
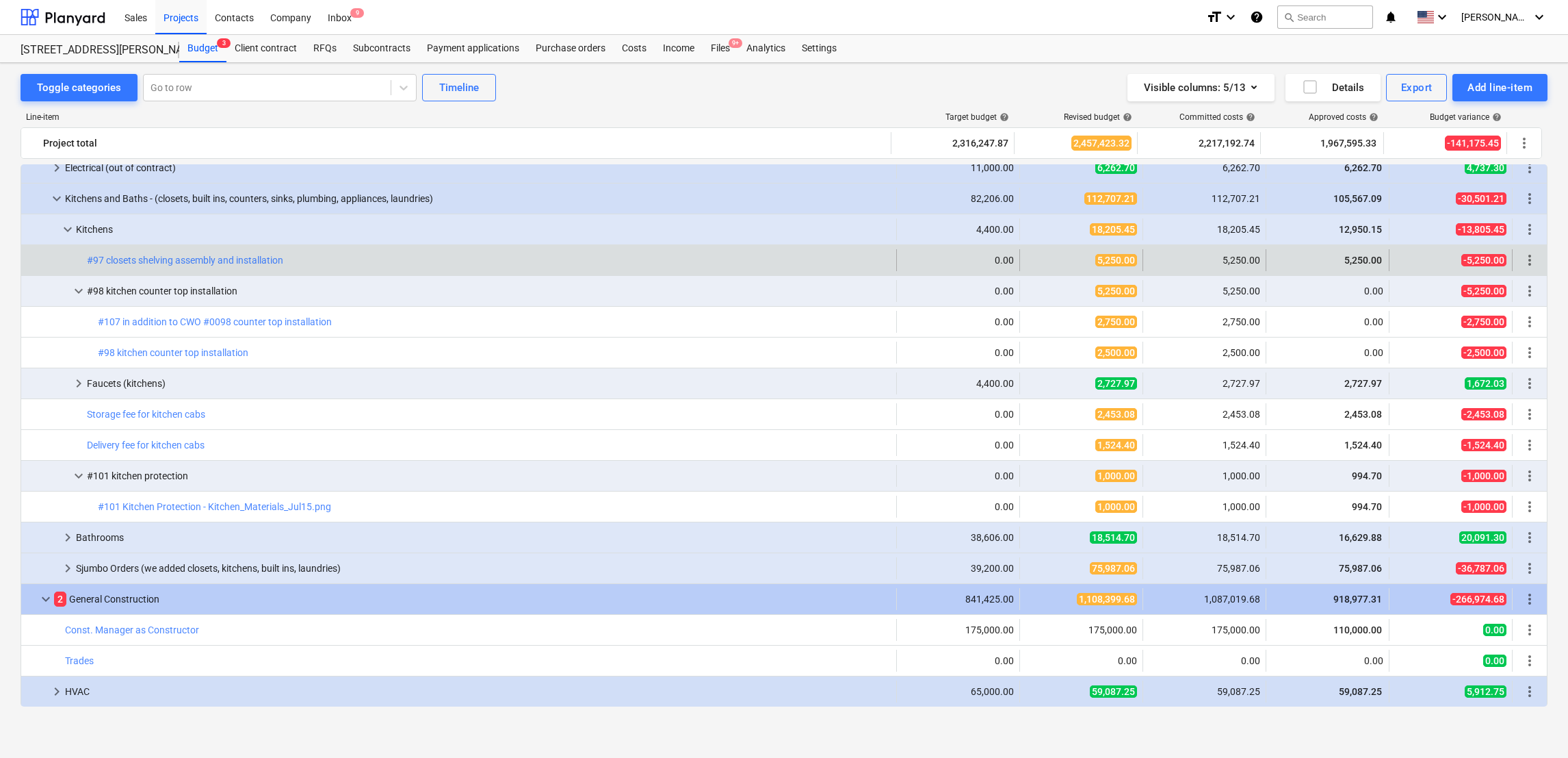
click at [1524, 264] on span "more_vert" at bounding box center [1530, 260] width 16 height 16
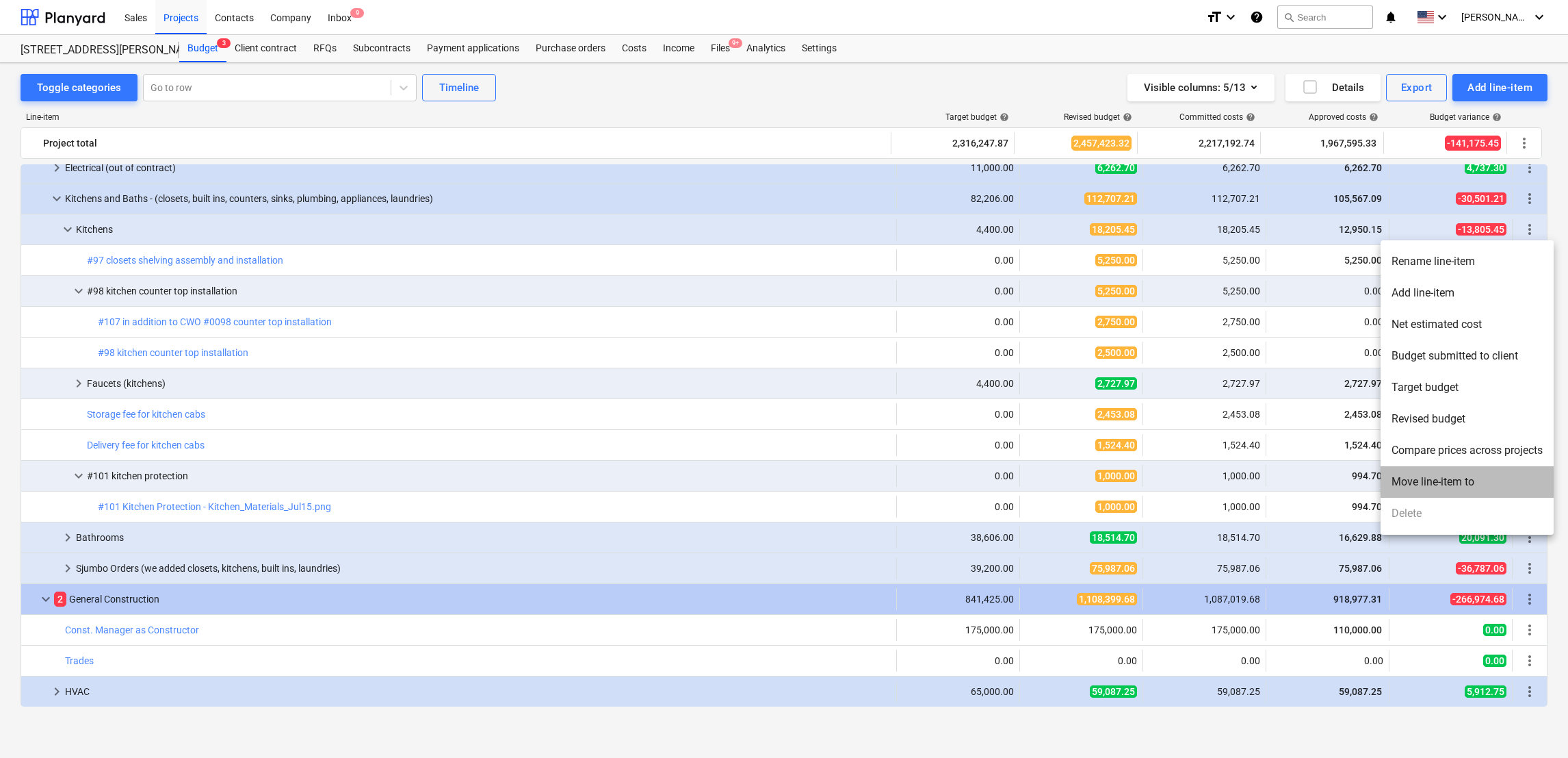
click at [1426, 492] on li "Move line-item to" at bounding box center [1466, 482] width 173 height 32
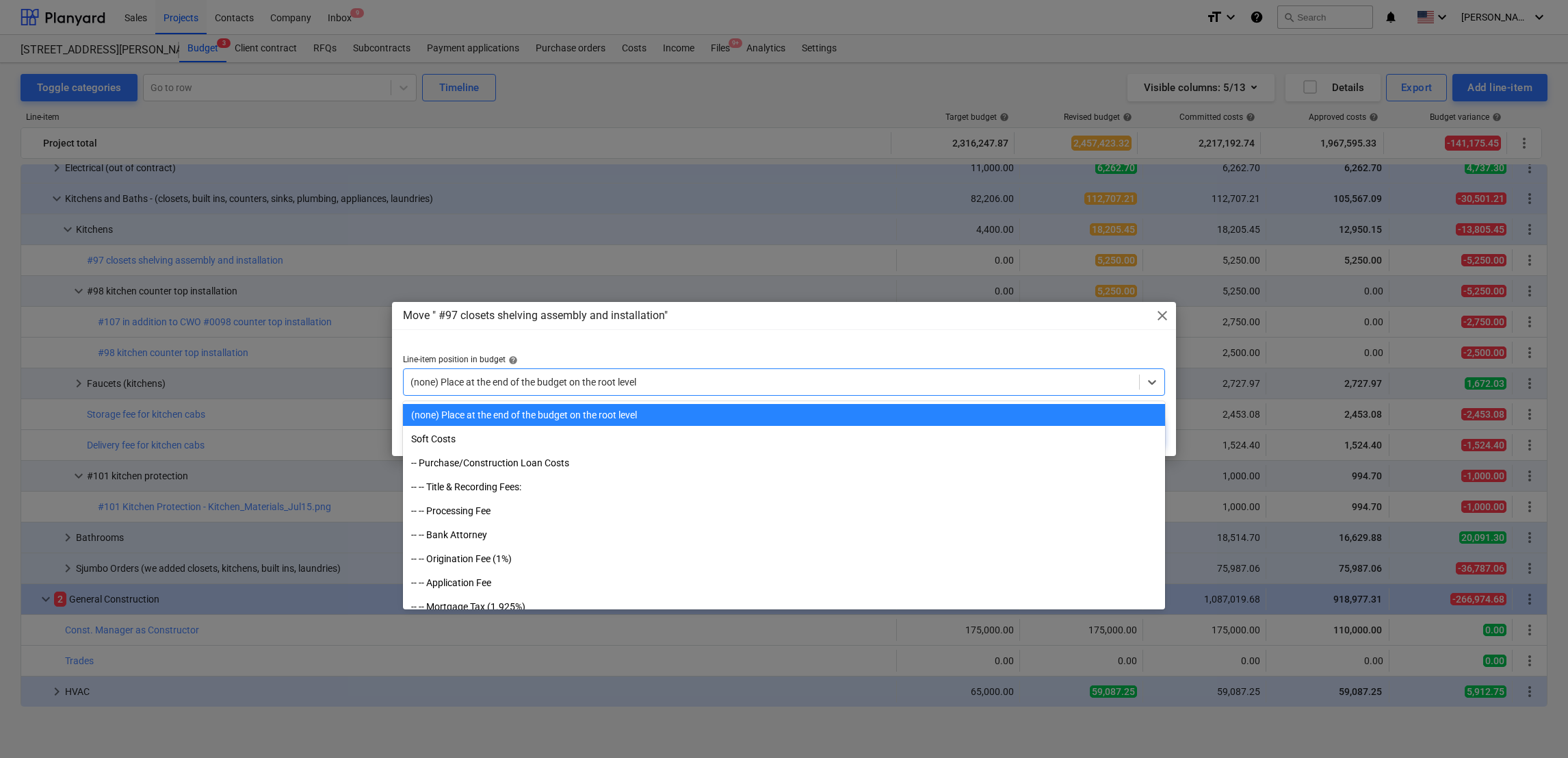
click at [909, 372] on div "(none) Place at the end of the budget on the root level" at bounding box center [771, 382] width 736 height 19
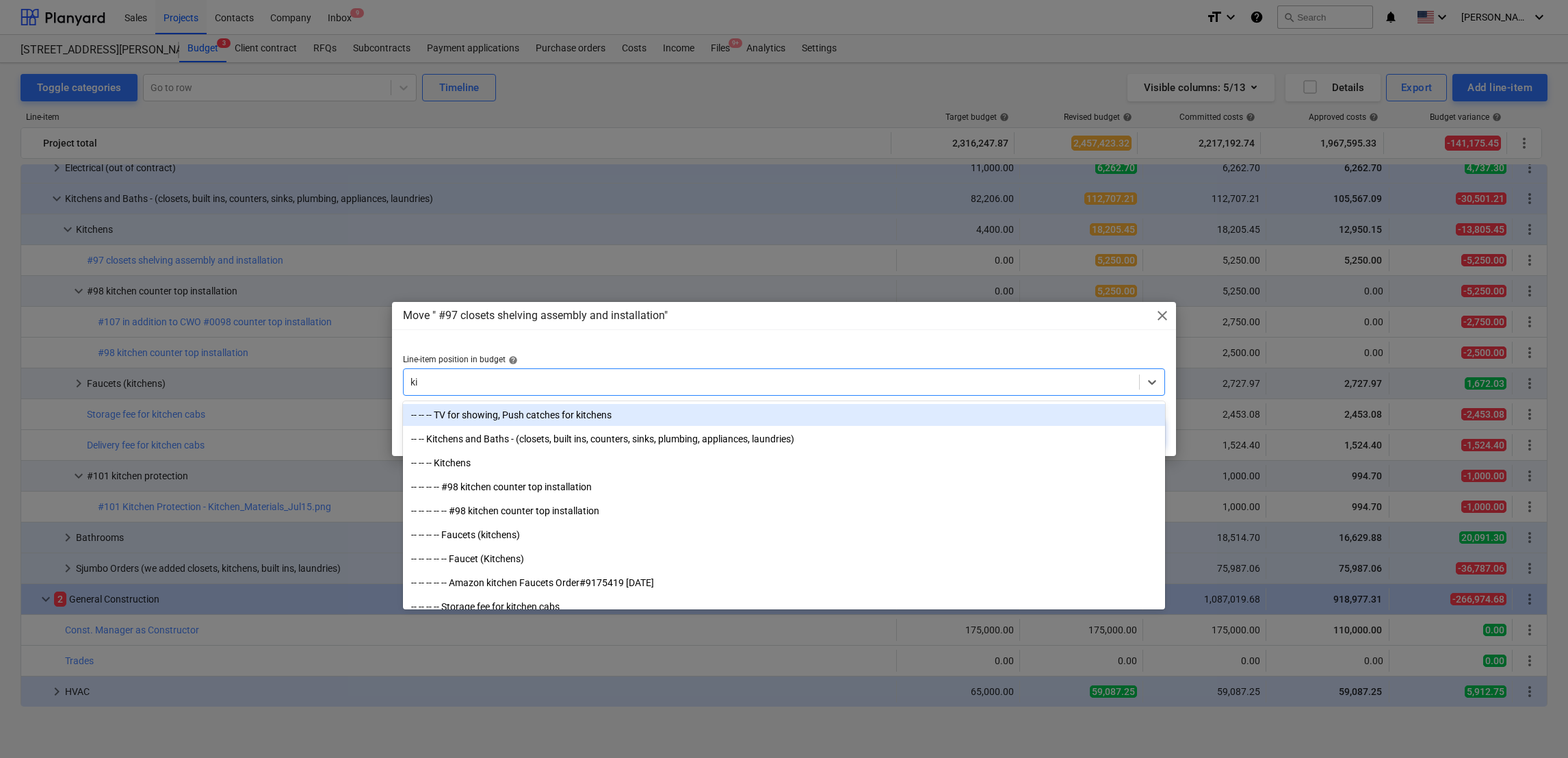
type input "k"
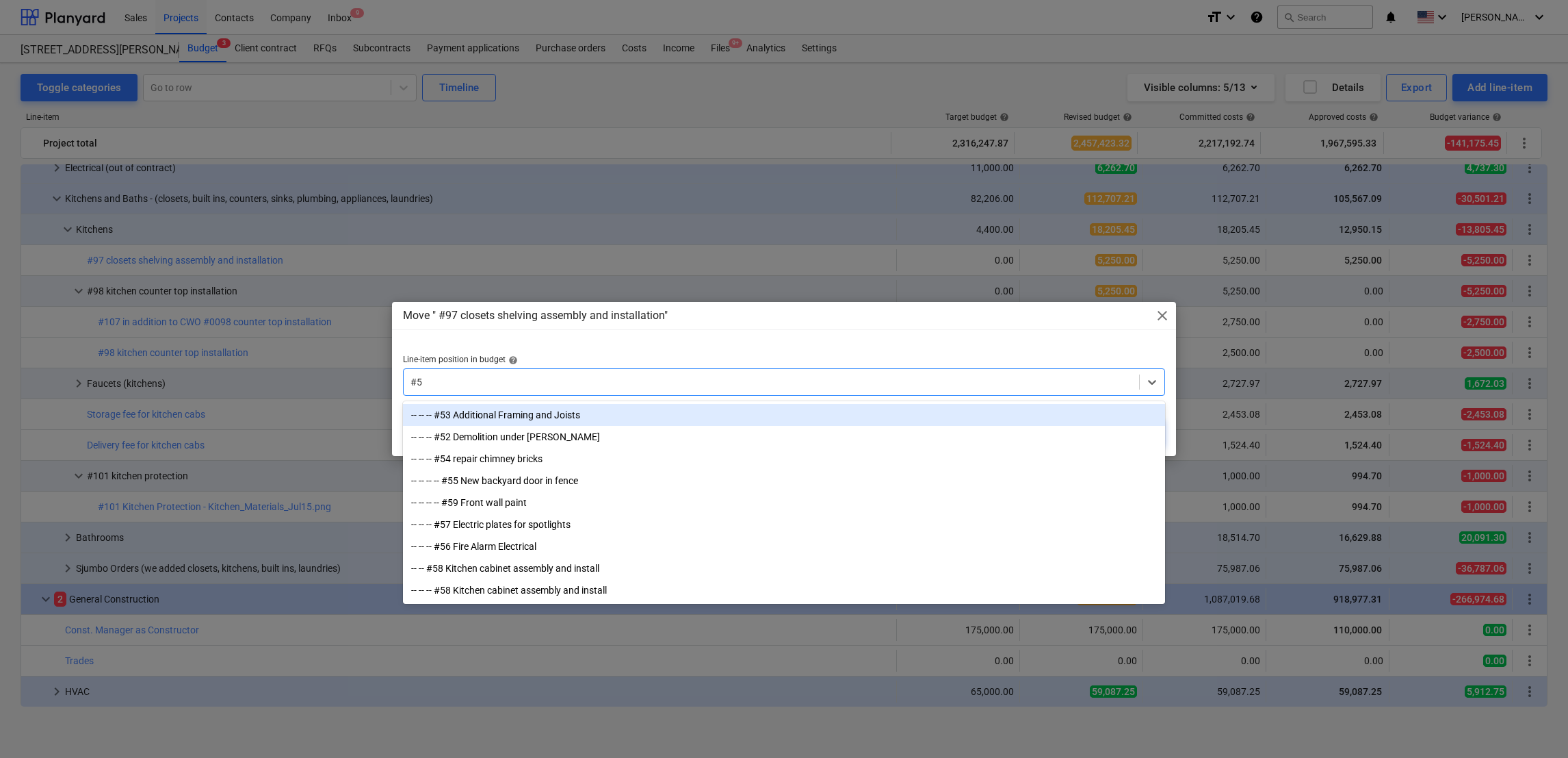
type input "#58"
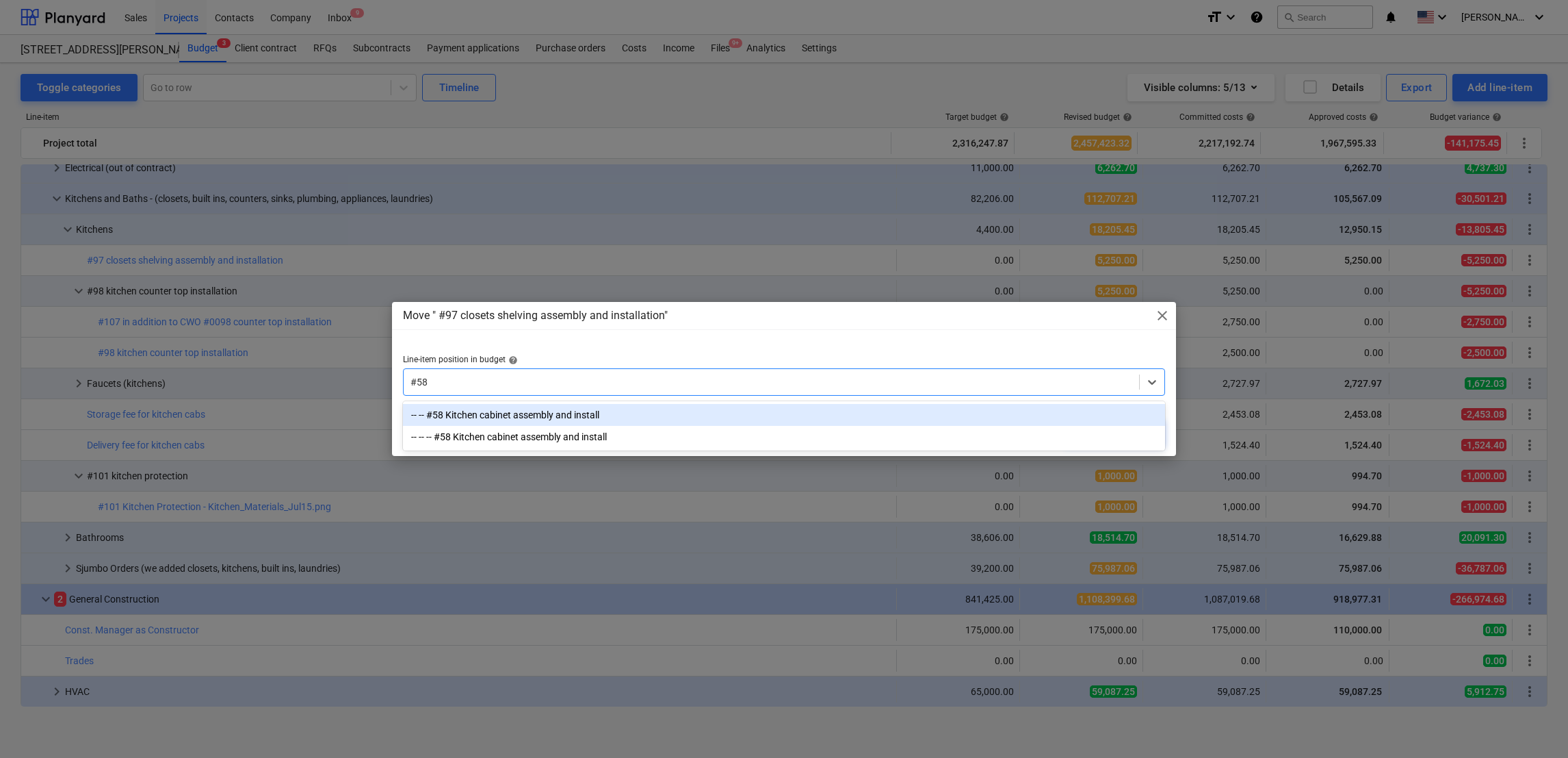
drag, startPoint x: 429, startPoint y: 381, endPoint x: 380, endPoint y: 375, distance: 49.4
click at [380, 375] on div "Move " #97 closets shelving assembly and installation" close Line-item position…" at bounding box center [784, 379] width 1568 height 758
click at [820, 418] on div "-- -- #58 Kitchen cabinet assembly and install" at bounding box center [784, 414] width 762 height 22
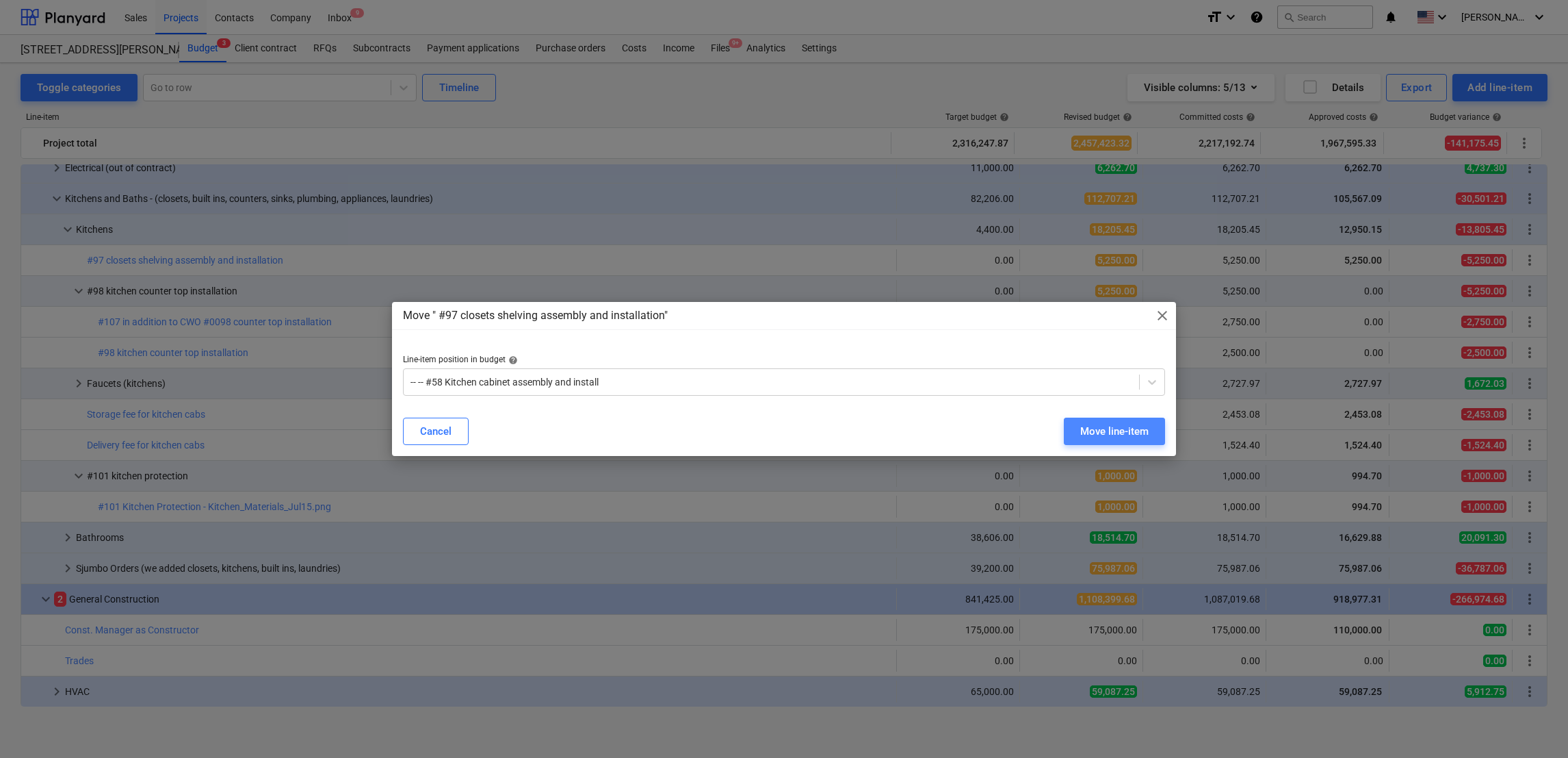
click at [1117, 433] on div "Move line-item" at bounding box center [1115, 431] width 68 height 18
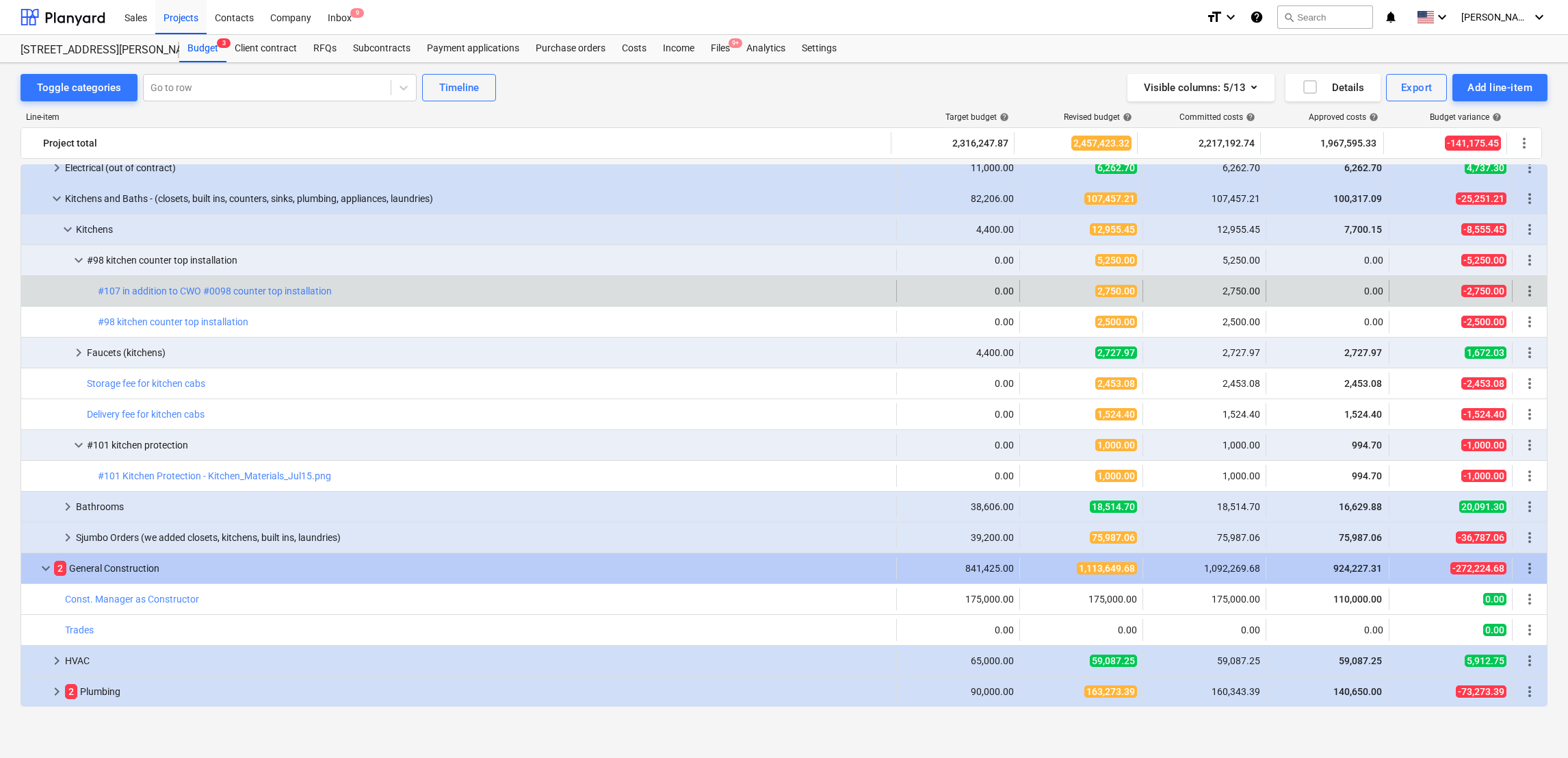
click at [1528, 291] on span "more_vert" at bounding box center [1530, 291] width 16 height 16
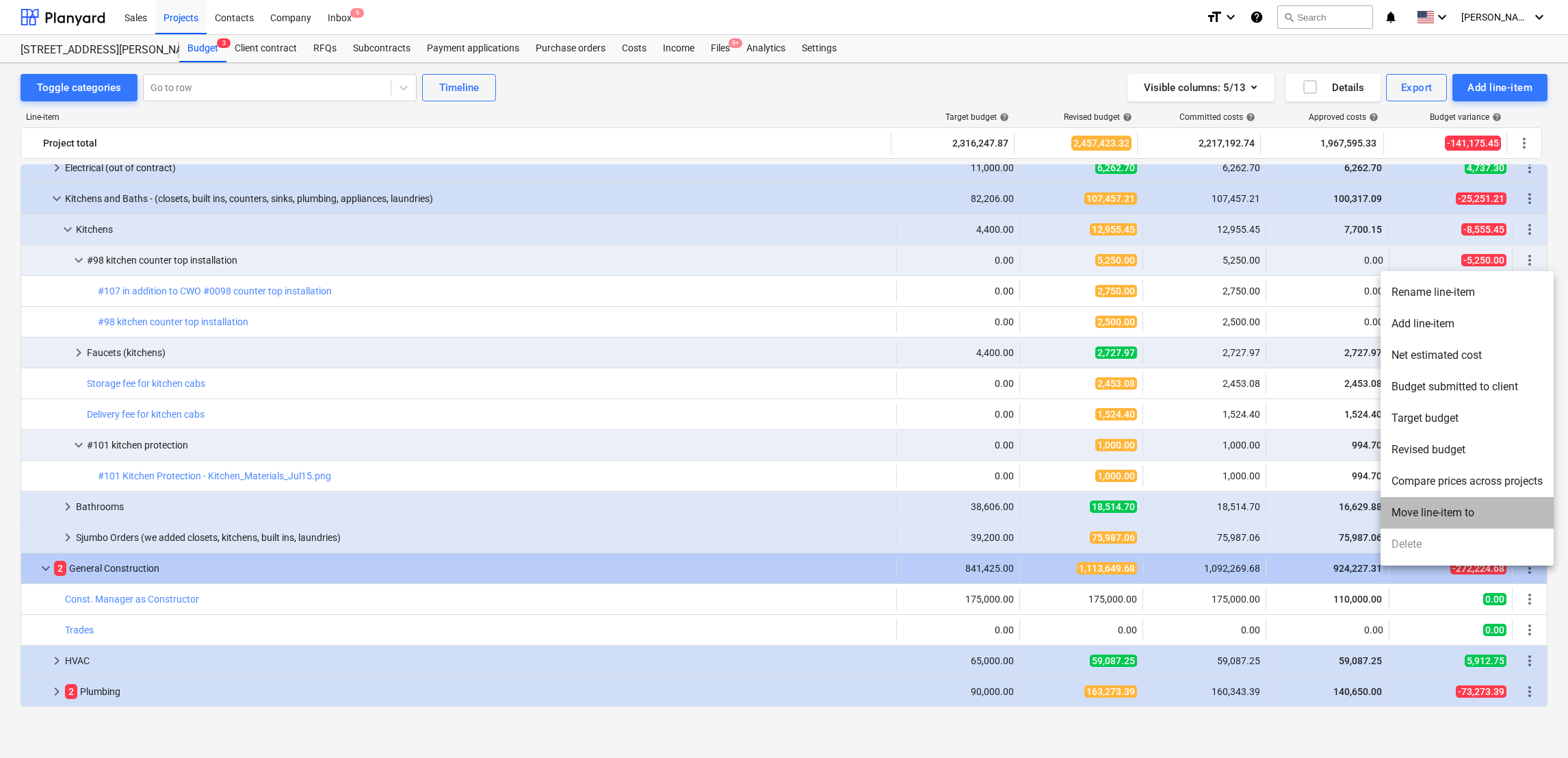
click at [1452, 512] on li "Move line-item to" at bounding box center [1466, 513] width 173 height 32
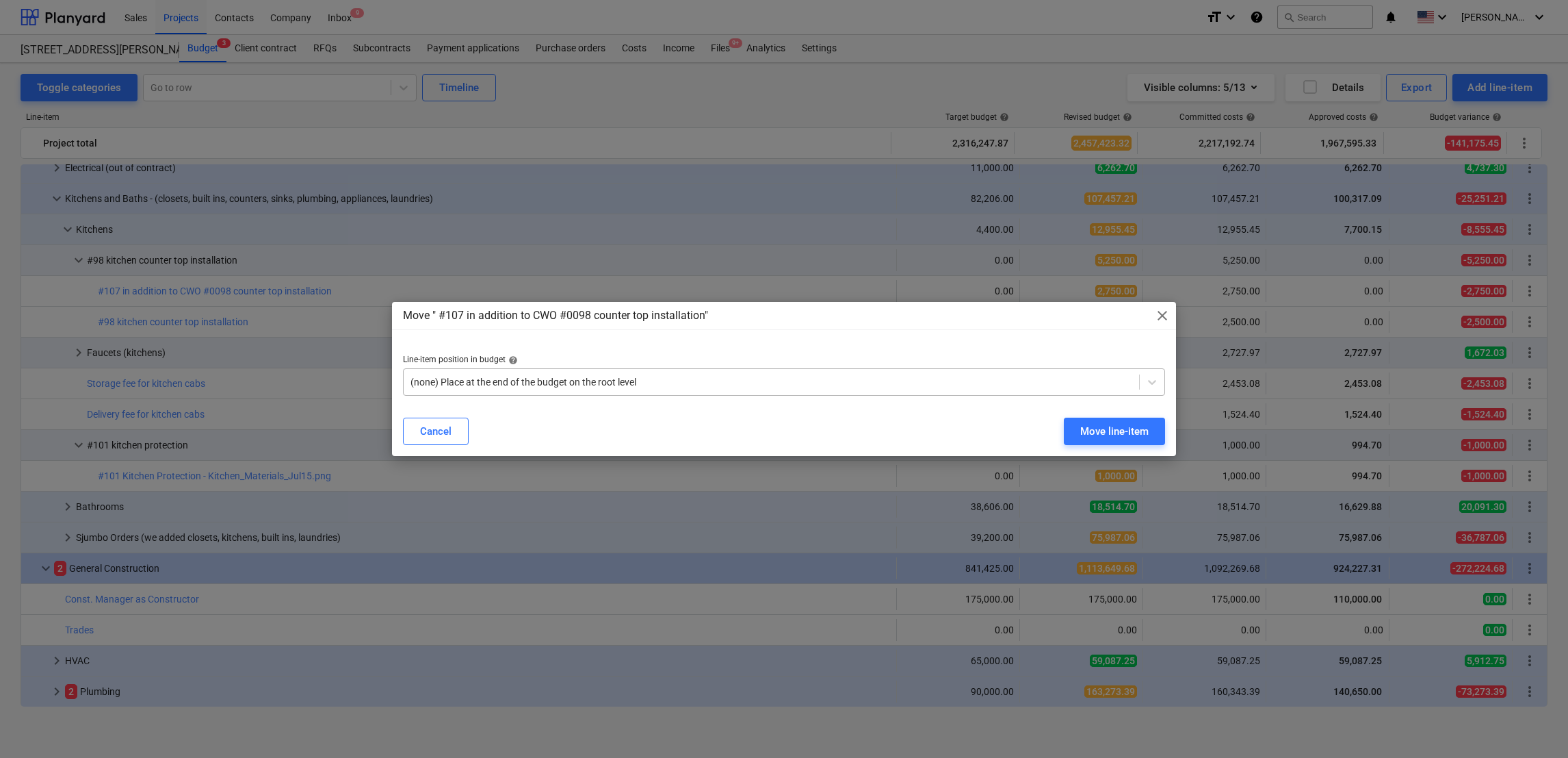
click at [834, 381] on div at bounding box center [771, 382] width 722 height 14
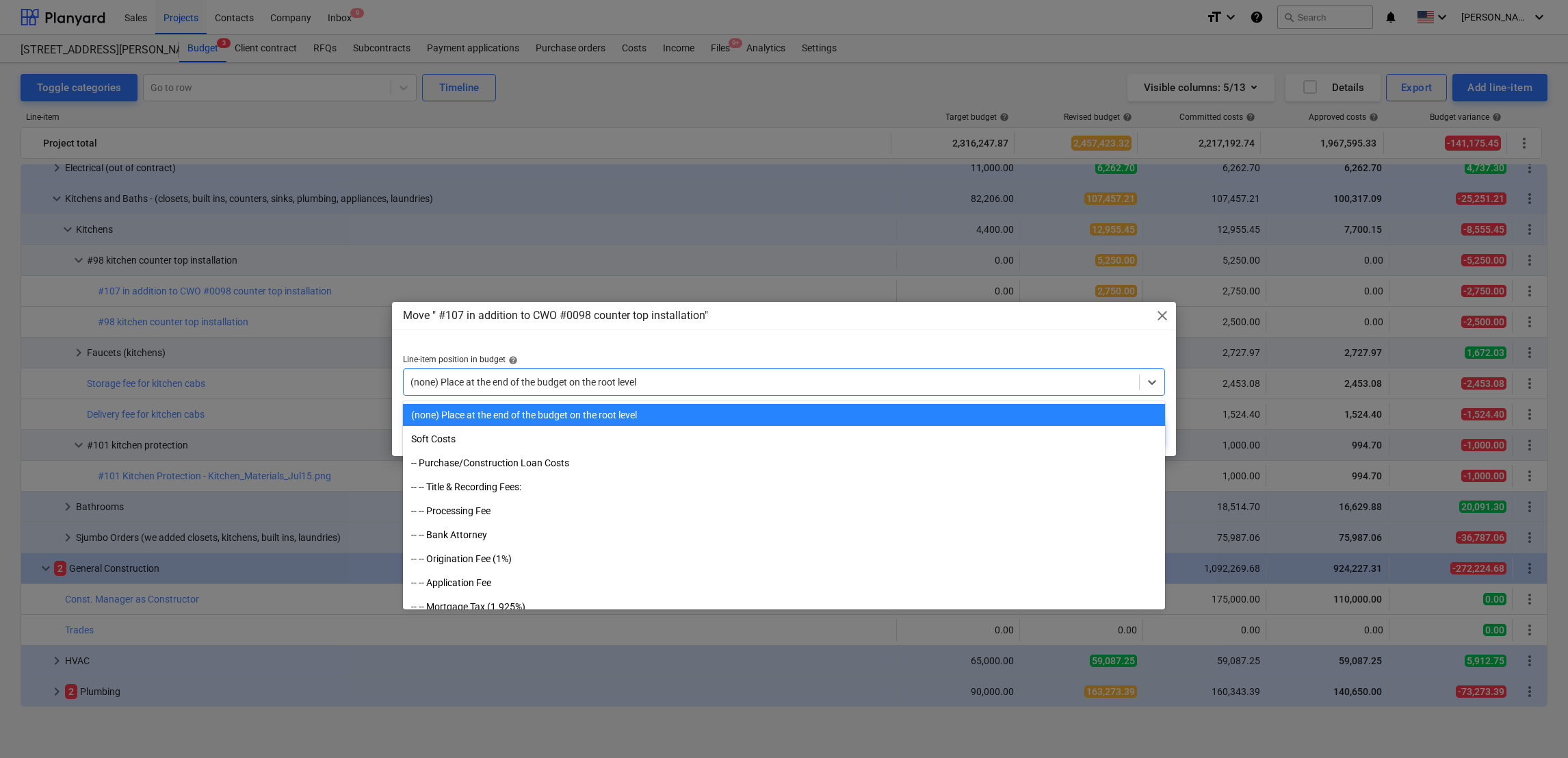
paste input "#58"
type input "#58"
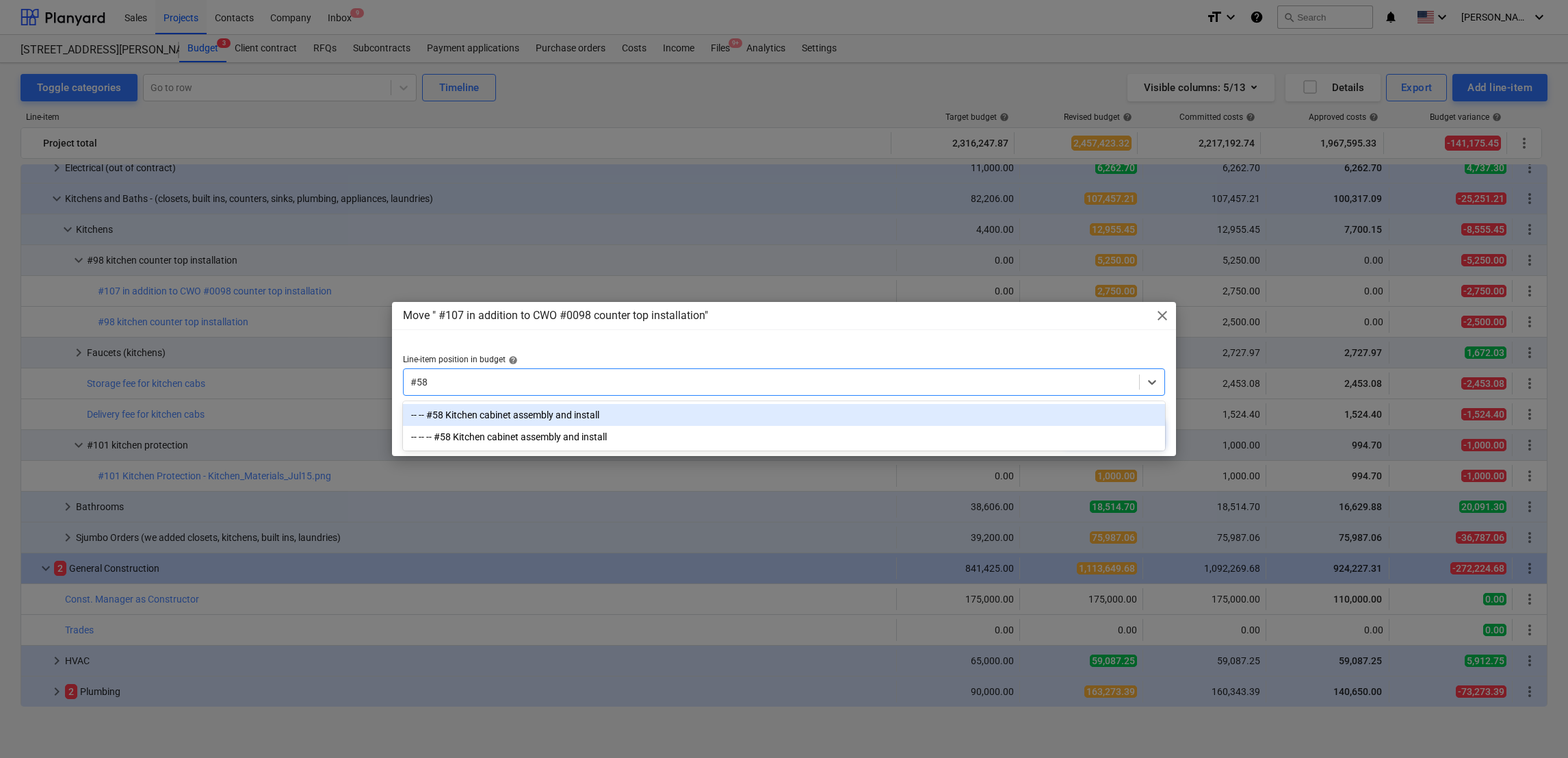
click at [738, 416] on div "-- -- #58 Kitchen cabinet assembly and install" at bounding box center [784, 414] width 762 height 22
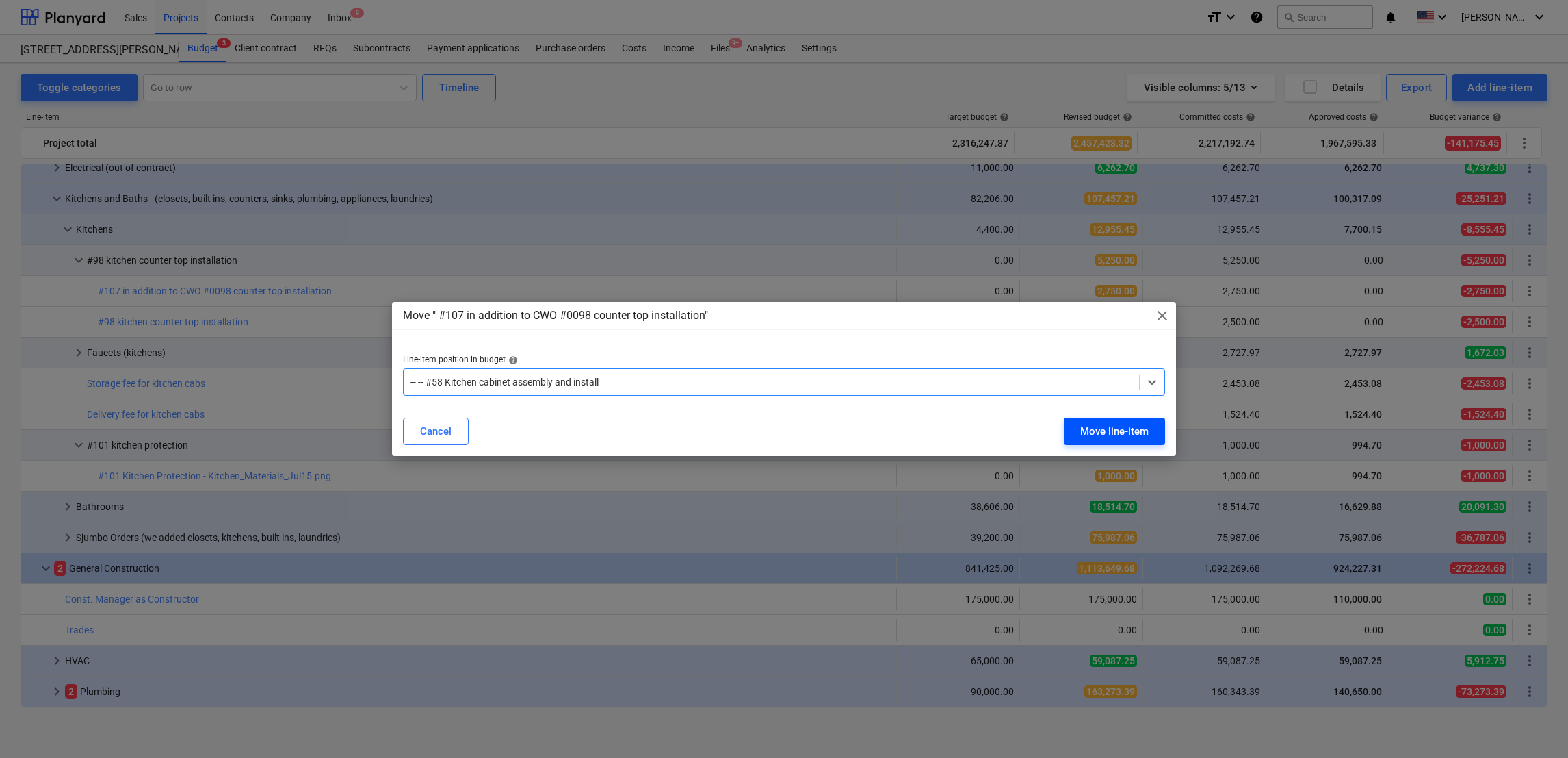
click at [1107, 433] on div "Move line-item" at bounding box center [1115, 431] width 68 height 18
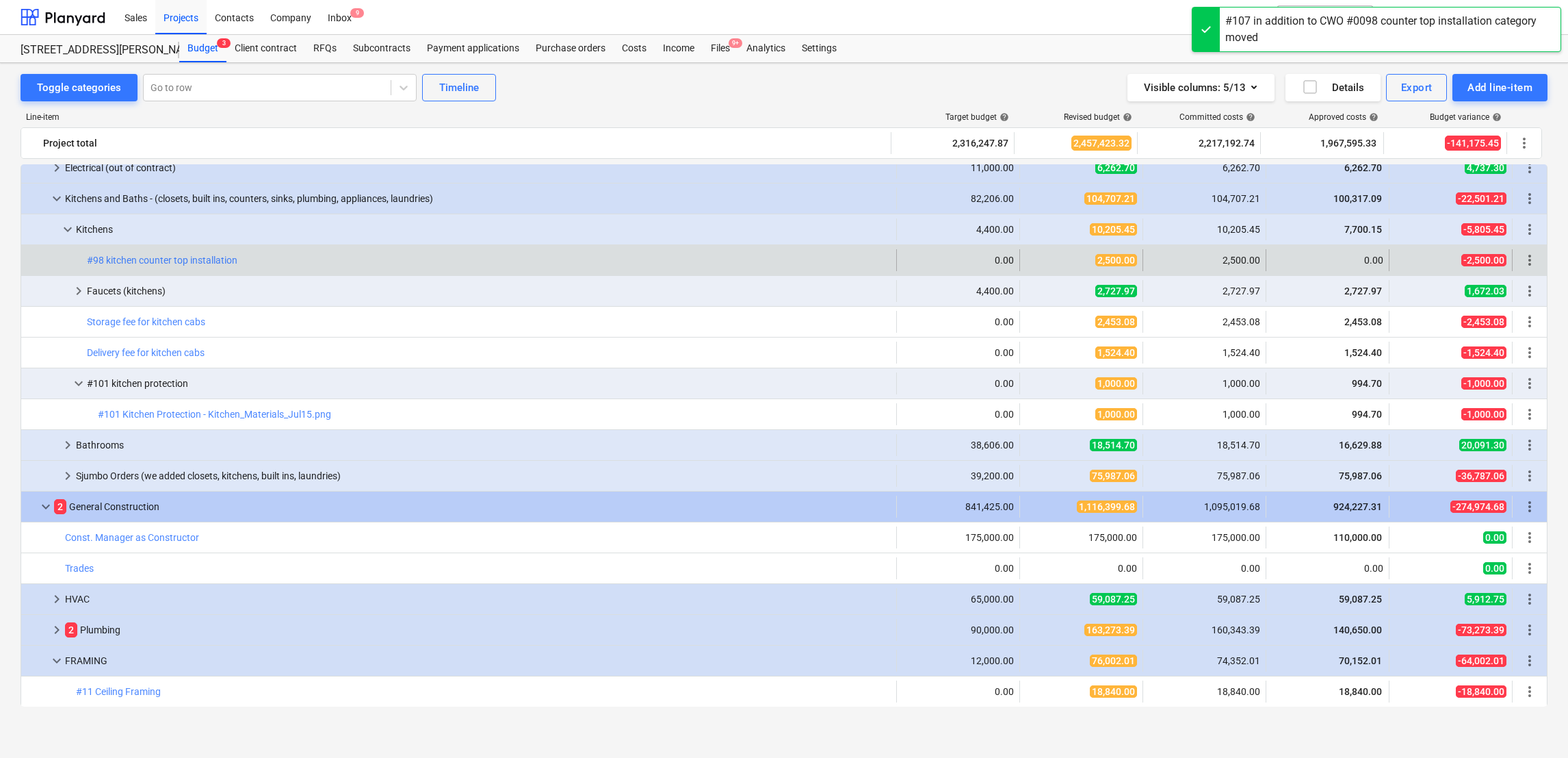
click at [1529, 262] on span "more_vert" at bounding box center [1530, 260] width 16 height 16
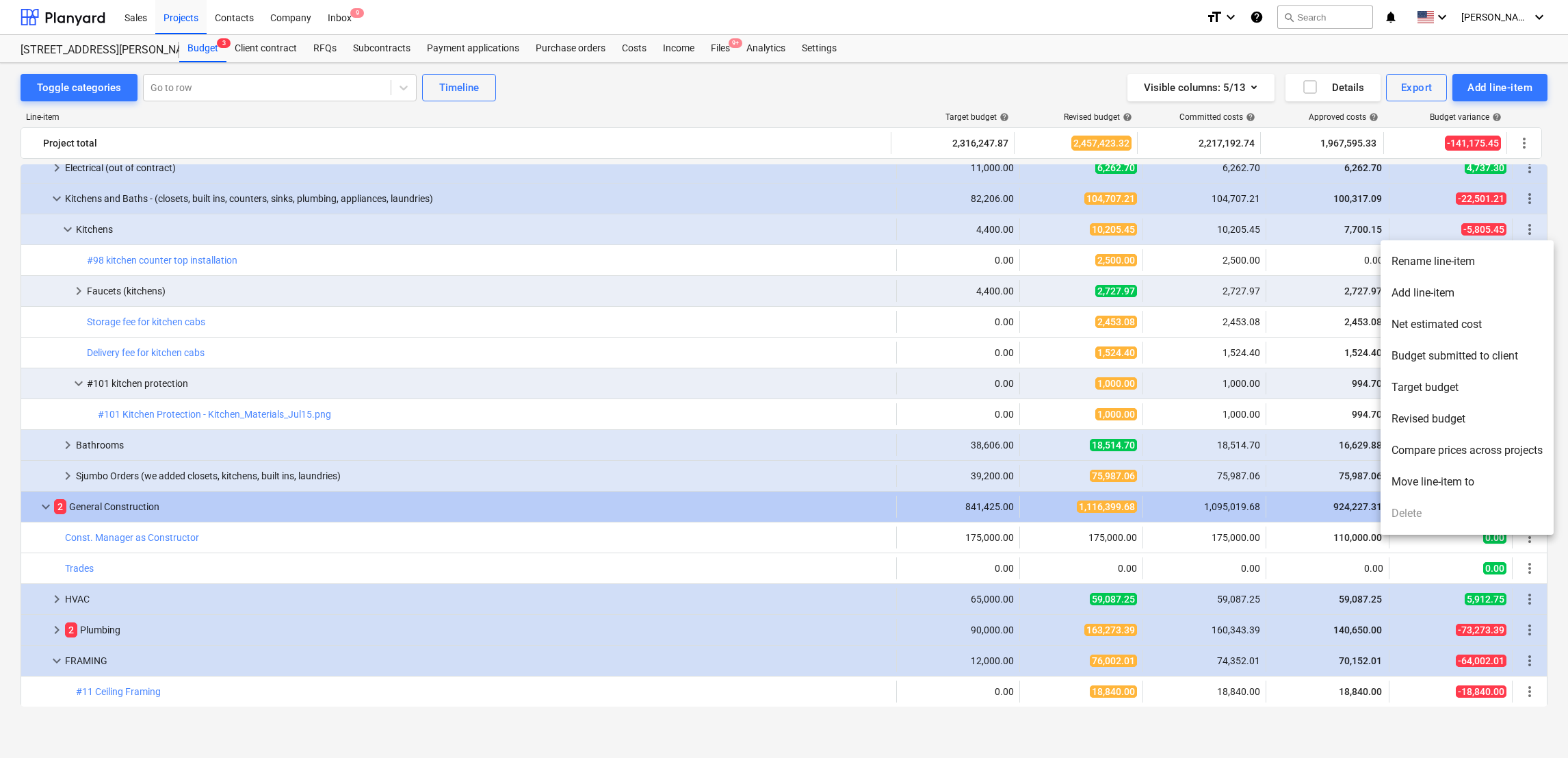
click at [1431, 476] on li "Move line-item to" at bounding box center [1466, 482] width 173 height 32
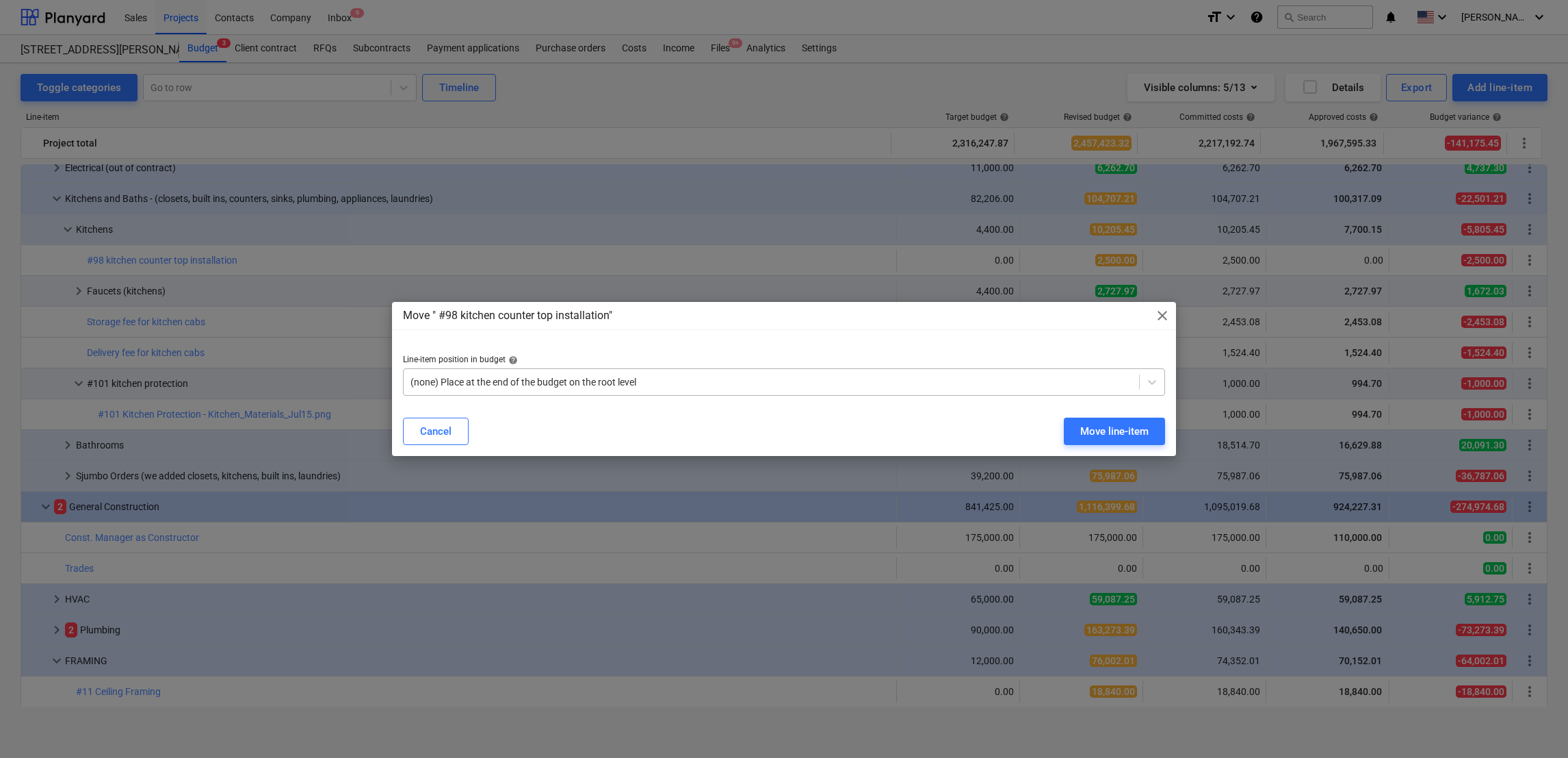
click at [907, 381] on div at bounding box center [771, 382] width 722 height 14
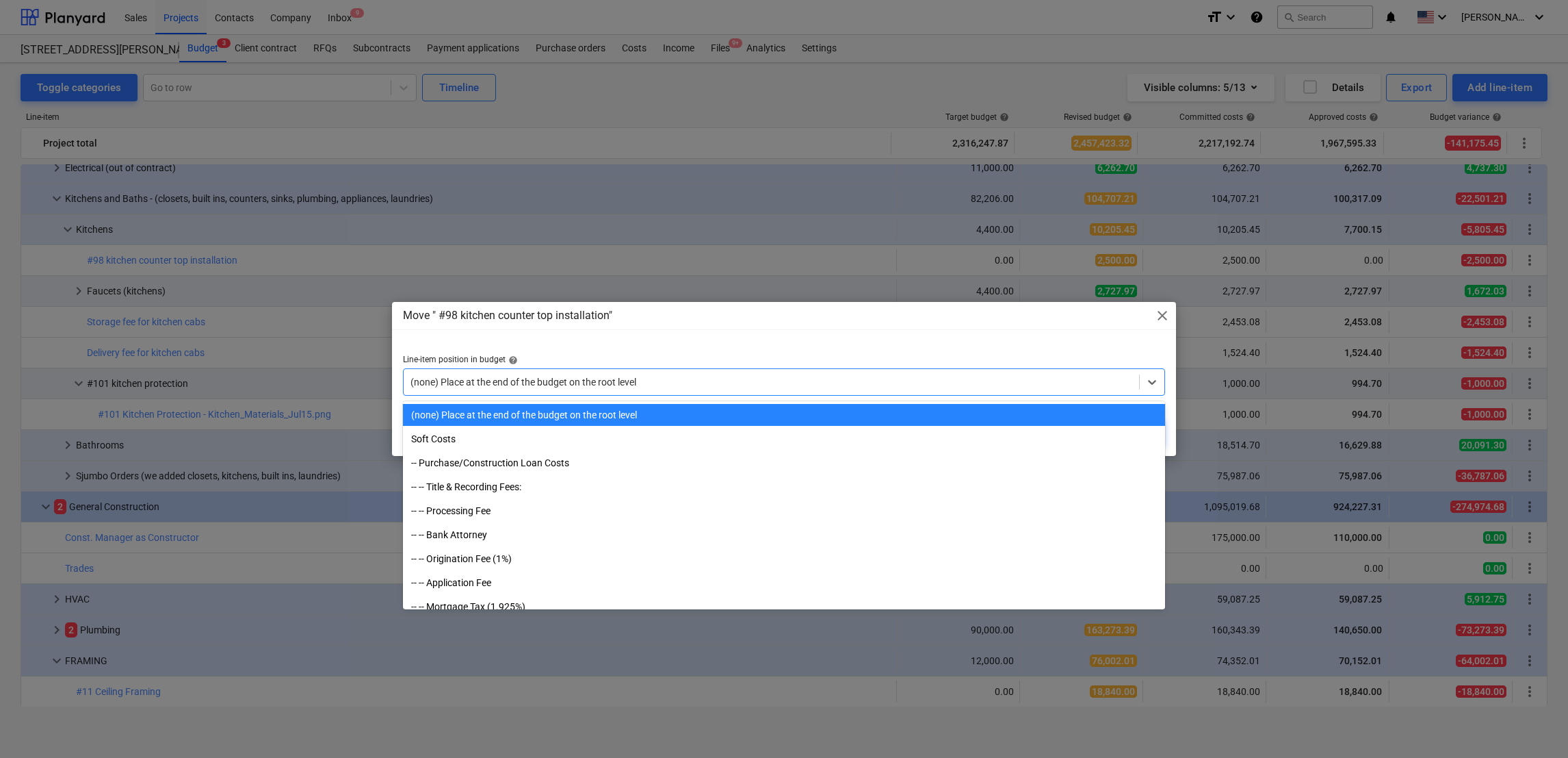
paste input "#58"
type input "#58"
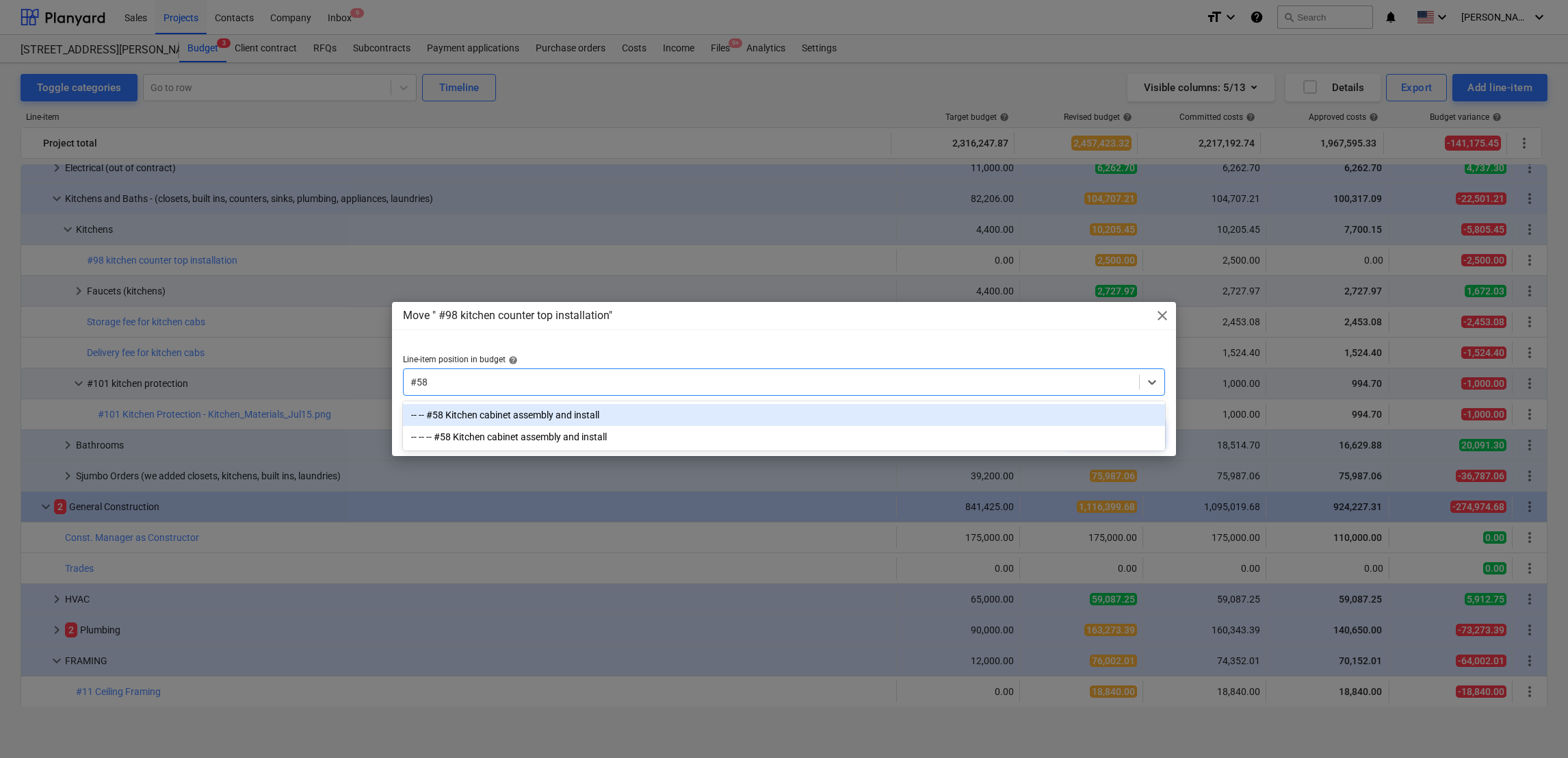
click at [635, 414] on div "-- -- #58 Kitchen cabinet assembly and install" at bounding box center [784, 414] width 762 height 22
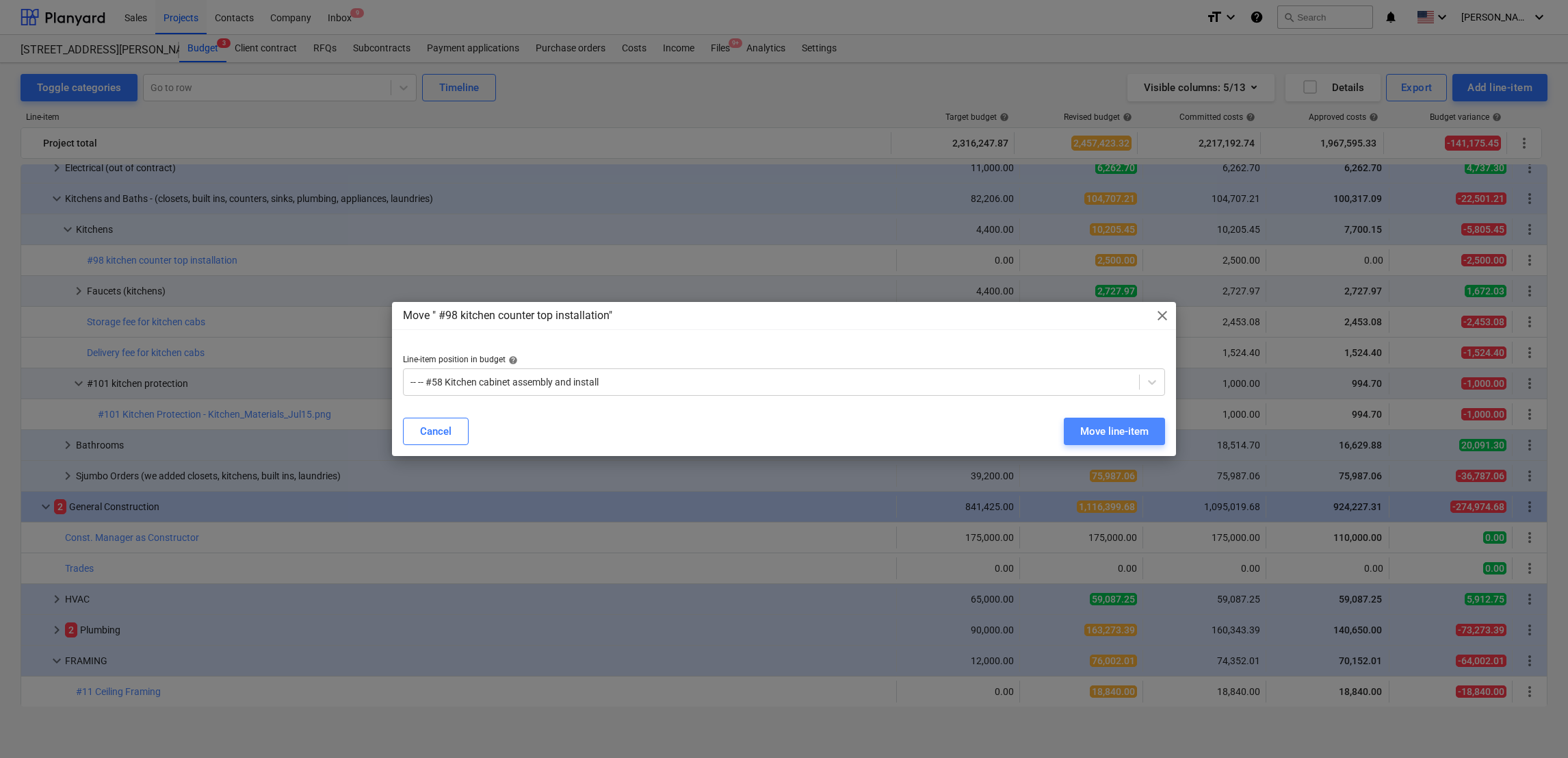
click at [1114, 432] on div "Move line-item" at bounding box center [1115, 431] width 68 height 18
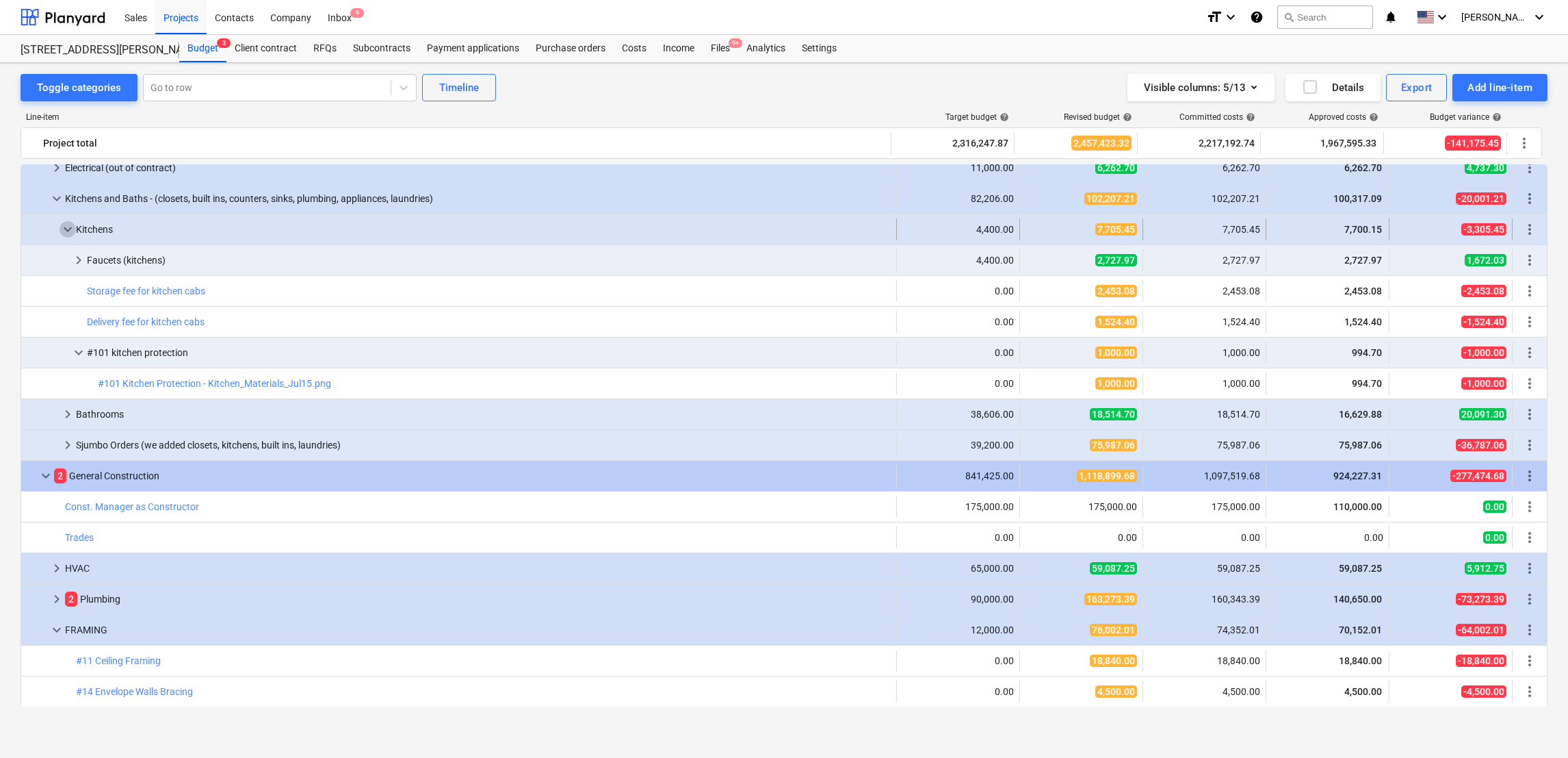
click at [67, 236] on span "keyboard_arrow_down" at bounding box center [67, 229] width 16 height 16
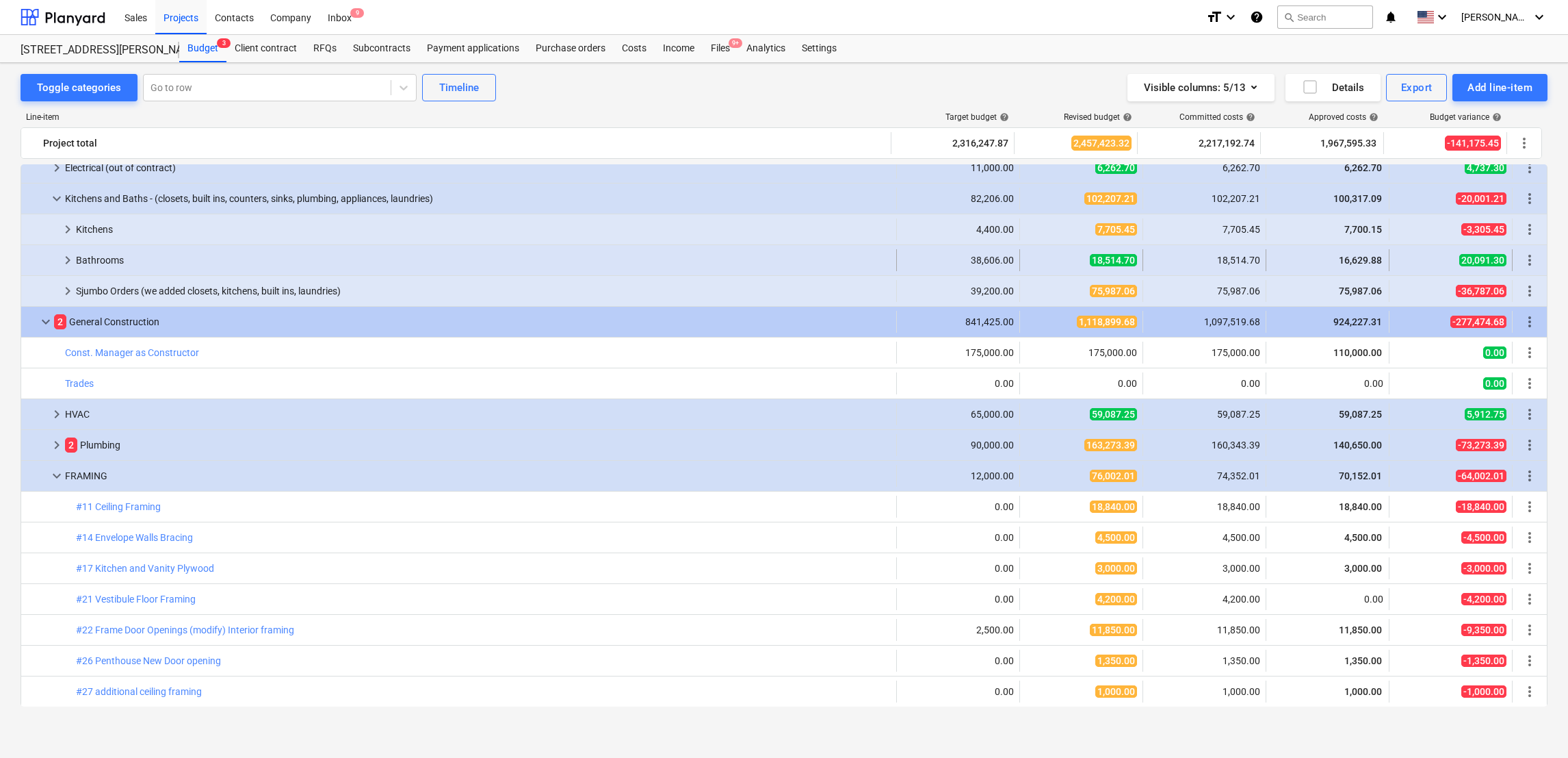
click at [65, 263] on span "keyboard_arrow_right" at bounding box center [67, 260] width 16 height 16
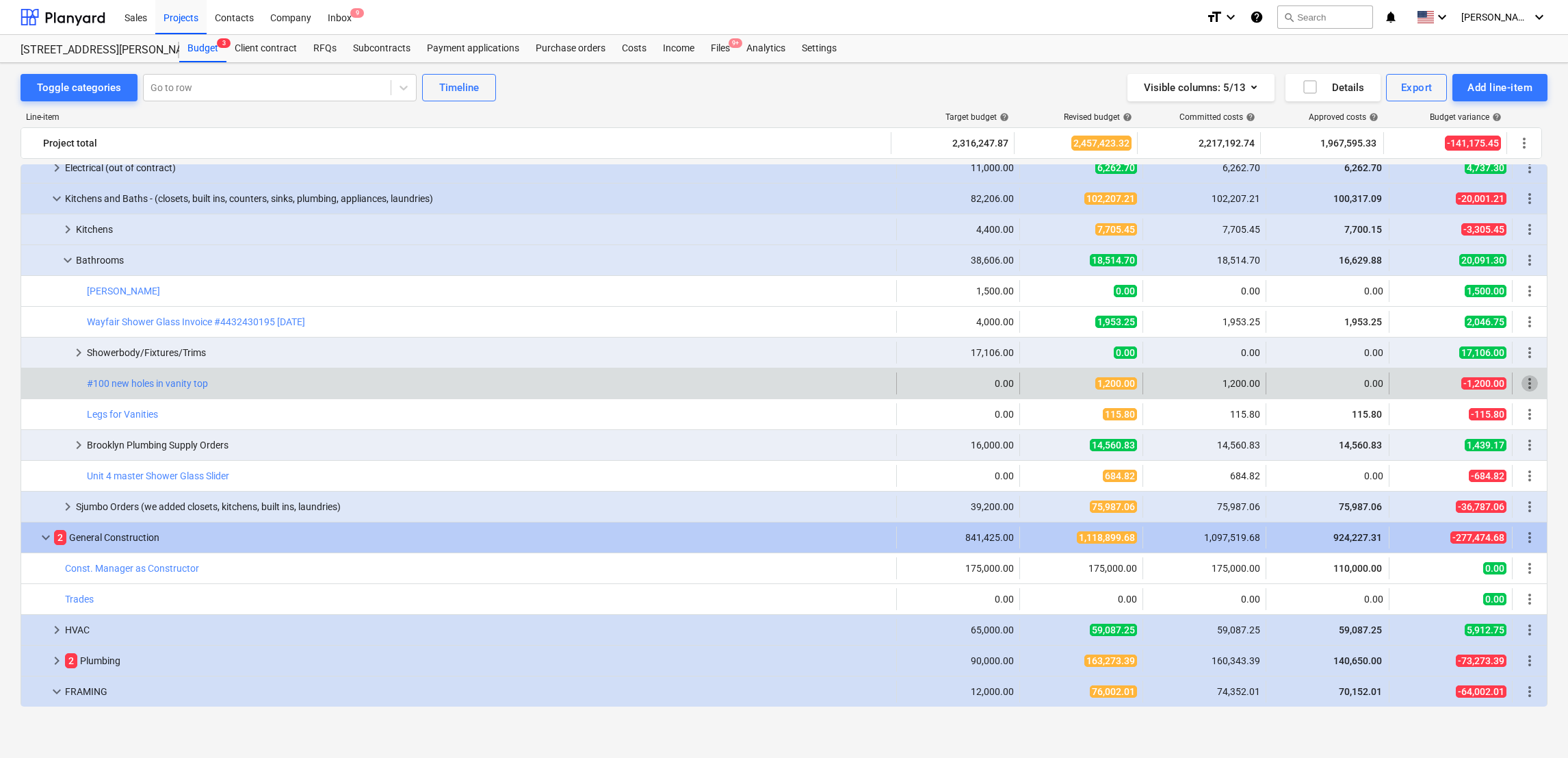
click at [1526, 386] on span "more_vert" at bounding box center [1530, 383] width 16 height 16
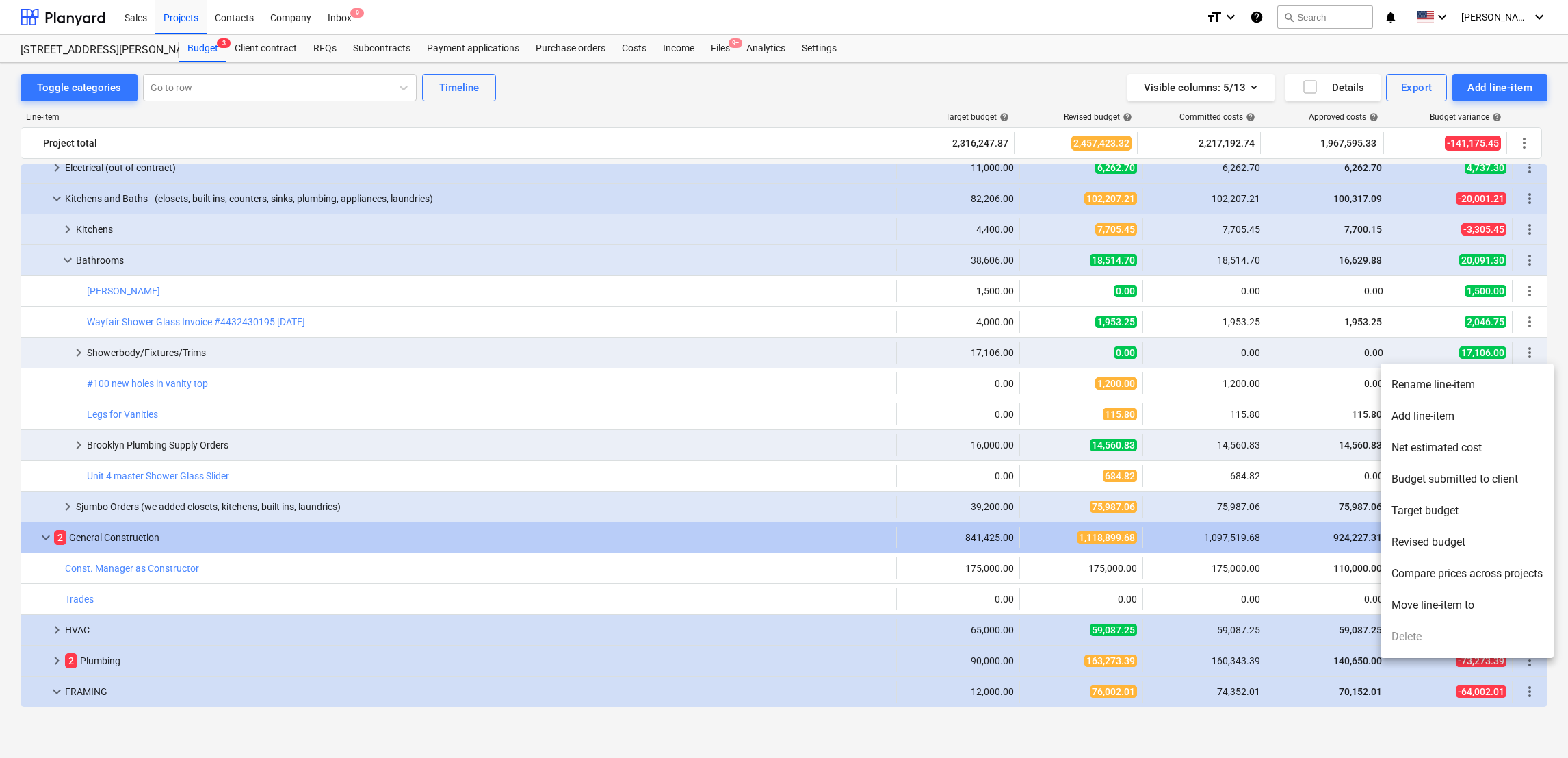
click at [1407, 598] on li "Move line-item to" at bounding box center [1466, 605] width 173 height 32
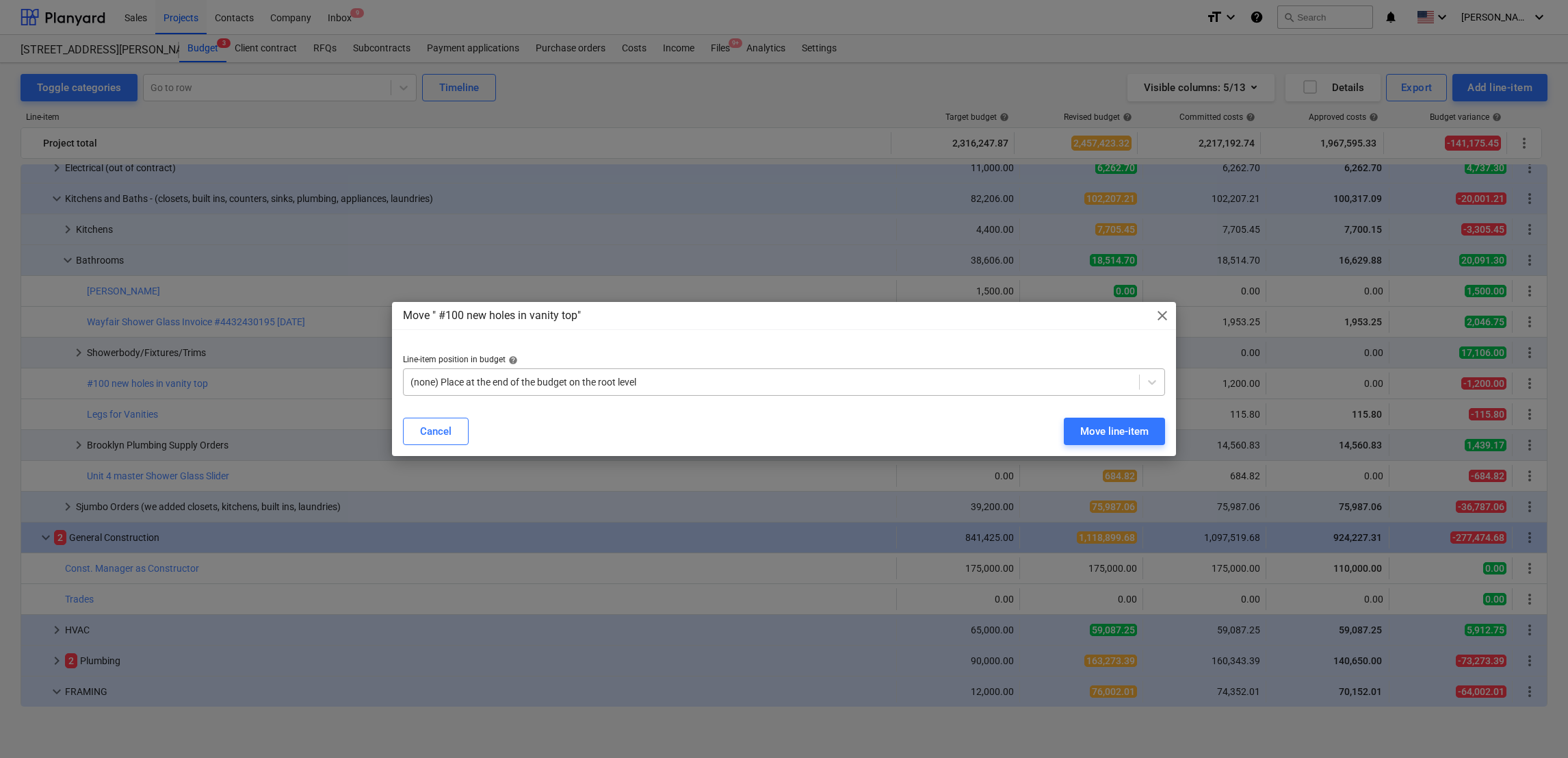
click at [667, 385] on div at bounding box center [771, 382] width 722 height 14
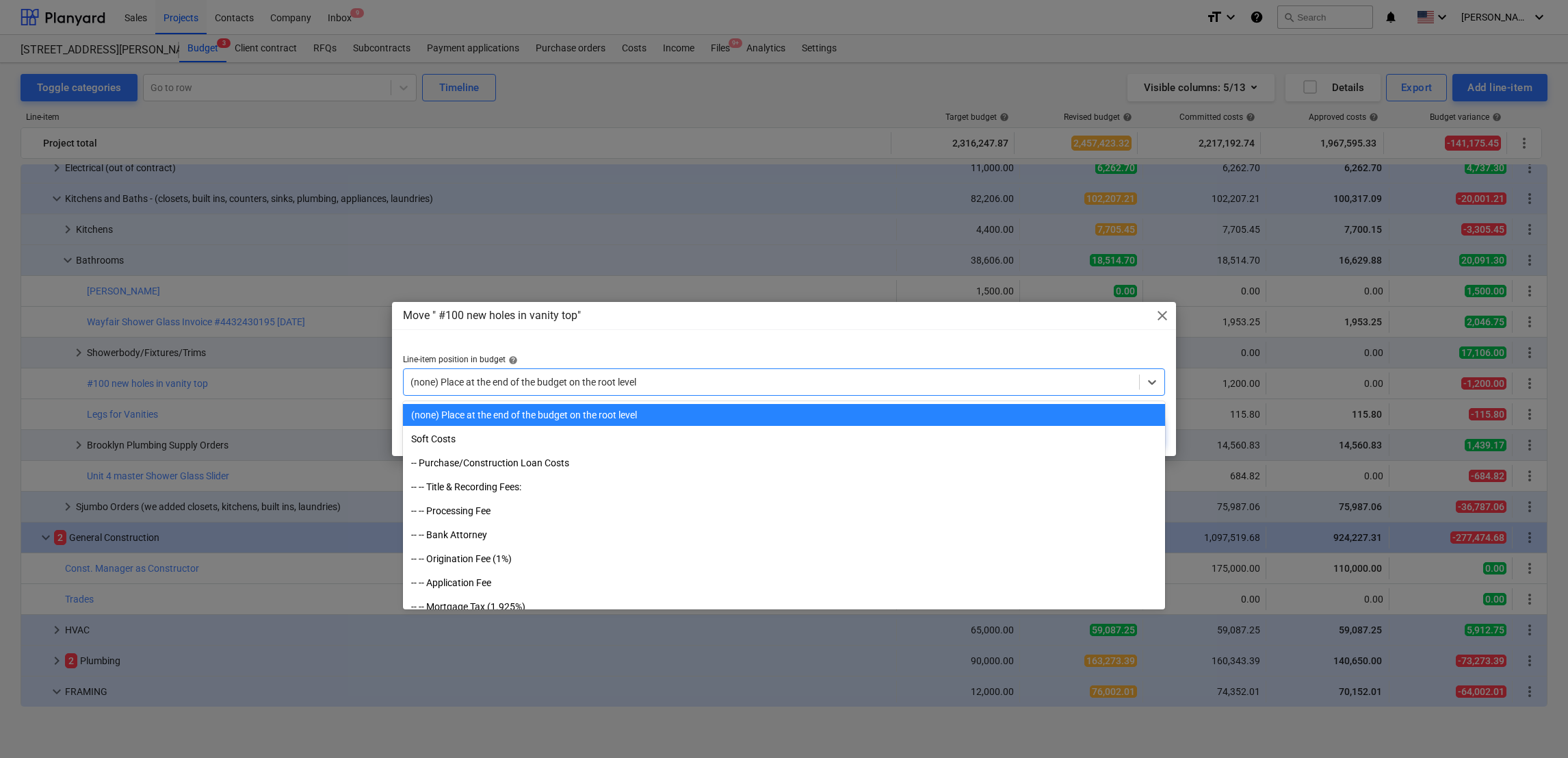
paste input "#58"
type input "#58"
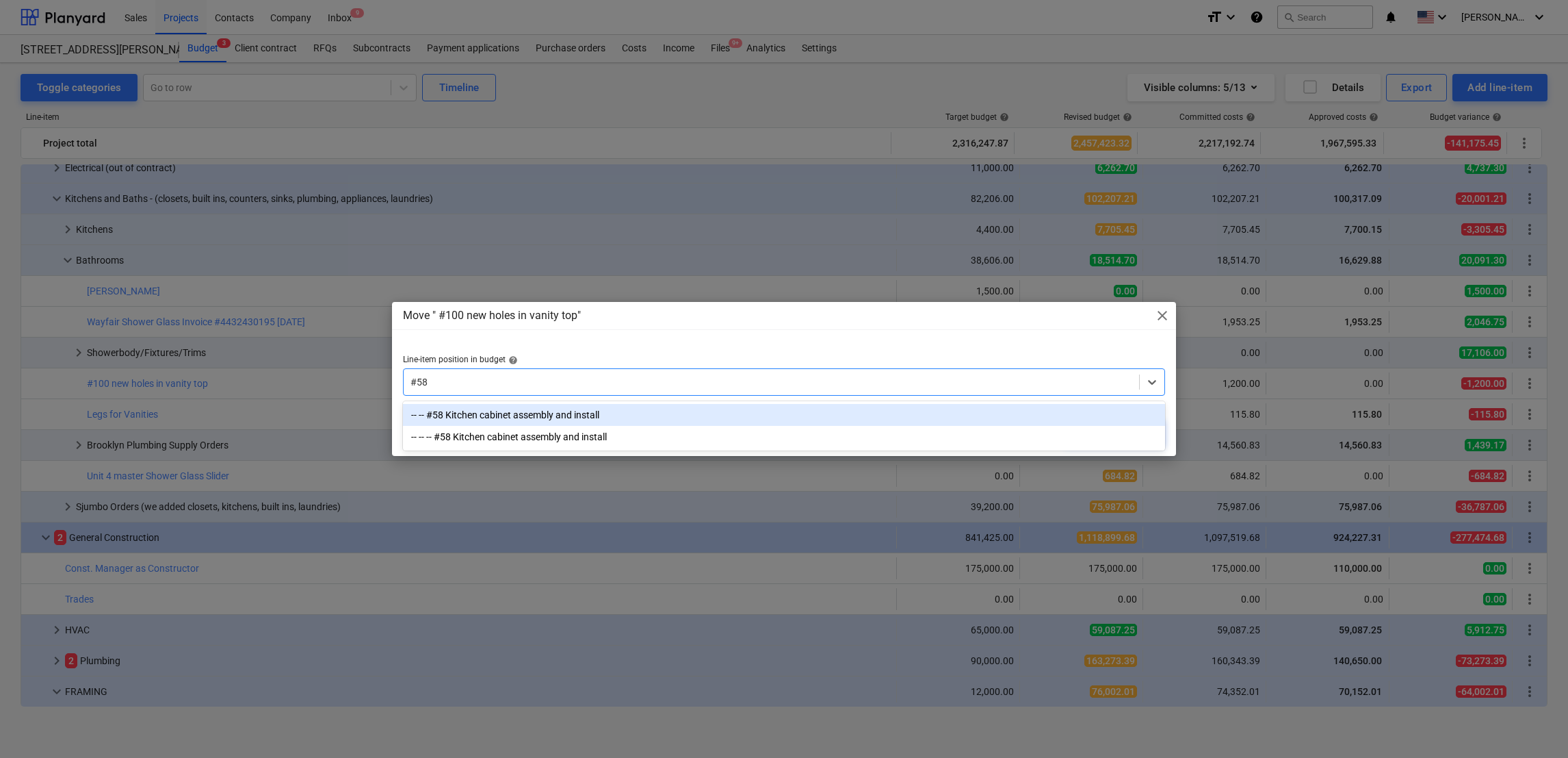
click at [741, 418] on div "-- -- #58 Kitchen cabinet assembly and install" at bounding box center [784, 414] width 762 height 22
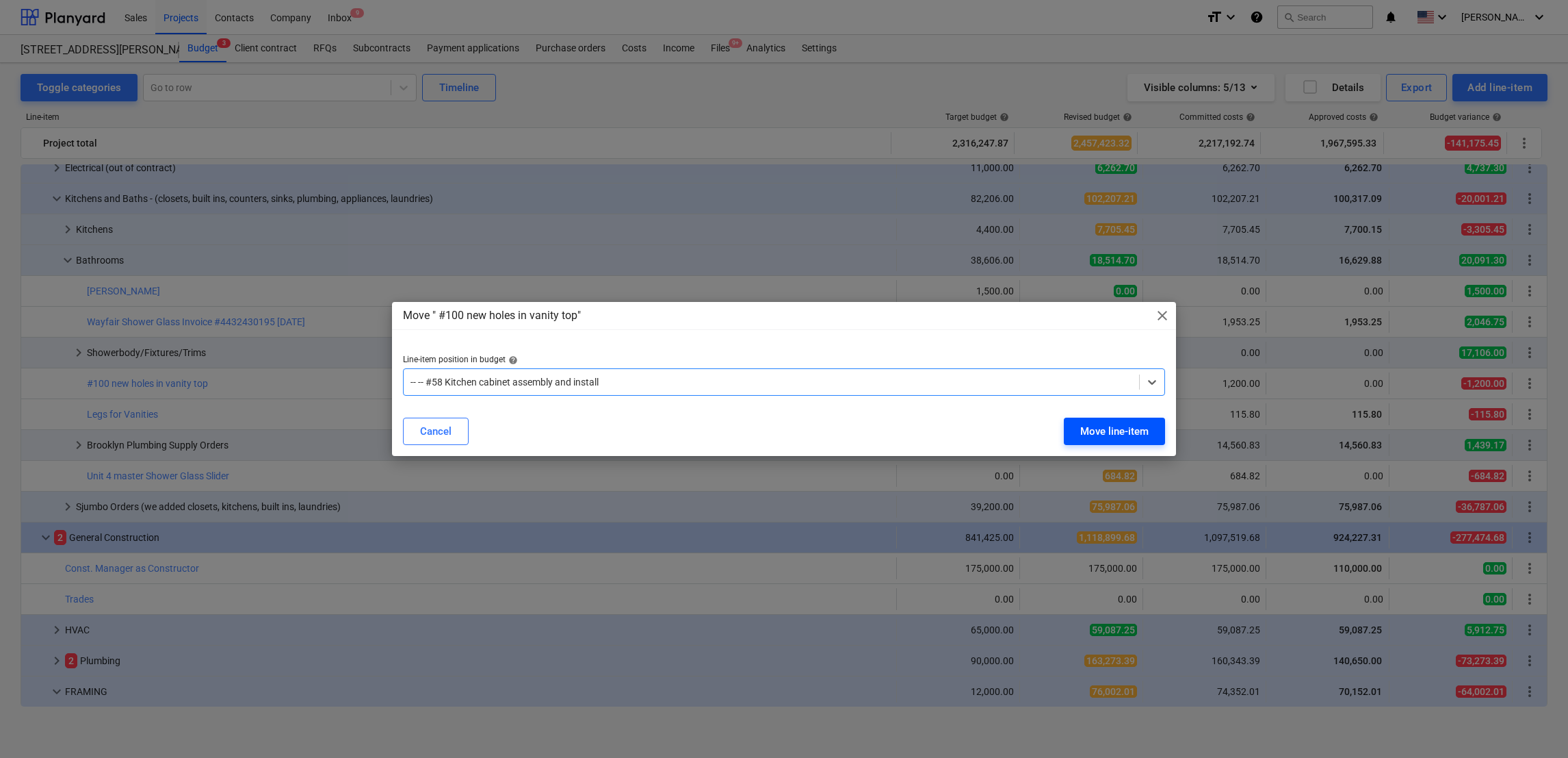
click at [1094, 426] on div "Move line-item" at bounding box center [1115, 431] width 68 height 18
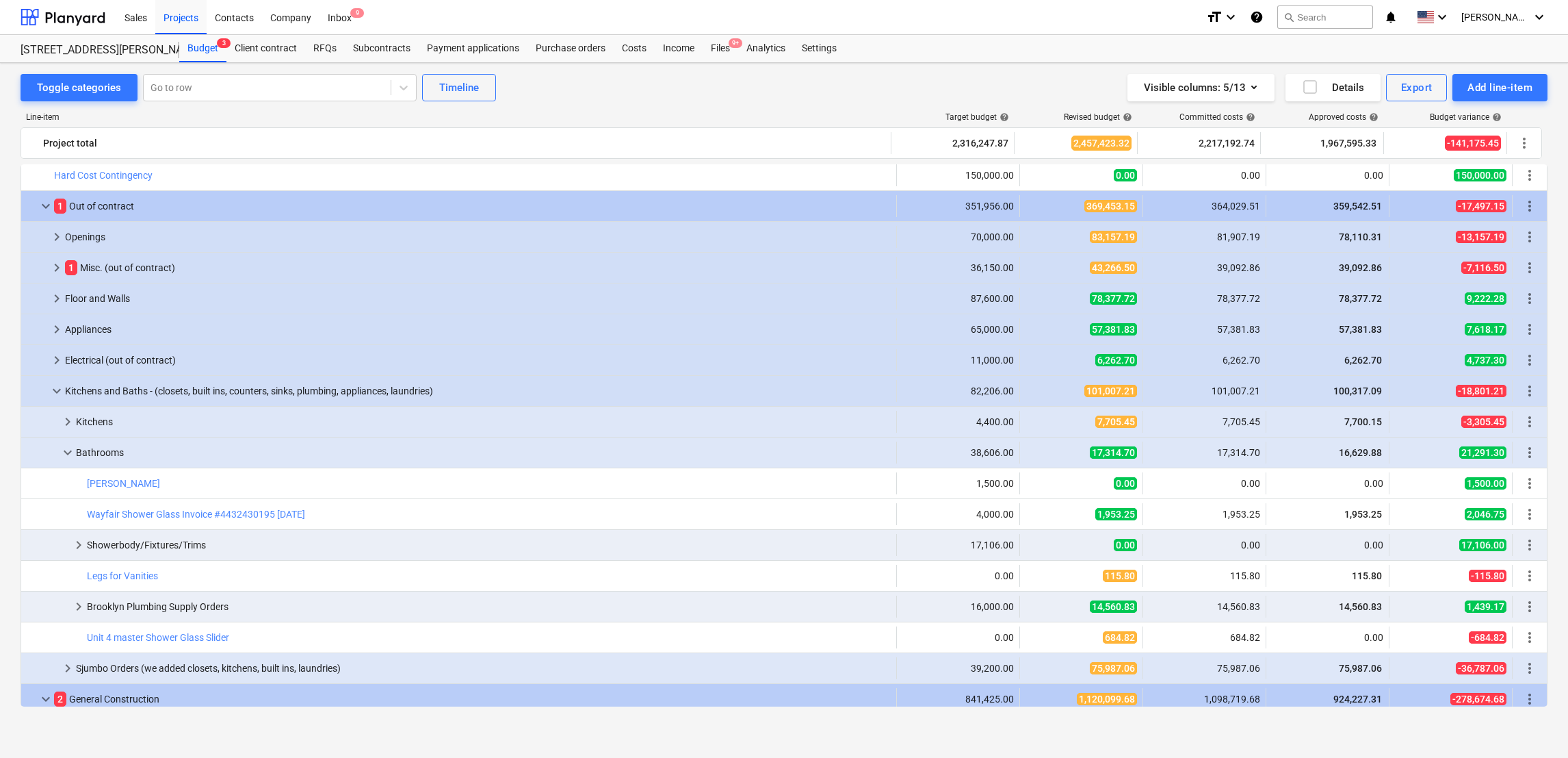
scroll to position [881, 0]
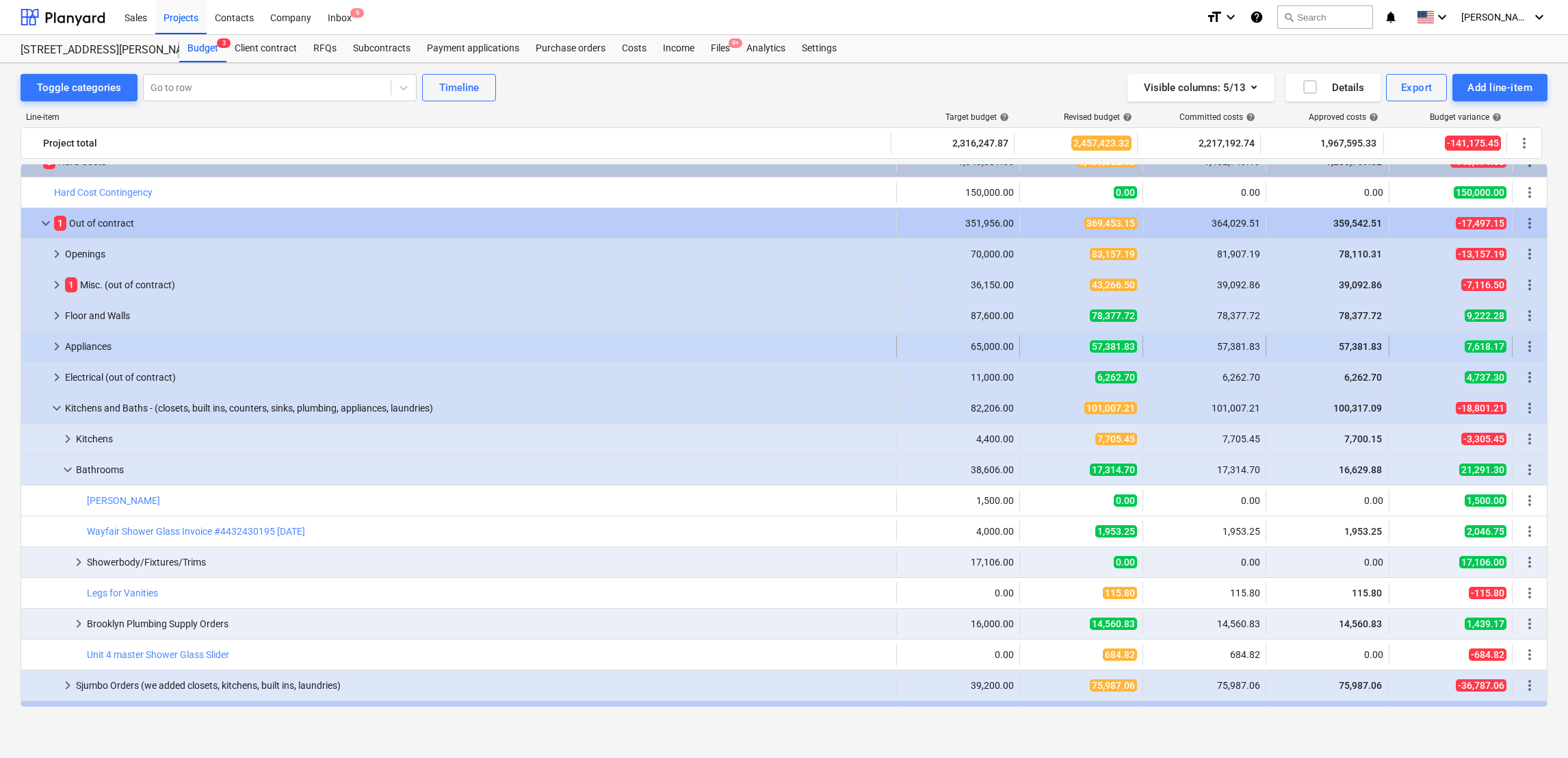
click at [57, 349] on span "keyboard_arrow_right" at bounding box center [57, 346] width 16 height 16
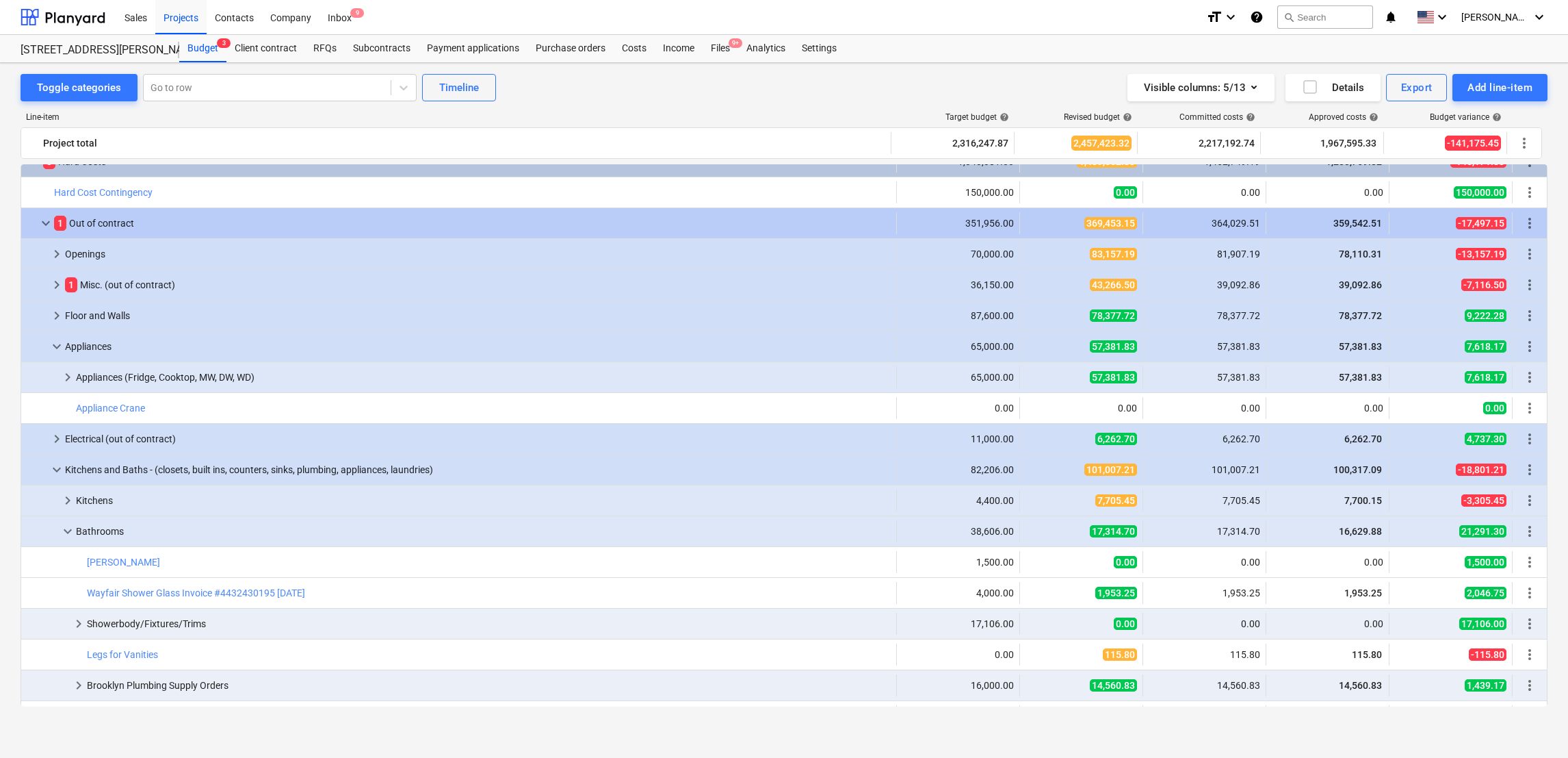
click at [57, 349] on span "keyboard_arrow_down" at bounding box center [57, 346] width 16 height 16
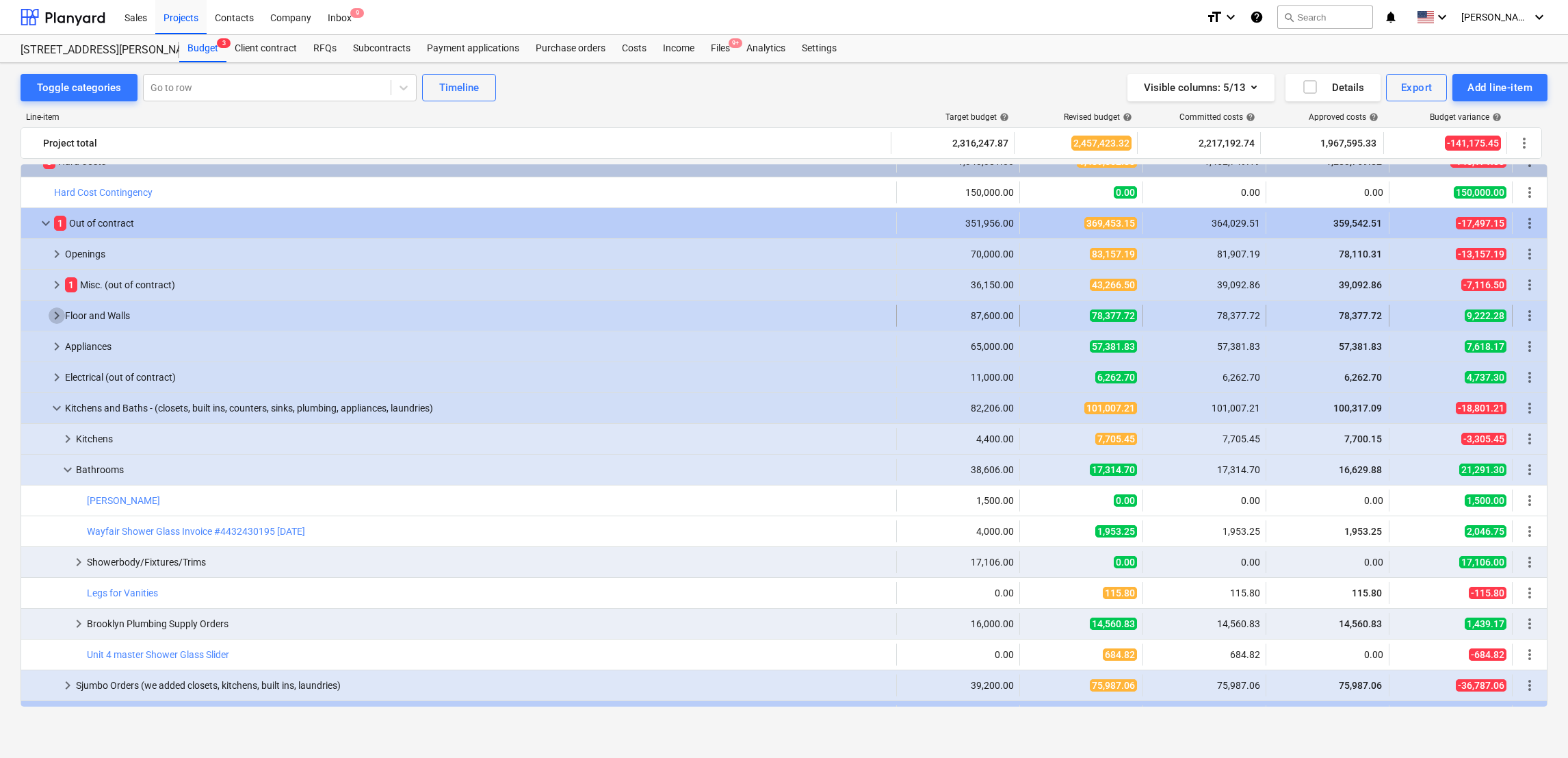
click at [52, 323] on span "keyboard_arrow_right" at bounding box center [57, 315] width 16 height 16
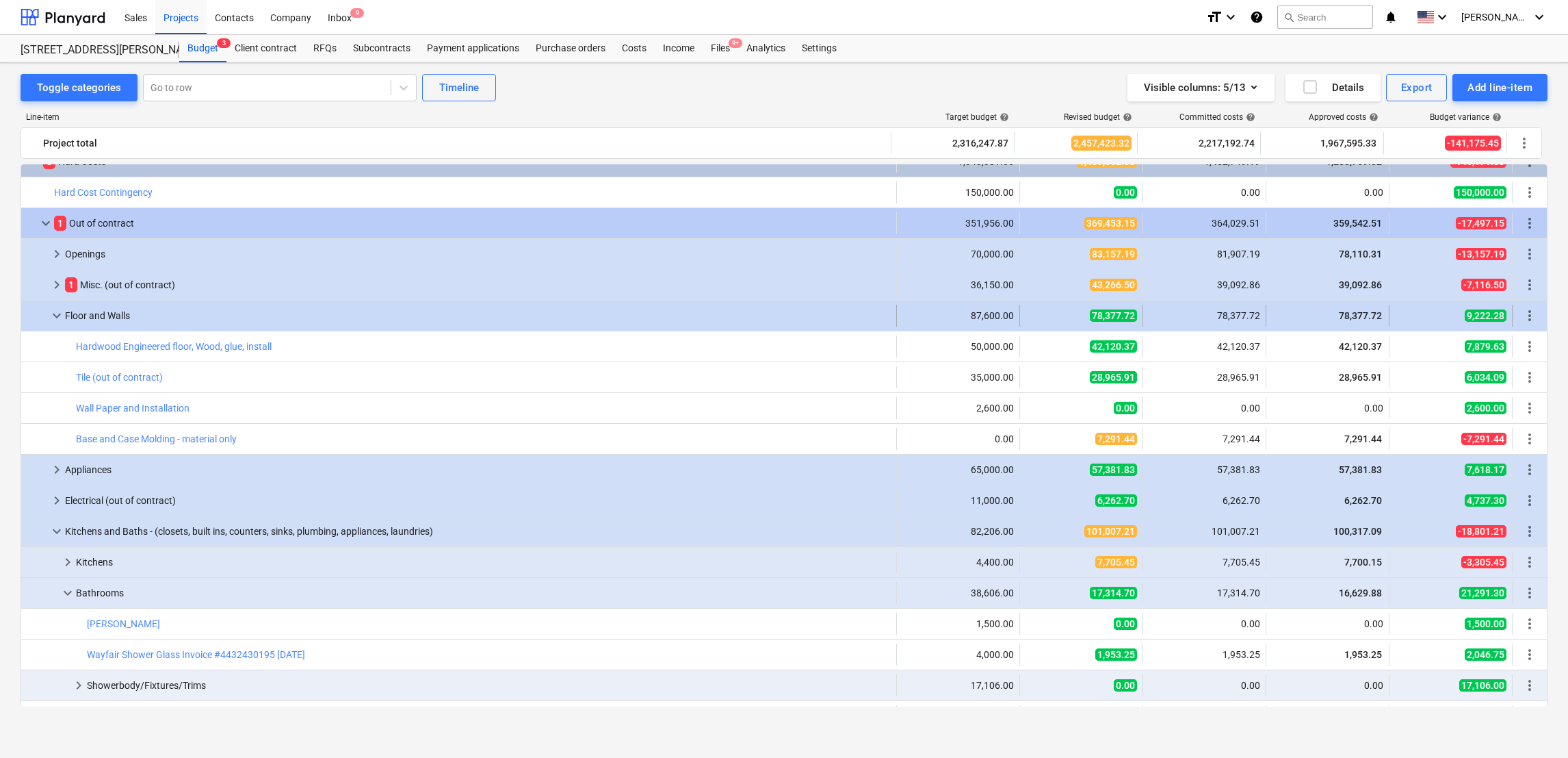
click at [52, 324] on span "keyboard_arrow_down" at bounding box center [57, 315] width 16 height 16
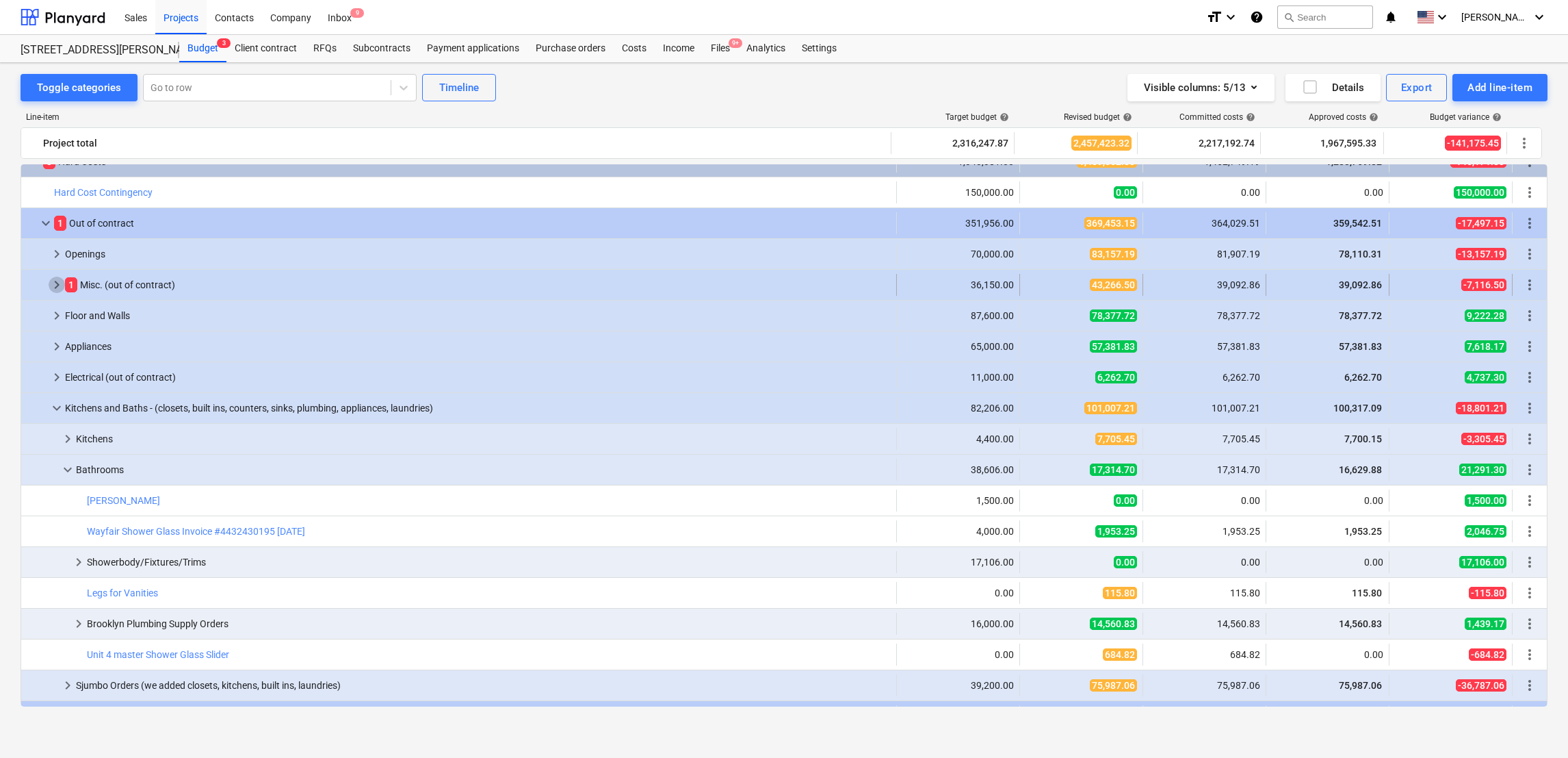
click at [57, 283] on span "keyboard_arrow_right" at bounding box center [57, 284] width 16 height 16
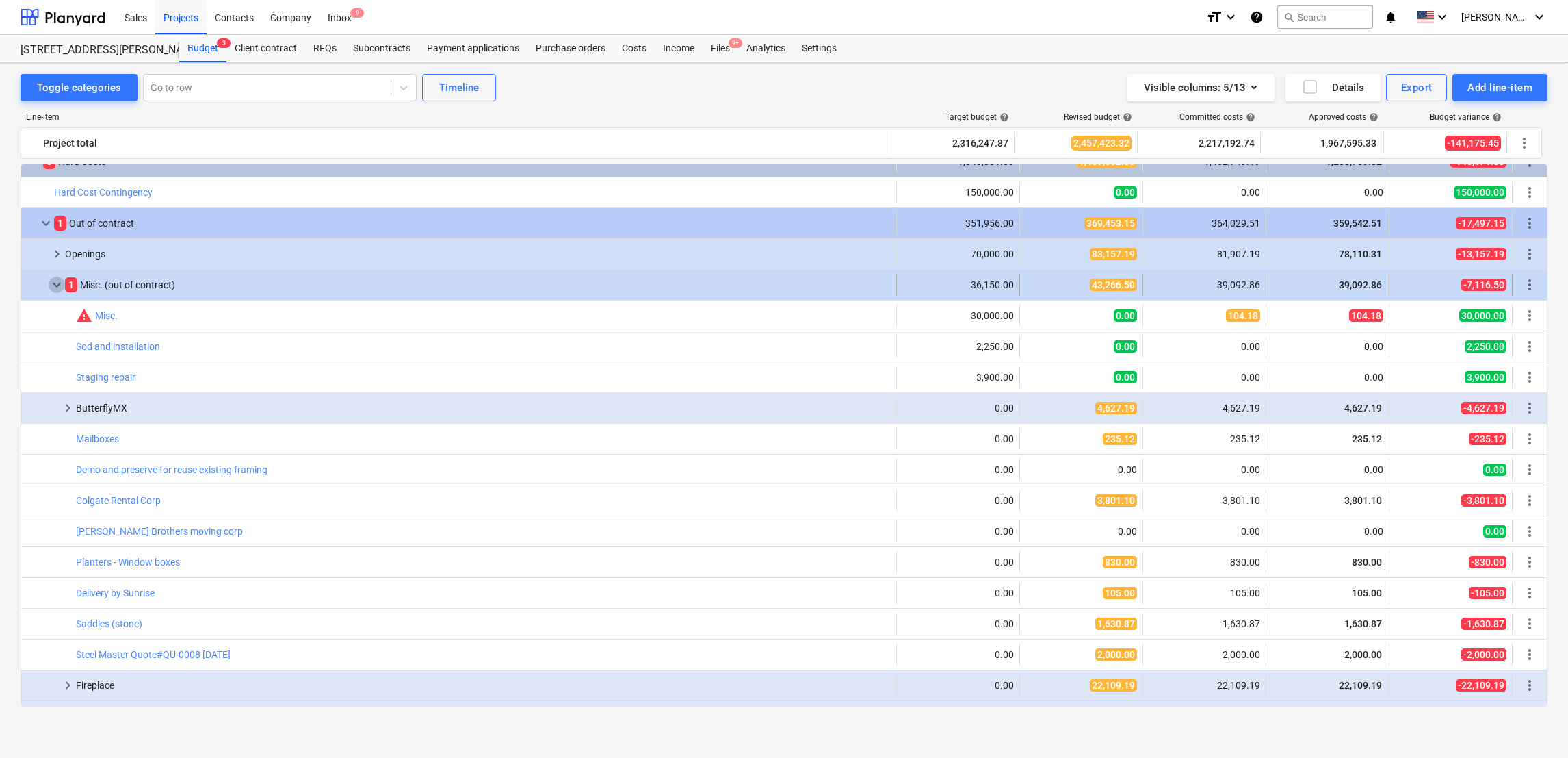
click at [57, 282] on span "keyboard_arrow_down" at bounding box center [57, 284] width 16 height 16
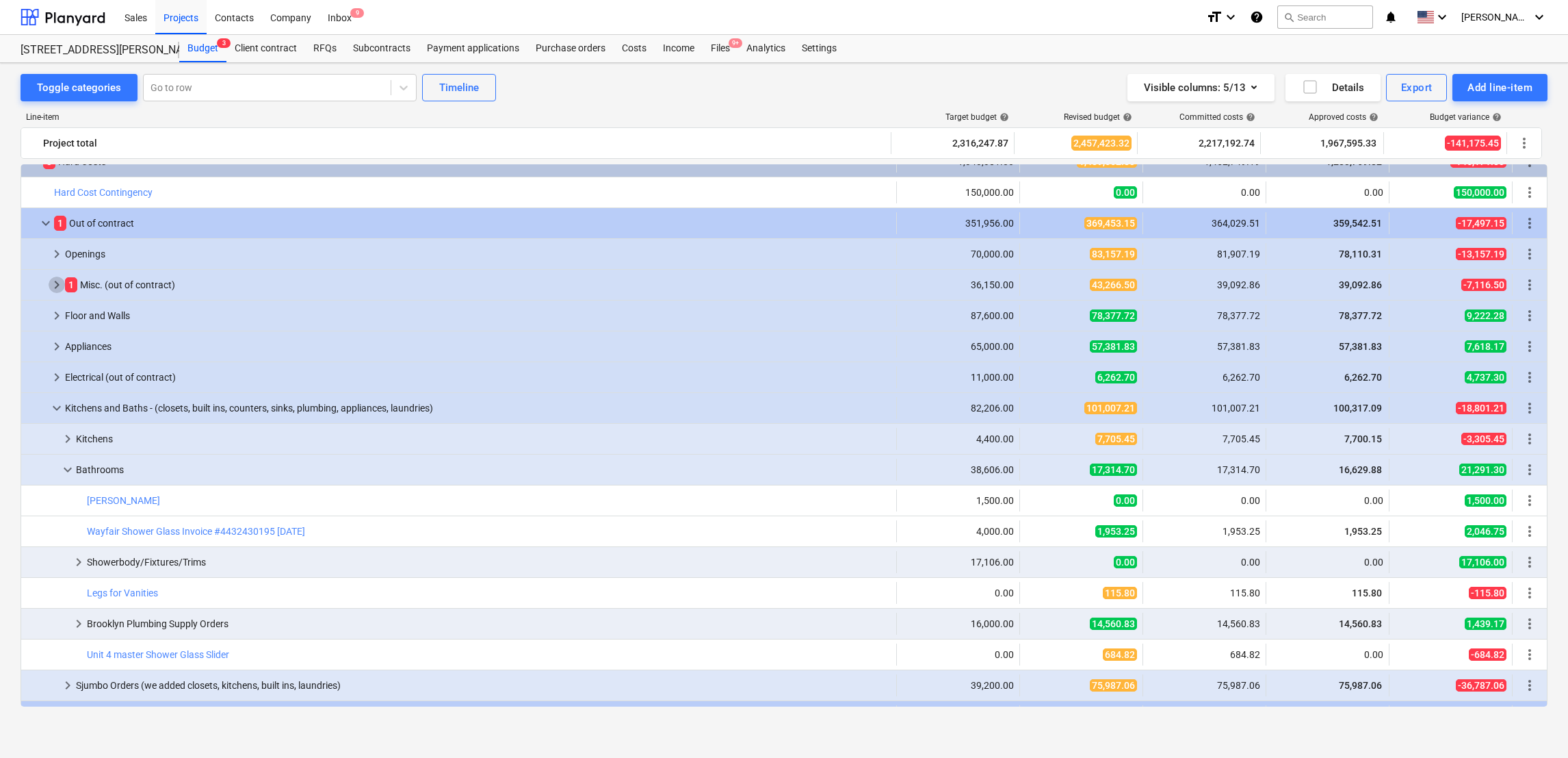
click at [57, 282] on span "keyboard_arrow_right" at bounding box center [57, 284] width 16 height 16
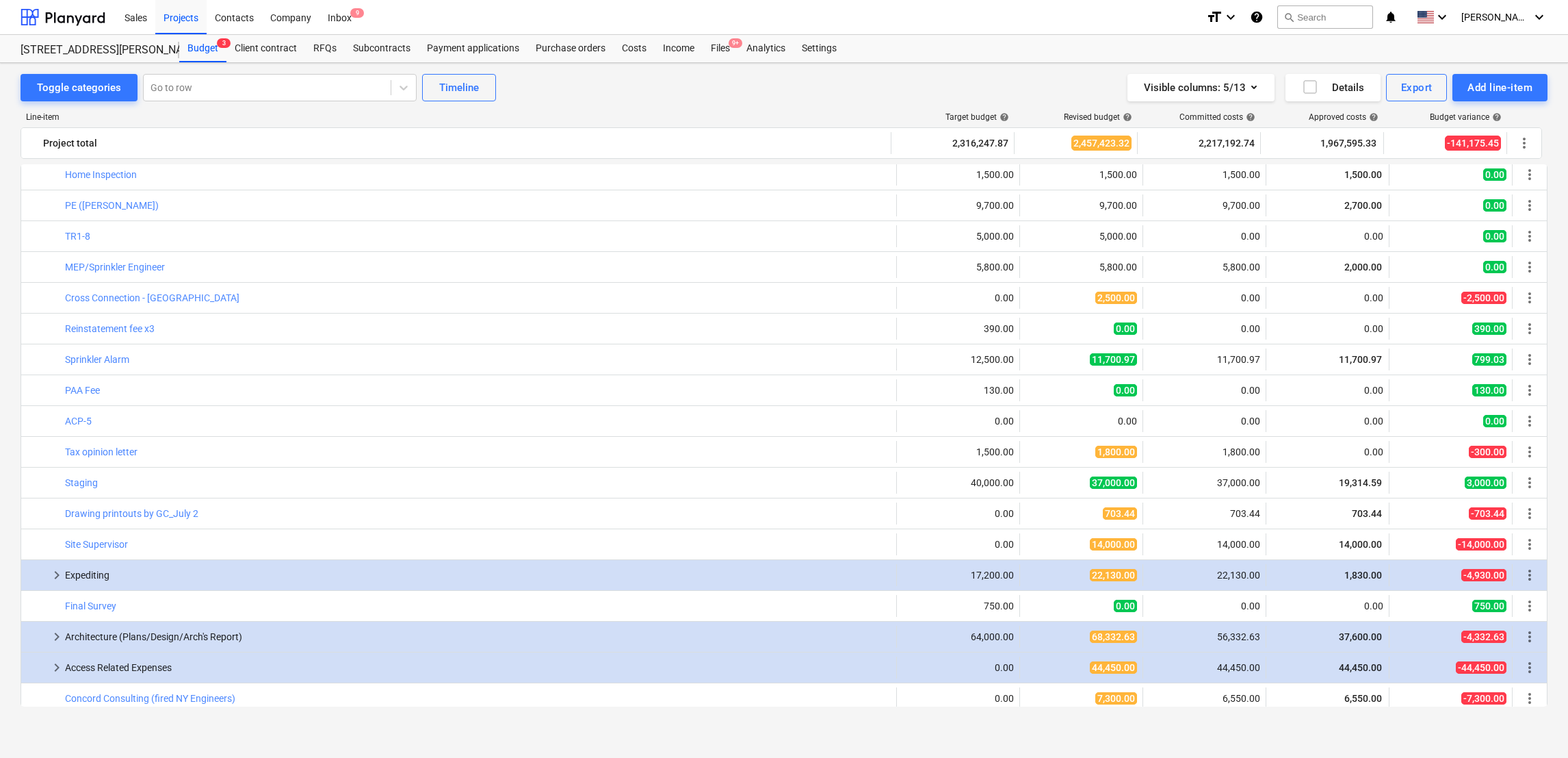
scroll to position [51, 0]
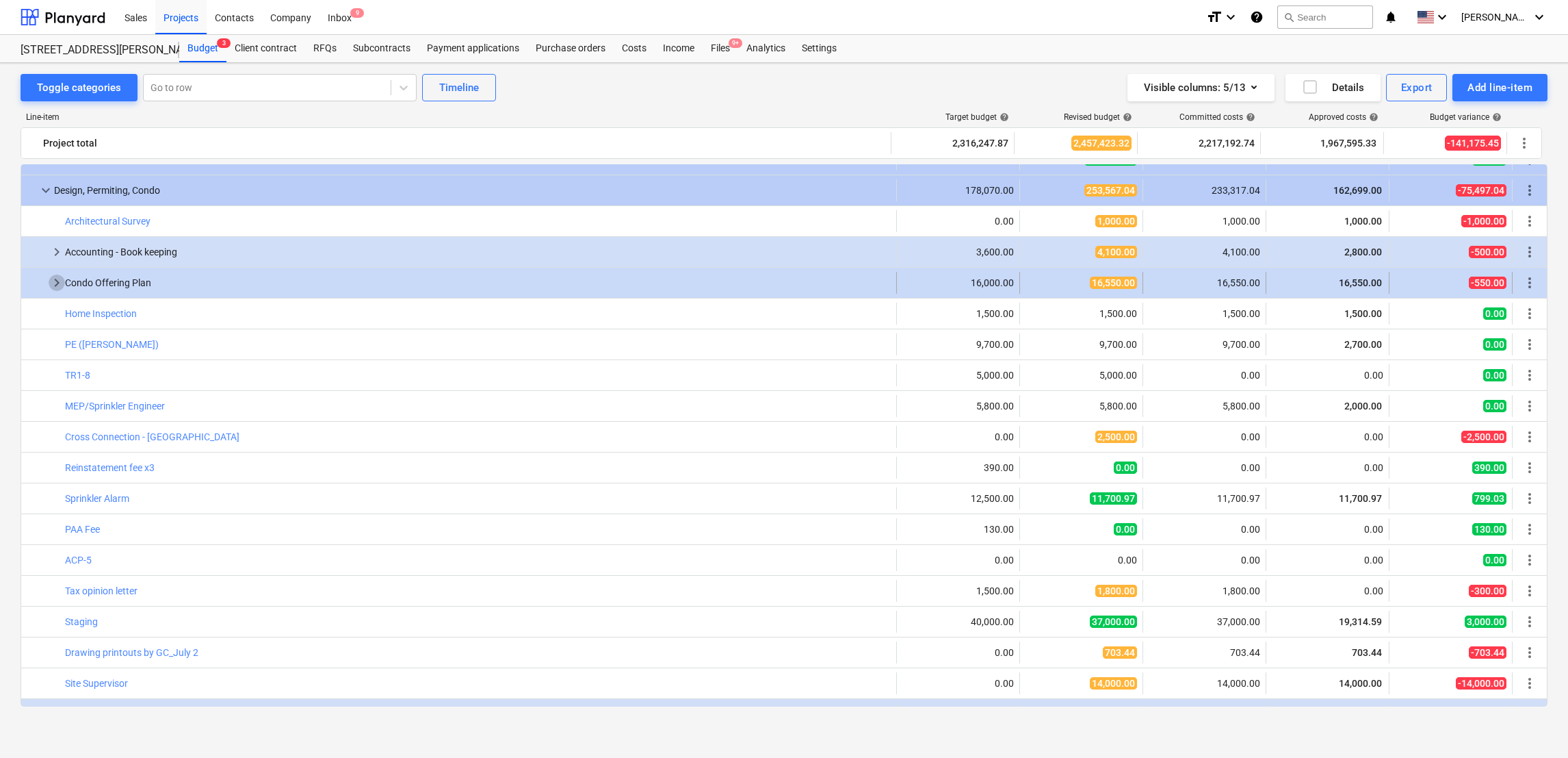
click at [56, 285] on span "keyboard_arrow_right" at bounding box center [57, 283] width 16 height 16
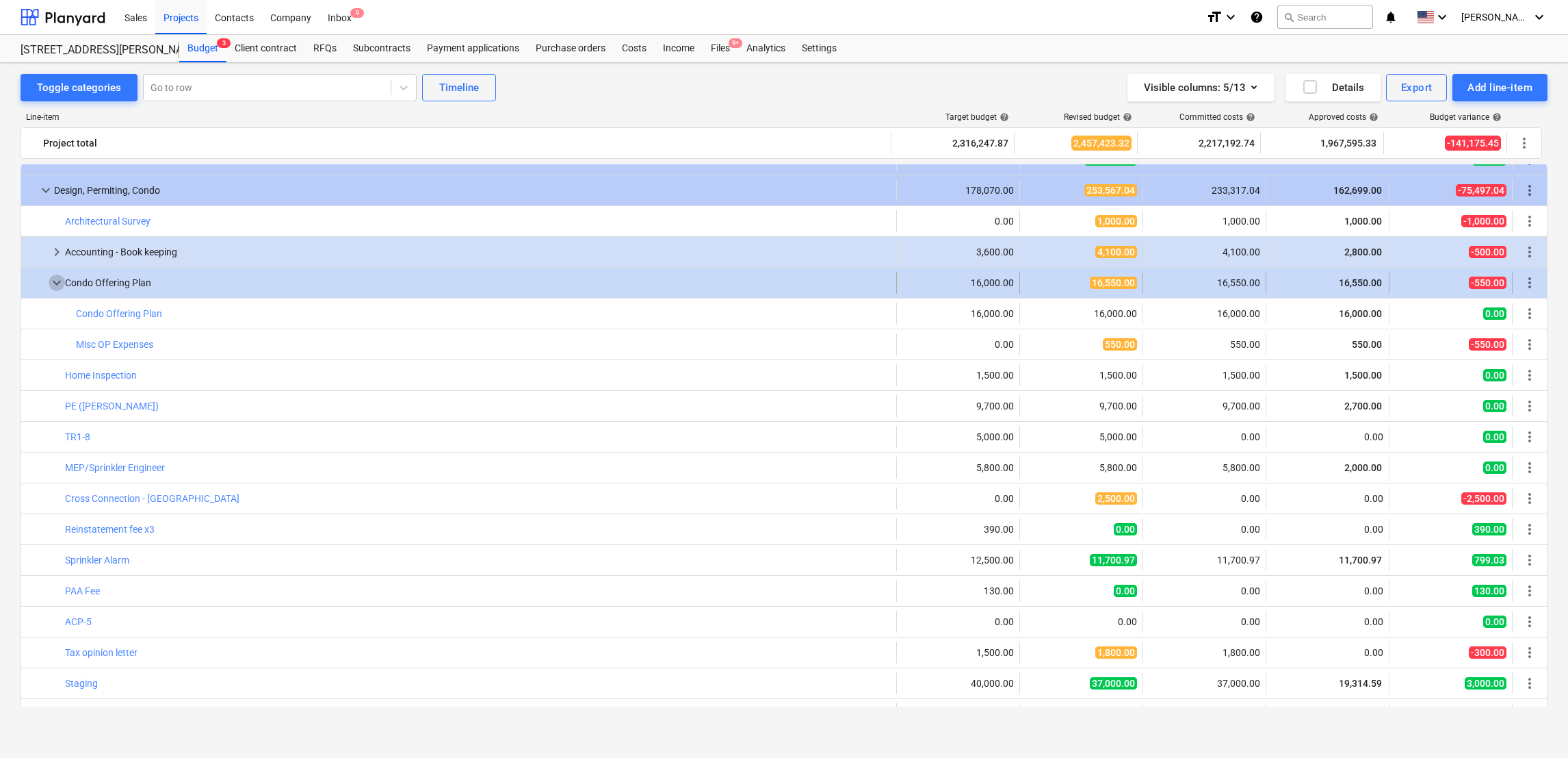
click at [55, 288] on span "keyboard_arrow_down" at bounding box center [57, 283] width 16 height 16
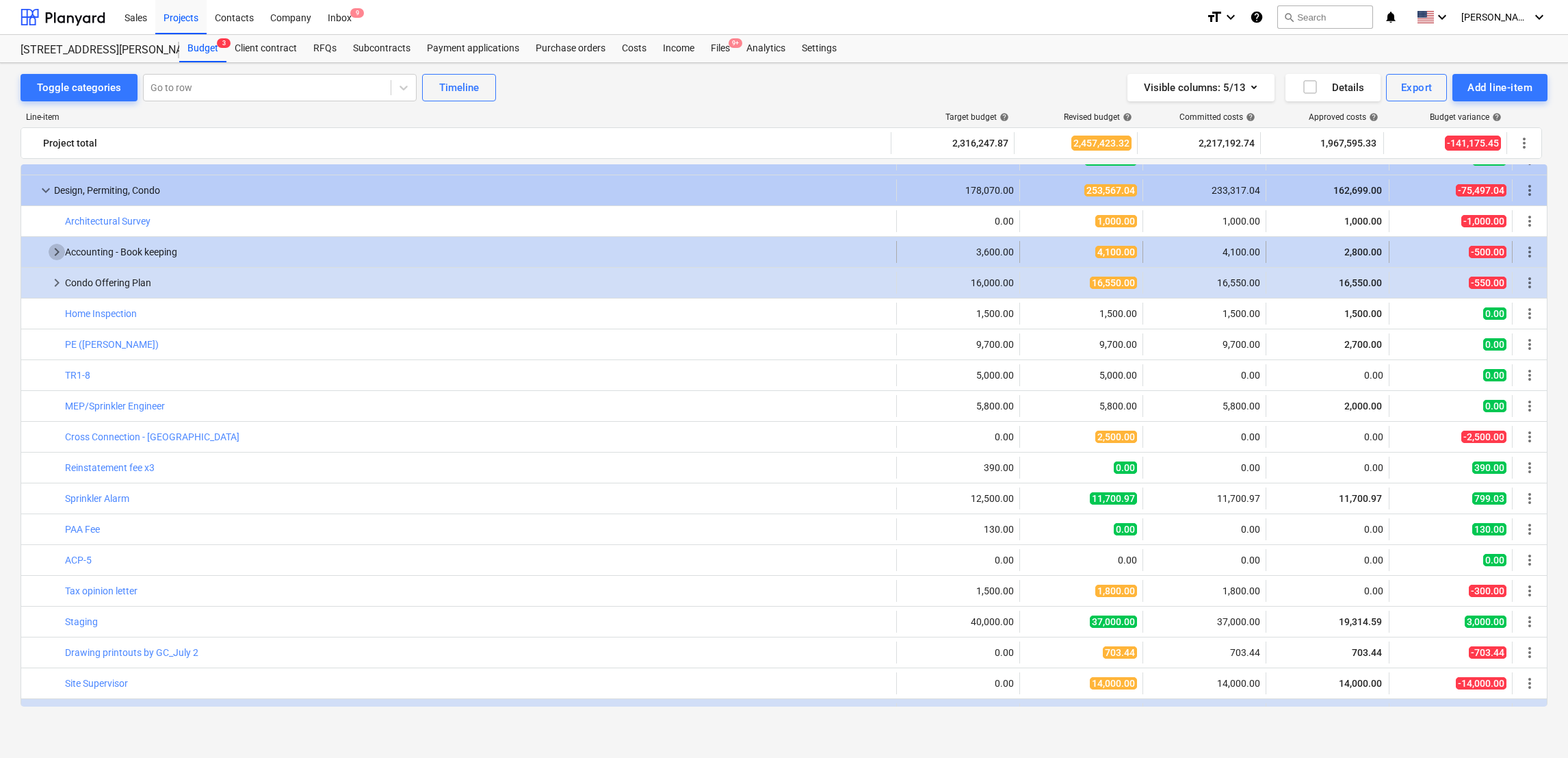
click at [58, 253] on span "keyboard_arrow_right" at bounding box center [57, 252] width 16 height 16
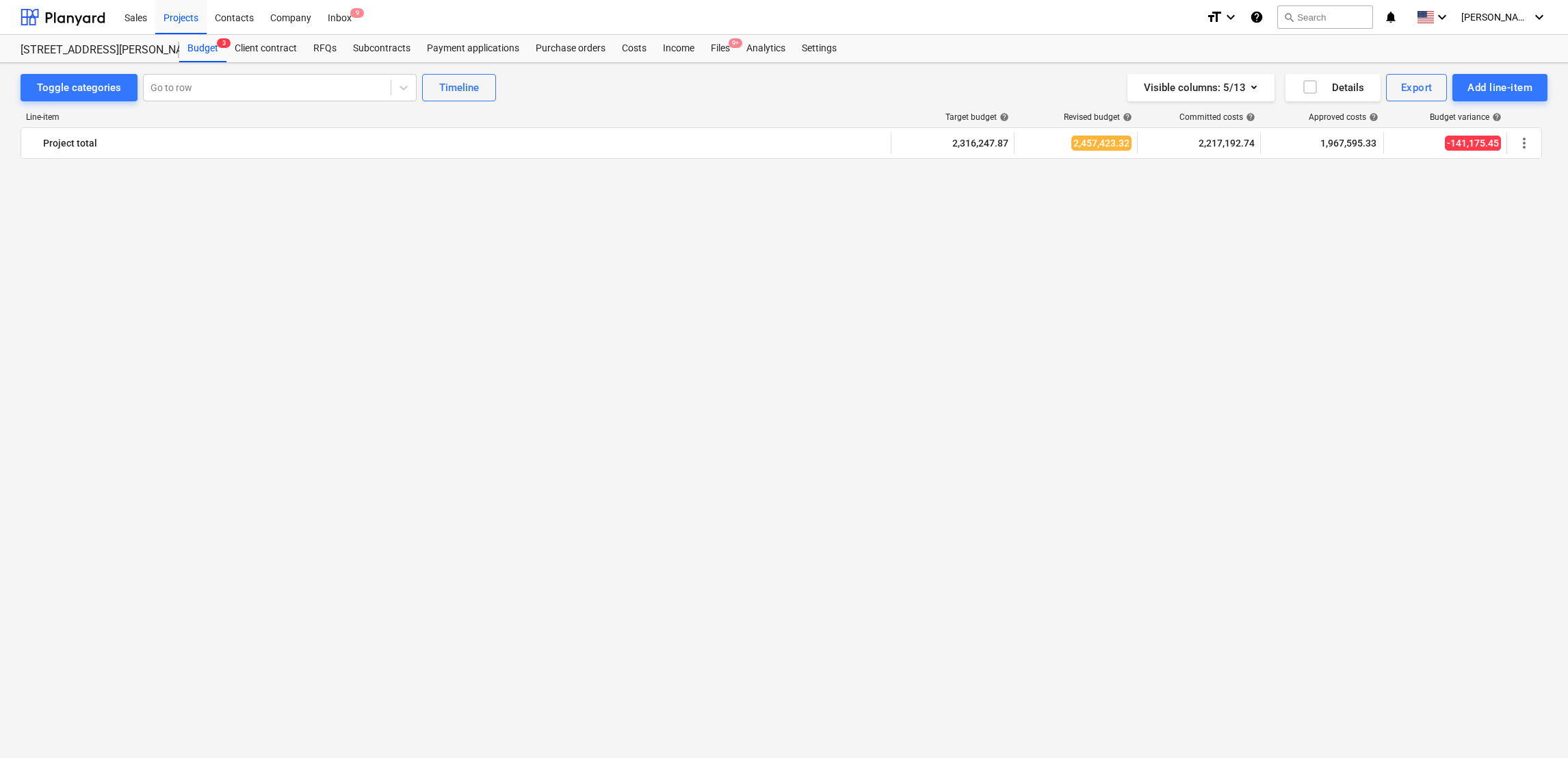
scroll to position [3801, 0]
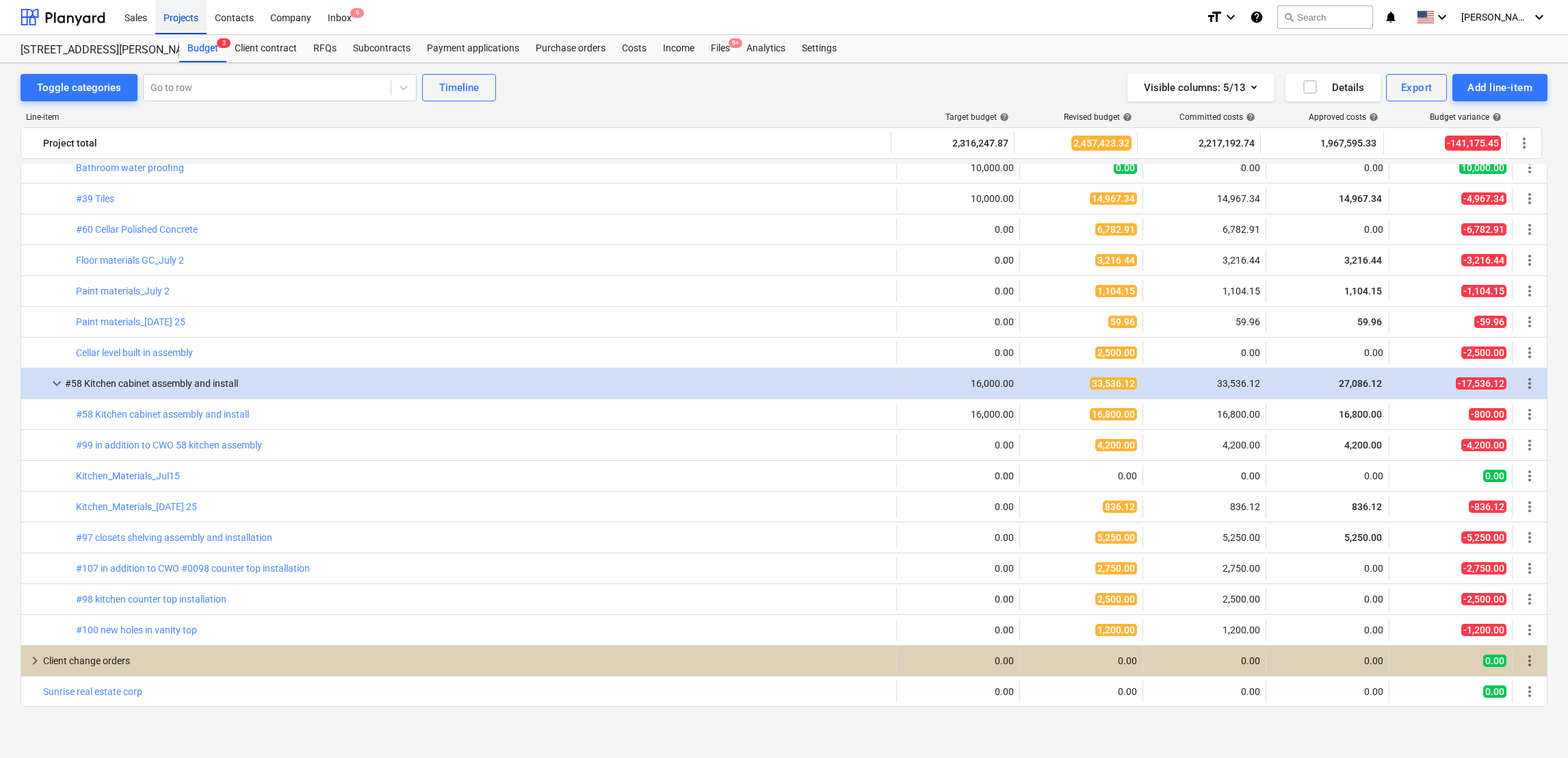
click at [186, 19] on div "Projects" at bounding box center [180, 16] width 51 height 35
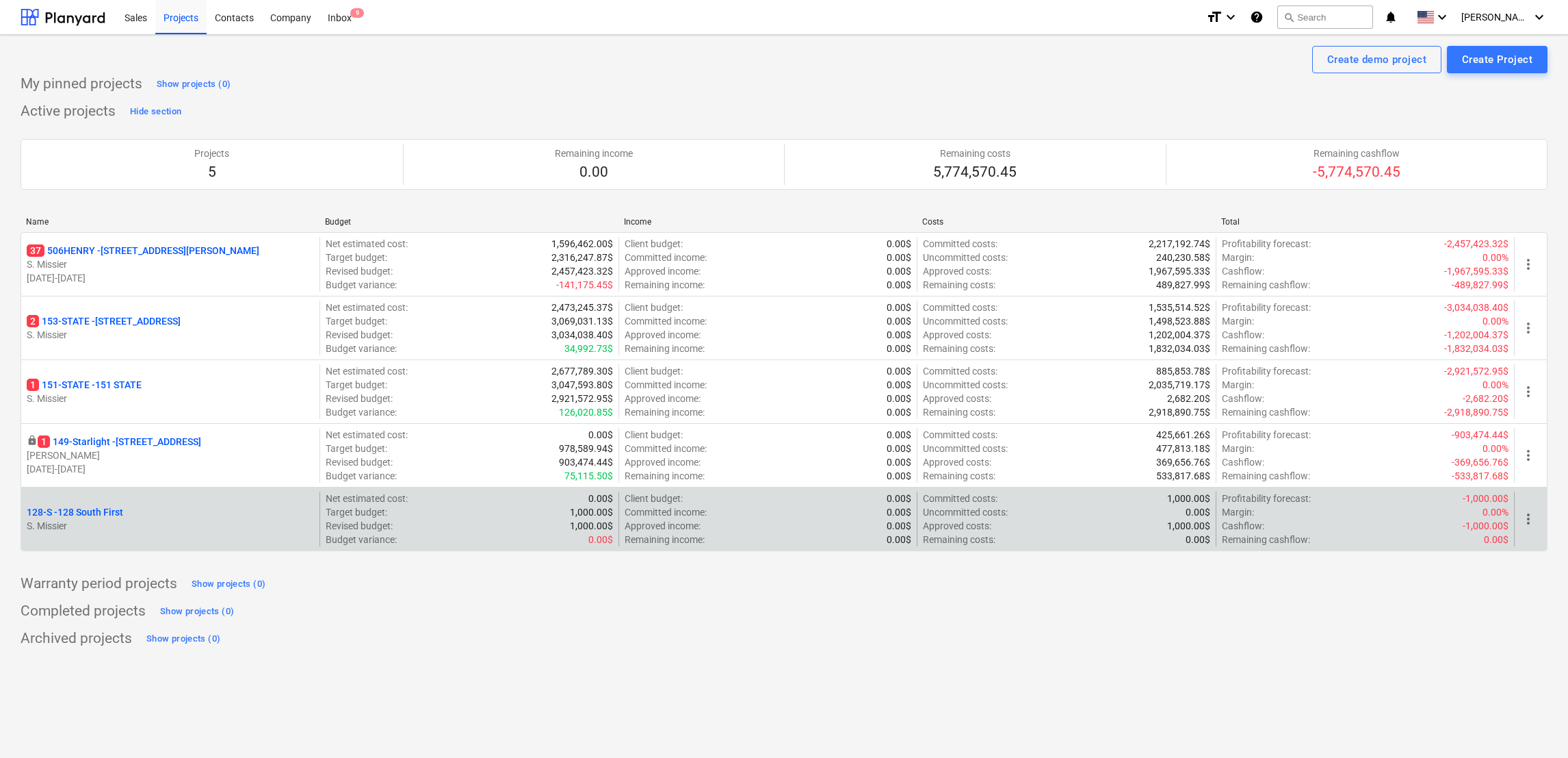
click at [69, 526] on p "S. Missier" at bounding box center [171, 526] width 287 height 14
